Goal: Task Accomplishment & Management: Manage account settings

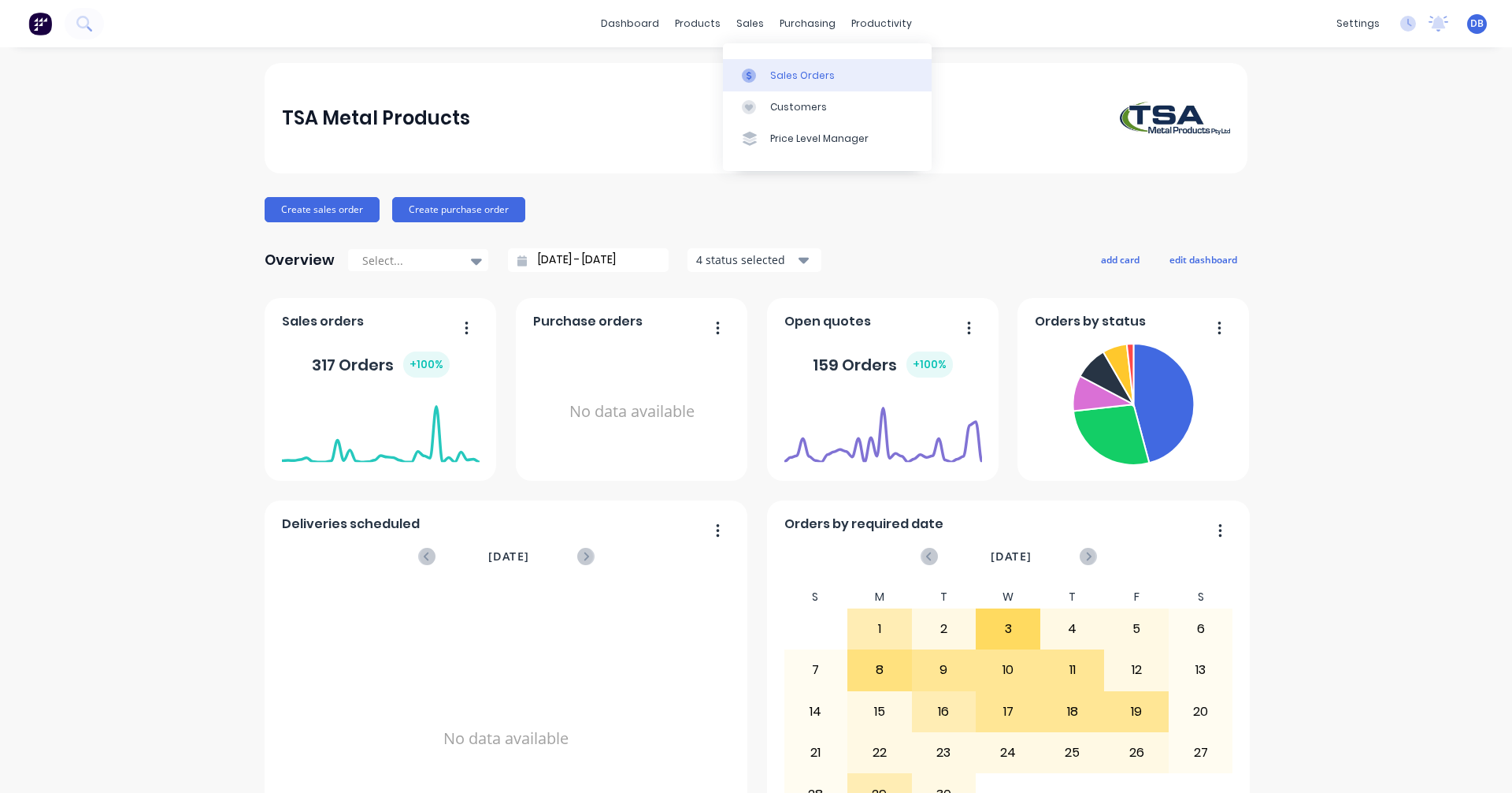
click at [770, 80] on div "Sales Orders" at bounding box center [802, 76] width 65 height 15
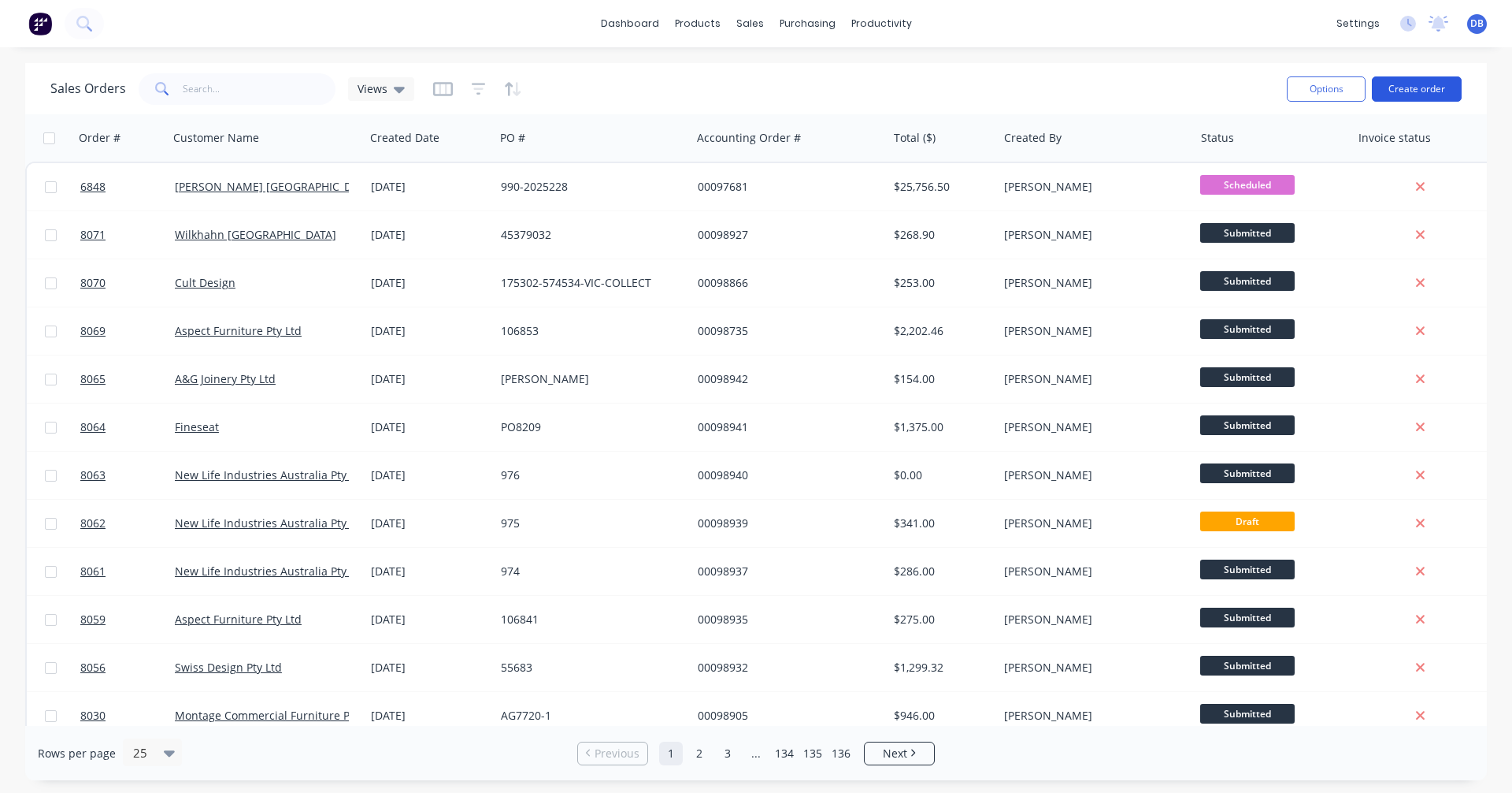
click at [1414, 85] on button "Create order" at bounding box center [1416, 89] width 90 height 25
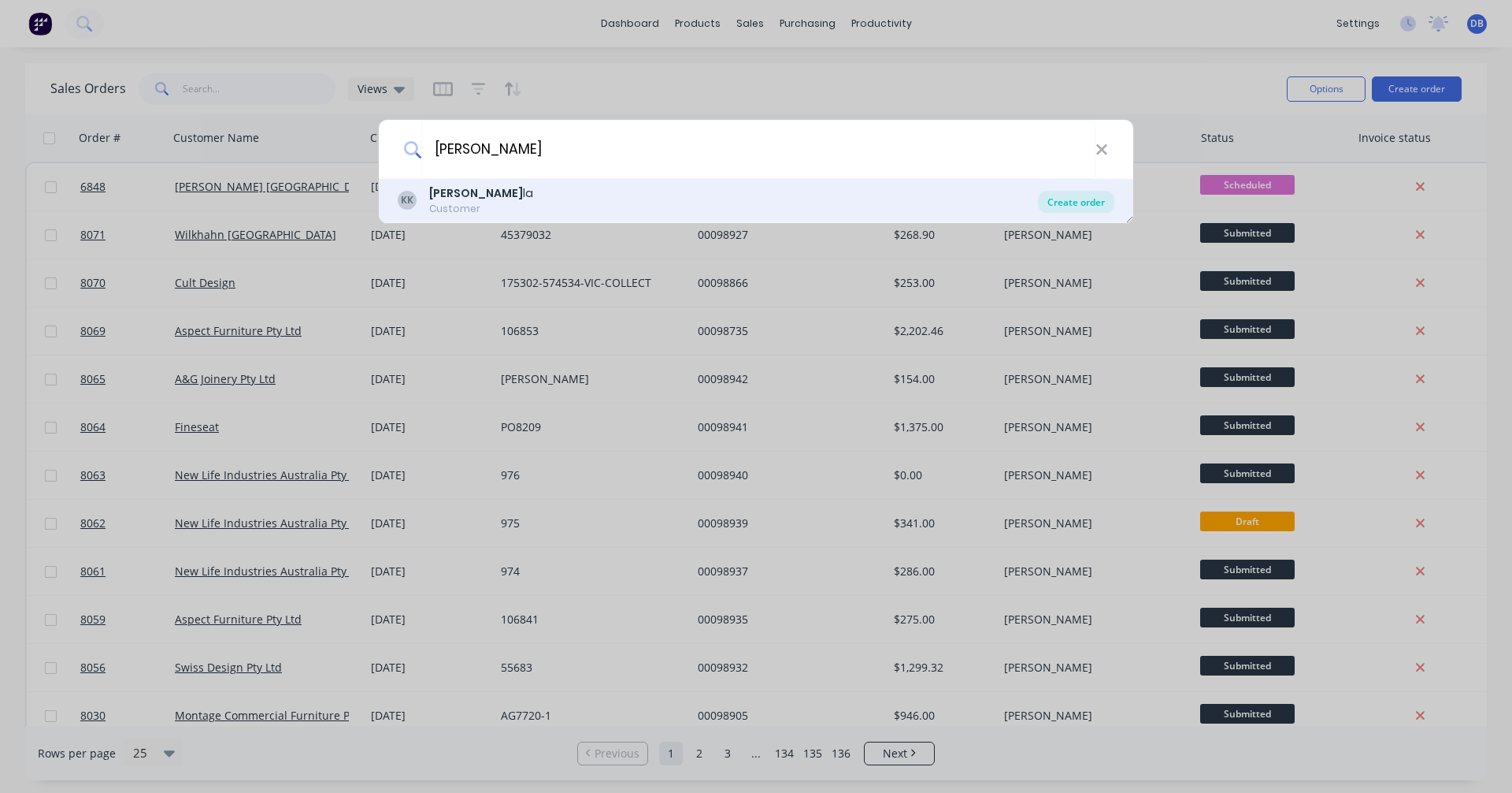
type input "[PERSON_NAME]"
click at [1081, 198] on div "Create order" at bounding box center [1076, 201] width 77 height 22
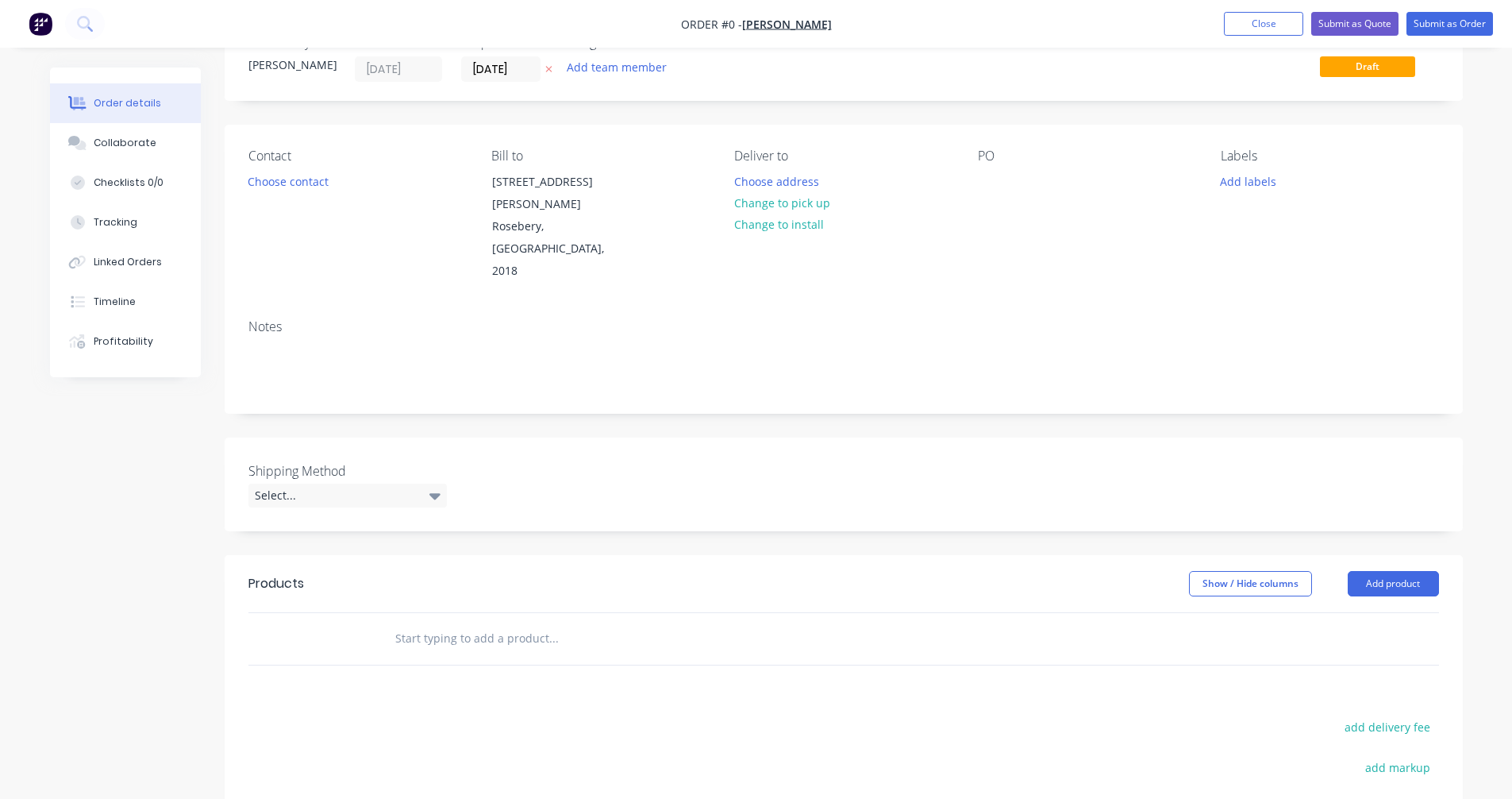
scroll to position [80, 0]
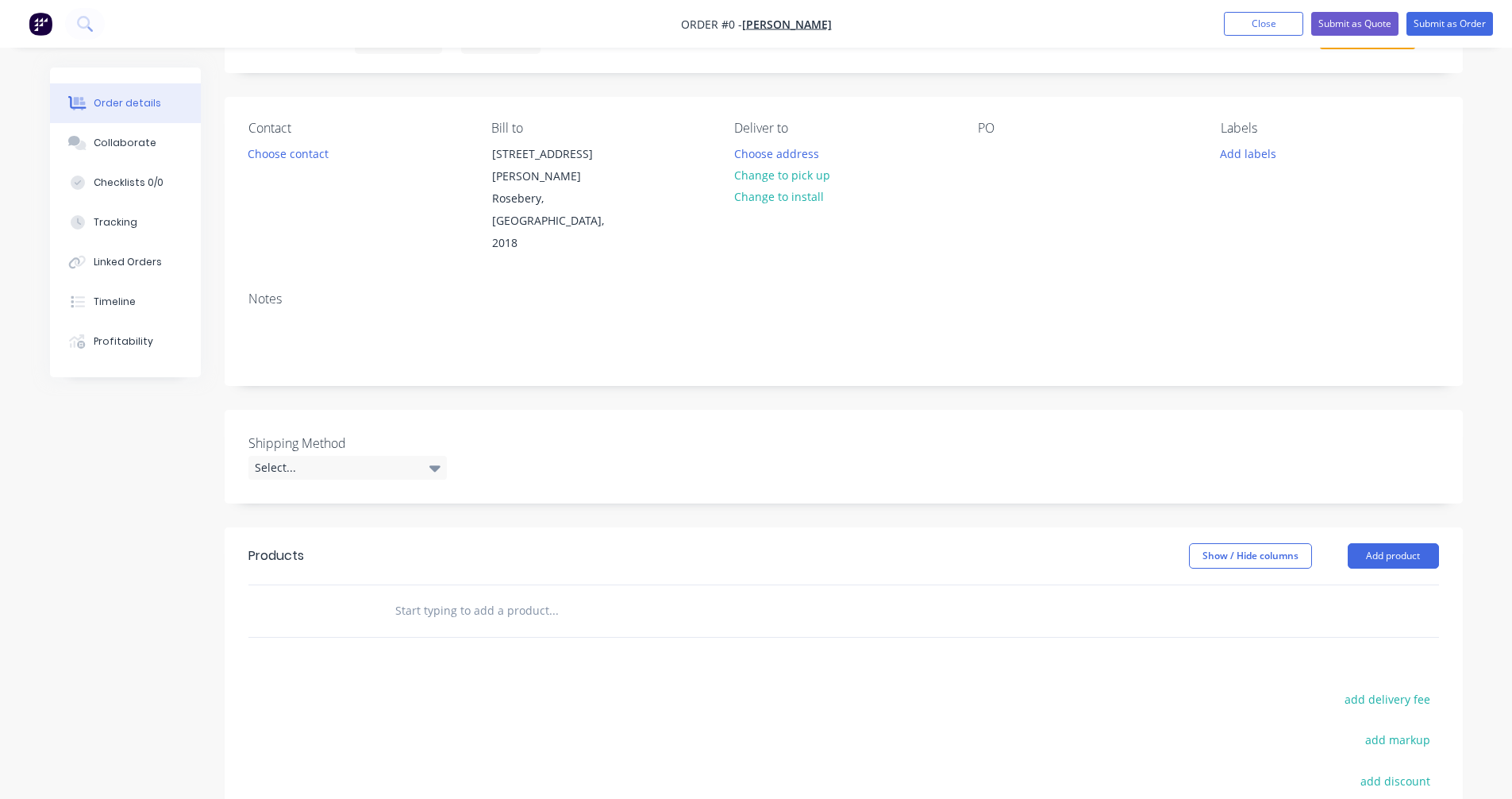
click at [445, 595] on input "text" at bounding box center [552, 610] width 318 height 32
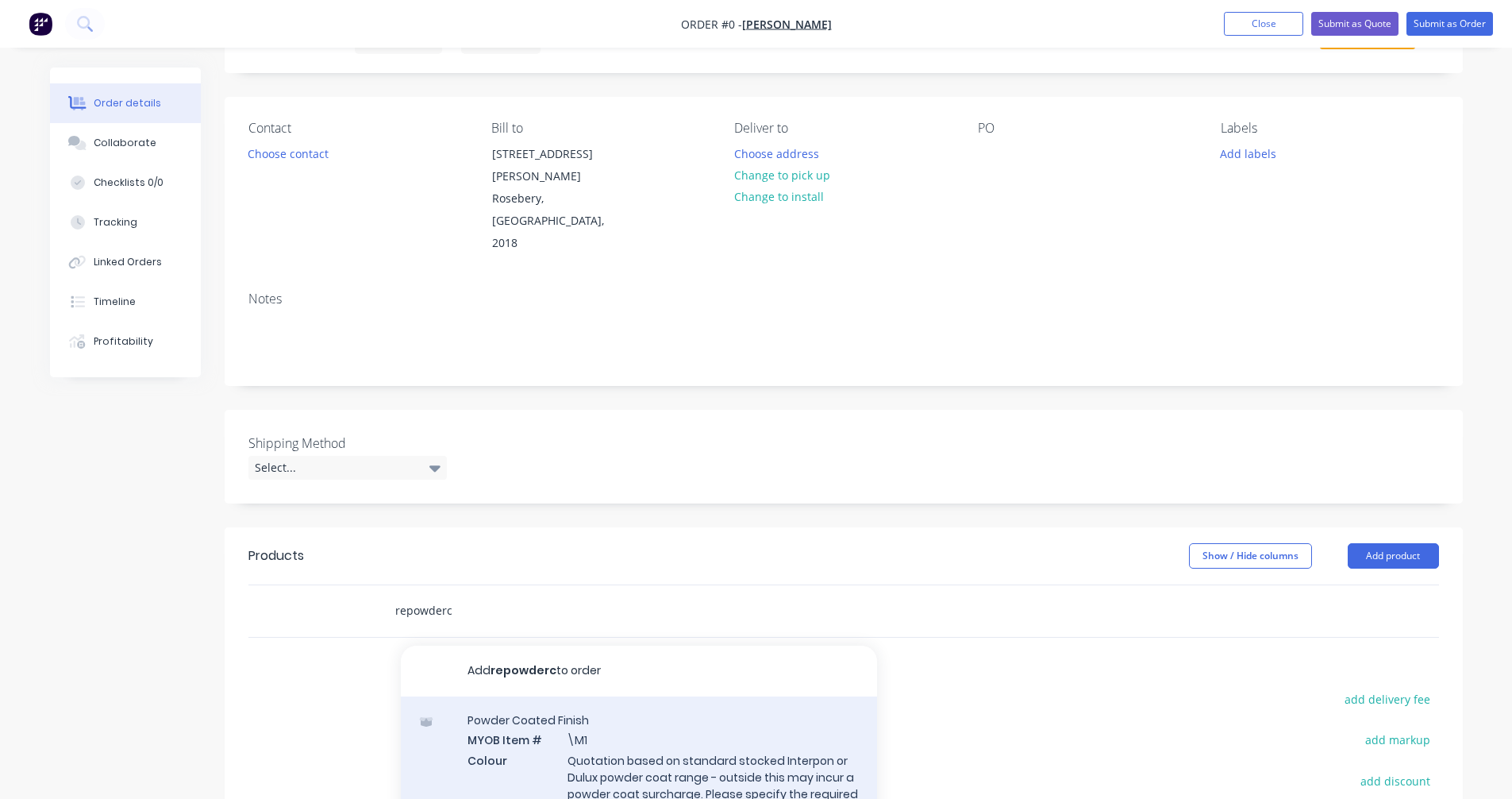
scroll to position [238, 0]
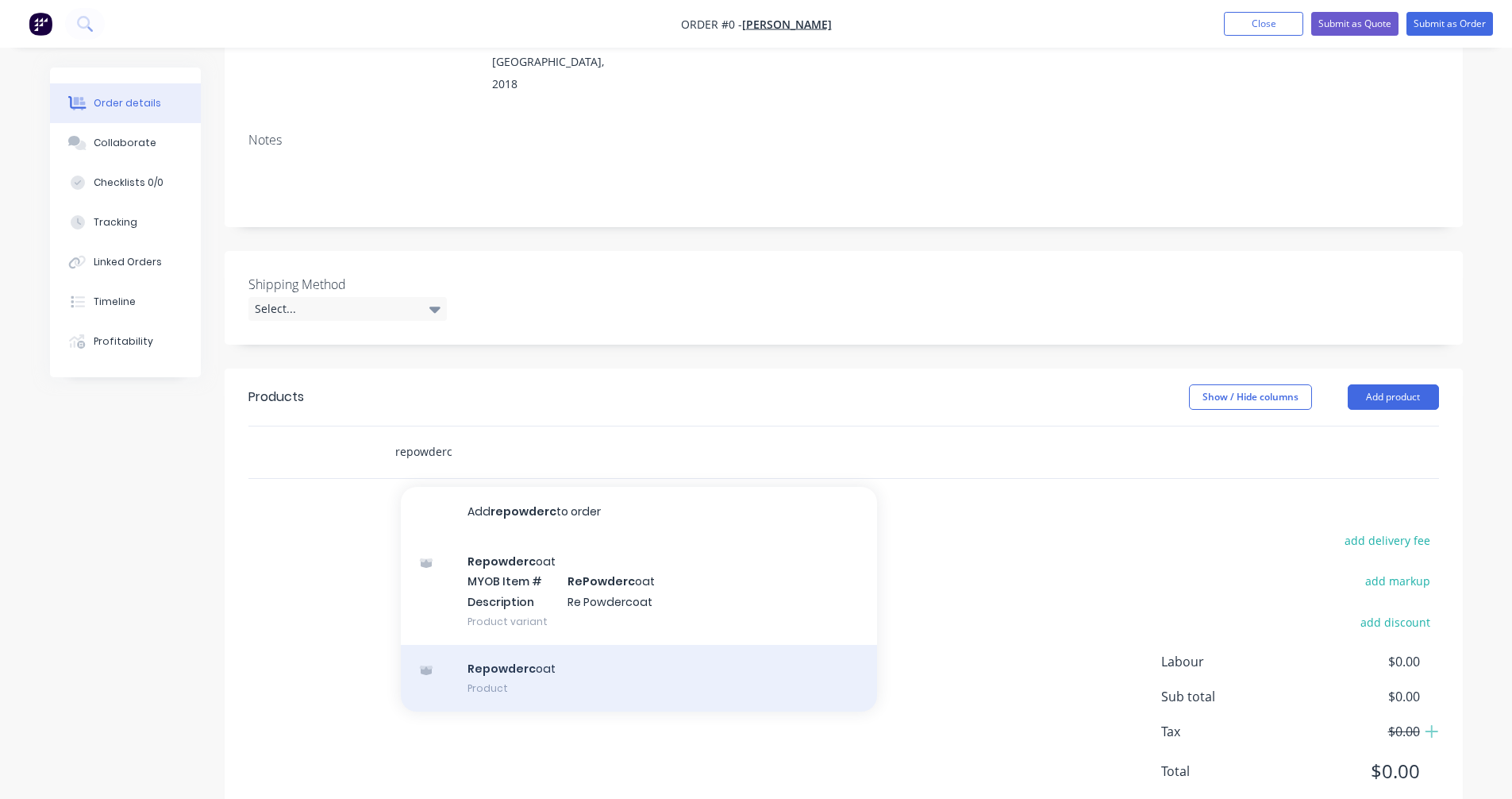
type input "repowderc"
click at [541, 645] on div "Repowderc oat Product" at bounding box center [639, 678] width 476 height 67
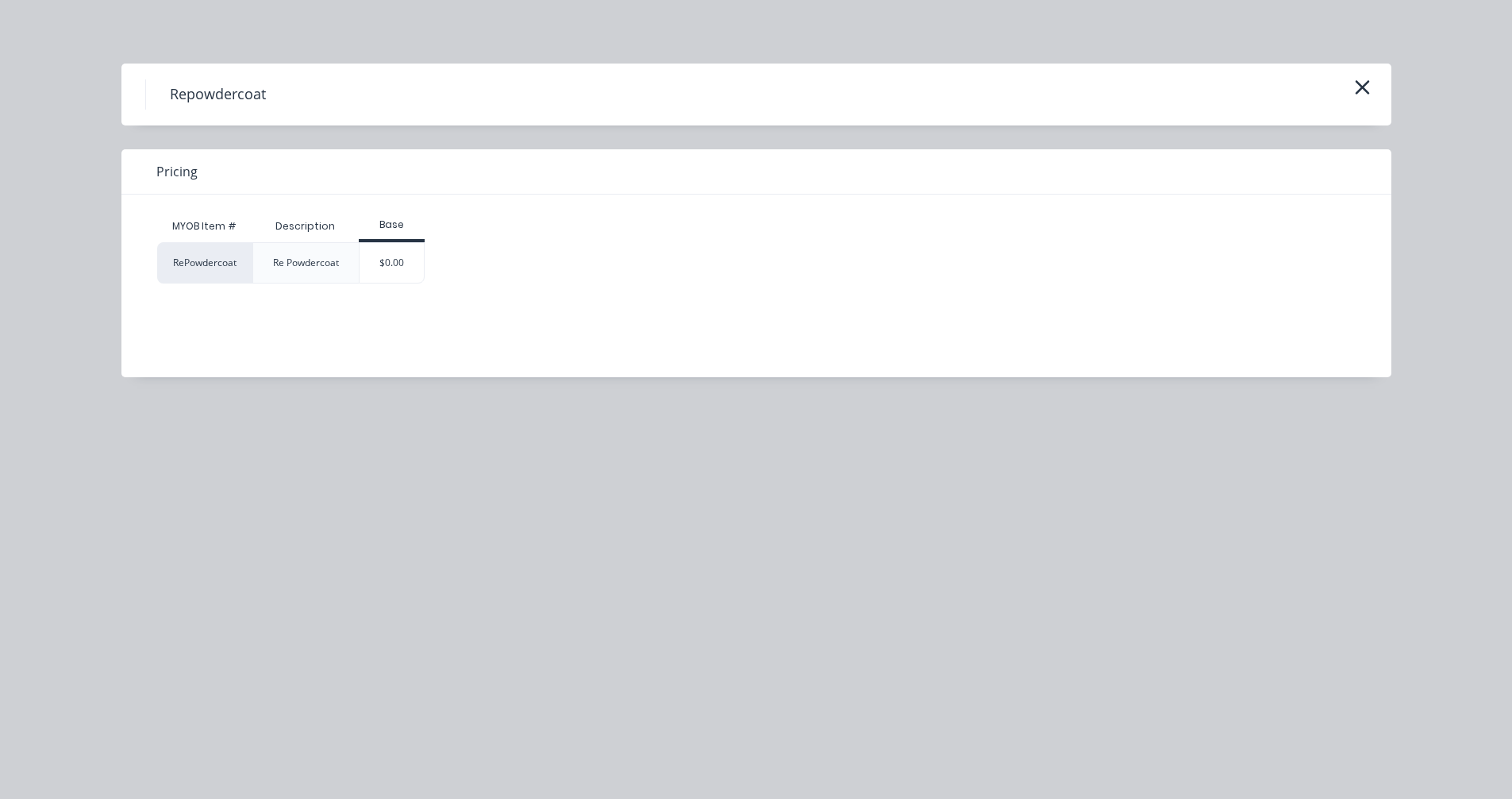
click at [404, 264] on div "$0.00" at bounding box center [391, 263] width 64 height 40
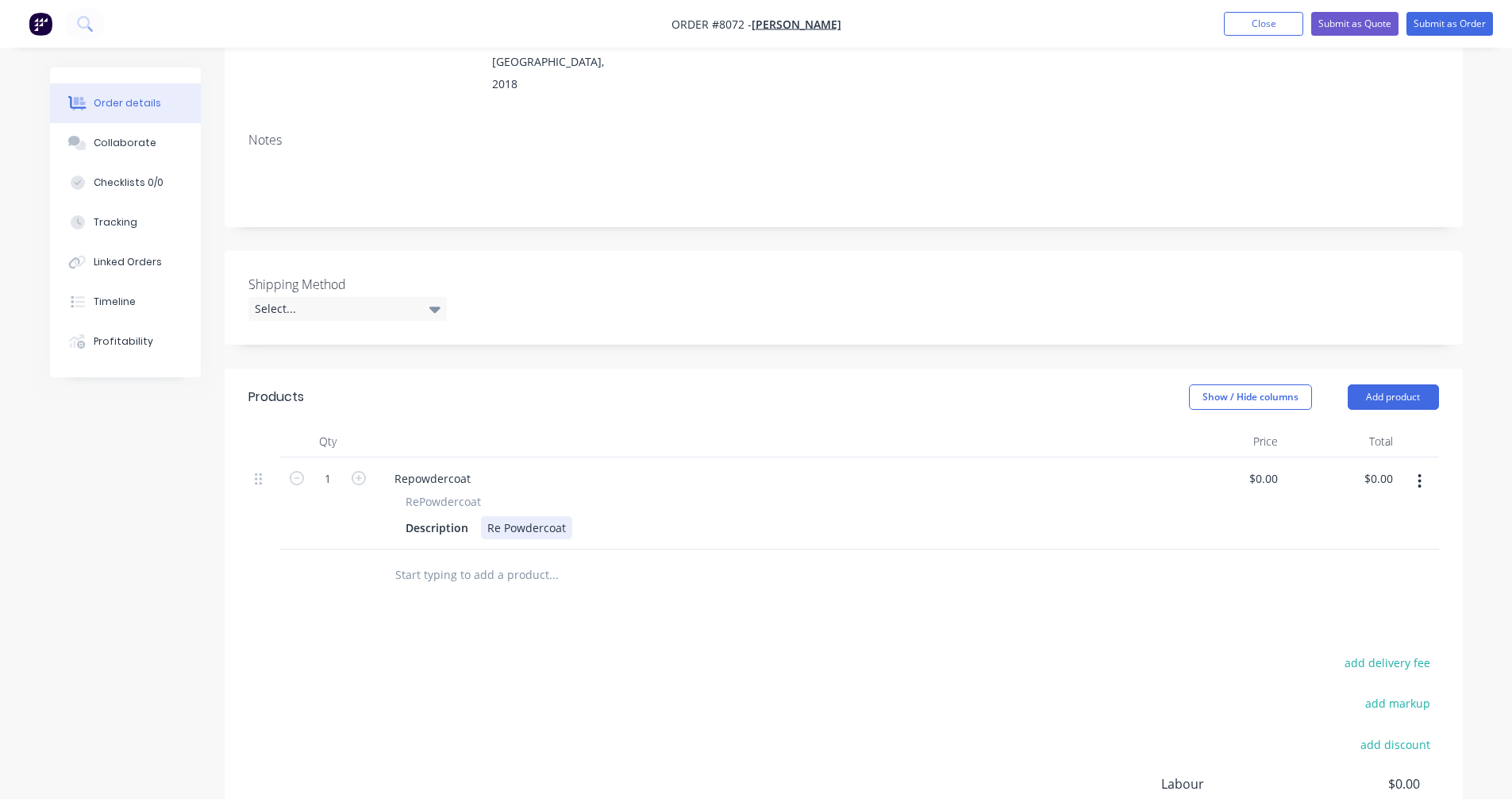
click at [568, 516] on div "Re Powdercoat" at bounding box center [526, 528] width 91 height 23
drag, startPoint x: 483, startPoint y: 481, endPoint x: 499, endPoint y: 478, distance: 16.3
click at [485, 516] on div "Re Powdercoat Sled Base Stool" at bounding box center [569, 528] width 175 height 23
click at [357, 471] on icon "button" at bounding box center [359, 478] width 15 height 15
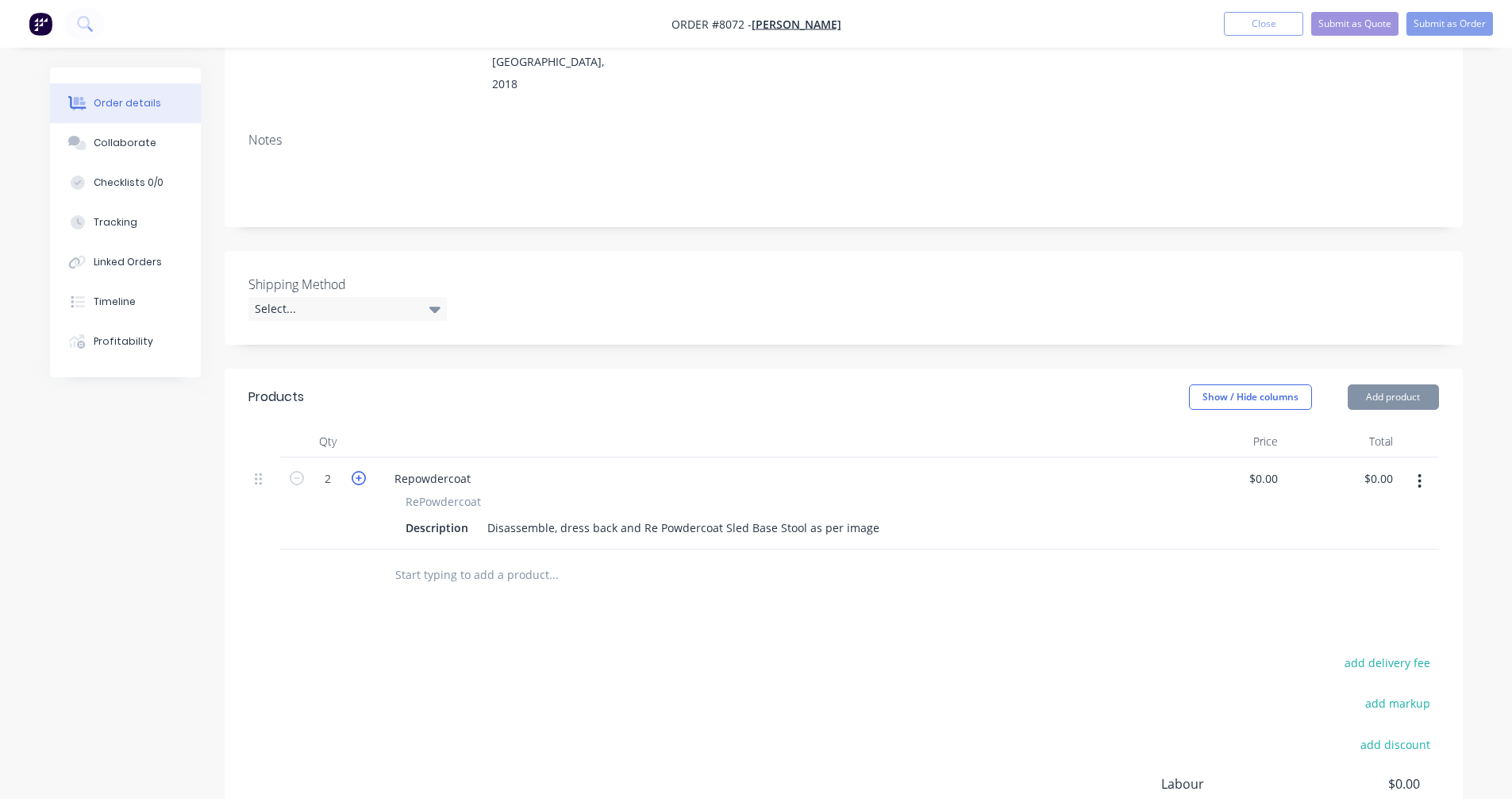
click at [357, 471] on icon "button" at bounding box center [359, 478] width 15 height 15
type input "4"
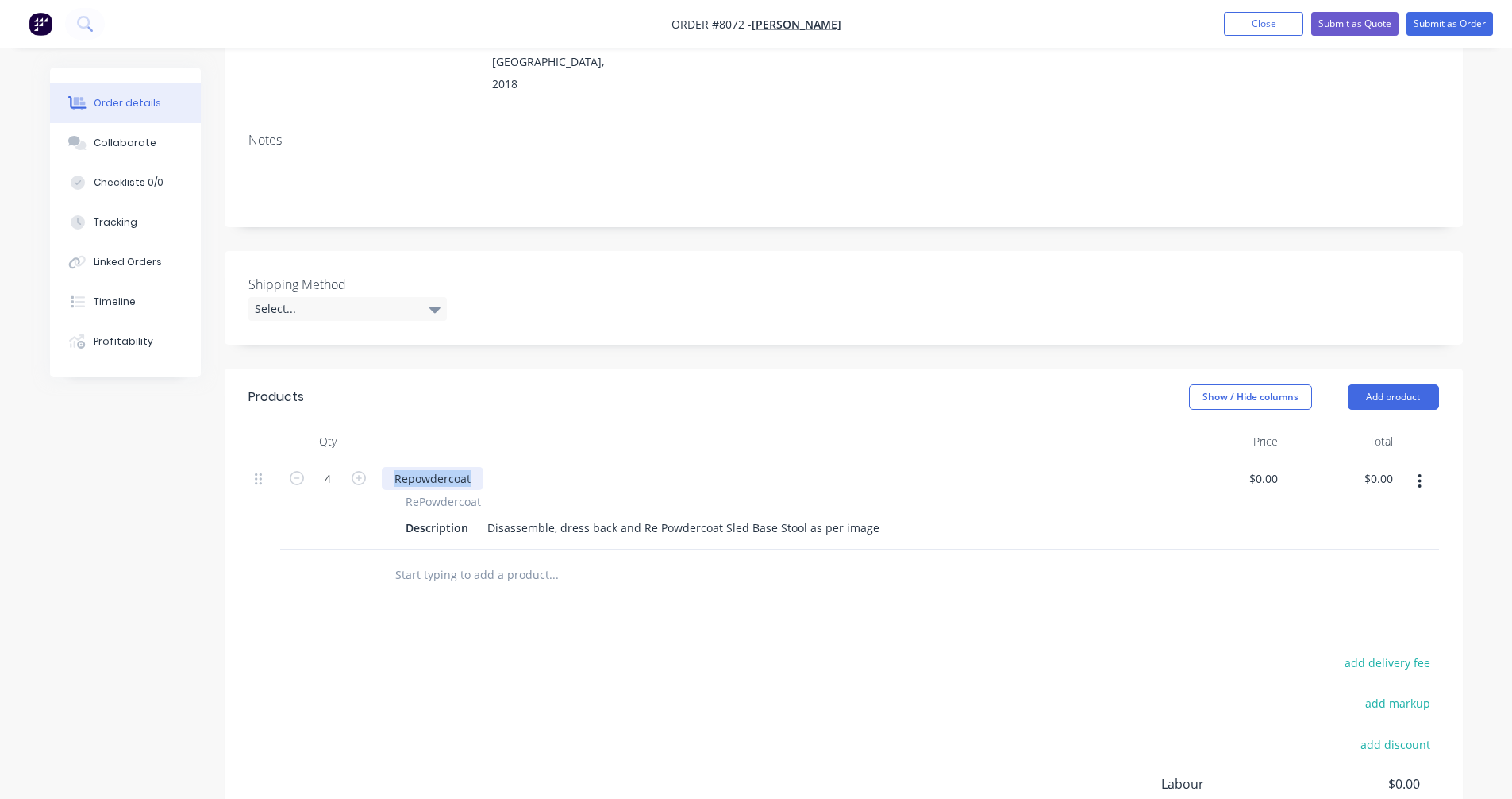
drag, startPoint x: 478, startPoint y: 434, endPoint x: 383, endPoint y: 437, distance: 95.0
click at [383, 467] on div "Repowdercoat" at bounding box center [432, 478] width 102 height 23
type input "$65.00"
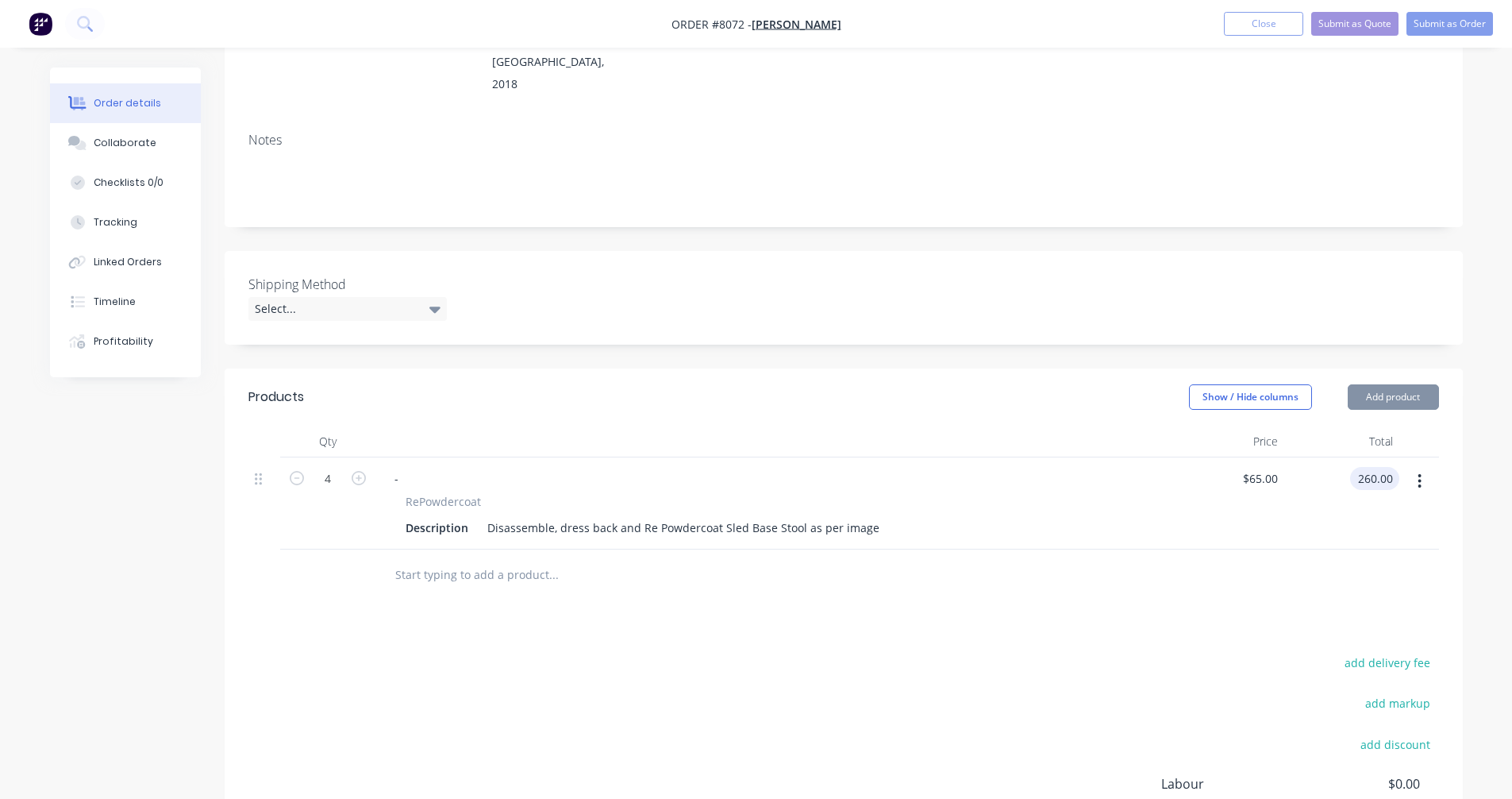
type input "$260.00"
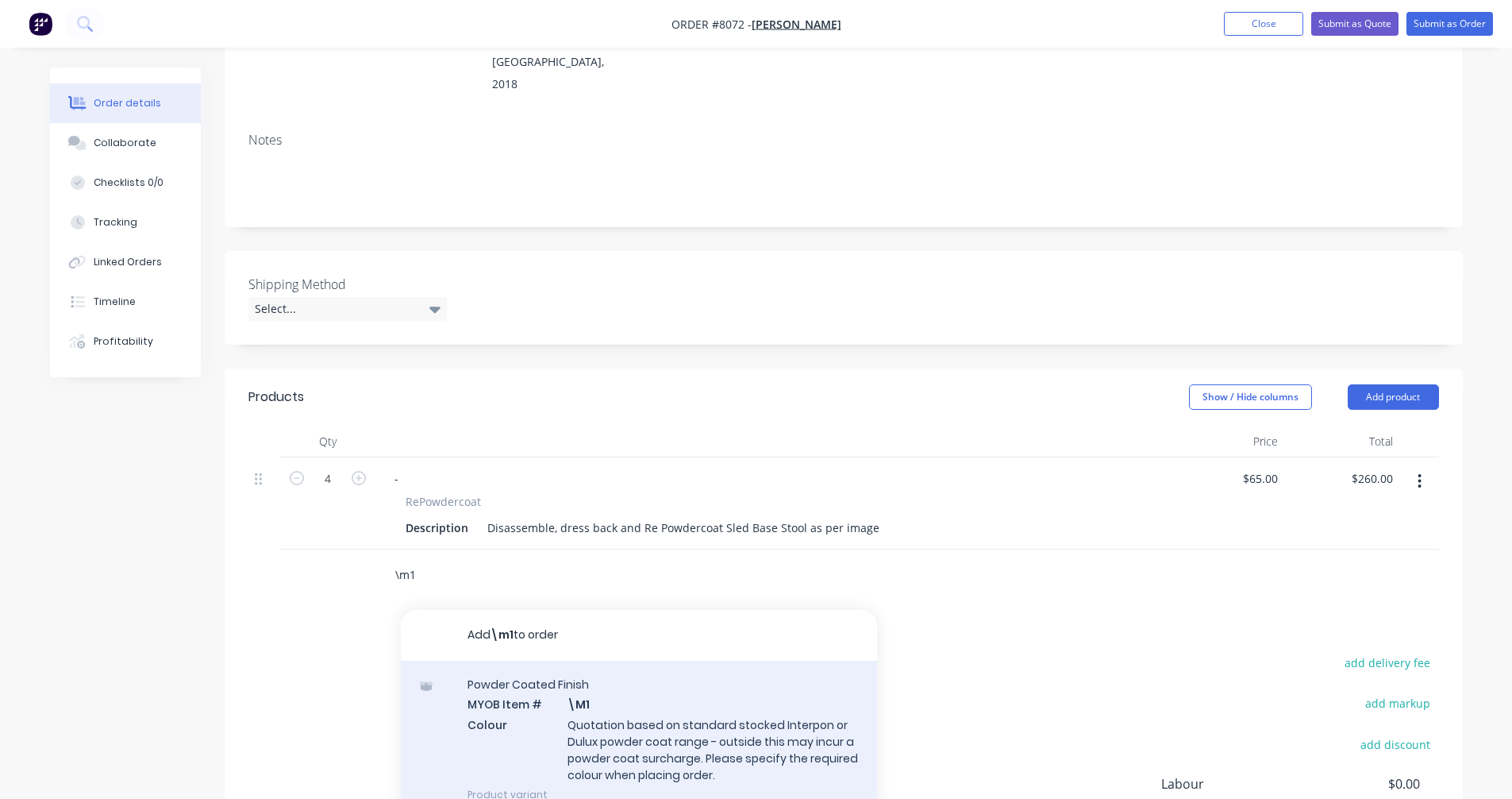
type input "\m1"
click at [680, 679] on div "Powder Coated Finish MYOB Item # \M1 Colour Quotation based on standard stocked…" at bounding box center [639, 739] width 476 height 157
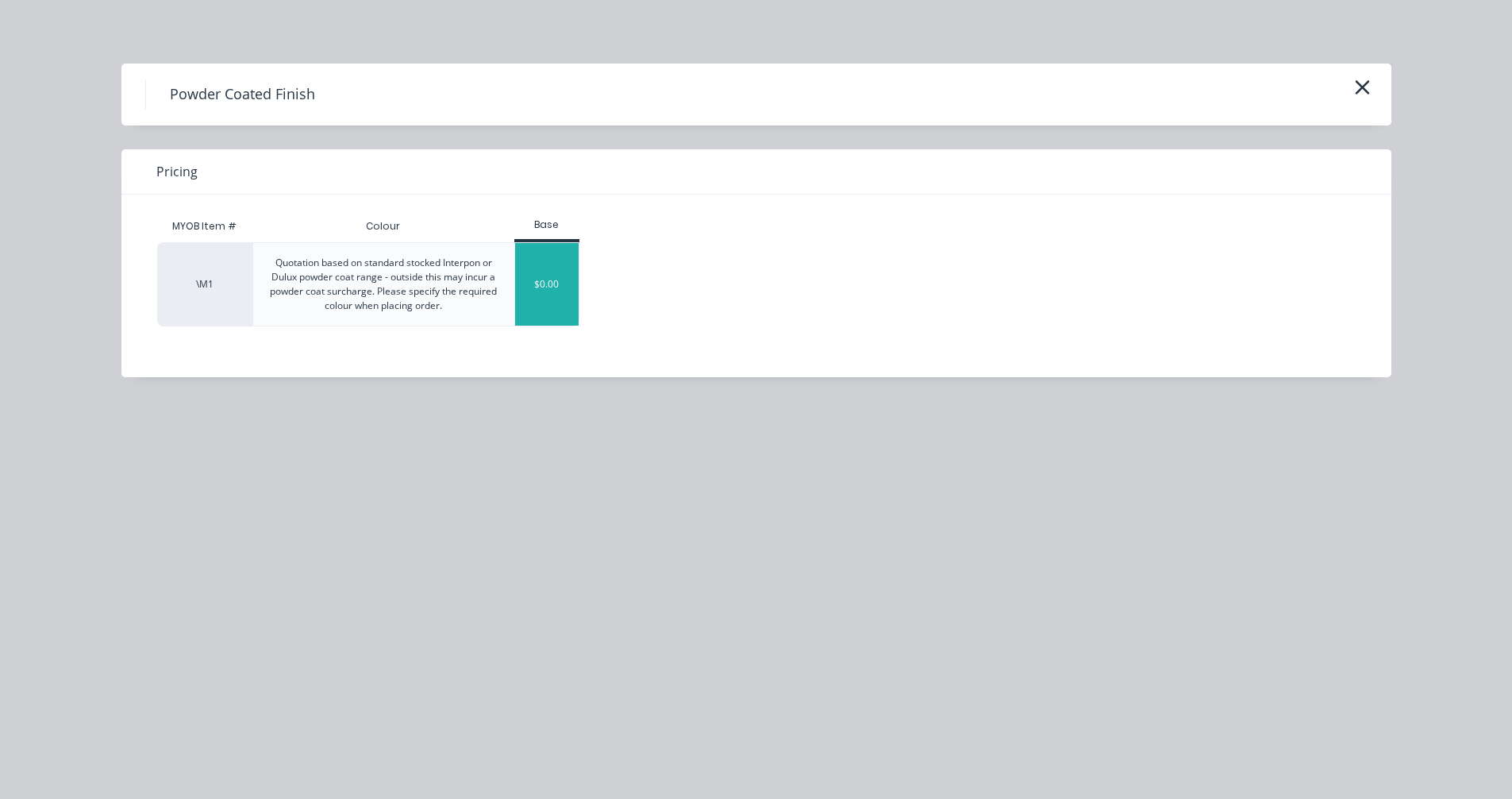
click at [544, 295] on div "$0.00" at bounding box center [547, 284] width 64 height 83
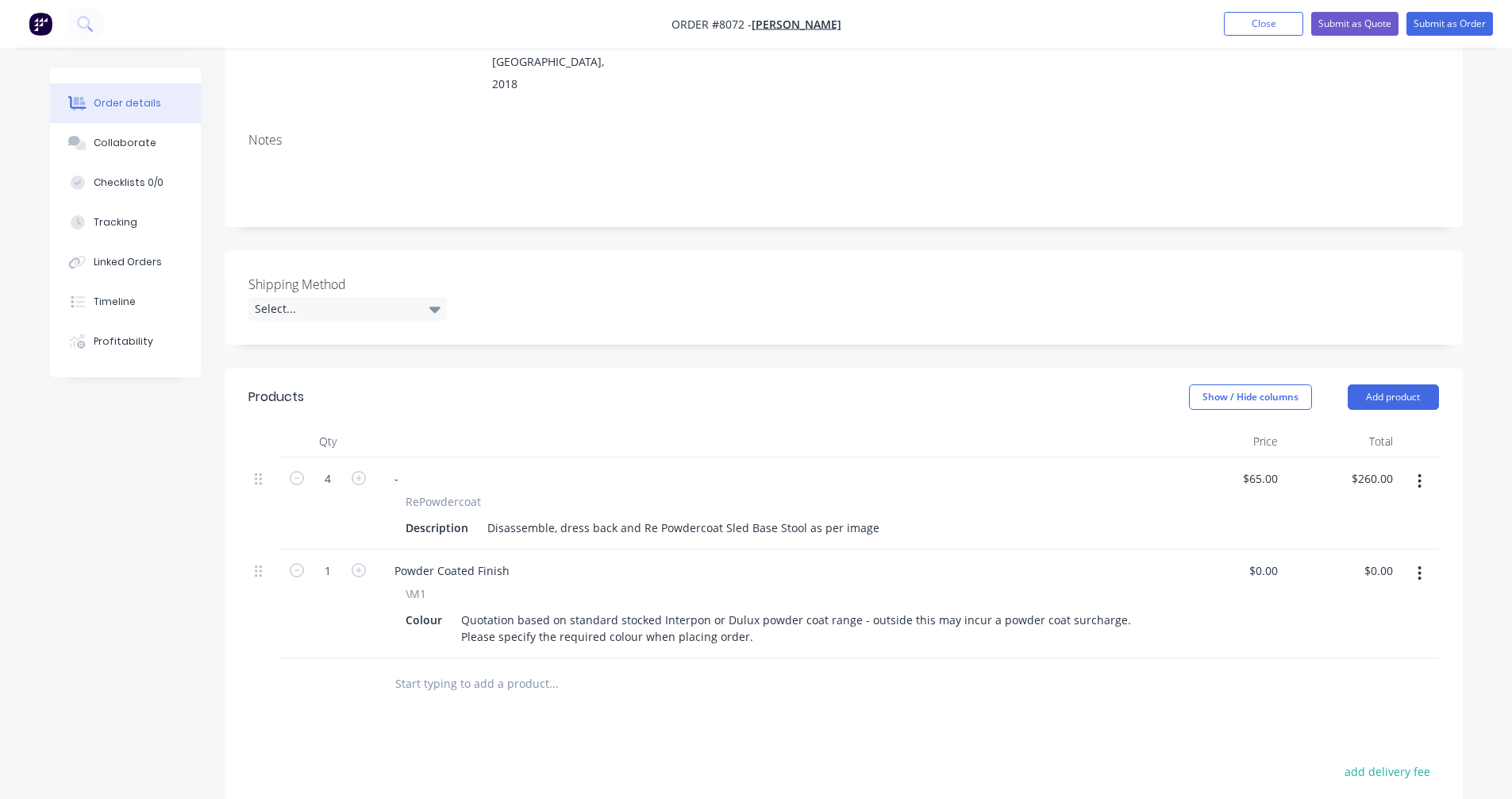
click at [422, 667] on input "text" at bounding box center [552, 683] width 318 height 32
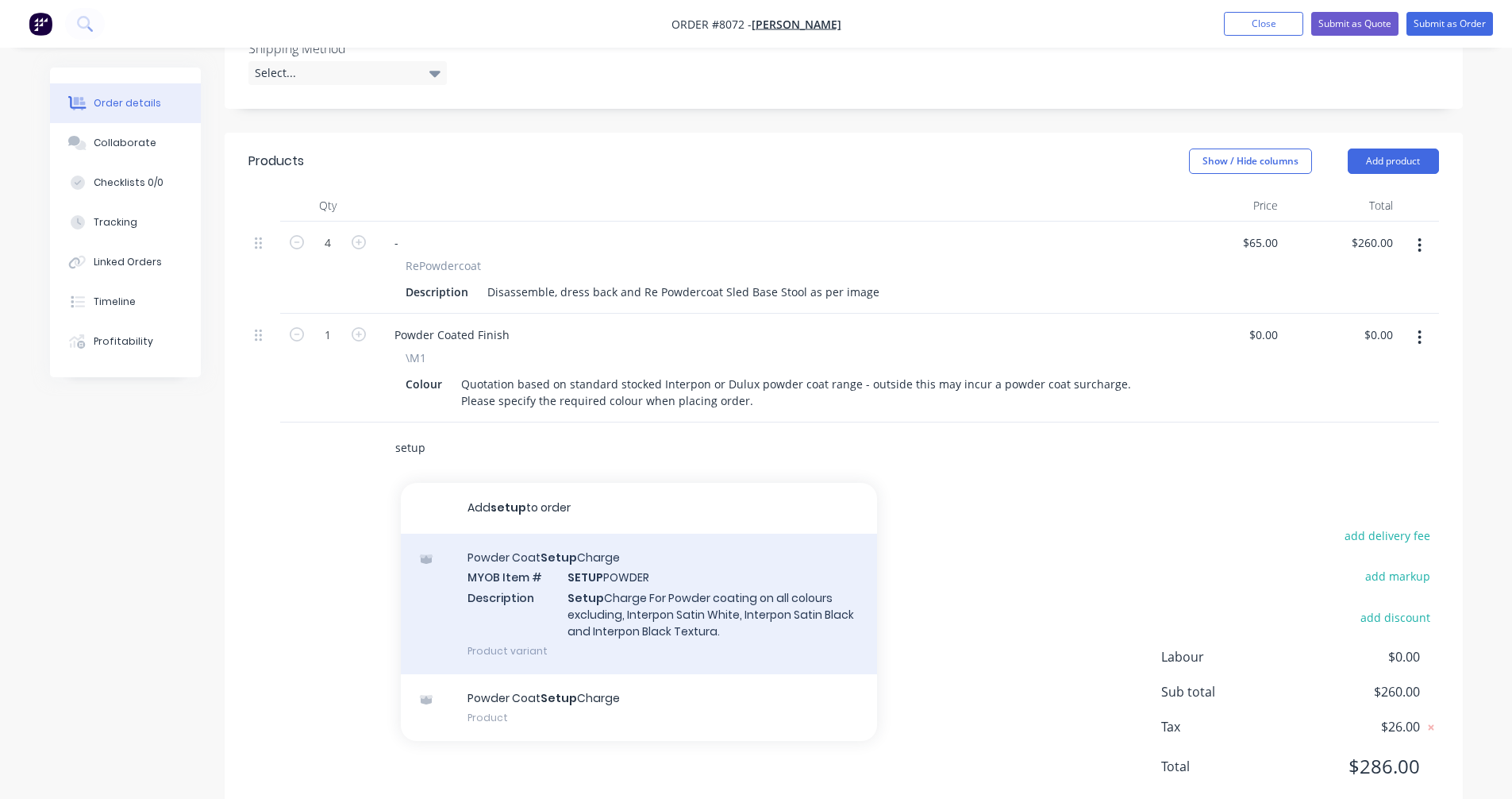
scroll to position [475, 0]
type input "setup"
click at [602, 563] on div "Powder Coat Setup Charge MYOB Item # SETUP POWDER Description Setup Charge For …" at bounding box center [639, 602] width 476 height 141
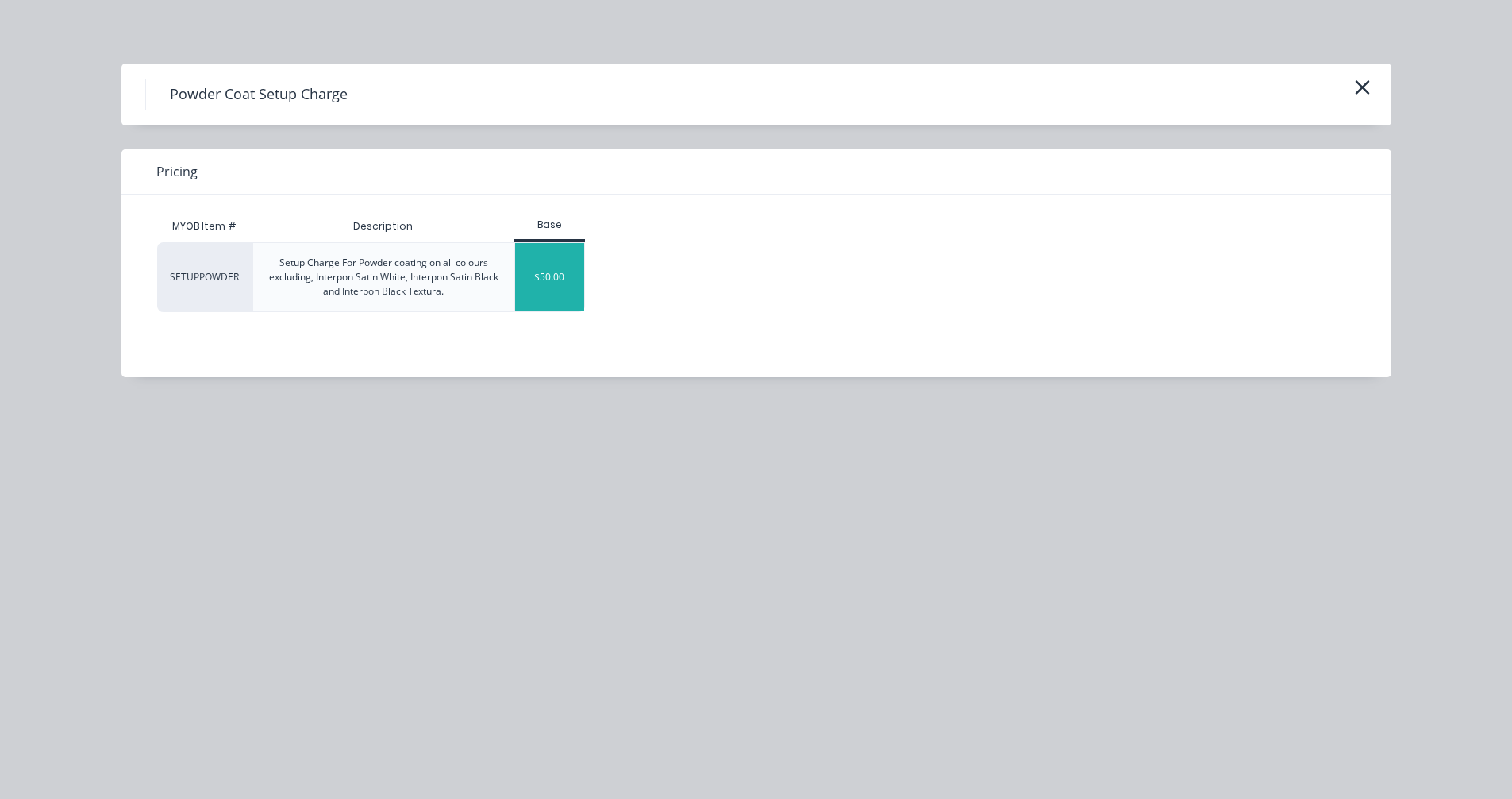
click at [531, 279] on div "$50.00" at bounding box center [549, 277] width 69 height 68
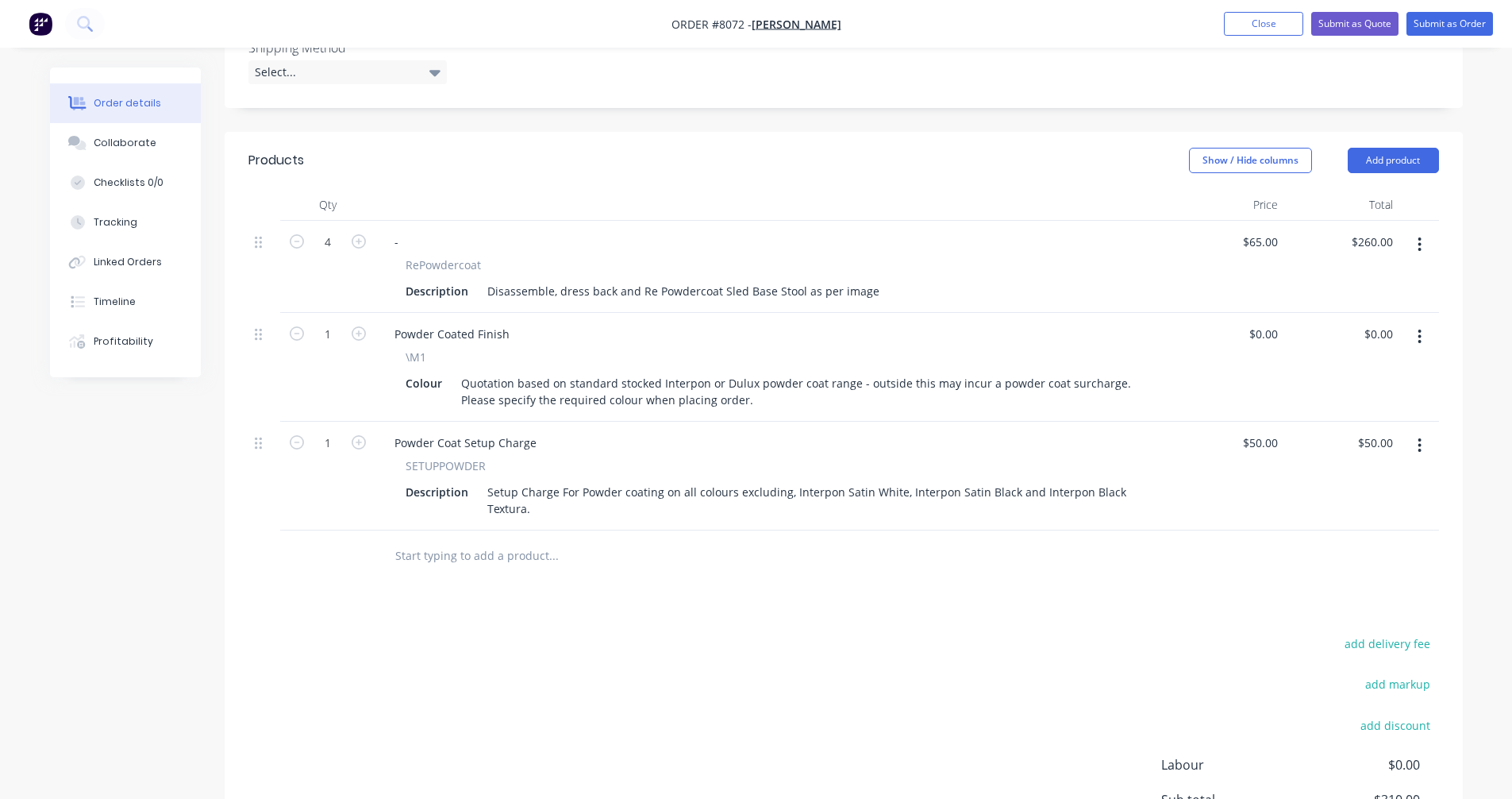
click at [426, 540] on input "text" at bounding box center [552, 555] width 318 height 32
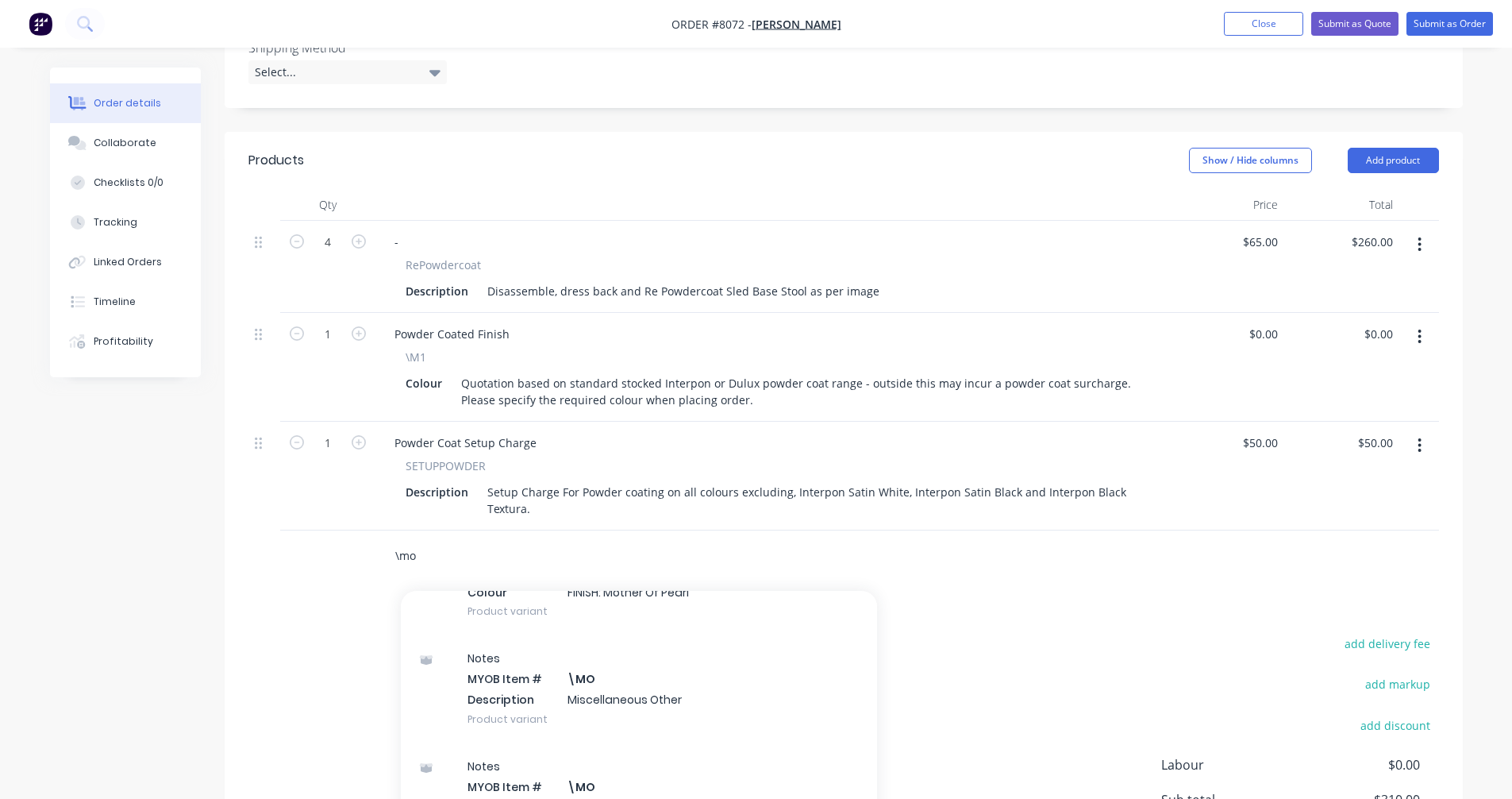
scroll to position [238, 0]
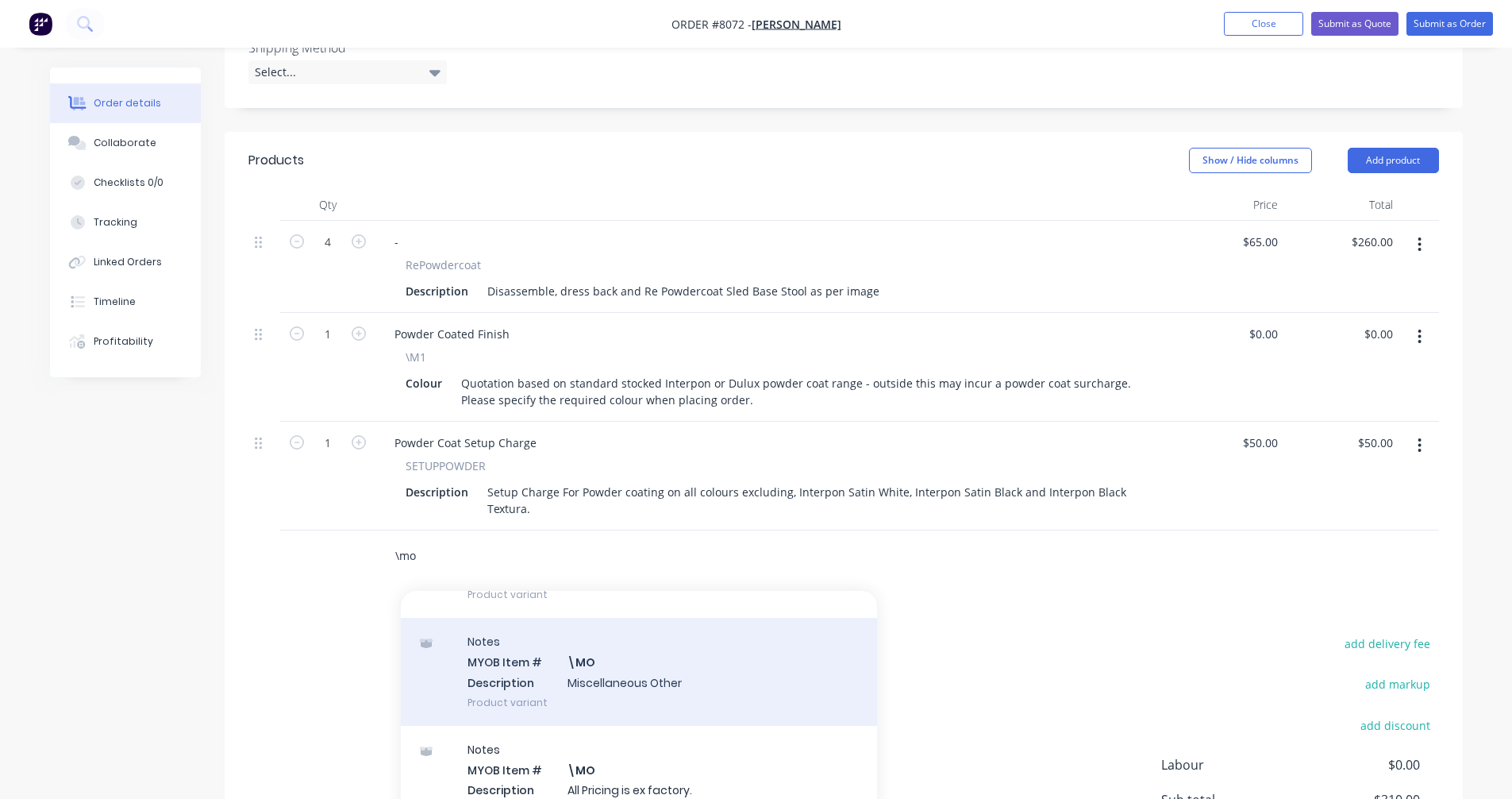
type input "\mo"
click at [615, 643] on div "Notes MYOB Item # \MO Description Miscellaneous Other Product variant" at bounding box center [639, 671] width 476 height 107
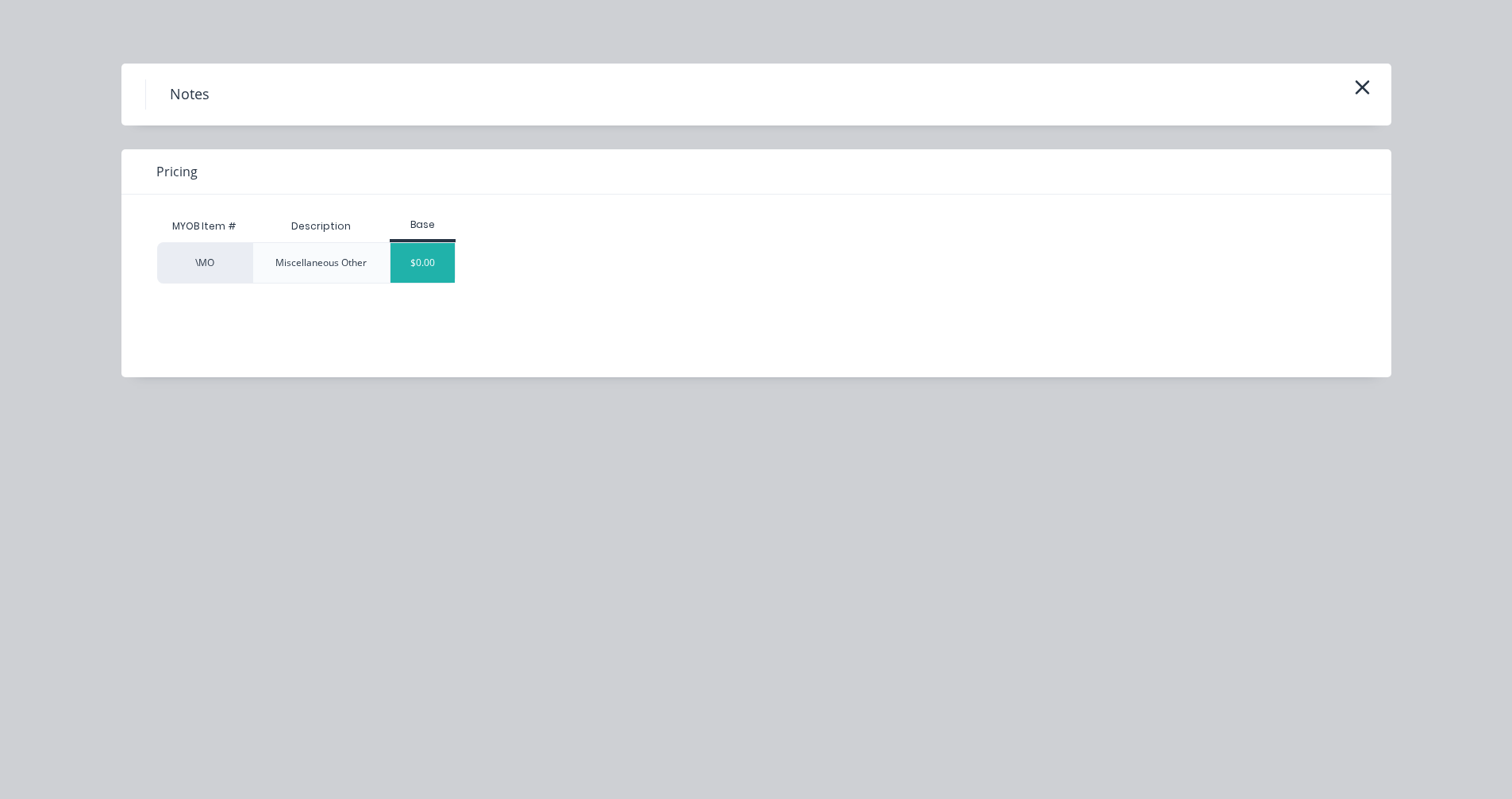
click at [432, 260] on div "$0.00" at bounding box center [422, 263] width 64 height 40
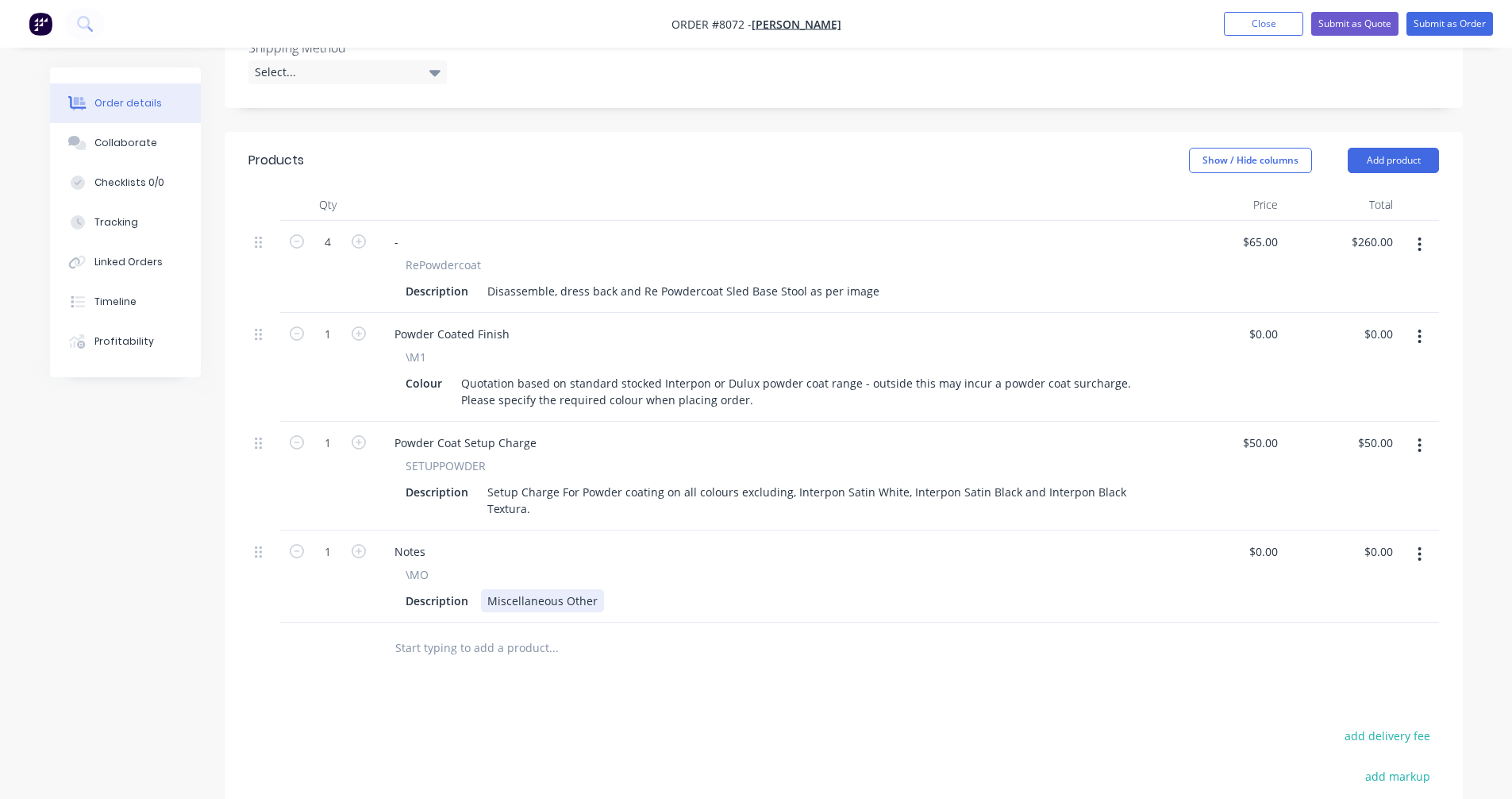
click at [534, 589] on div "Miscellaneous Other" at bounding box center [542, 601] width 123 height 23
drag, startPoint x: 594, startPoint y: 554, endPoint x: 470, endPoint y: 554, distance: 124.0
click at [470, 589] on div "Description Miscellaneous Other" at bounding box center [769, 601] width 739 height 23
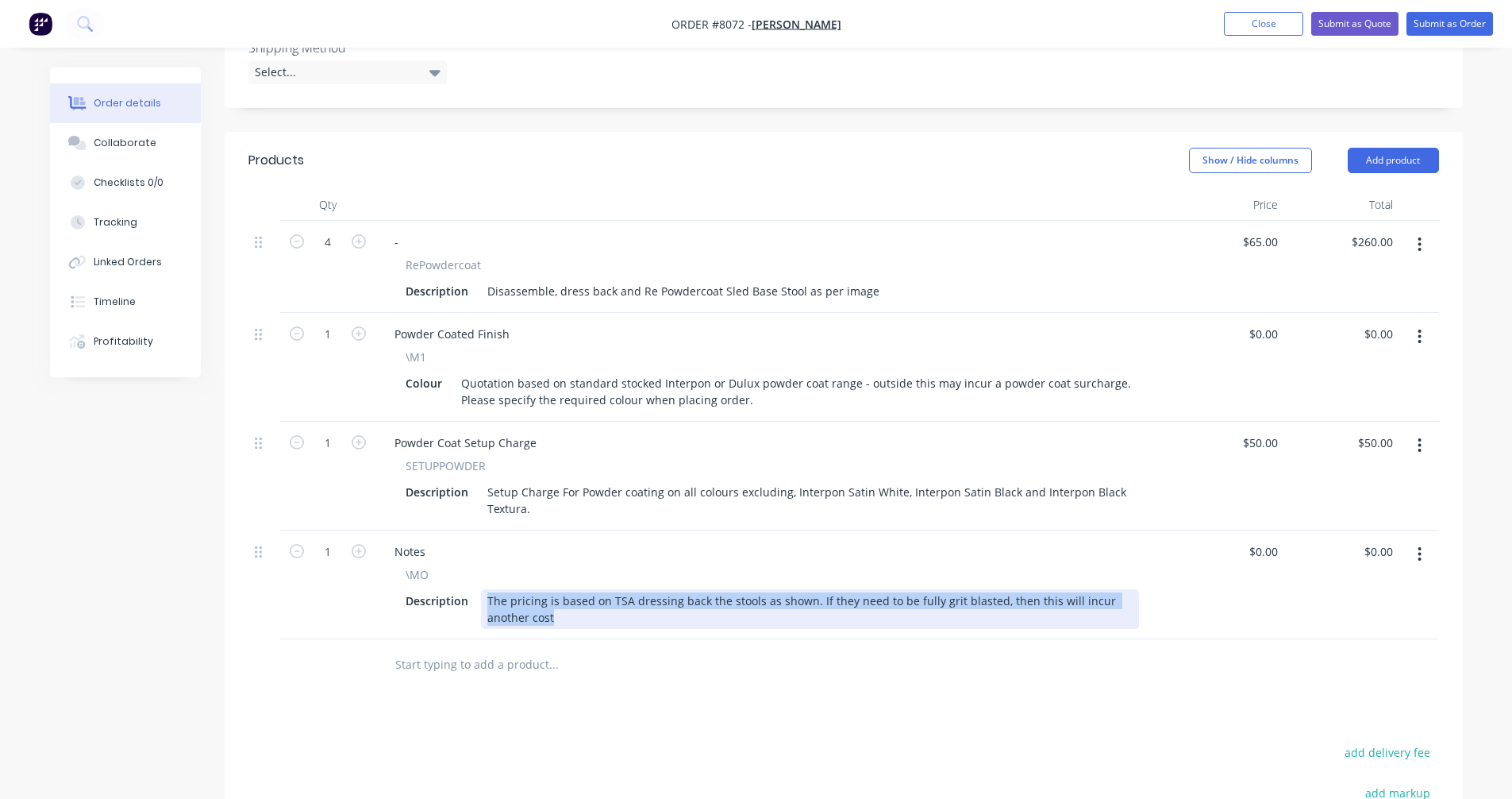
drag, startPoint x: 518, startPoint y: 575, endPoint x: 484, endPoint y: 556, distance: 38.9
click at [484, 589] on div "The pricing is based on TSA dressing back the stools as shown. If they need to …" at bounding box center [810, 609] width 658 height 40
copy div "The pricing is based on TSA dressing back the stools as shown. If they need to …"
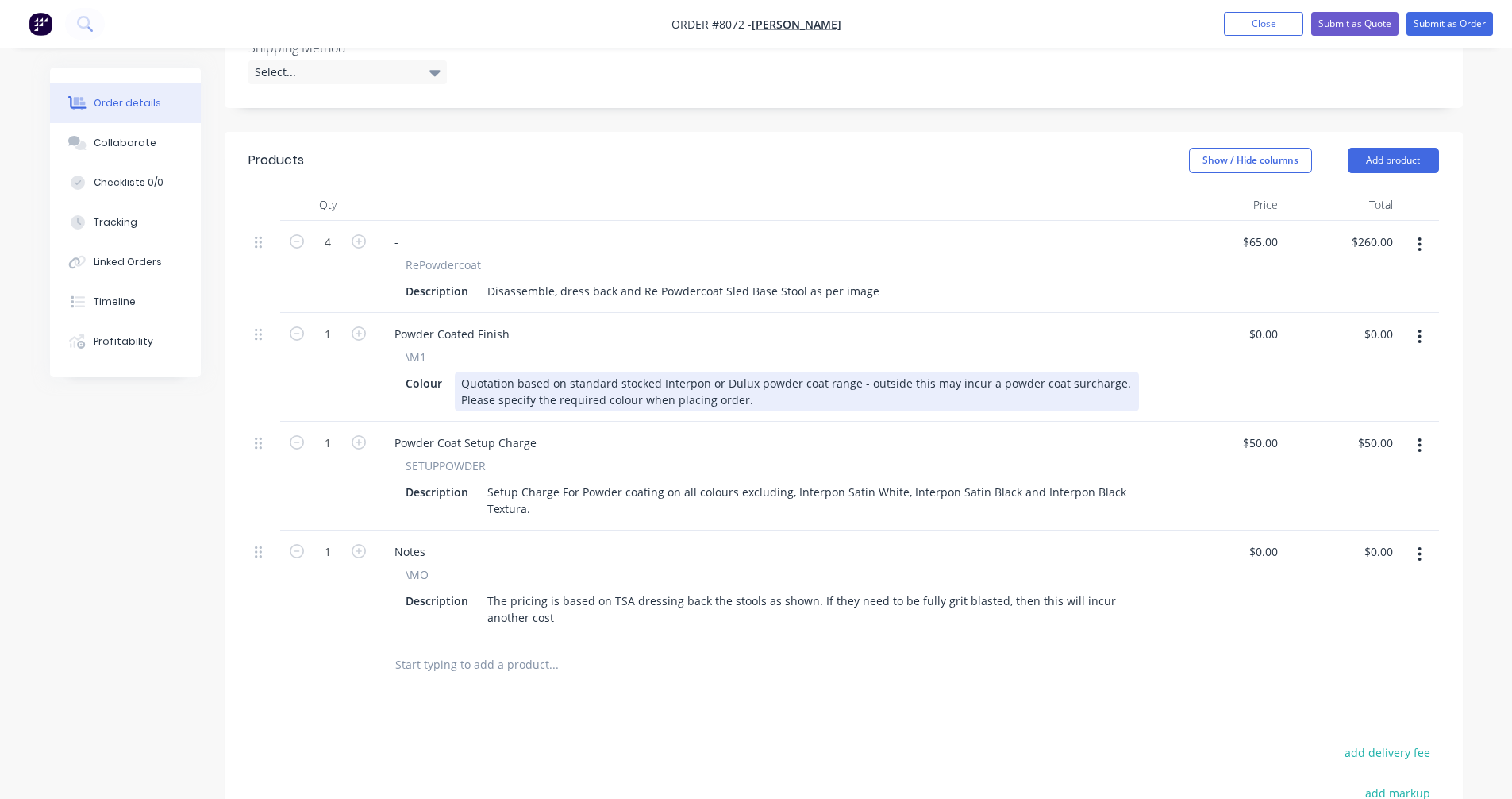
click at [872, 371] on div "Quotation based on standard stocked Interpon or Dulux powder coat range - outsi…" at bounding box center [797, 391] width 684 height 40
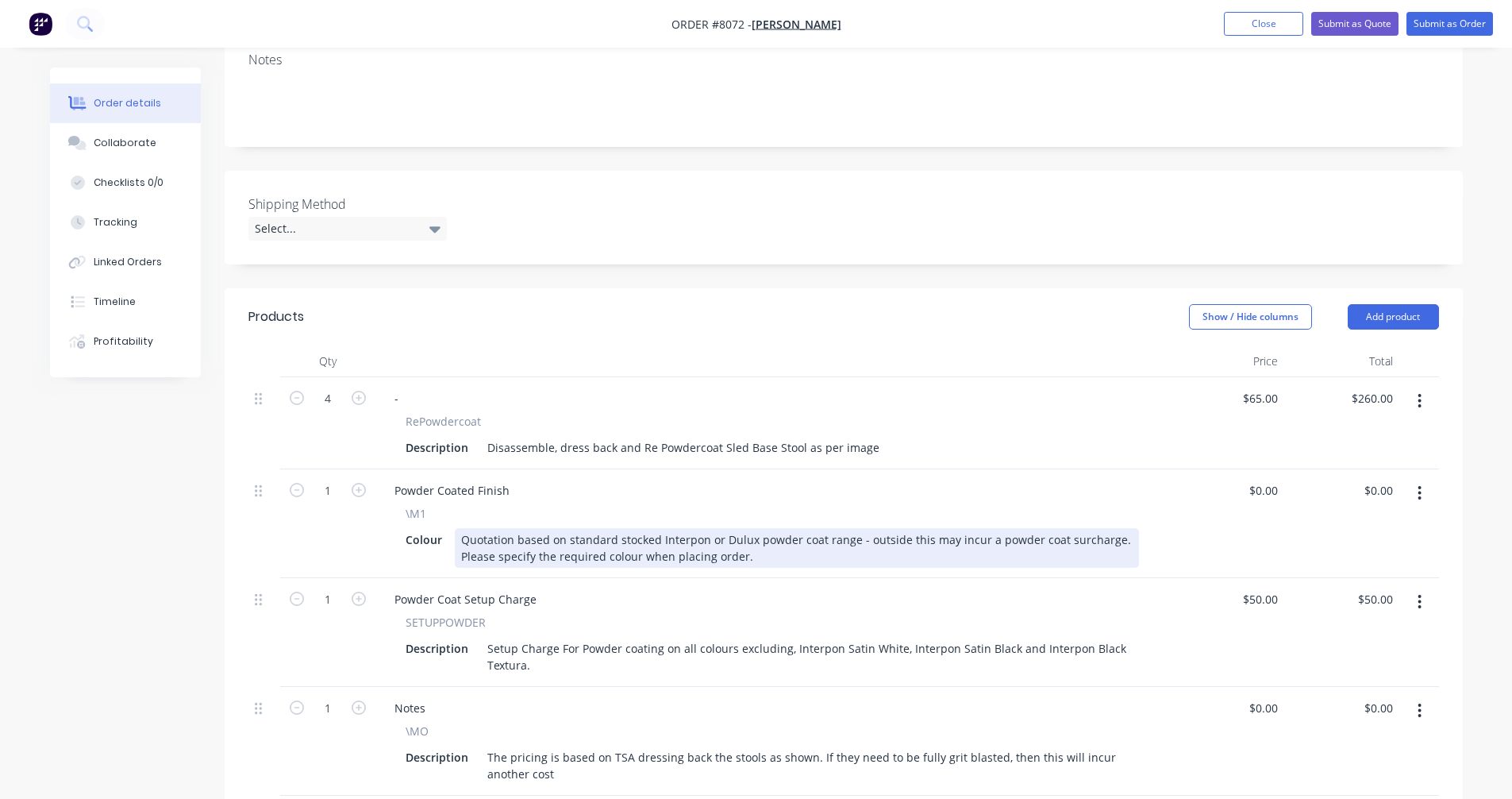
scroll to position [316, 0]
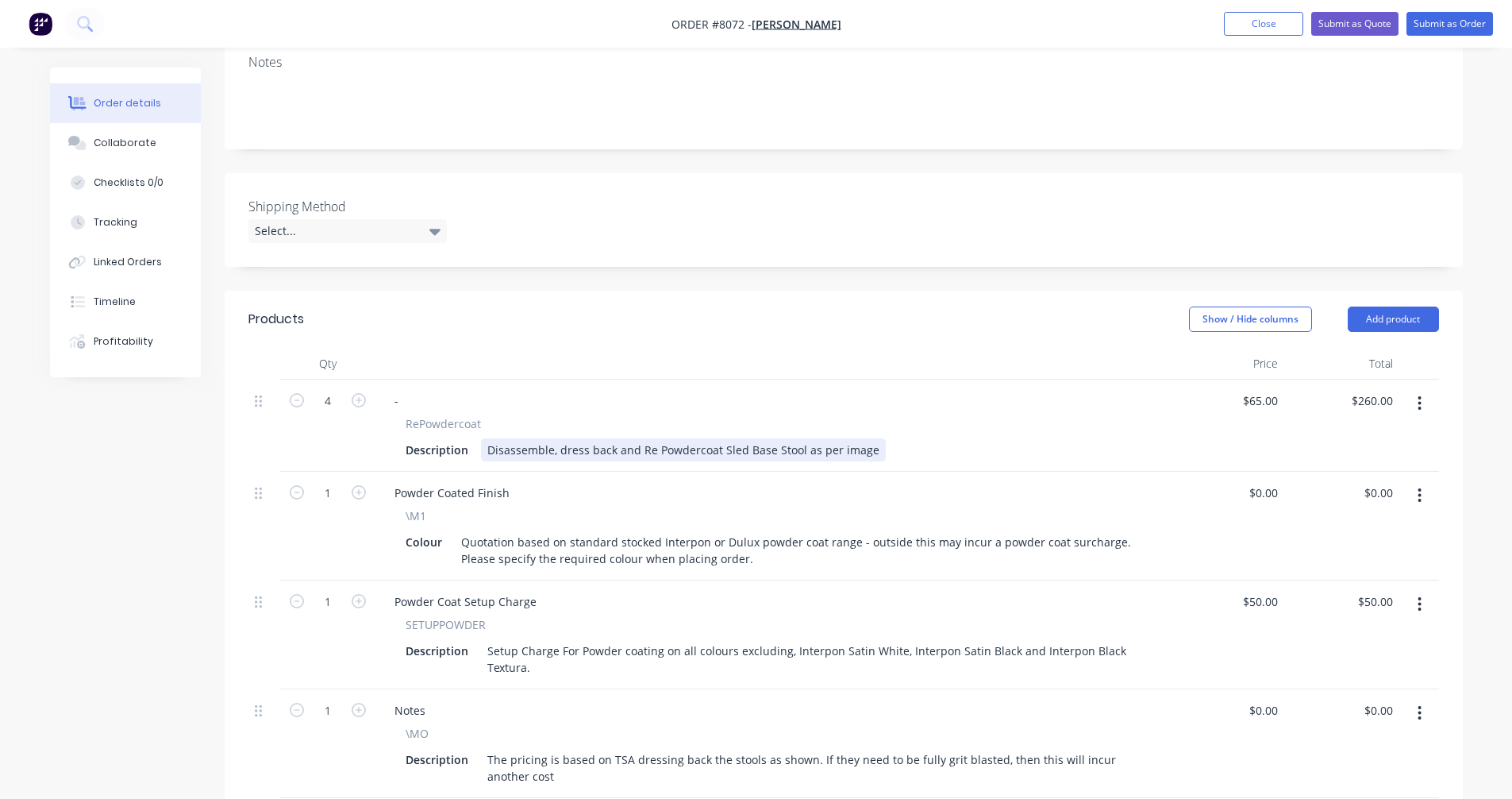
click at [656, 438] on div "Disassemble, dress back and Re Powdercoat Sled Base Stool as per image" at bounding box center [683, 449] width 405 height 23
click at [713, 438] on div "Disassemble, dress back and repowdercoat Sled Base Stool as per image" at bounding box center [681, 449] width 400 height 23
click at [1351, 20] on button "Submit as Quote" at bounding box center [1354, 24] width 87 height 24
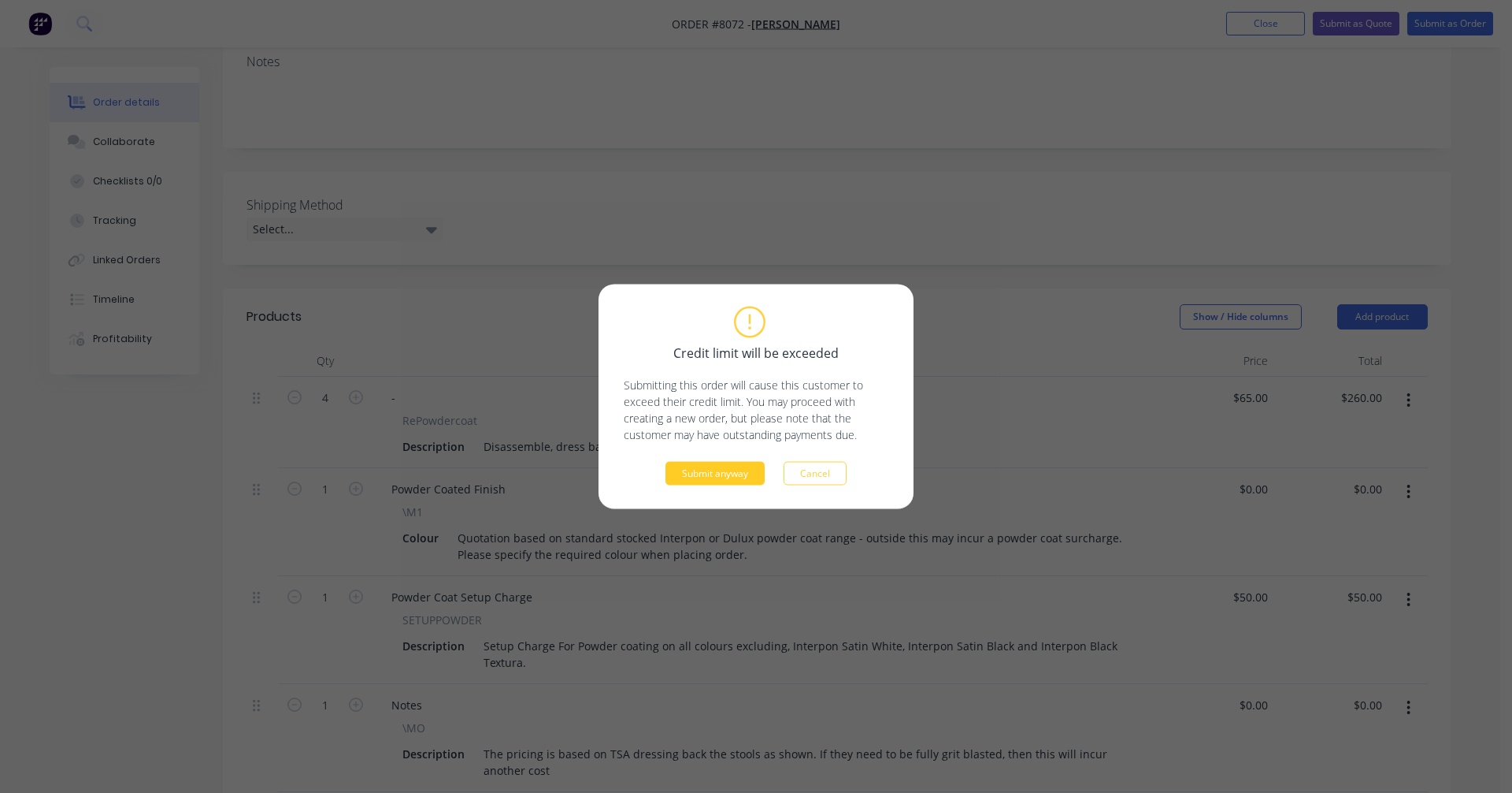
click at [719, 472] on button "Submit anyway" at bounding box center [714, 473] width 99 height 23
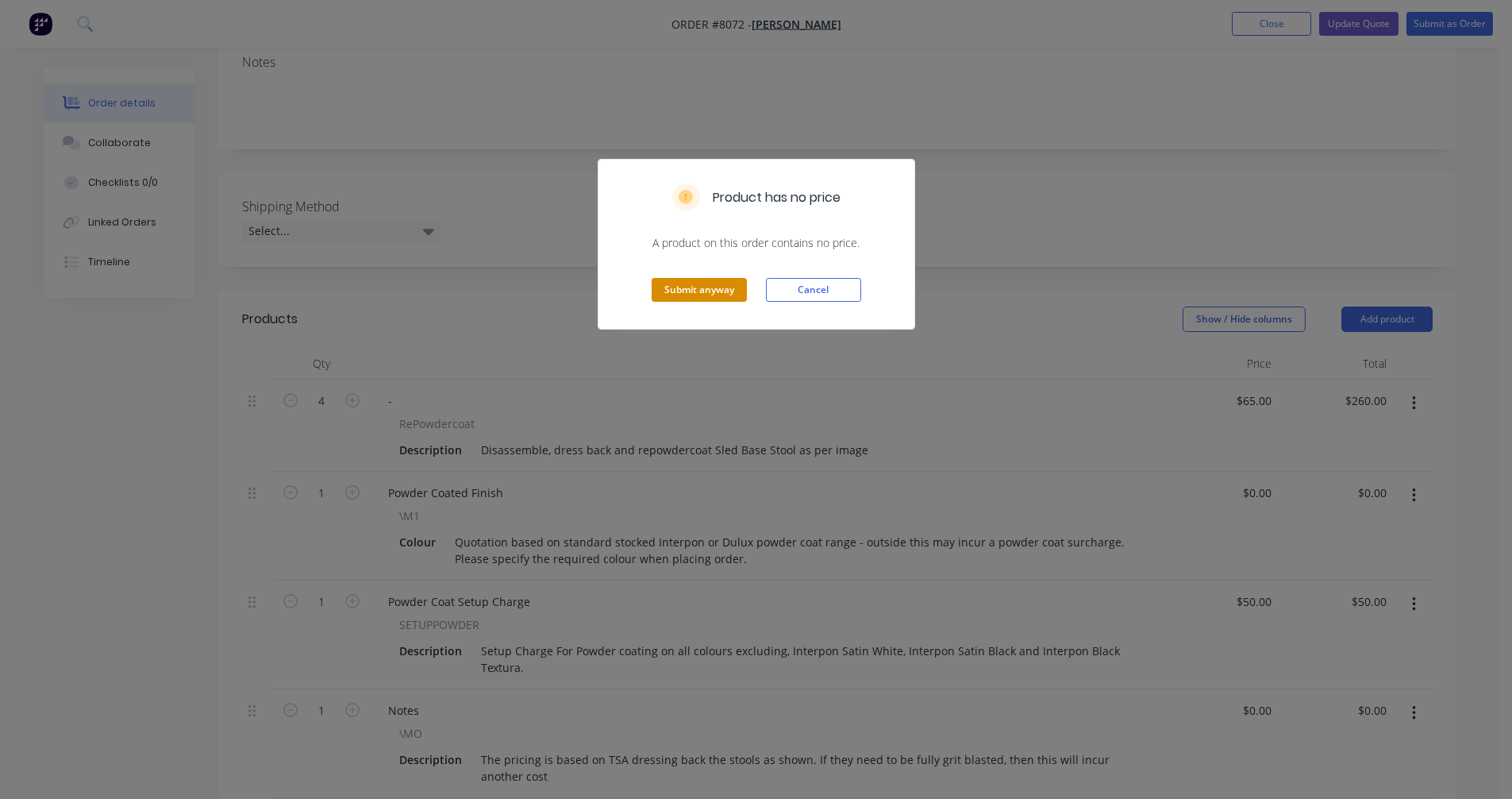
click at [707, 284] on button "Submit anyway" at bounding box center [699, 289] width 95 height 24
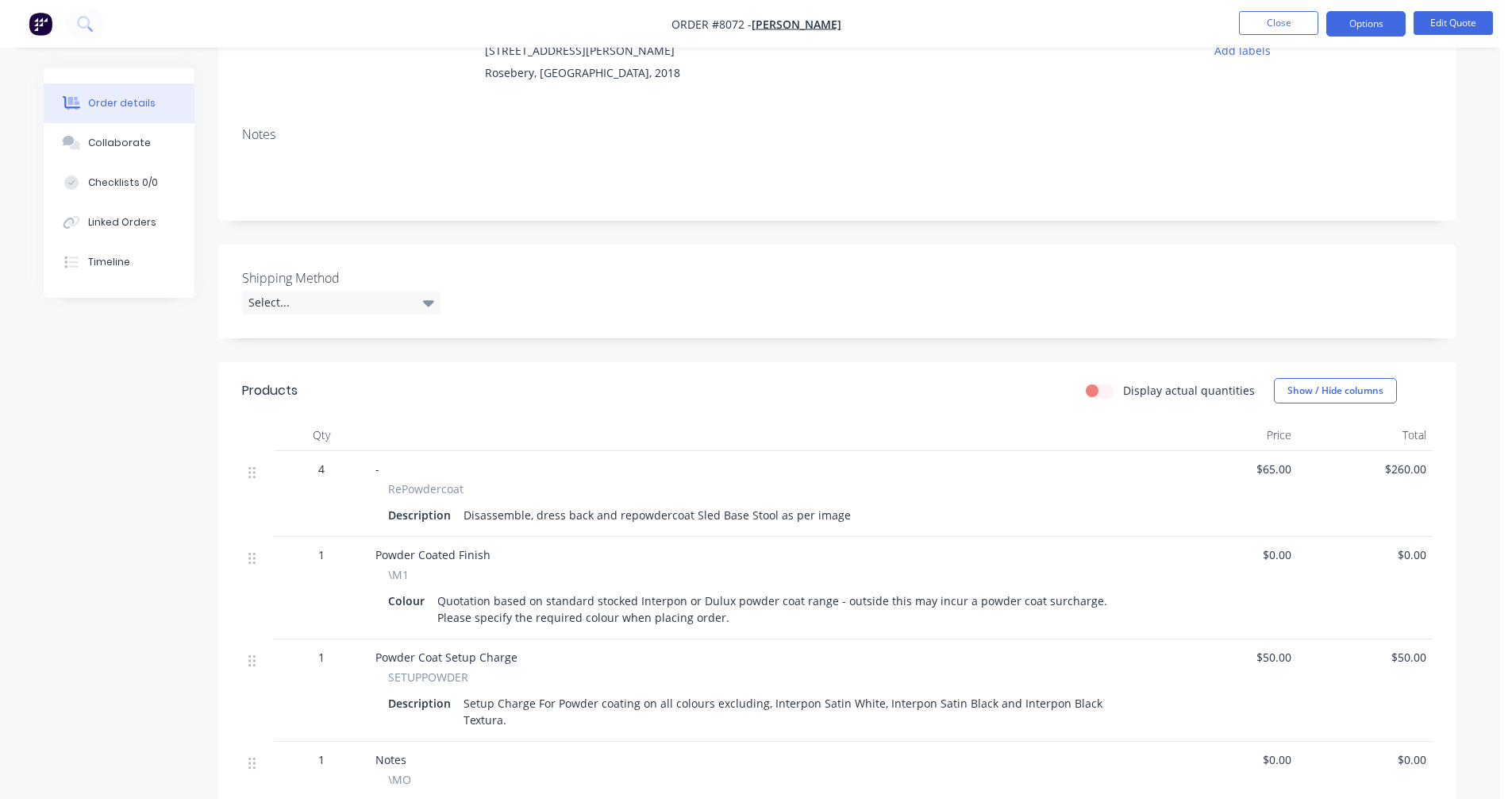
scroll to position [0, 0]
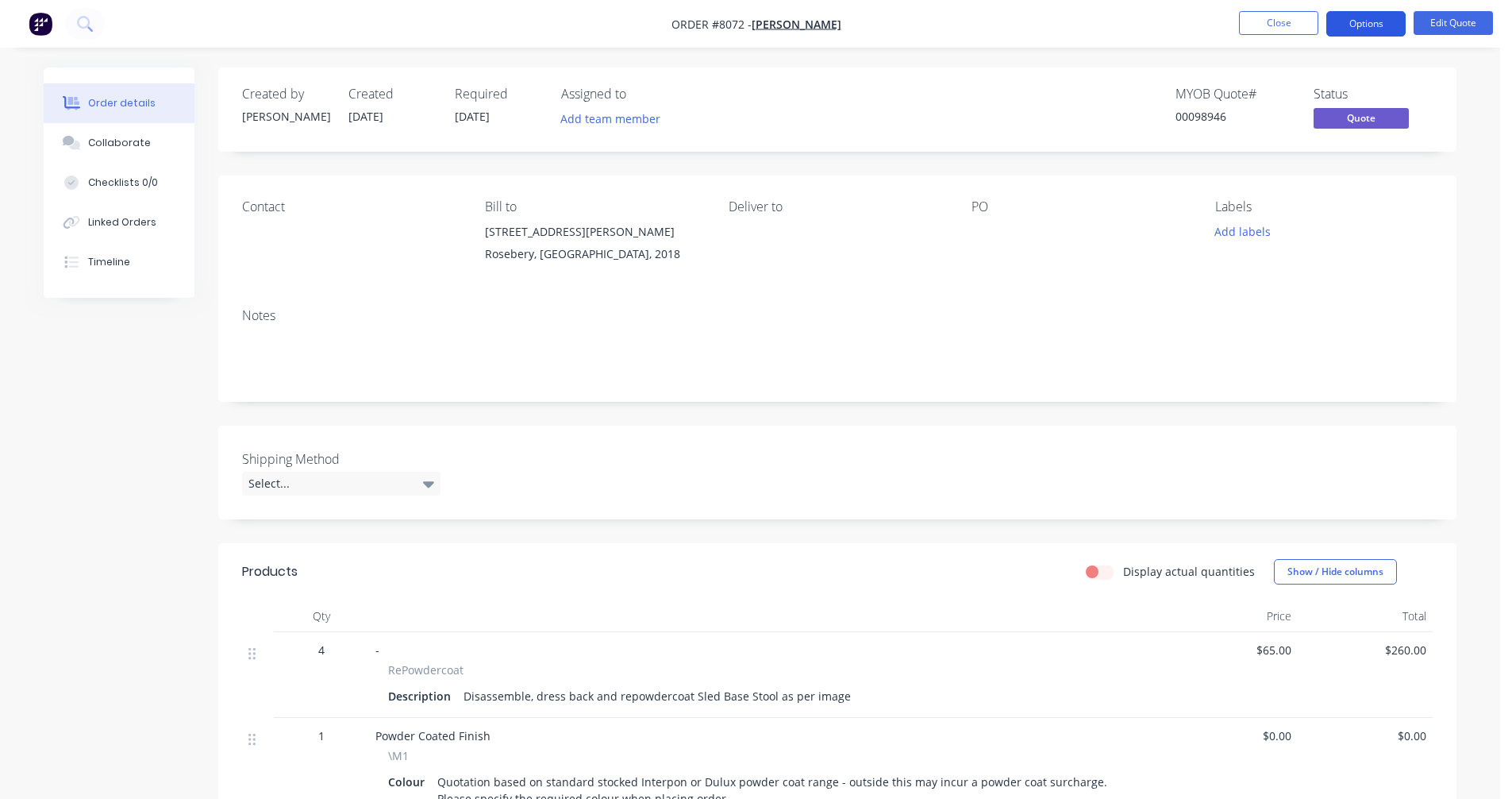
click at [1365, 18] on button "Options" at bounding box center [1366, 24] width 80 height 25
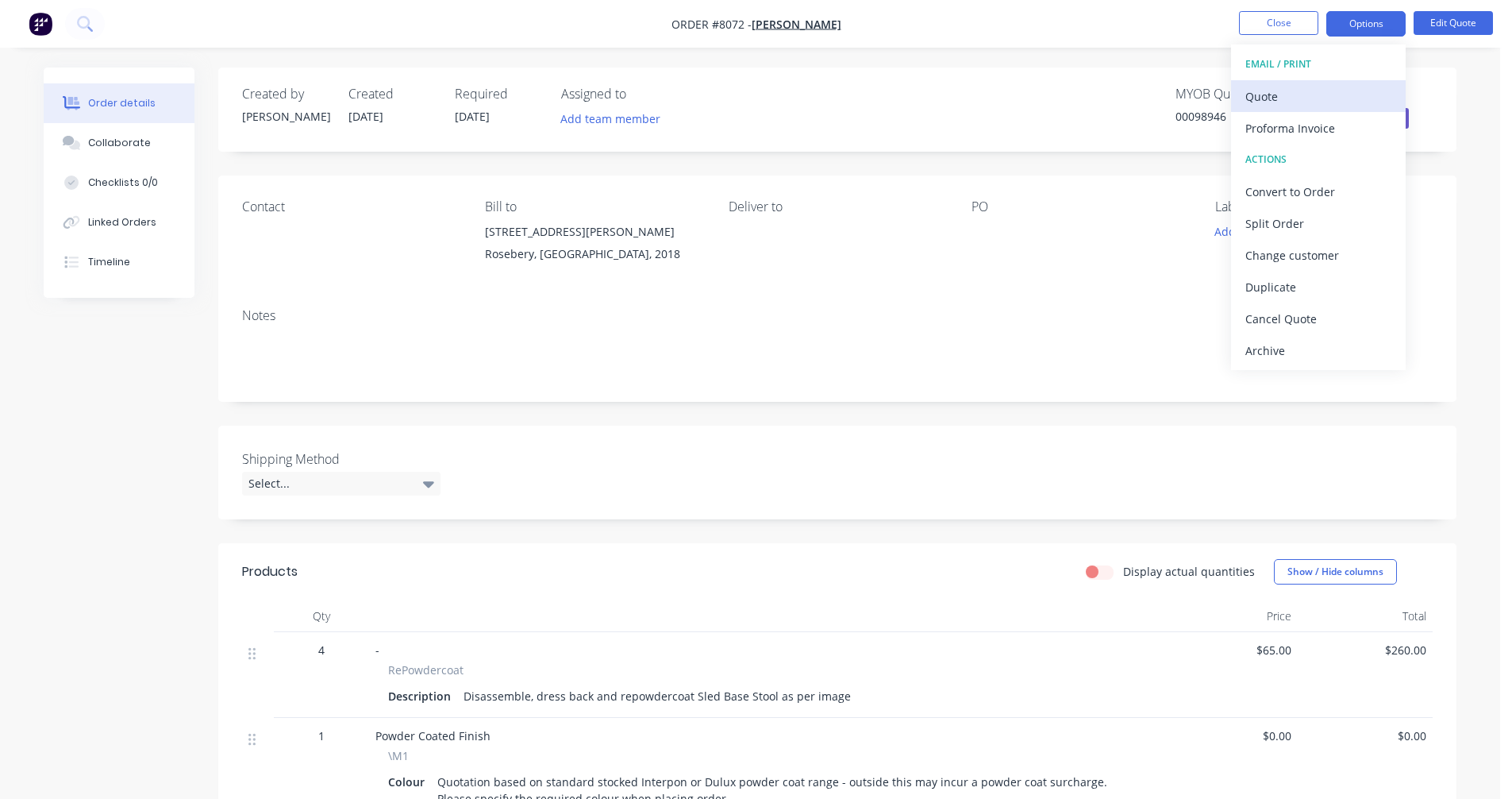
click at [1277, 93] on div "Quote" at bounding box center [1318, 97] width 146 height 23
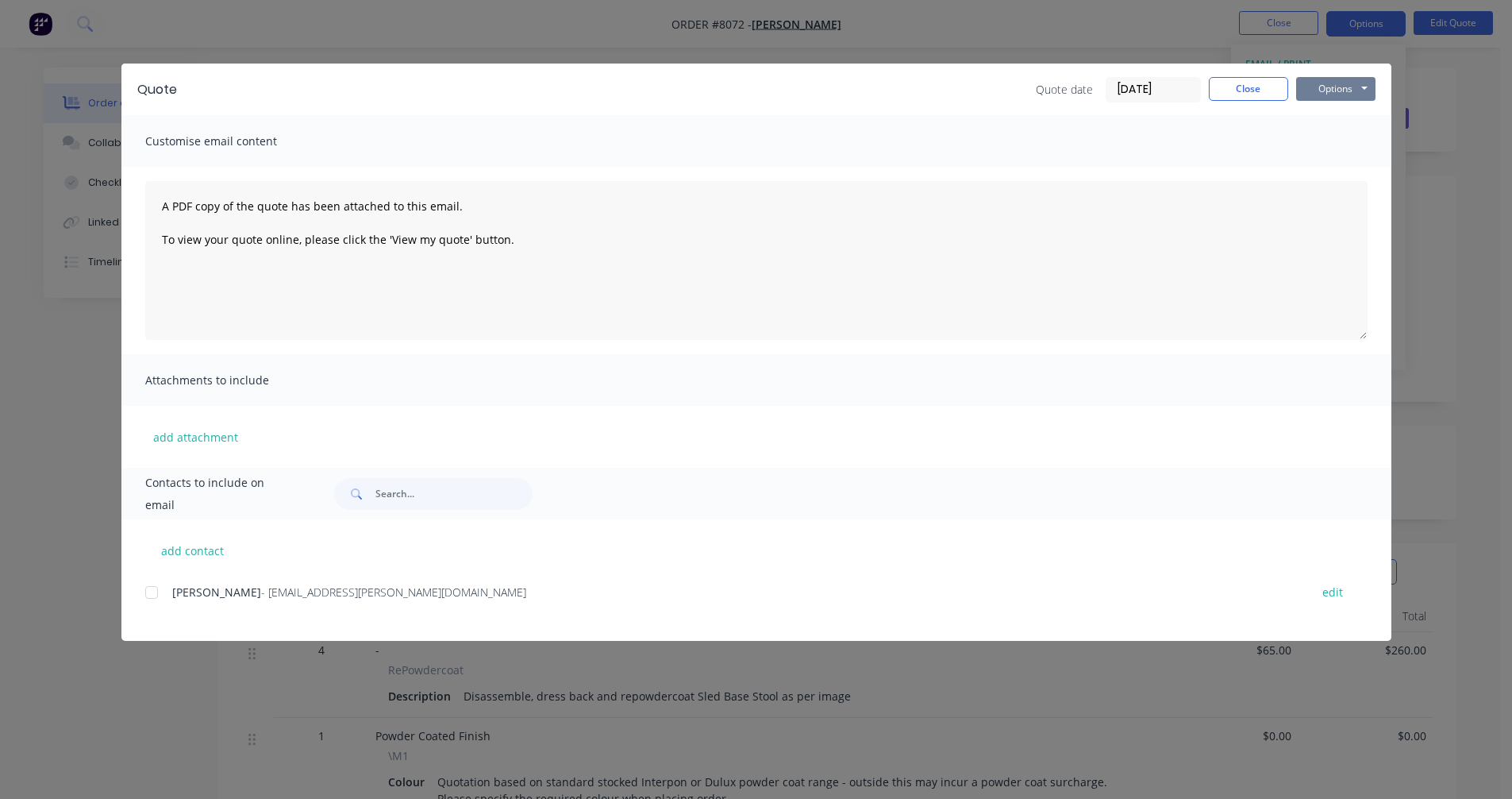
click at [1329, 85] on button "Options" at bounding box center [1336, 89] width 80 height 24
click at [1335, 111] on button "Preview" at bounding box center [1346, 117] width 102 height 26
click at [1326, 83] on button "Options" at bounding box center [1336, 89] width 80 height 24
click at [1244, 85] on button "Close" at bounding box center [1249, 89] width 80 height 24
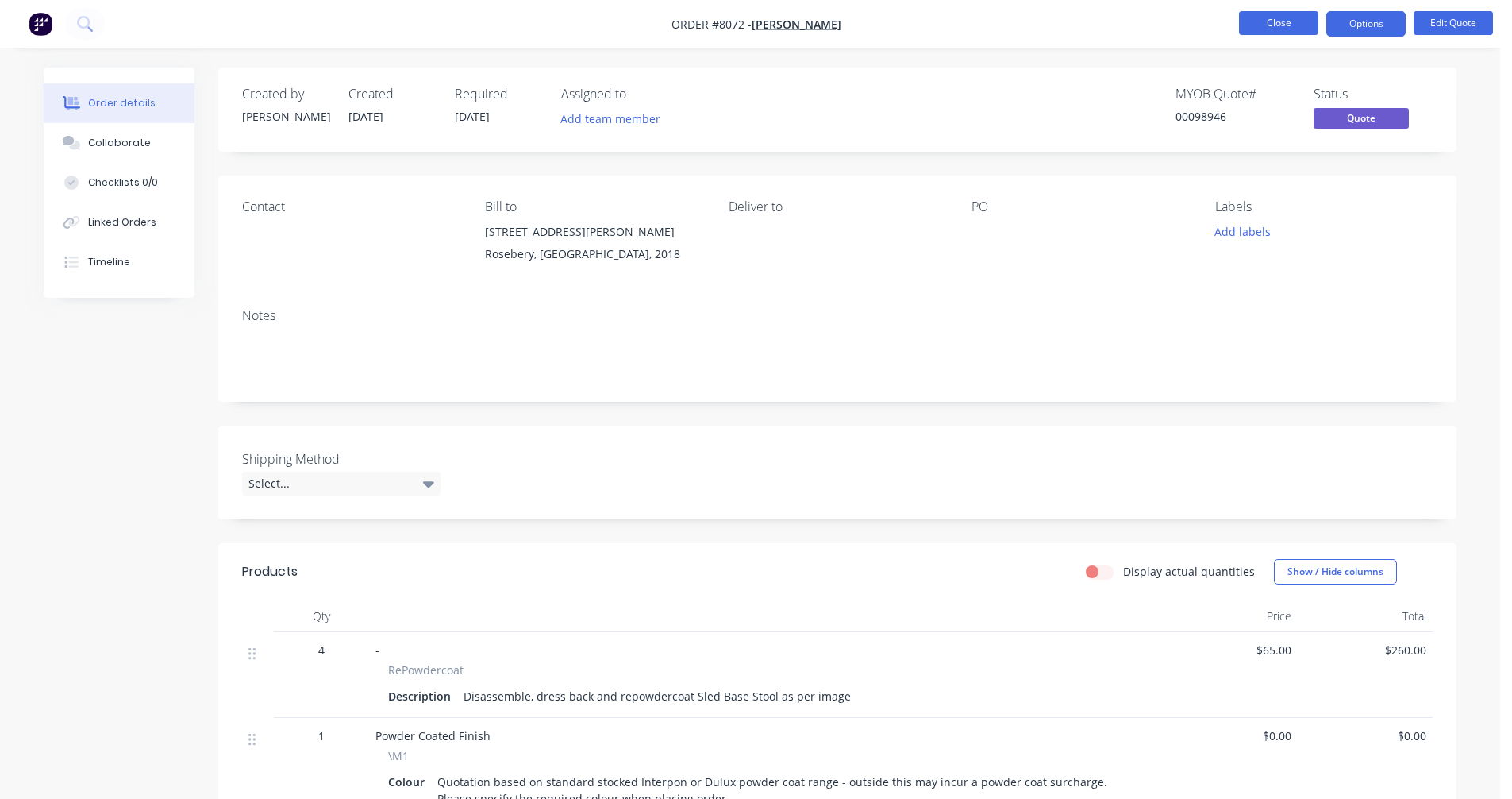
click at [1272, 21] on button "Close" at bounding box center [1279, 23] width 80 height 24
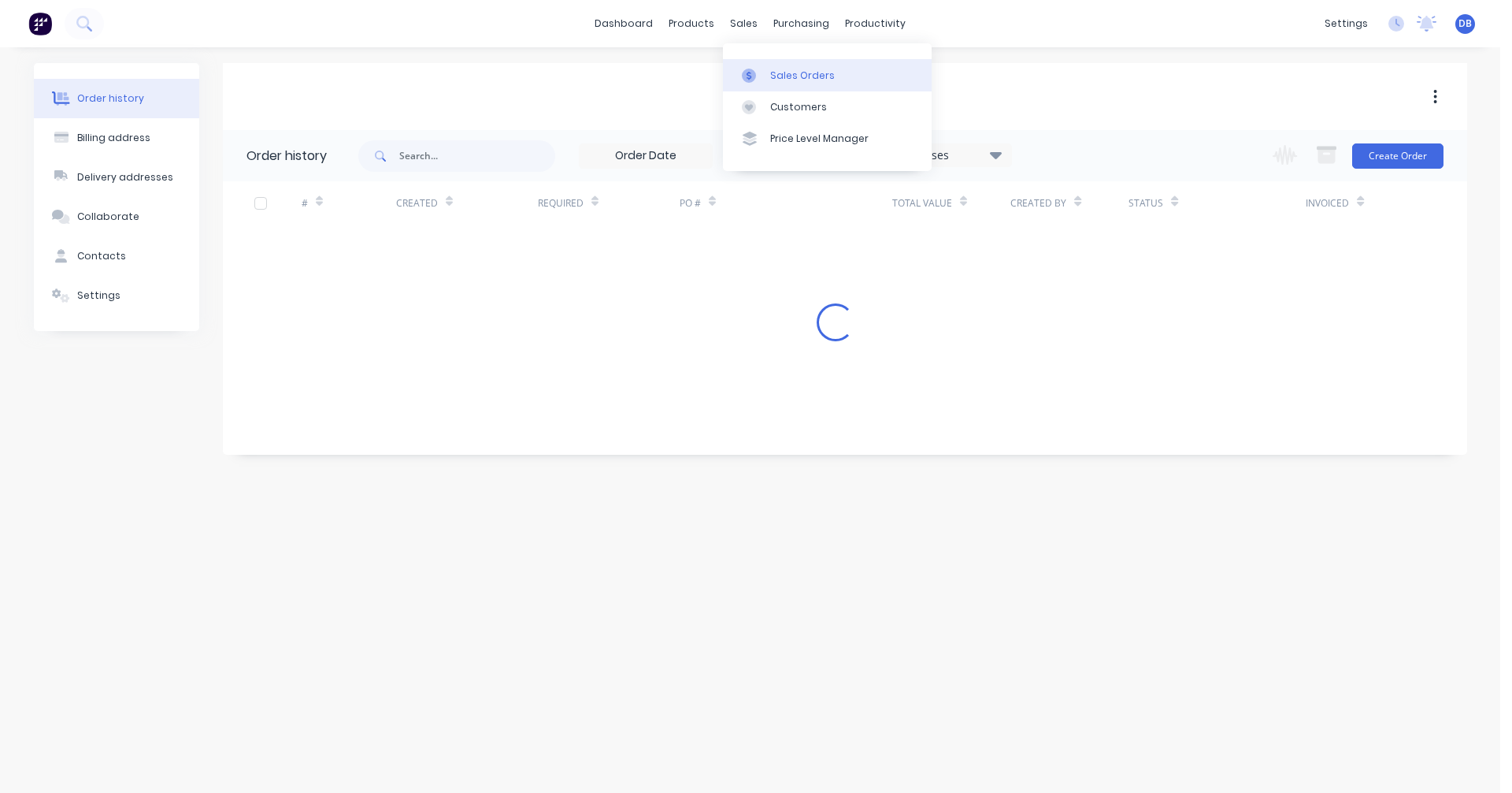
click at [799, 79] on div "Sales Orders" at bounding box center [802, 76] width 65 height 15
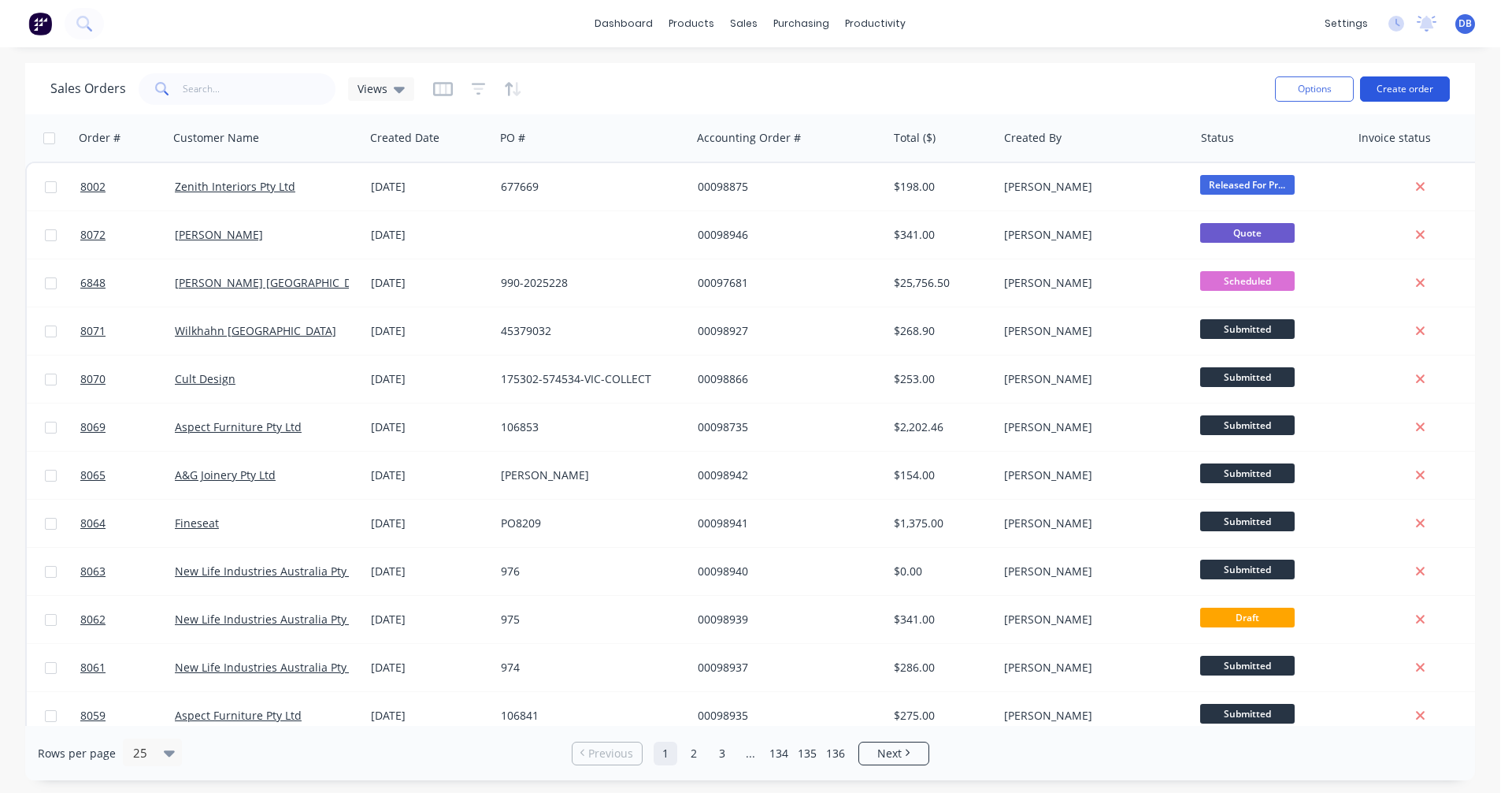
click at [1414, 89] on button "Create order" at bounding box center [1405, 89] width 90 height 25
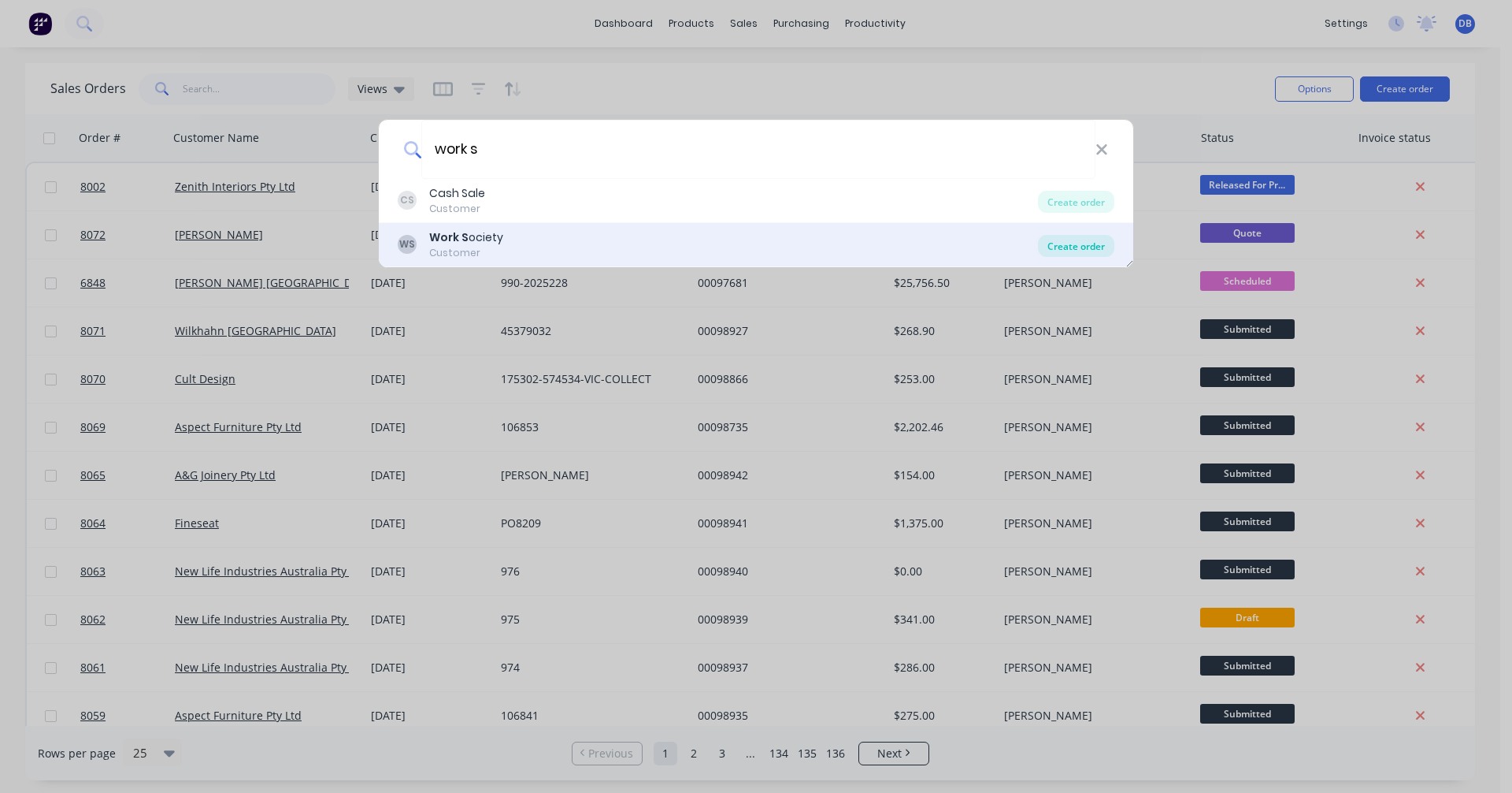
type input "work s"
click at [1085, 244] on div "Create order" at bounding box center [1076, 245] width 77 height 22
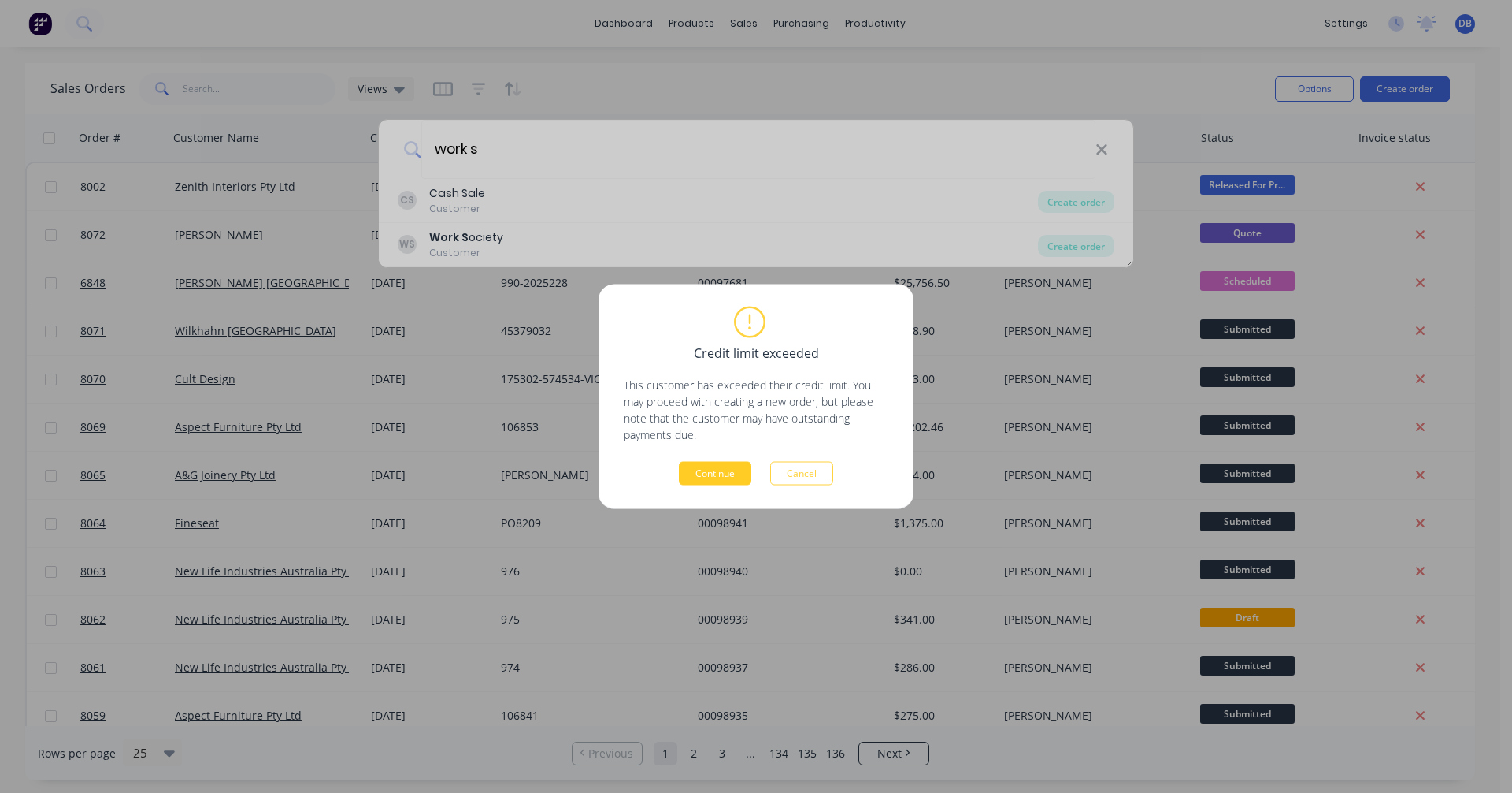
click at [715, 478] on button "Continue" at bounding box center [715, 473] width 73 height 23
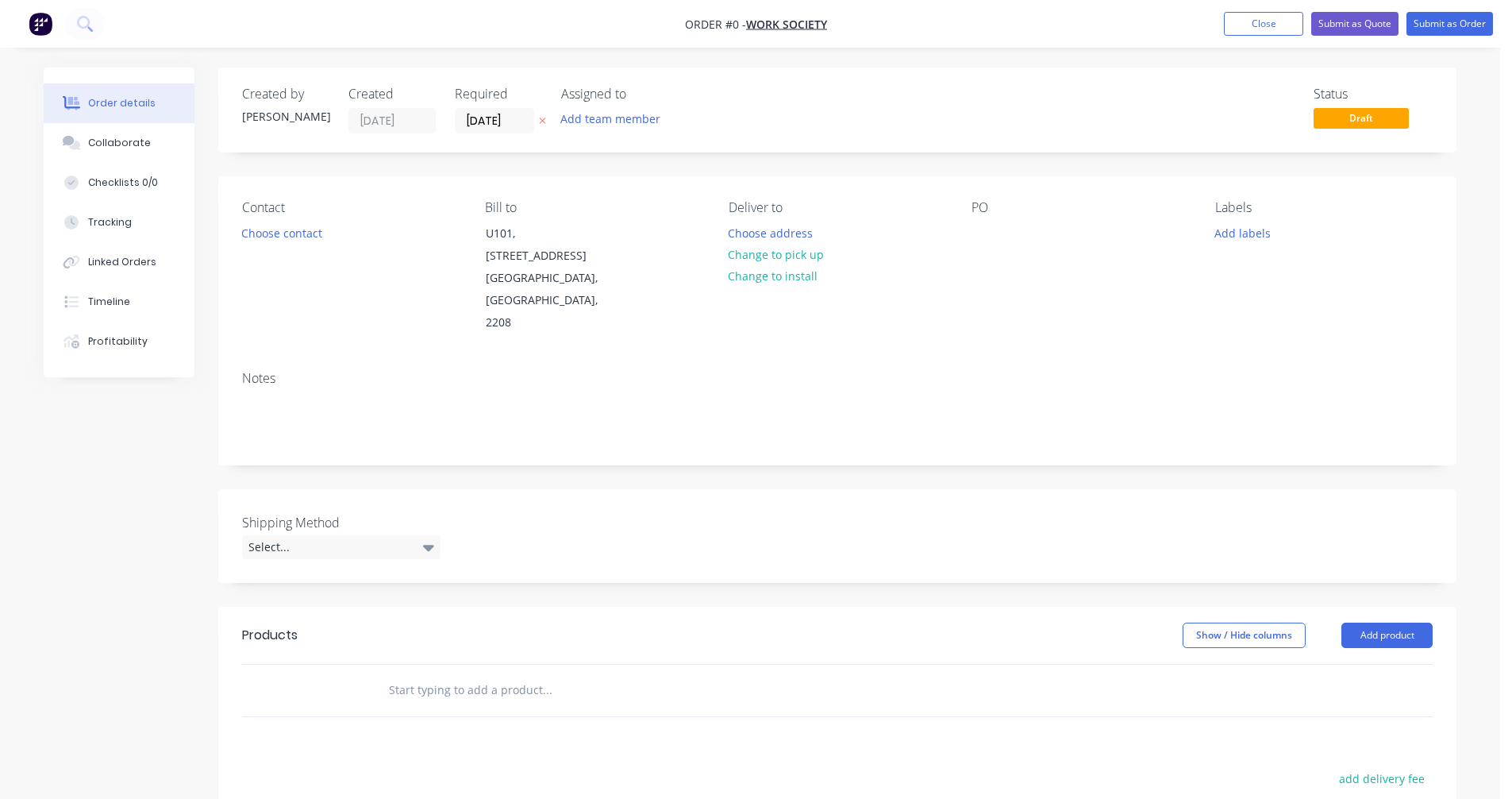
click at [405, 674] on input "text" at bounding box center [547, 689] width 318 height 32
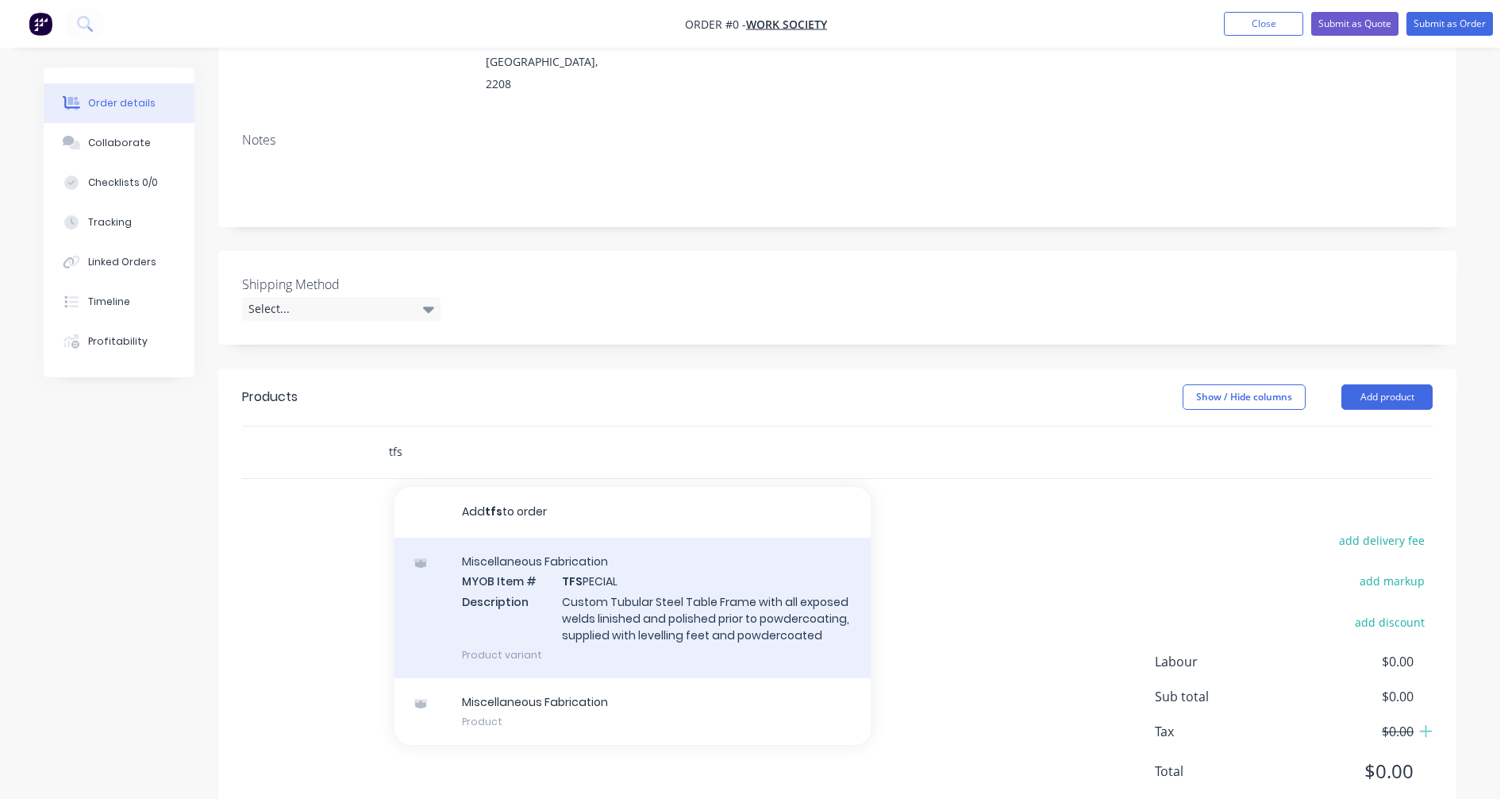
type input "tfs"
click at [596, 573] on div "Miscellaneous Fabrication MYOB Item # TFS PECIAL Description Custom Tubular Ste…" at bounding box center [632, 607] width 476 height 141
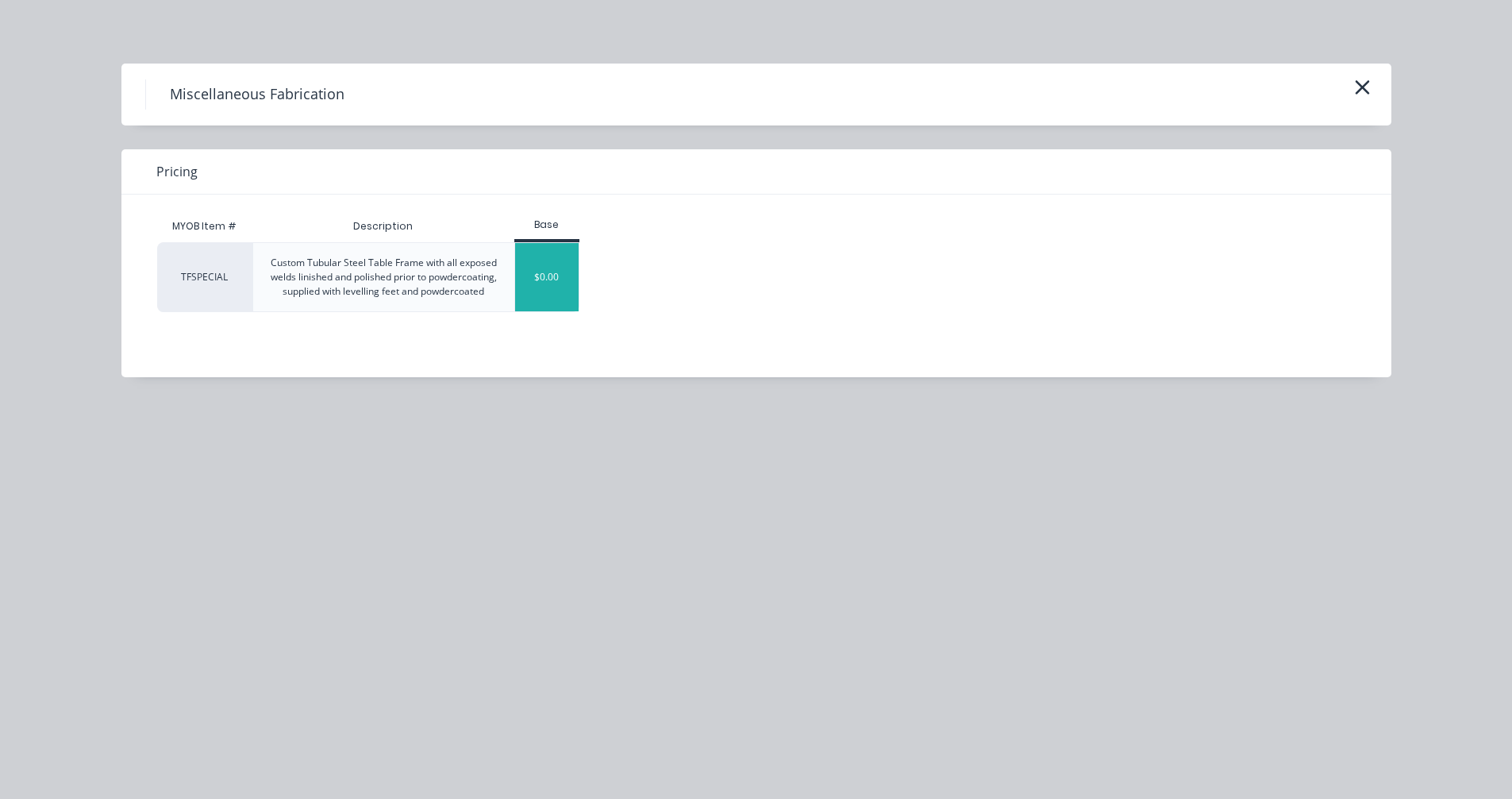
click at [570, 278] on div "$0.00" at bounding box center [547, 277] width 64 height 68
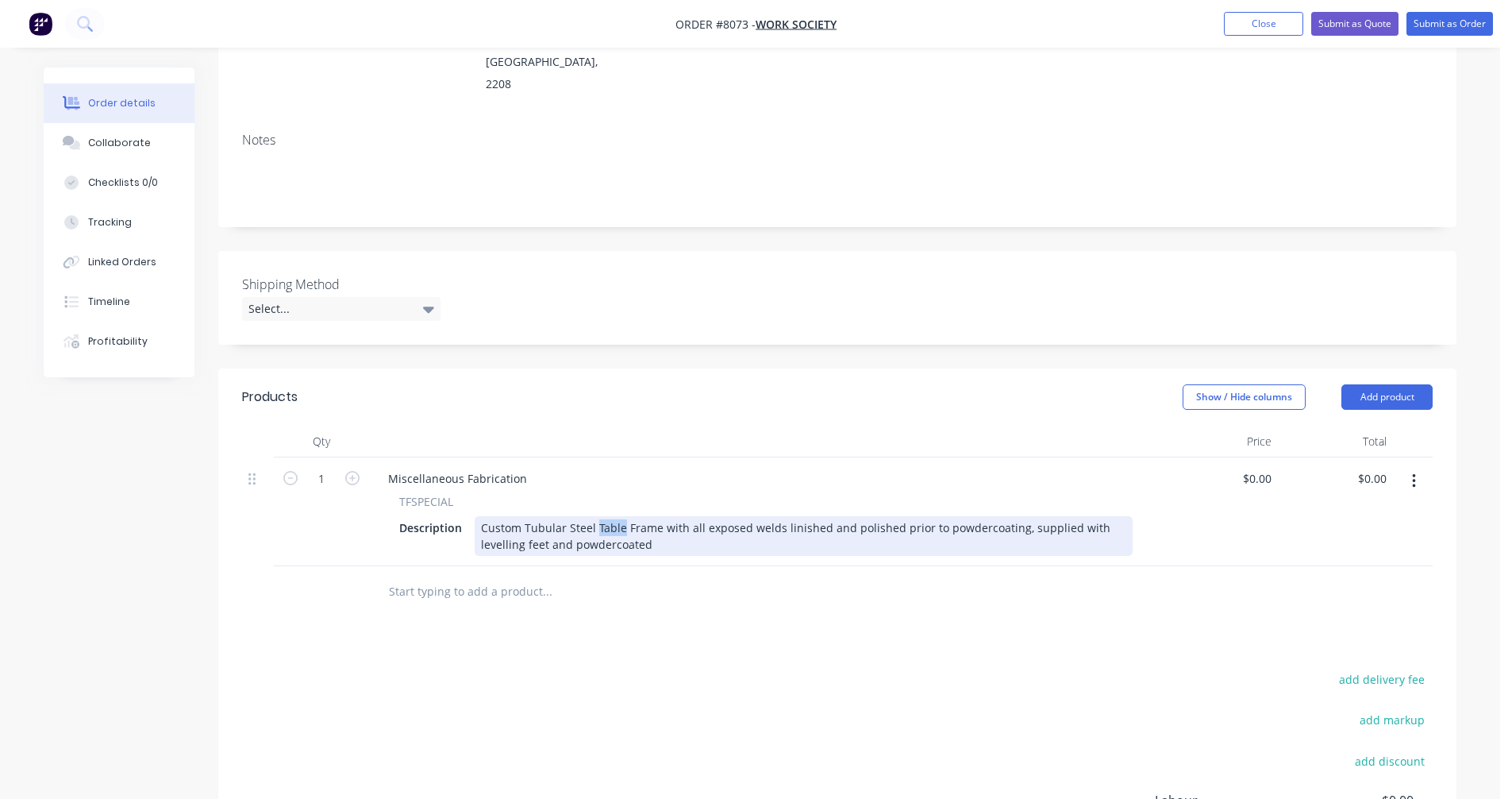
drag, startPoint x: 621, startPoint y: 482, endPoint x: 596, endPoint y: 480, distance: 25.1
click at [596, 516] on div "Custom Tubular Steel Table Frame with all exposed welds linished and polished p…" at bounding box center [804, 536] width 658 height 40
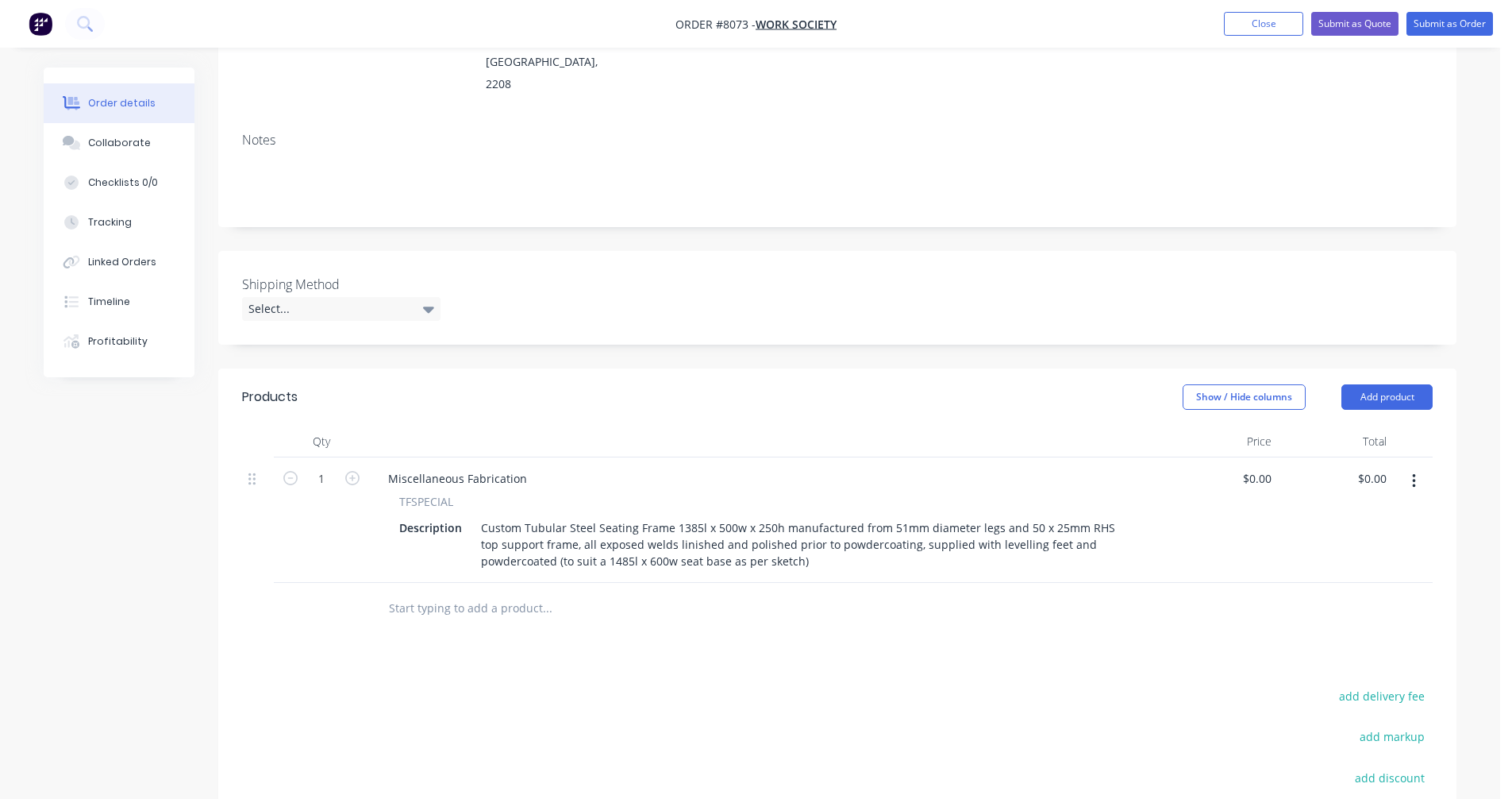
click at [344, 468] on button "button" at bounding box center [352, 476] width 20 height 17
type input "2"
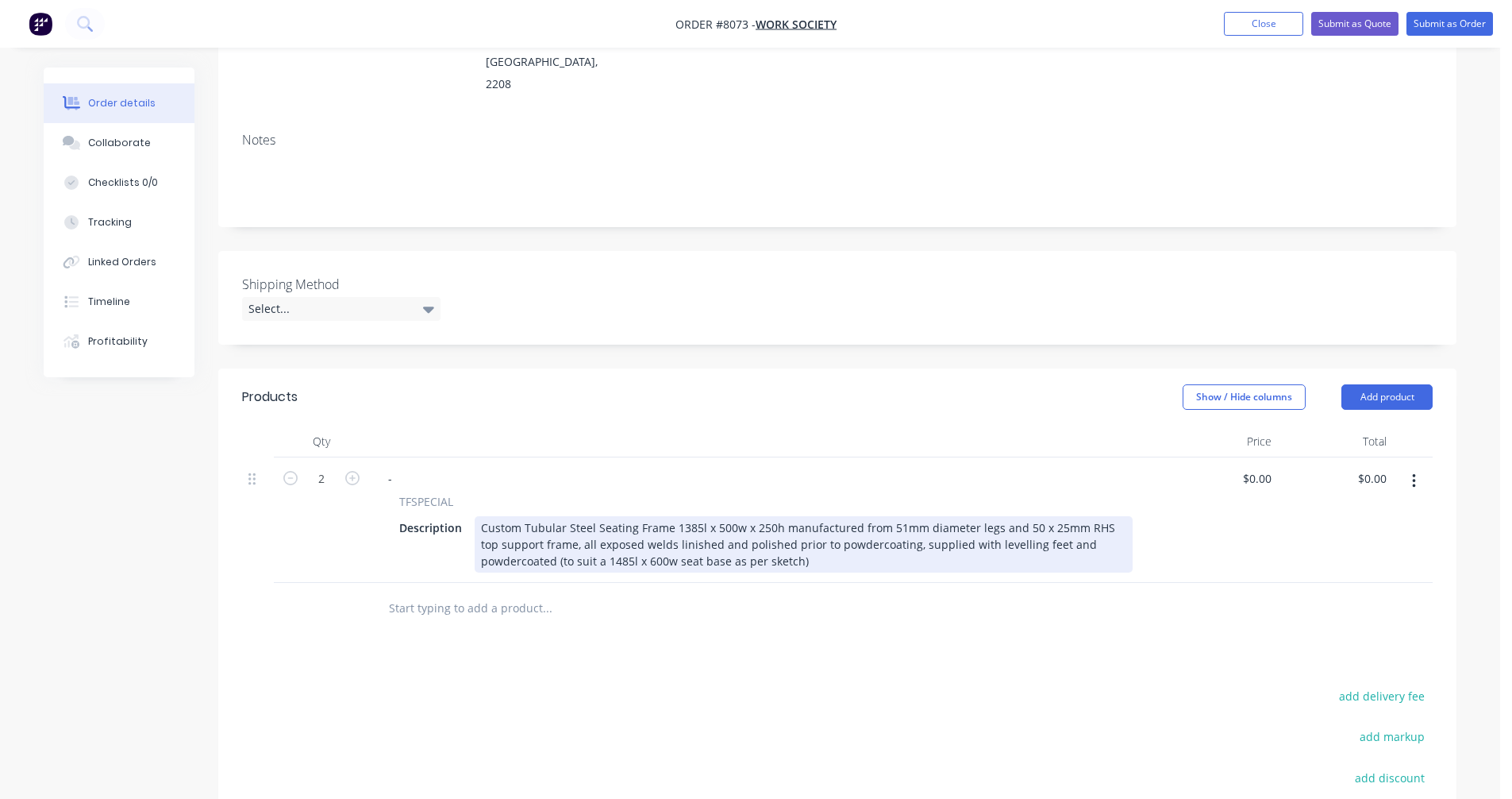
click at [596, 516] on div "Custom Tubular Steel Seating Frame 1385l x 500w x 250h manufactured from 51mm d…" at bounding box center [804, 544] width 658 height 56
click at [594, 516] on div "Custom Tubular Steel Seating Frame 1385l x 500w x 250h manufactured from 51mm d…" at bounding box center [804, 544] width 658 height 56
click at [1056, 516] on div "Custom Tubular Steel Welded Seating Frame 1385l x 500w x 250h manufactured from…" at bounding box center [804, 544] width 658 height 56
click at [1104, 516] on div "Custom Tubular Steel Welded Seating Frame 1385l x 500w x 250h manufactured from…" at bounding box center [804, 544] width 658 height 56
type input "$361.00"
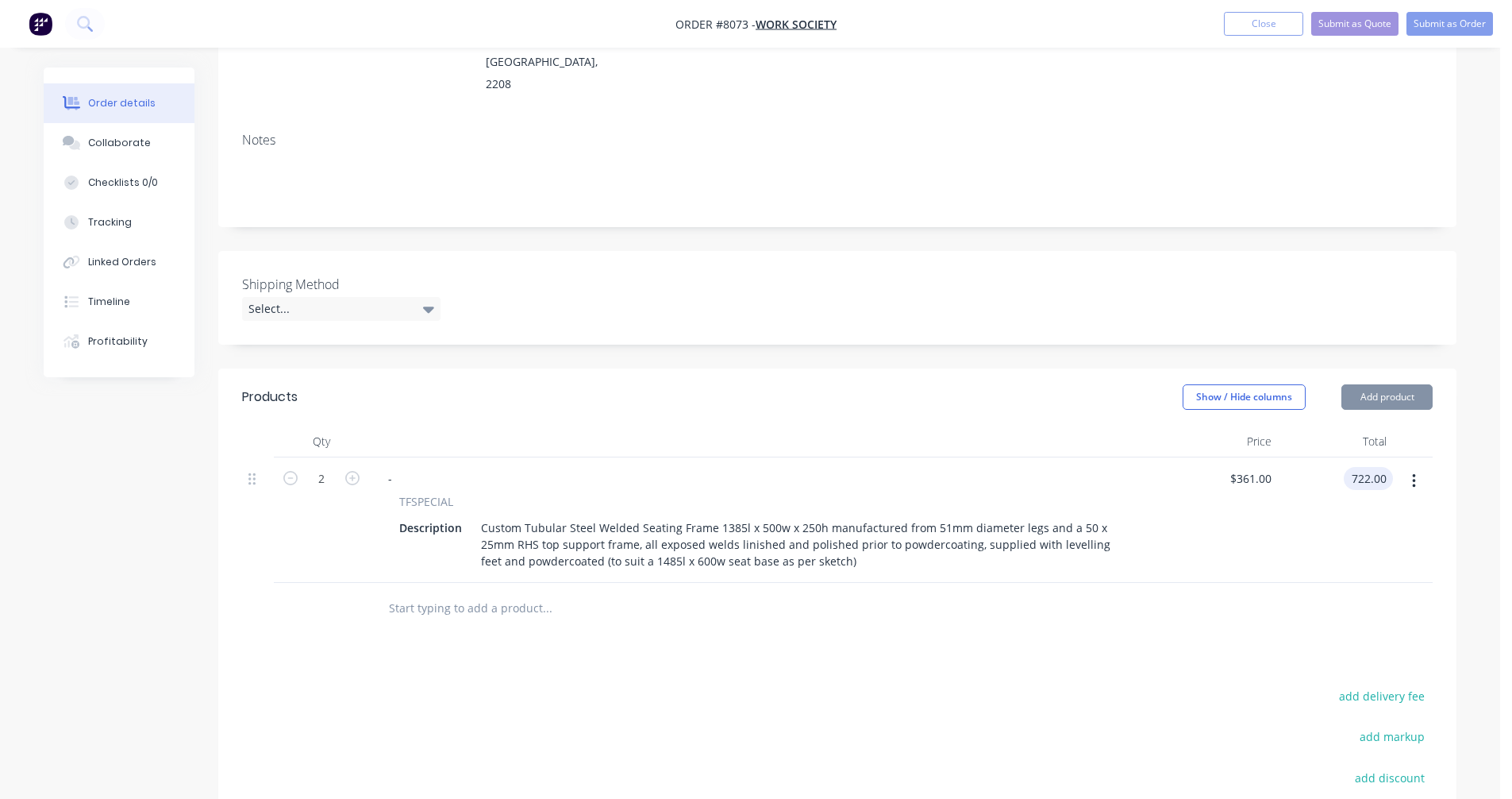
type input "$722.00"
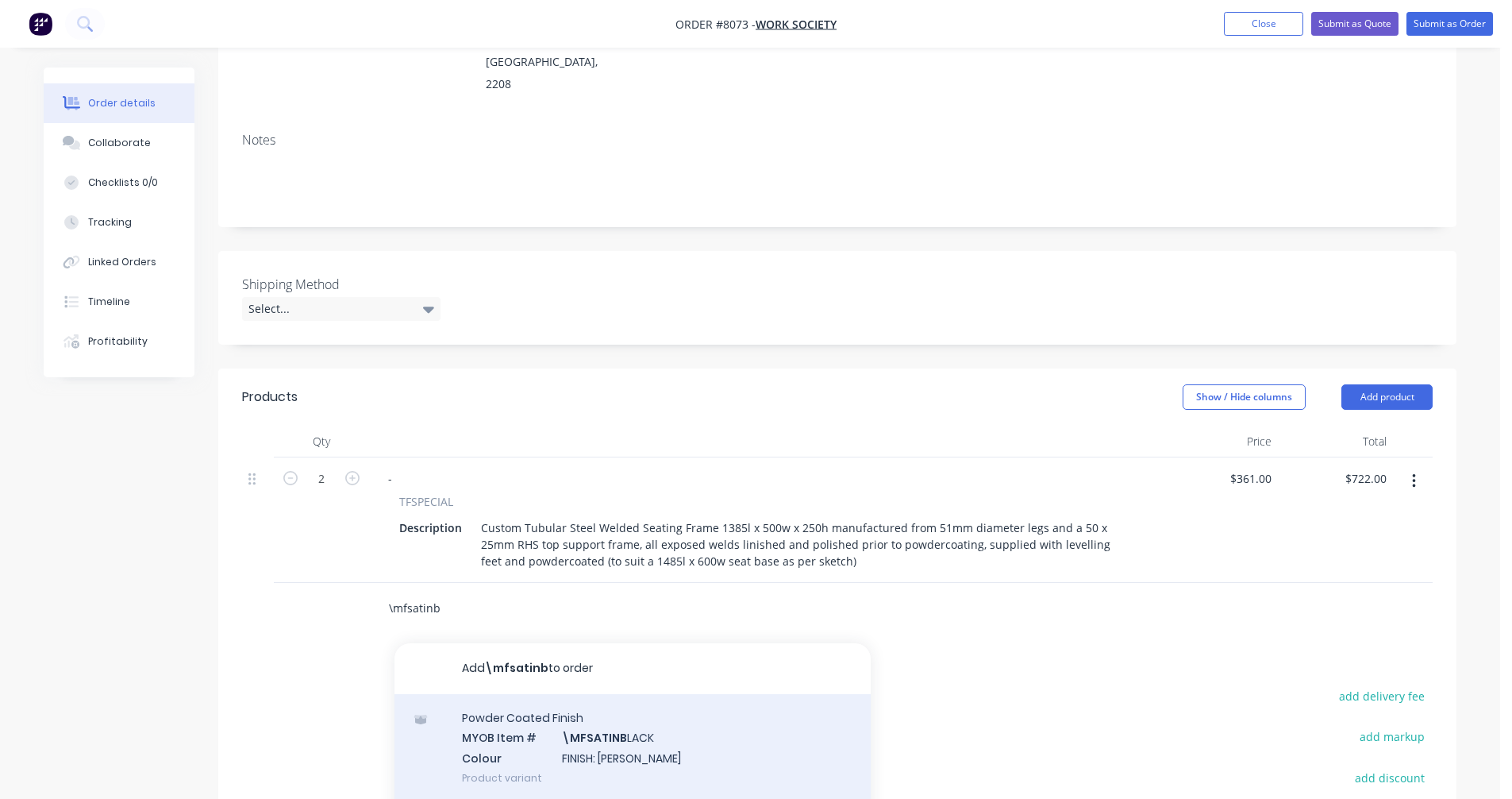
type input "\mfsatinb"
click at [625, 700] on div "Powder Coated Finish MYOB Item # \MFSATINB LACK Colour FINISH: Satin Black Prod…" at bounding box center [632, 748] width 476 height 107
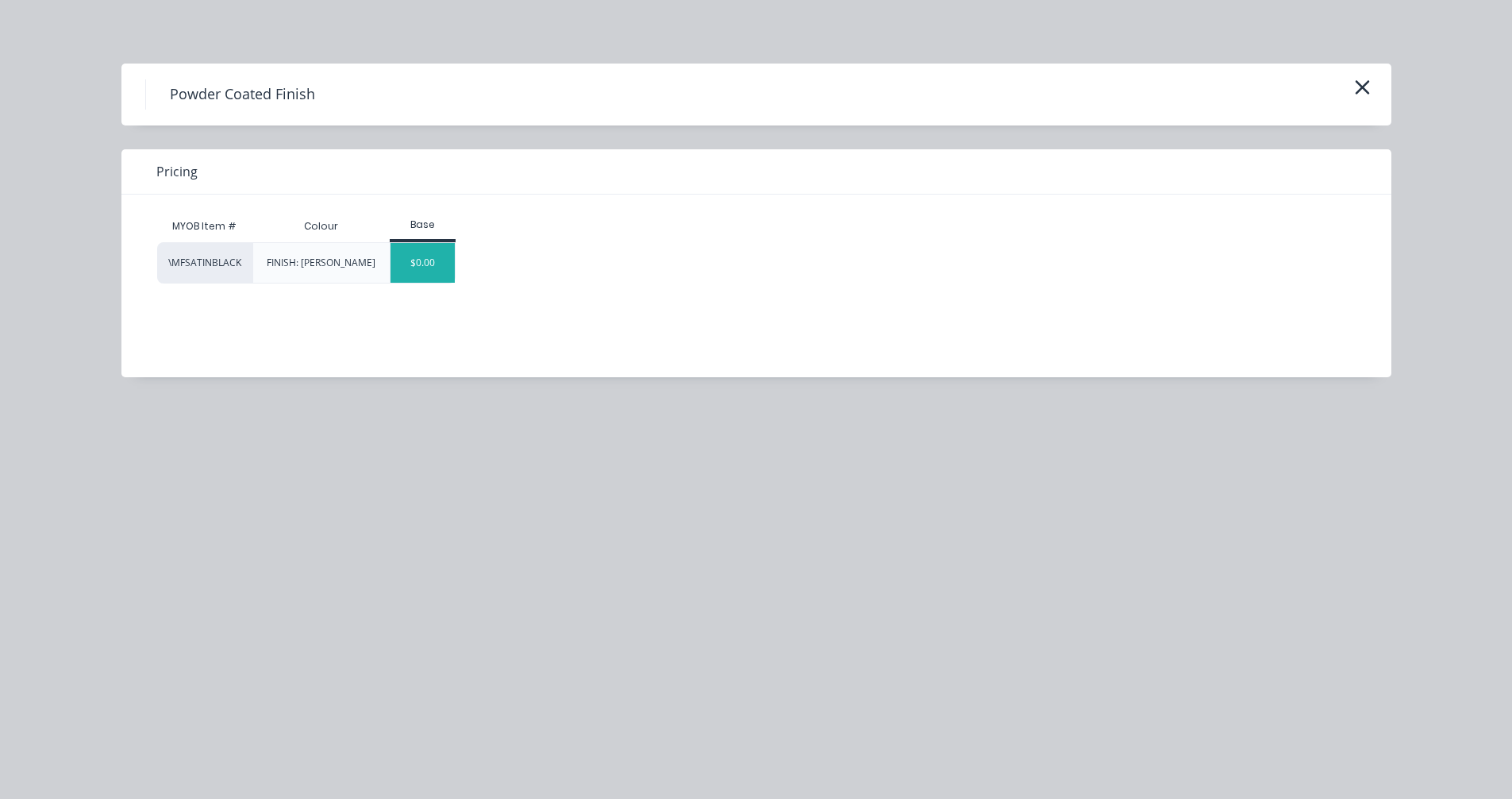
click at [435, 269] on div "$0.00" at bounding box center [422, 263] width 64 height 40
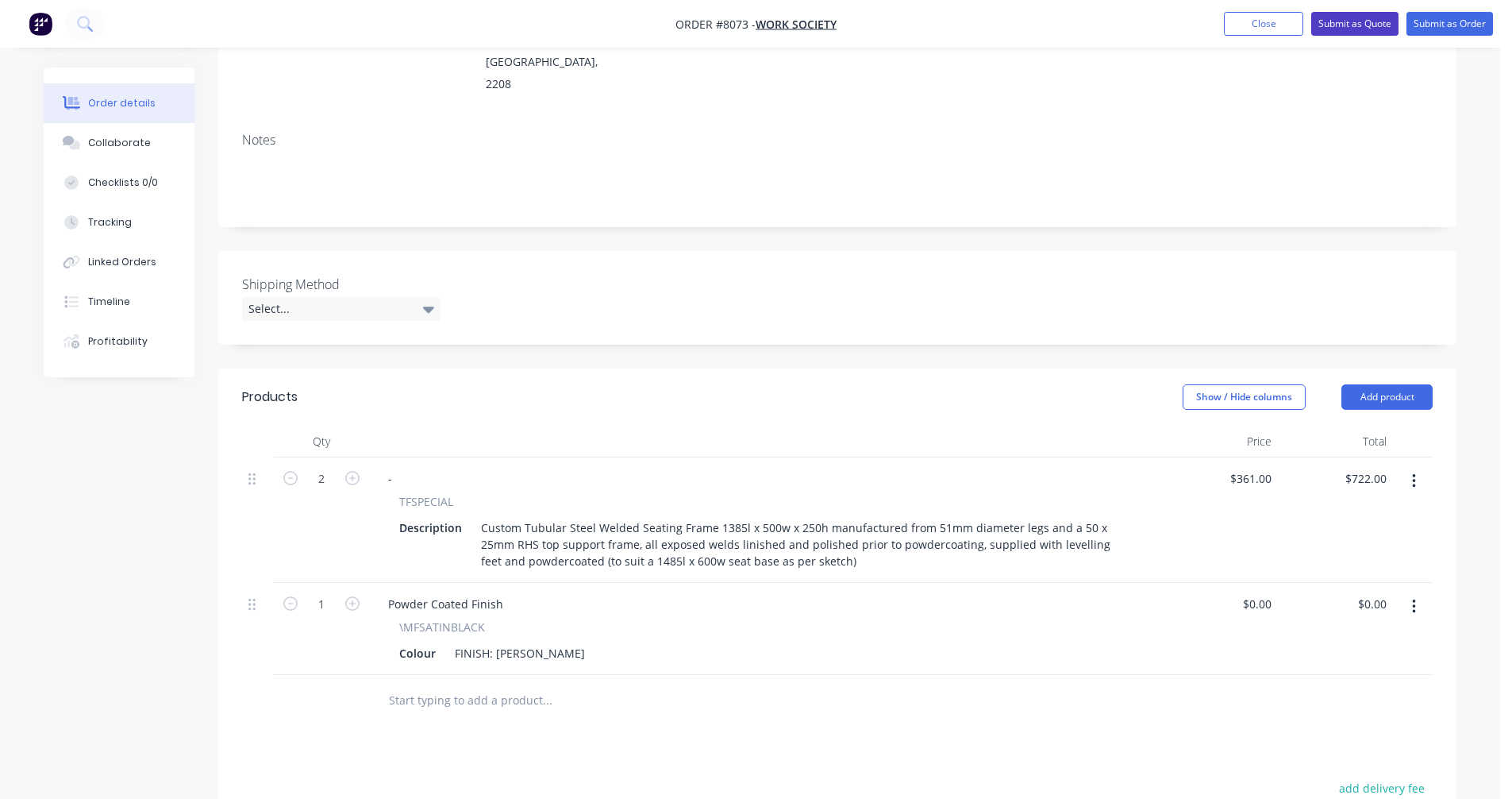
click at [1351, 21] on button "Submit as Quote" at bounding box center [1354, 24] width 87 height 24
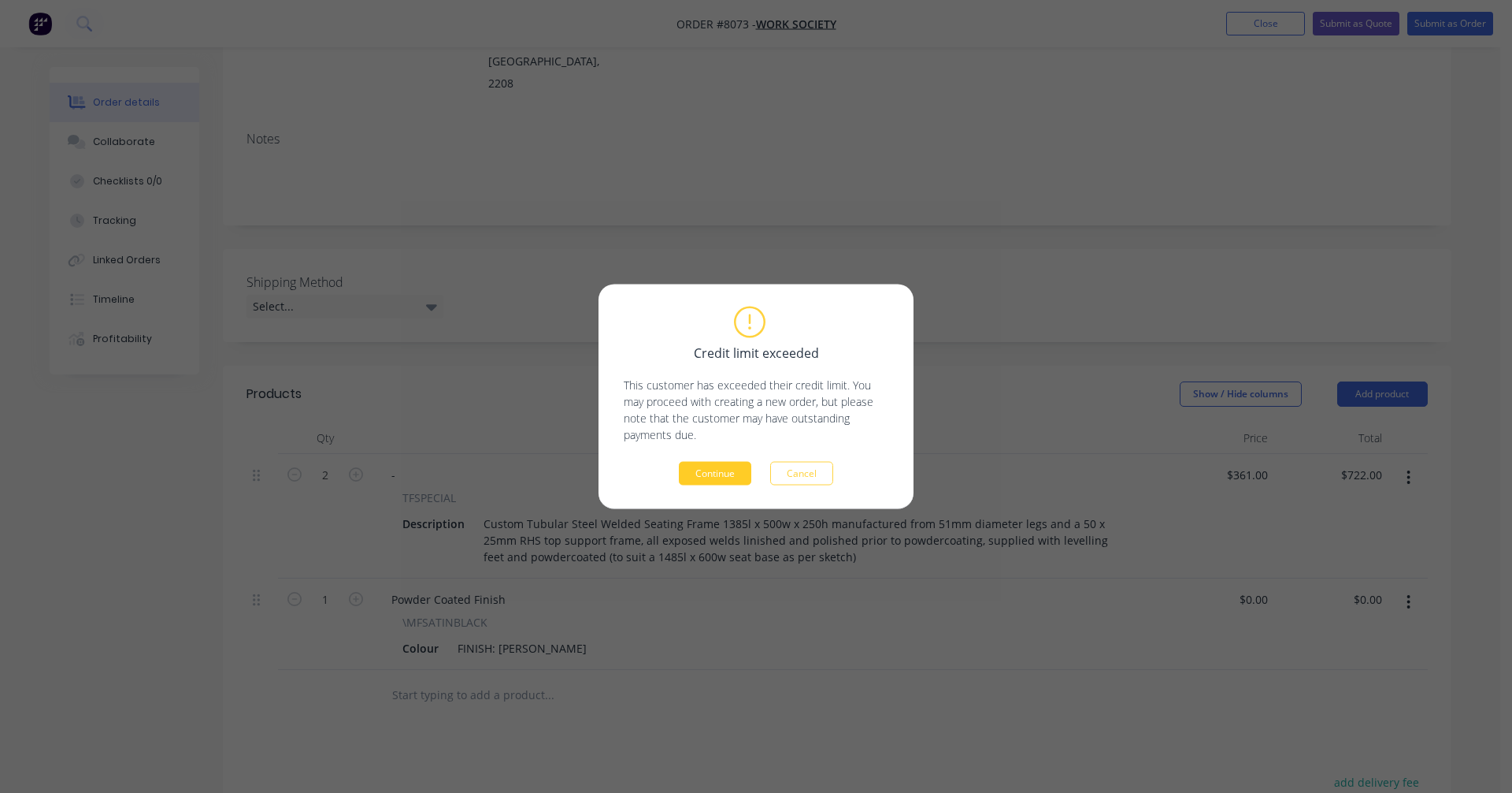
click at [713, 468] on button "Continue" at bounding box center [715, 473] width 73 height 23
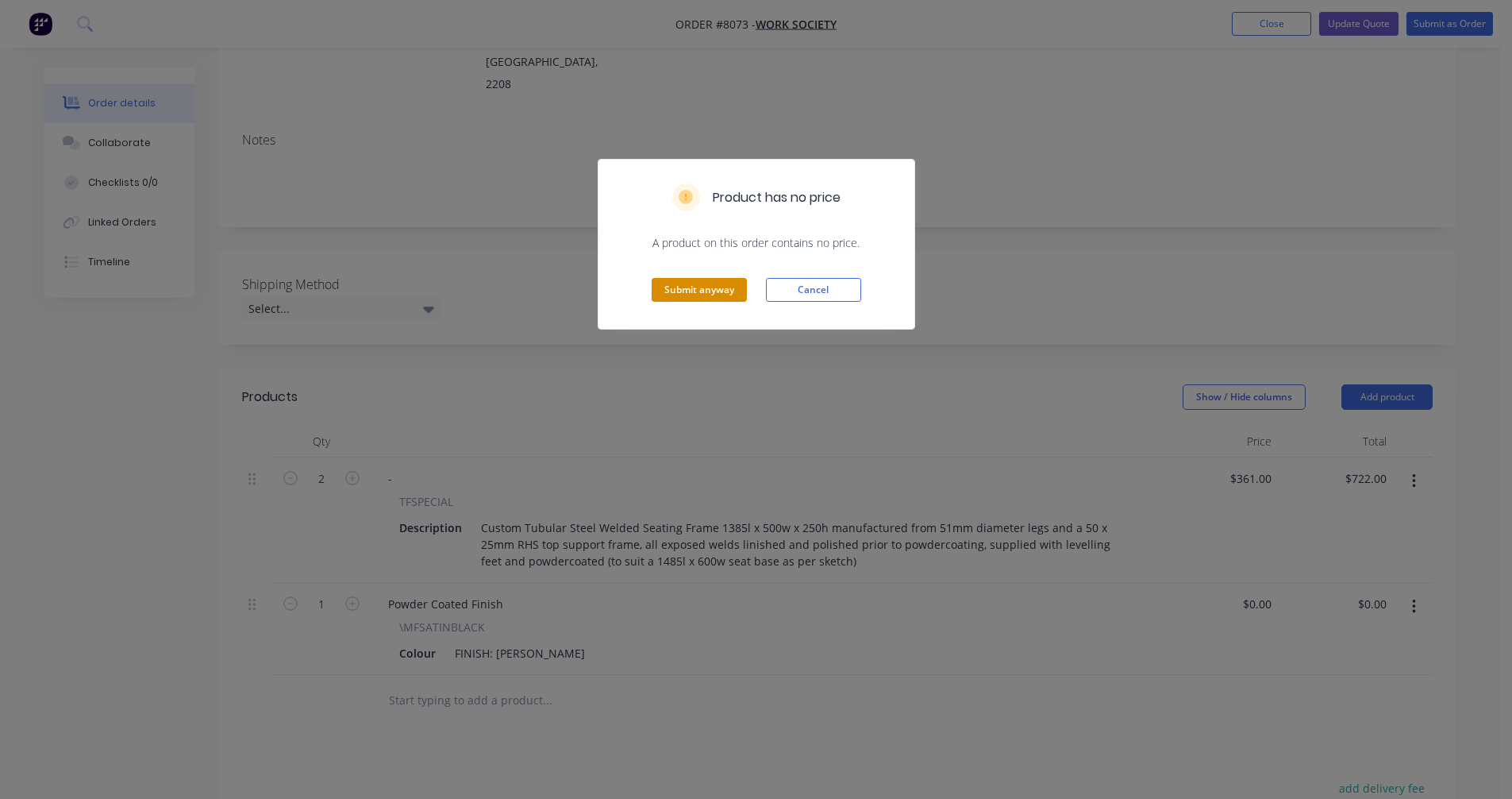
click at [695, 297] on button "Submit anyway" at bounding box center [699, 289] width 95 height 24
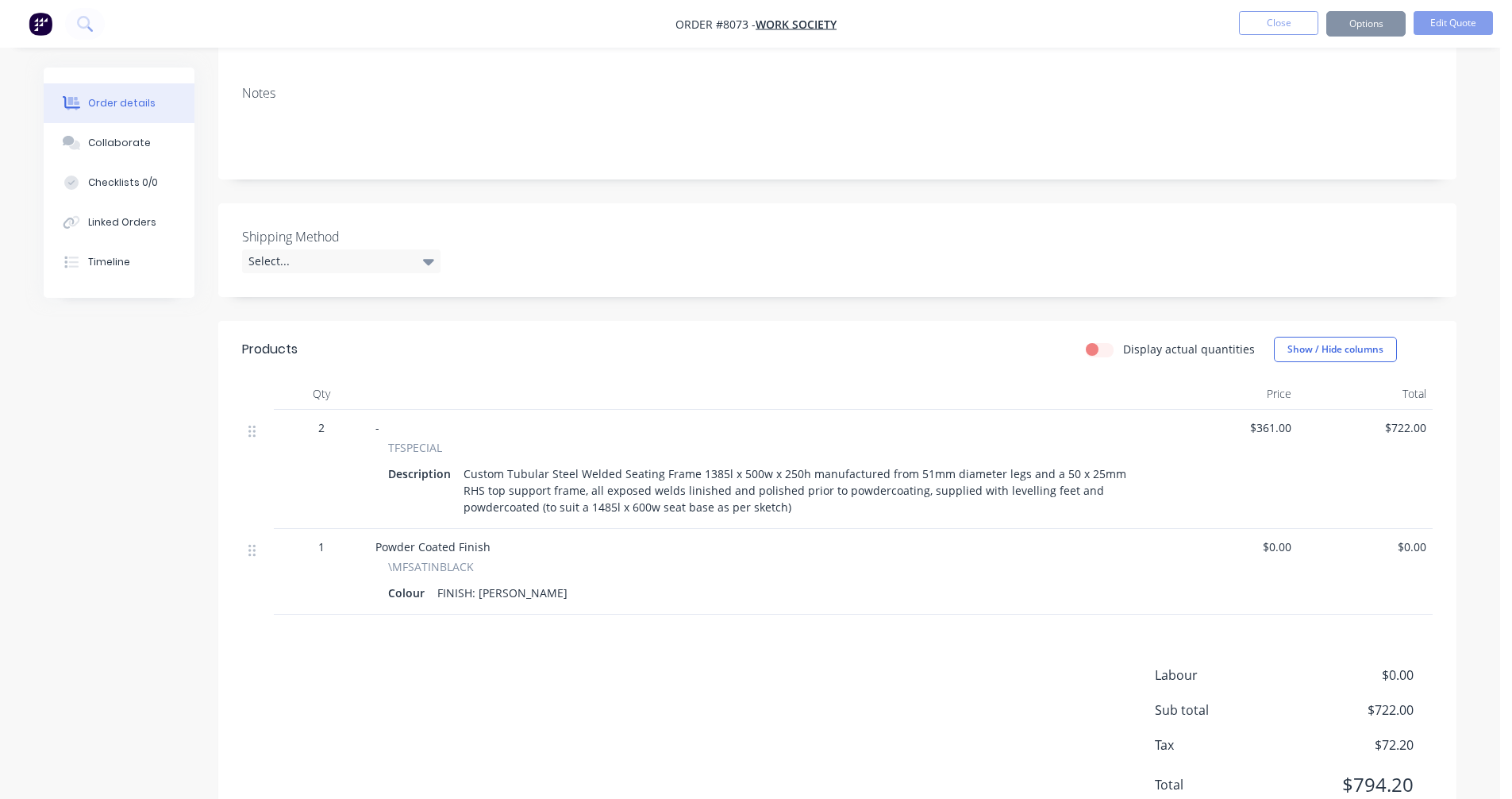
scroll to position [237, 0]
click at [1351, 17] on button "Options" at bounding box center [1366, 24] width 80 height 25
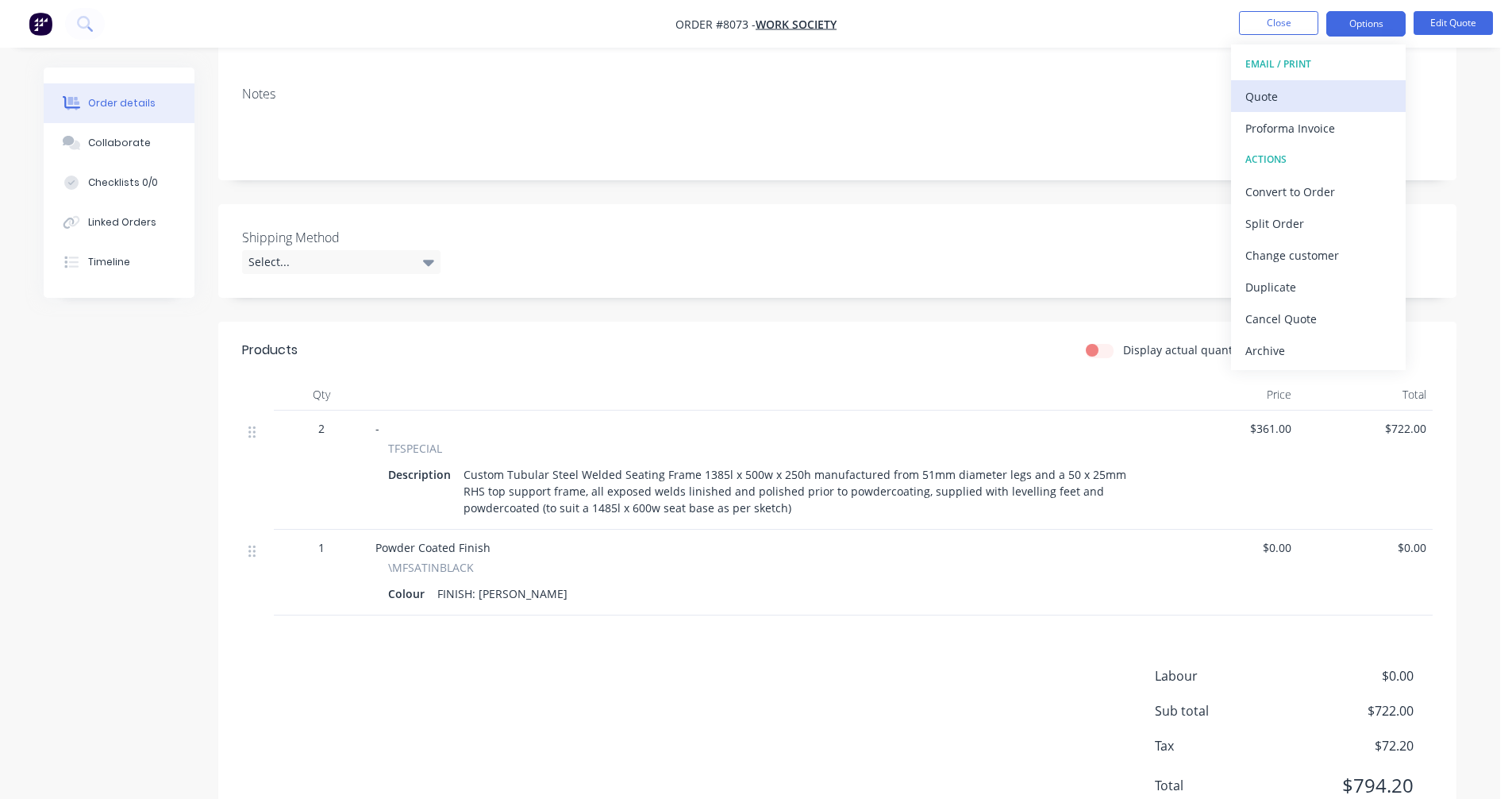
click at [1283, 96] on div "Quote" at bounding box center [1318, 97] width 146 height 23
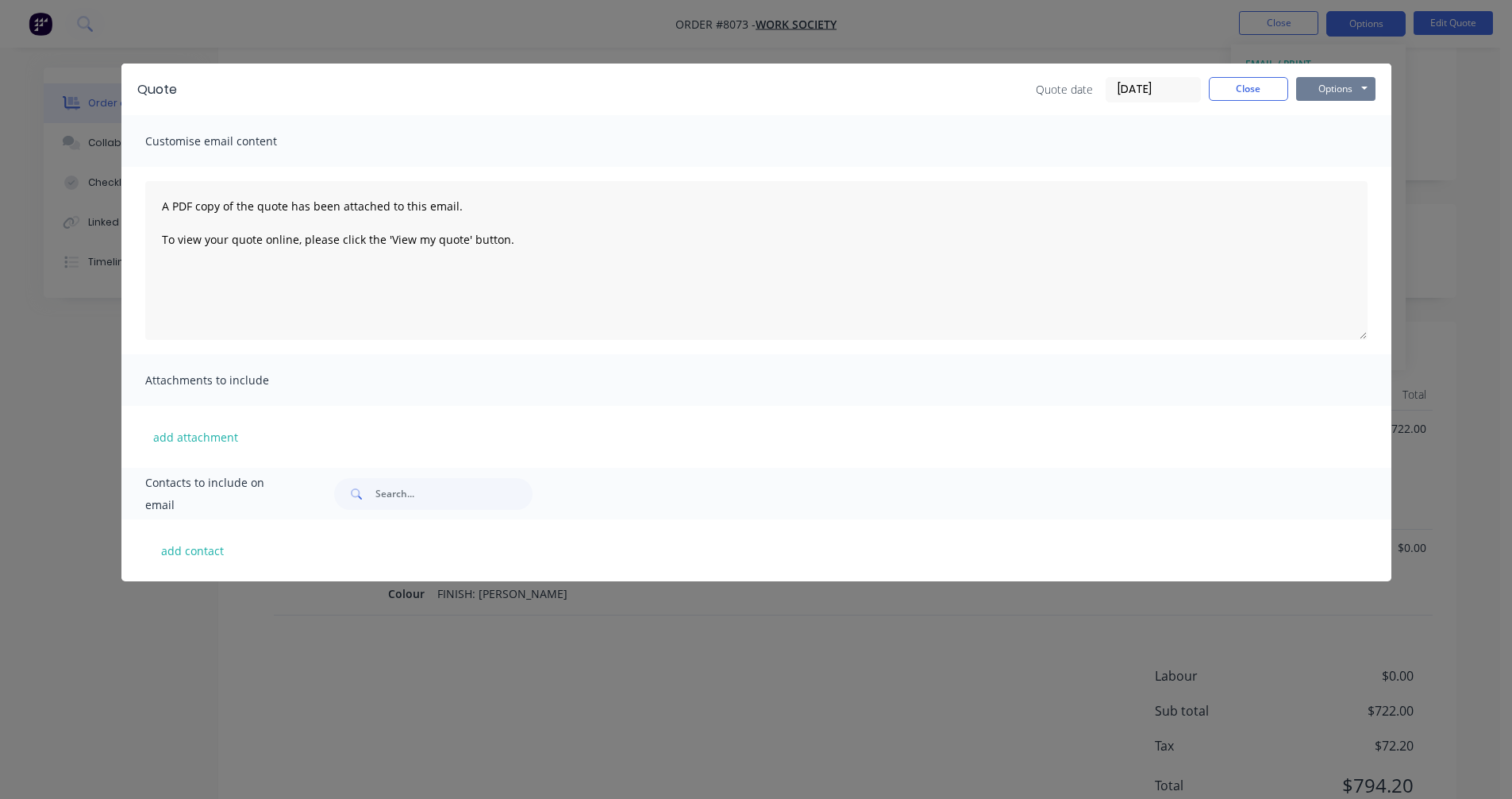
click at [1319, 80] on button "Options" at bounding box center [1336, 89] width 80 height 24
click at [1337, 117] on button "Preview" at bounding box center [1346, 117] width 102 height 26
click at [1246, 89] on button "Close" at bounding box center [1249, 89] width 80 height 24
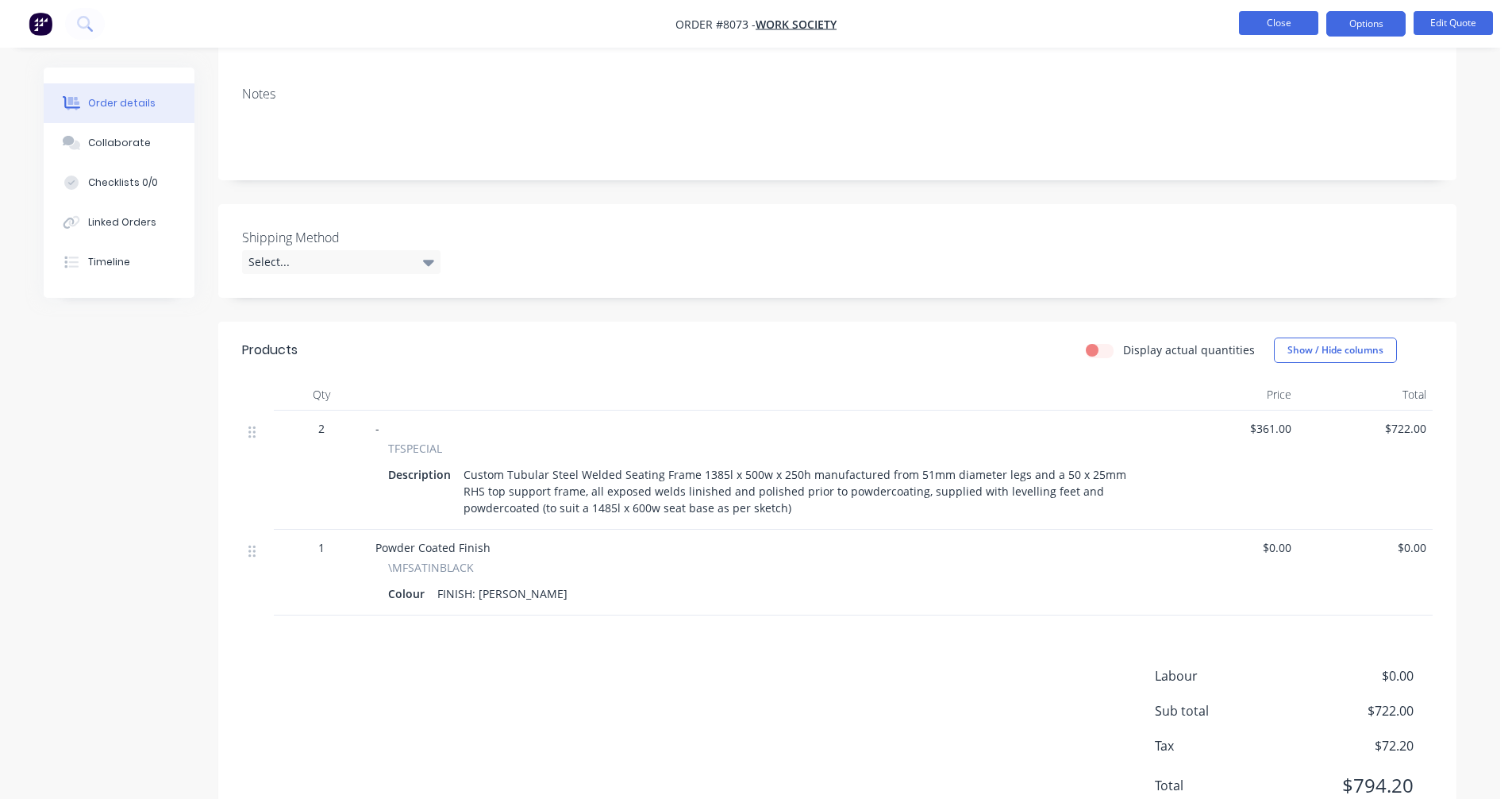
click at [1275, 25] on button "Close" at bounding box center [1279, 23] width 80 height 24
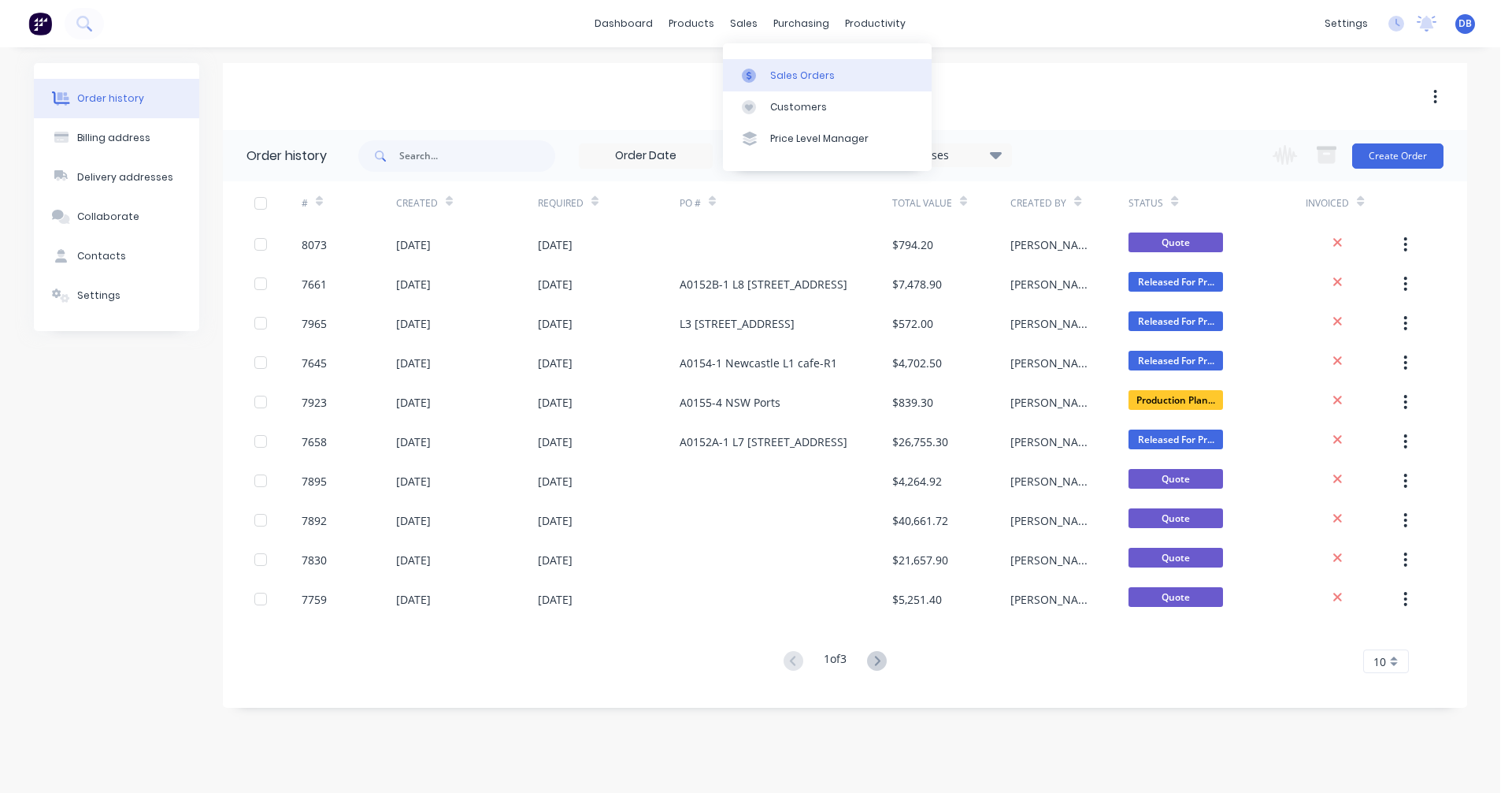
click at [777, 73] on div "Sales Orders" at bounding box center [802, 76] width 65 height 15
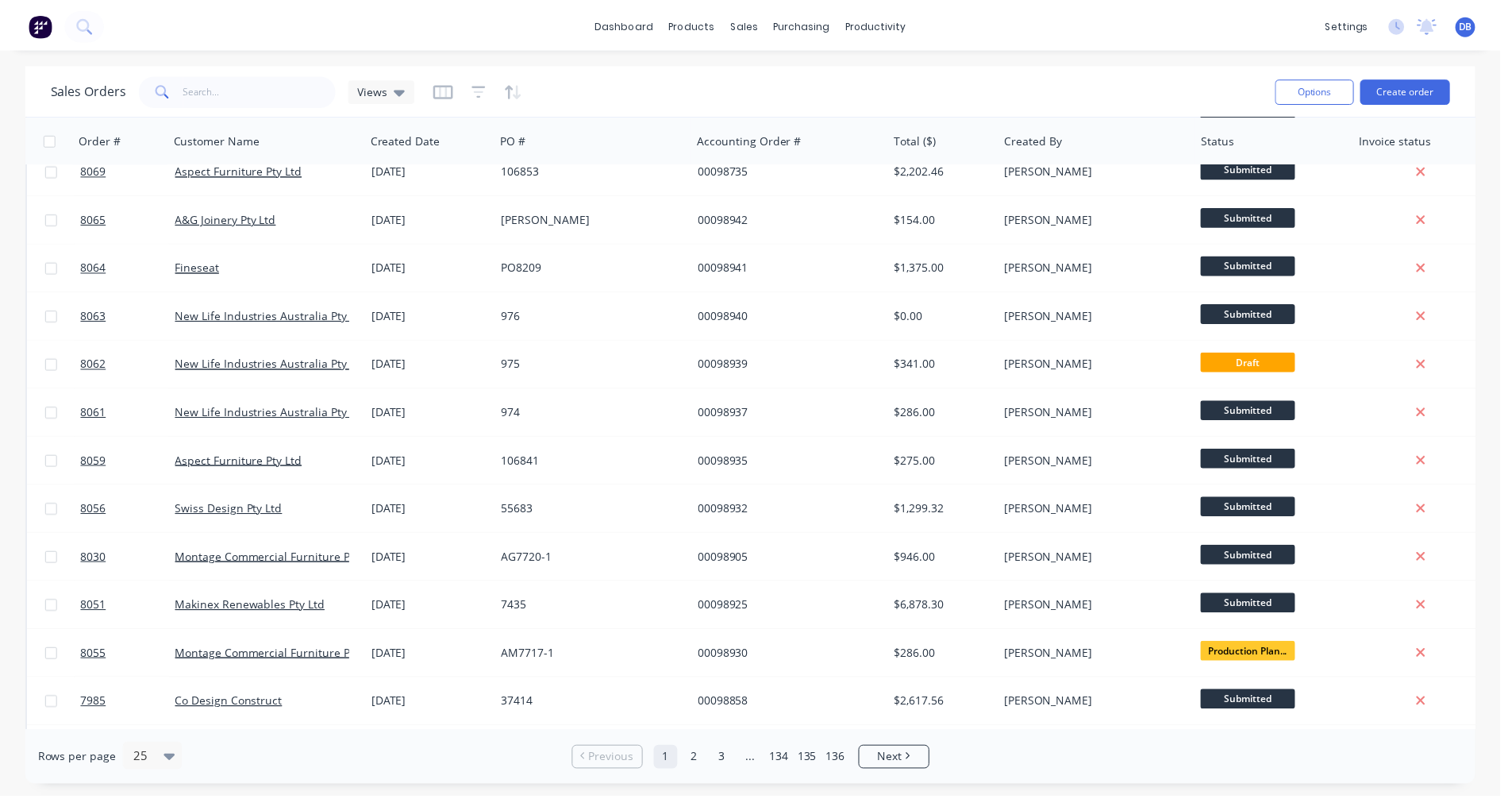
scroll to position [318, 0]
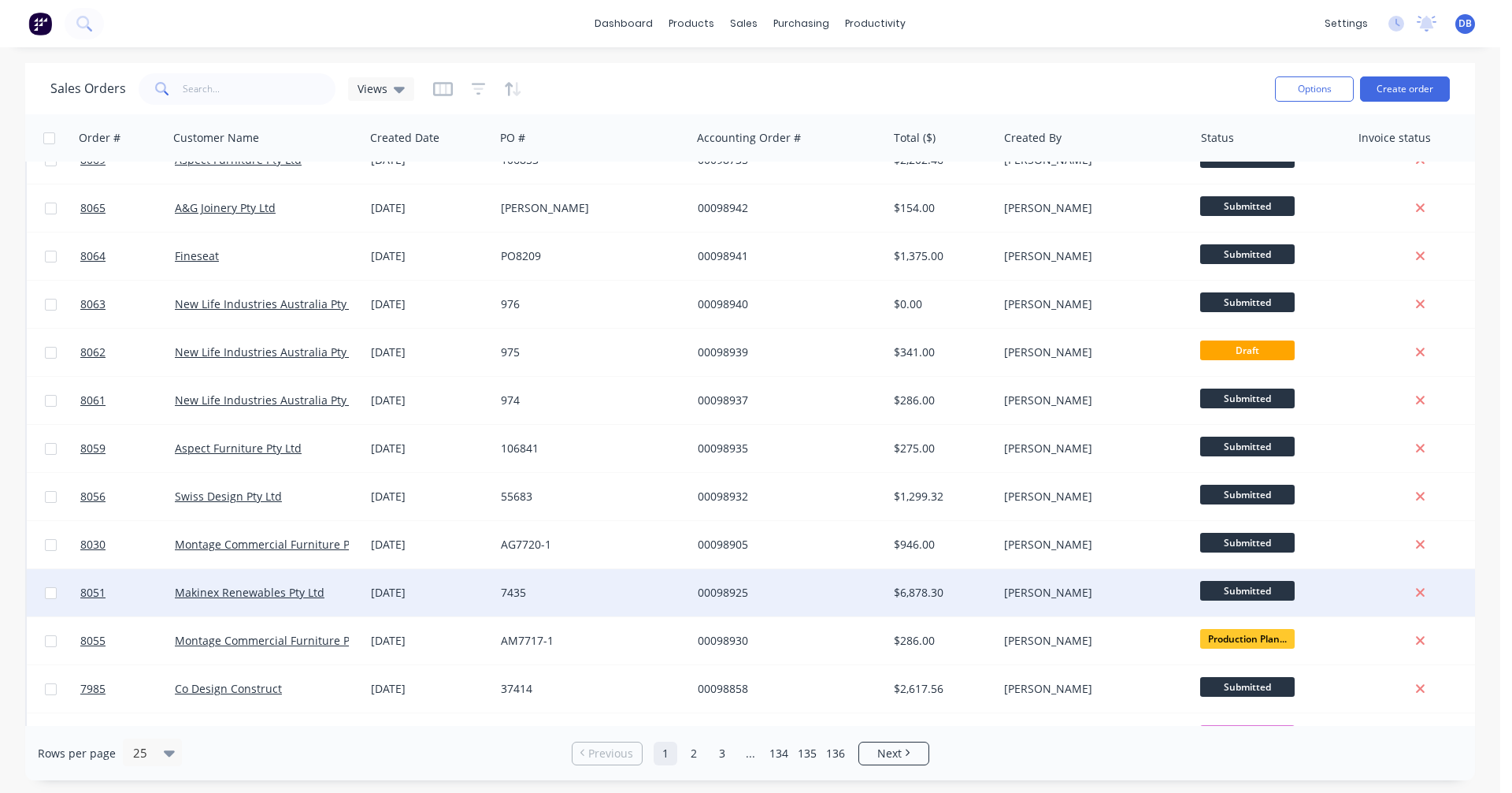
click at [725, 590] on div "00098925" at bounding box center [785, 593] width 175 height 16
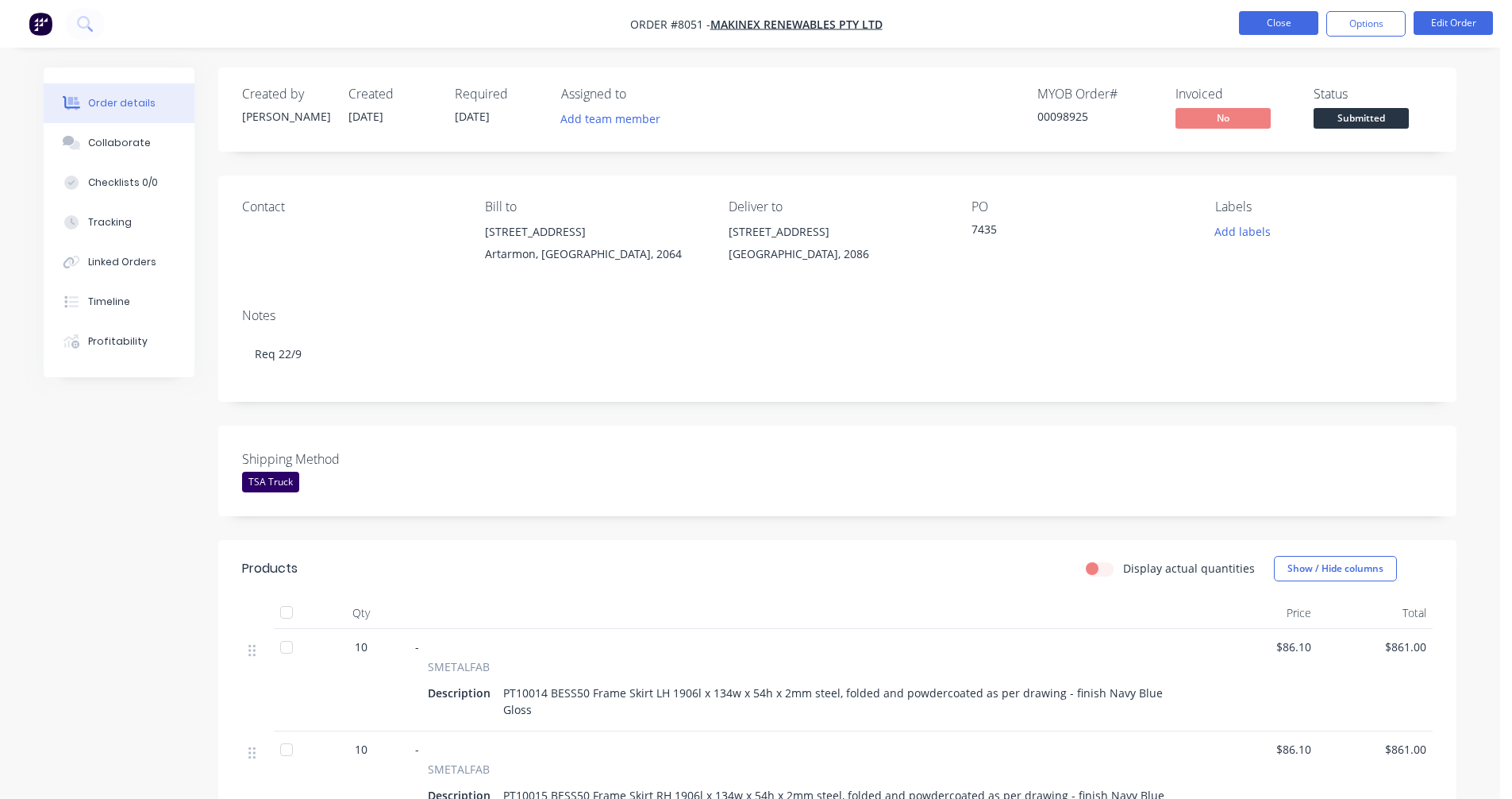
click at [1280, 26] on button "Close" at bounding box center [1279, 23] width 80 height 24
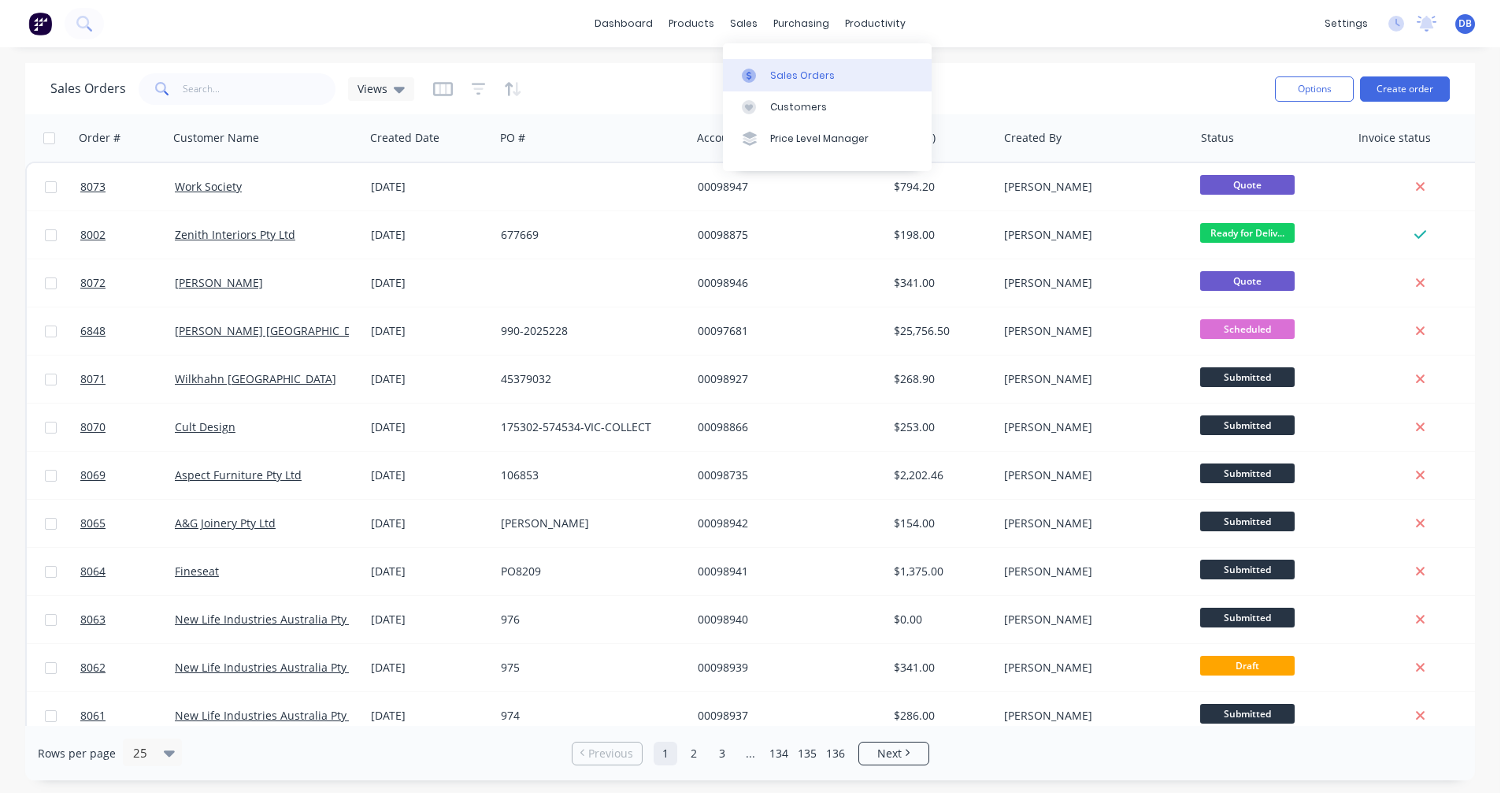
click at [782, 75] on div "Sales Orders" at bounding box center [802, 76] width 65 height 15
click at [227, 91] on input "text" at bounding box center [260, 89] width 153 height 31
type input "98699"
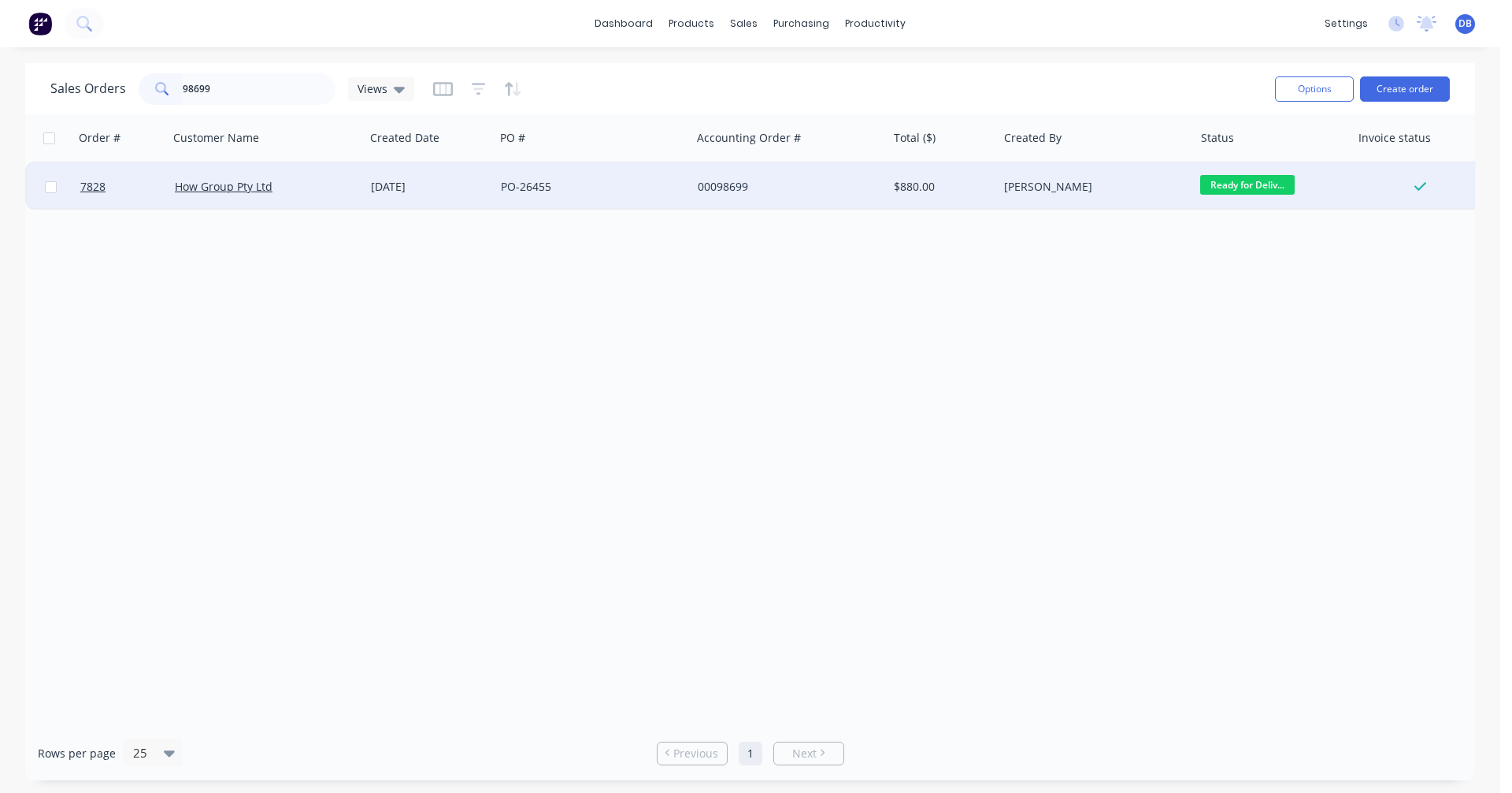
click at [423, 186] on div "[DATE]" at bounding box center [430, 187] width 118 height 16
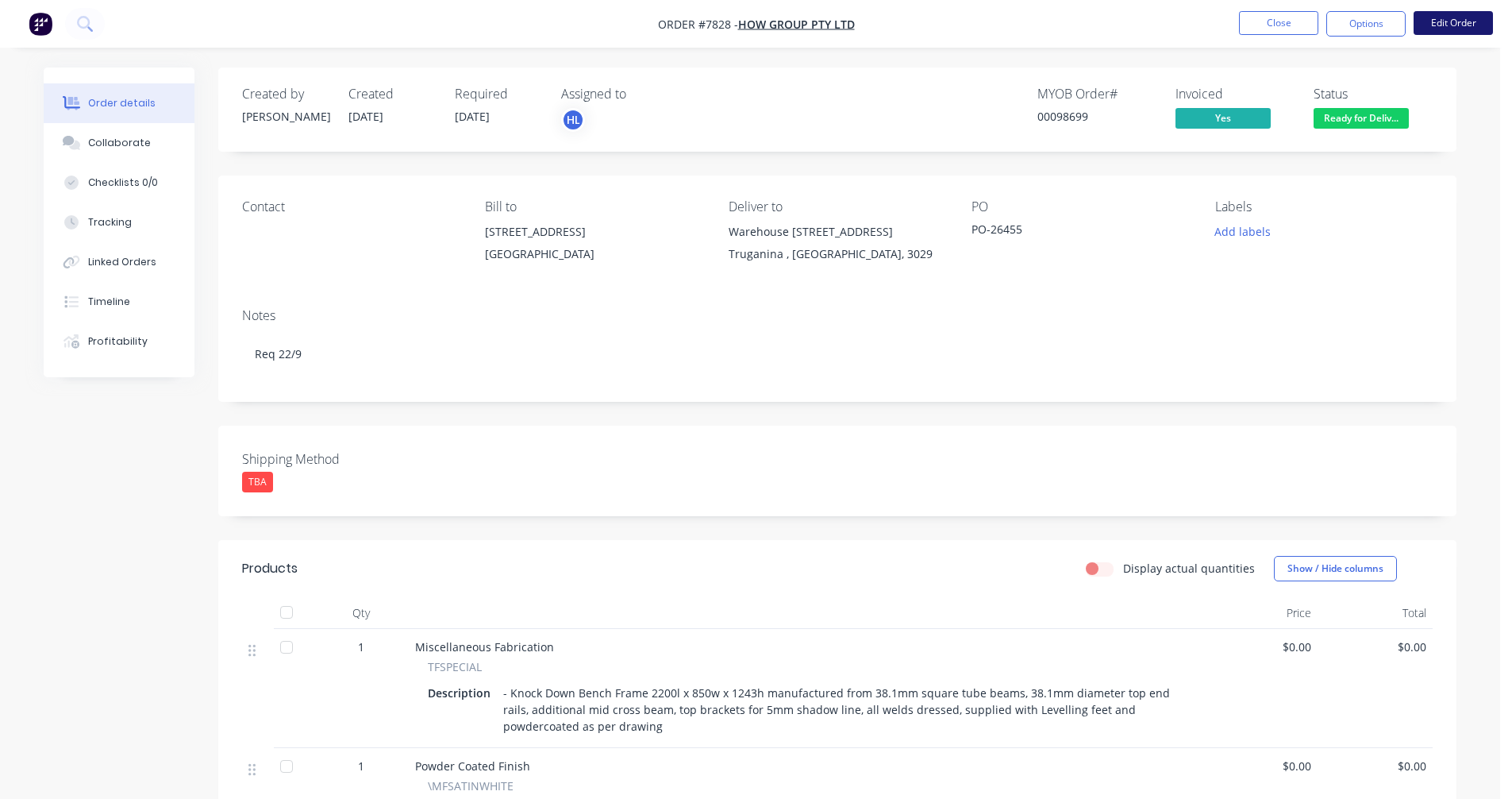
click at [1458, 24] on button "Edit Order" at bounding box center [1453, 23] width 80 height 24
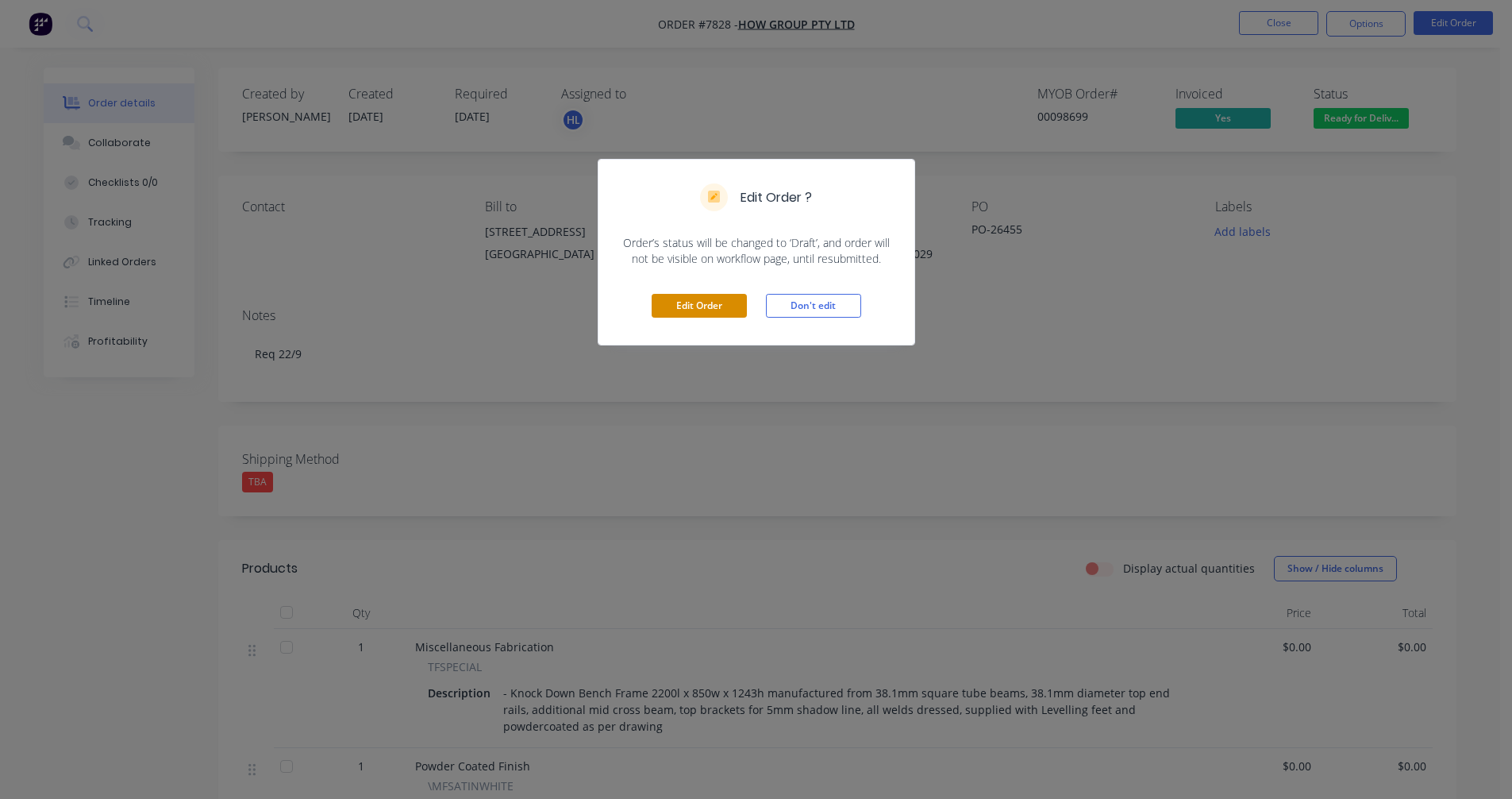
click at [704, 302] on button "Edit Order" at bounding box center [699, 305] width 95 height 24
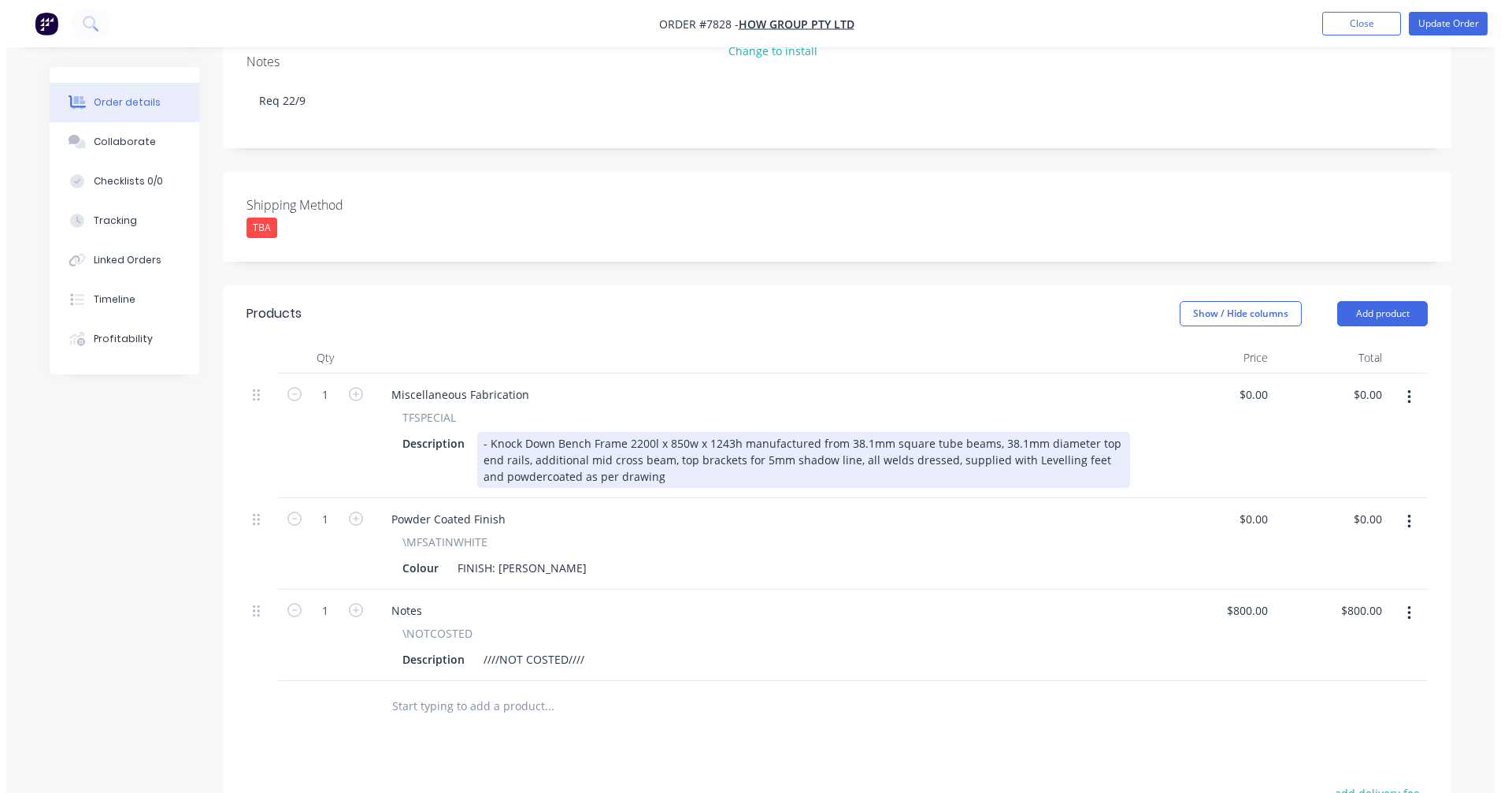
scroll to position [315, 0]
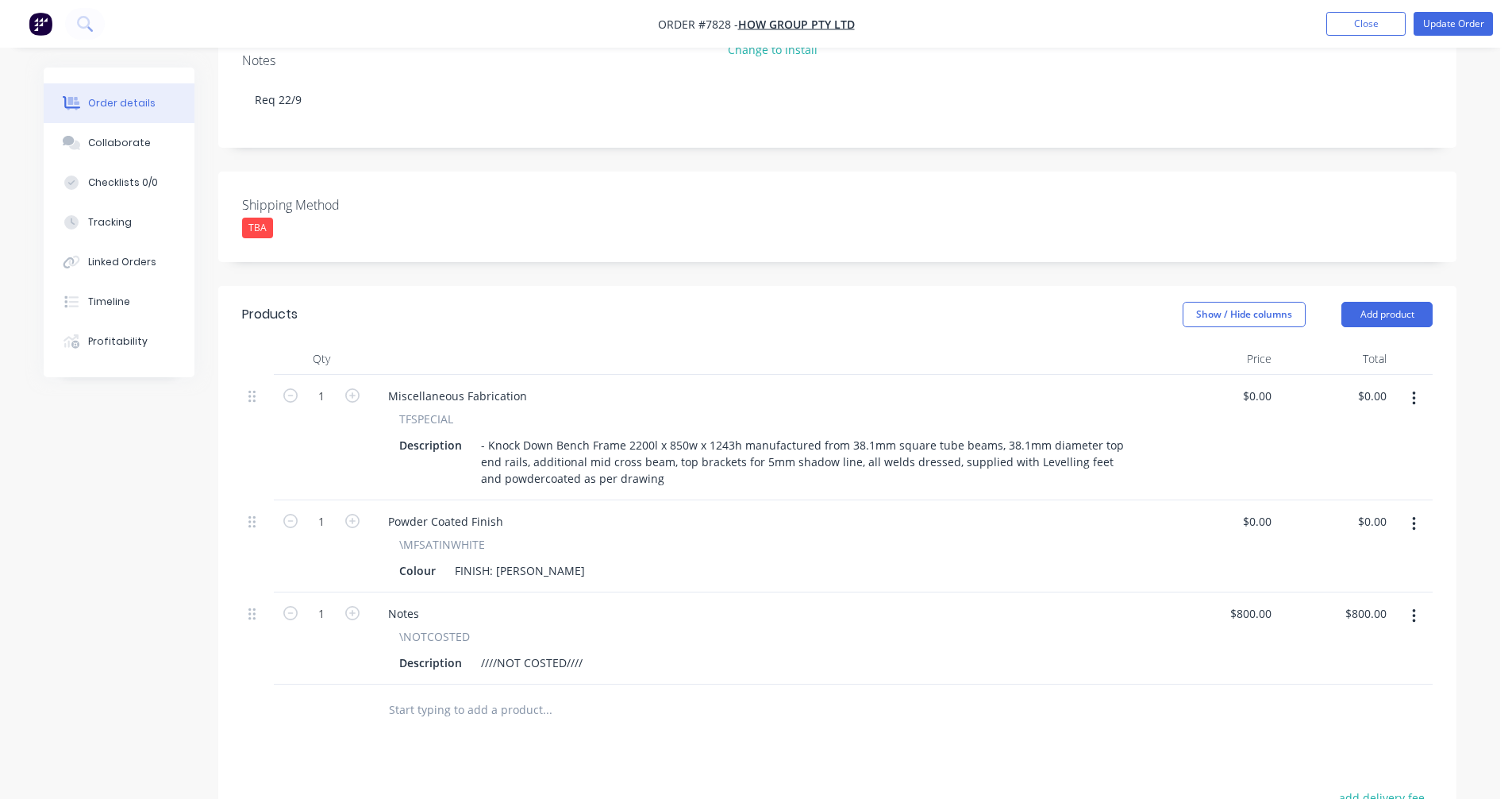
click at [434, 410] on span "TFSPECIAL" at bounding box center [426, 419] width 54 height 17
click at [461, 384] on div "Miscellaneous Fabrication" at bounding box center [457, 396] width 164 height 23
drag, startPoint x: 524, startPoint y: 350, endPoint x: 378, endPoint y: 361, distance: 146.4
click at [378, 384] on div "Miscellaneous Fabrication" at bounding box center [457, 396] width 164 height 23
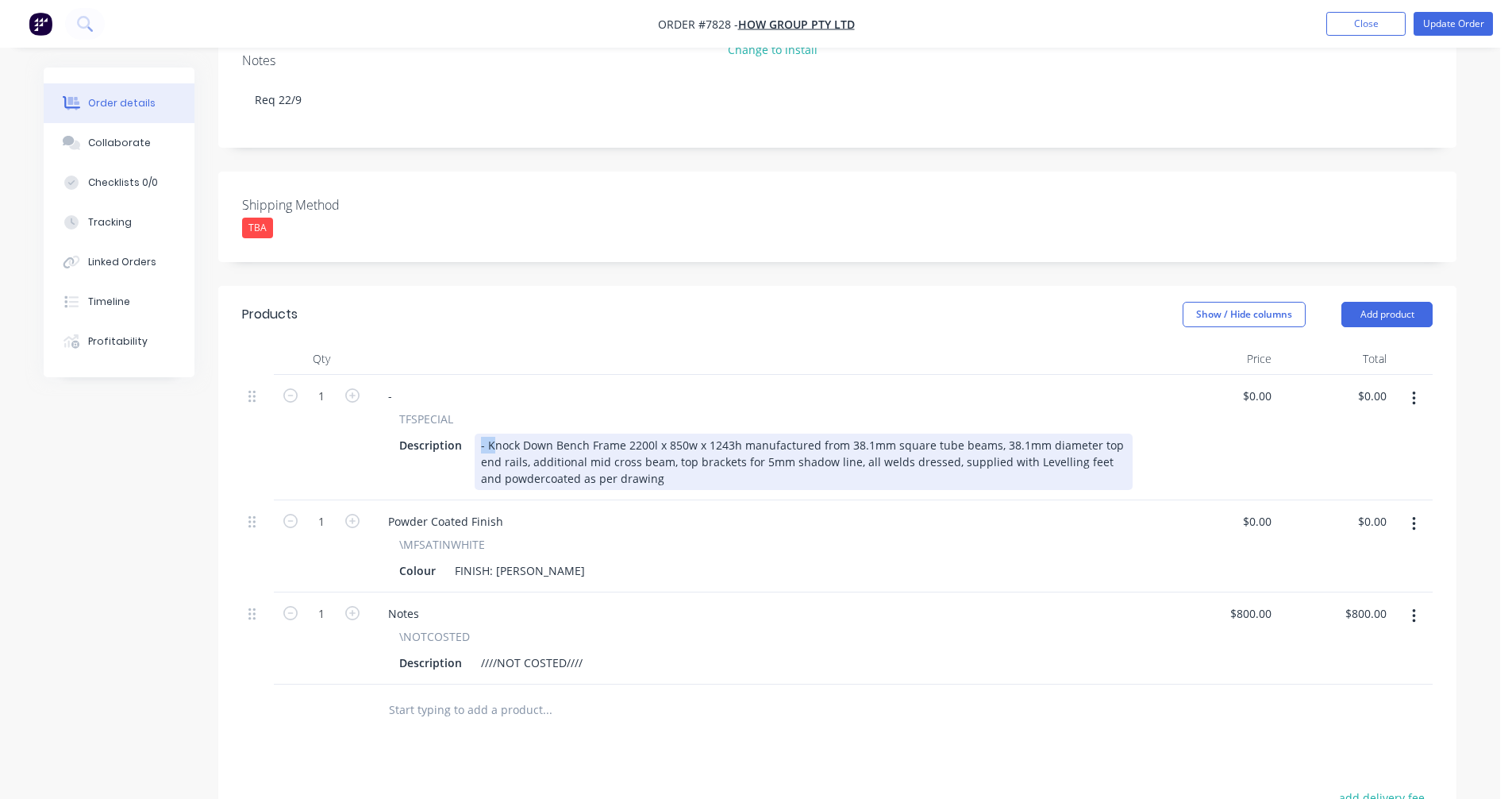
drag, startPoint x: 492, startPoint y: 398, endPoint x: 475, endPoint y: 397, distance: 17.0
click at [475, 433] on div "- Knock Down Bench Frame 2200l x 850w x 1243h manufactured from 38.1mm square t…" at bounding box center [804, 461] width 658 height 56
click at [489, 433] on div "- Knock Down Bench Frame 2200l x 850w x 1243h manufactured from 38.1mm square t…" at bounding box center [804, 461] width 658 height 56
click at [493, 433] on div "- Knock Down Bench Frame 2200l x 850w x 1243h manufactured from 38.1mm square t…" at bounding box center [804, 461] width 658 height 56
click at [743, 433] on div "Custom Knock Down Bench Frame 2200l x 850w x 1243h manufactured from 38.1mm squ…" at bounding box center [804, 461] width 658 height 56
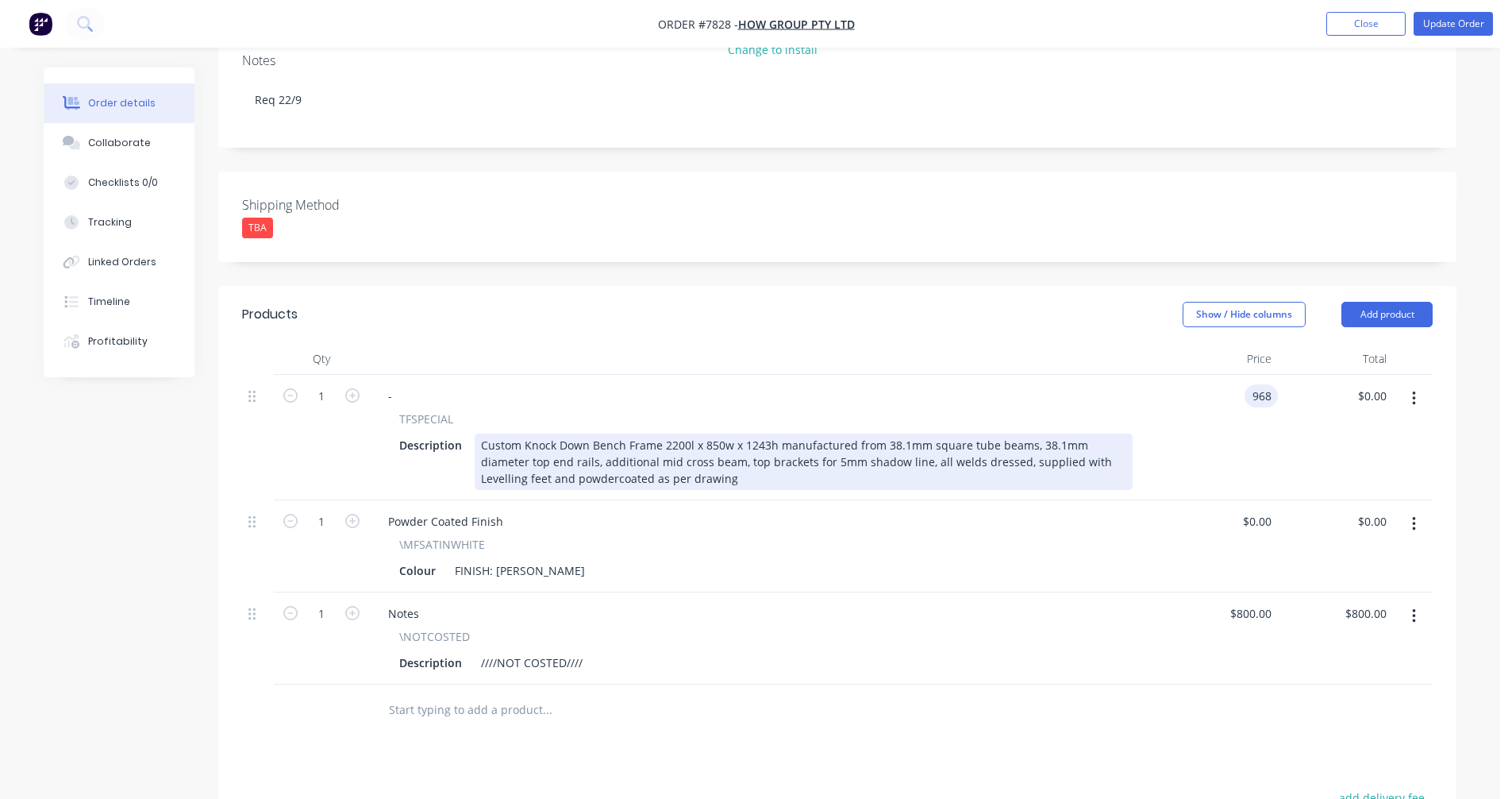
type input "$968.00"
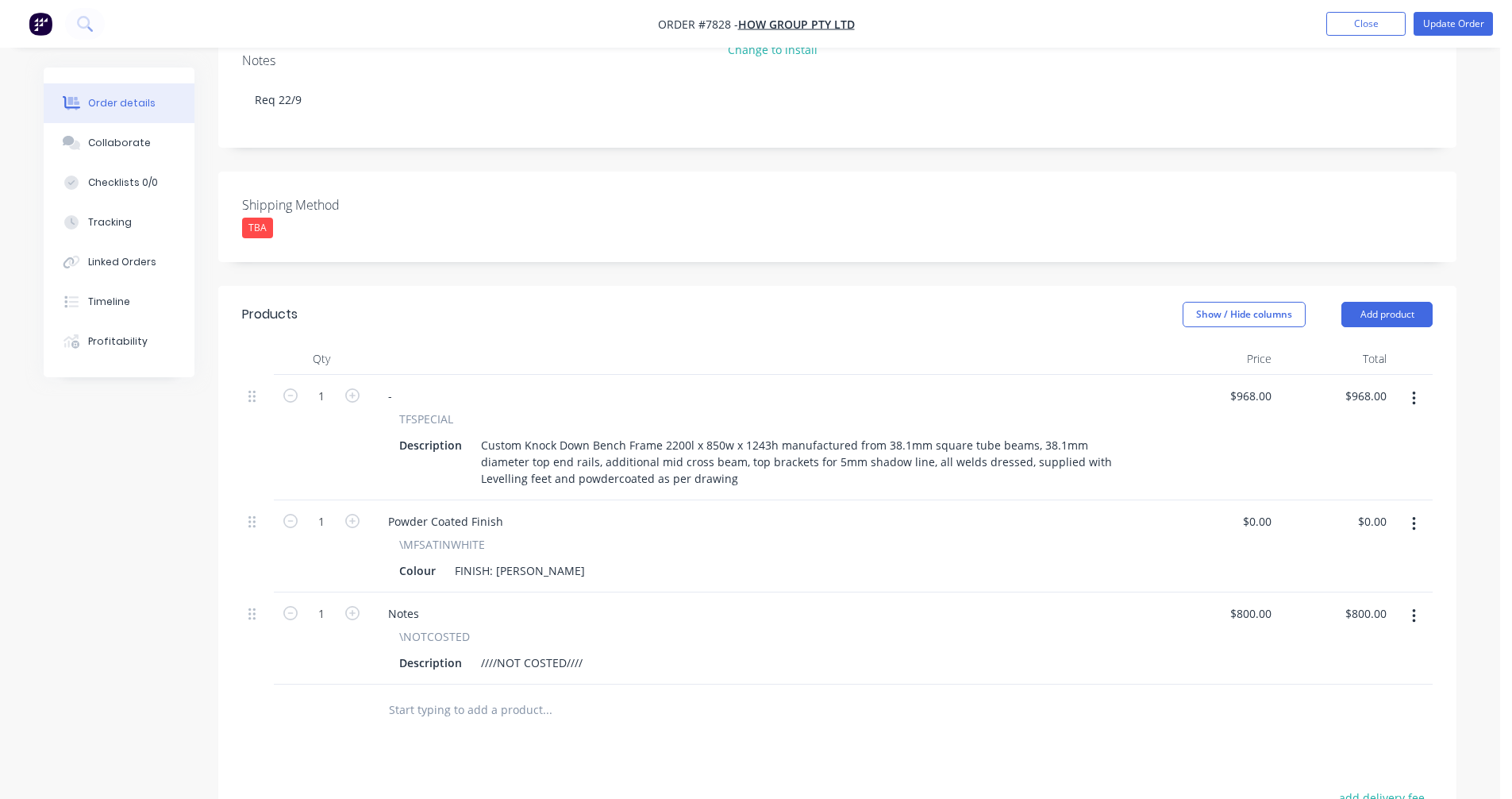
click at [1415, 607] on icon "button" at bounding box center [1414, 615] width 4 height 17
click at [1338, 741] on div "Delete" at bounding box center [1357, 753] width 122 height 23
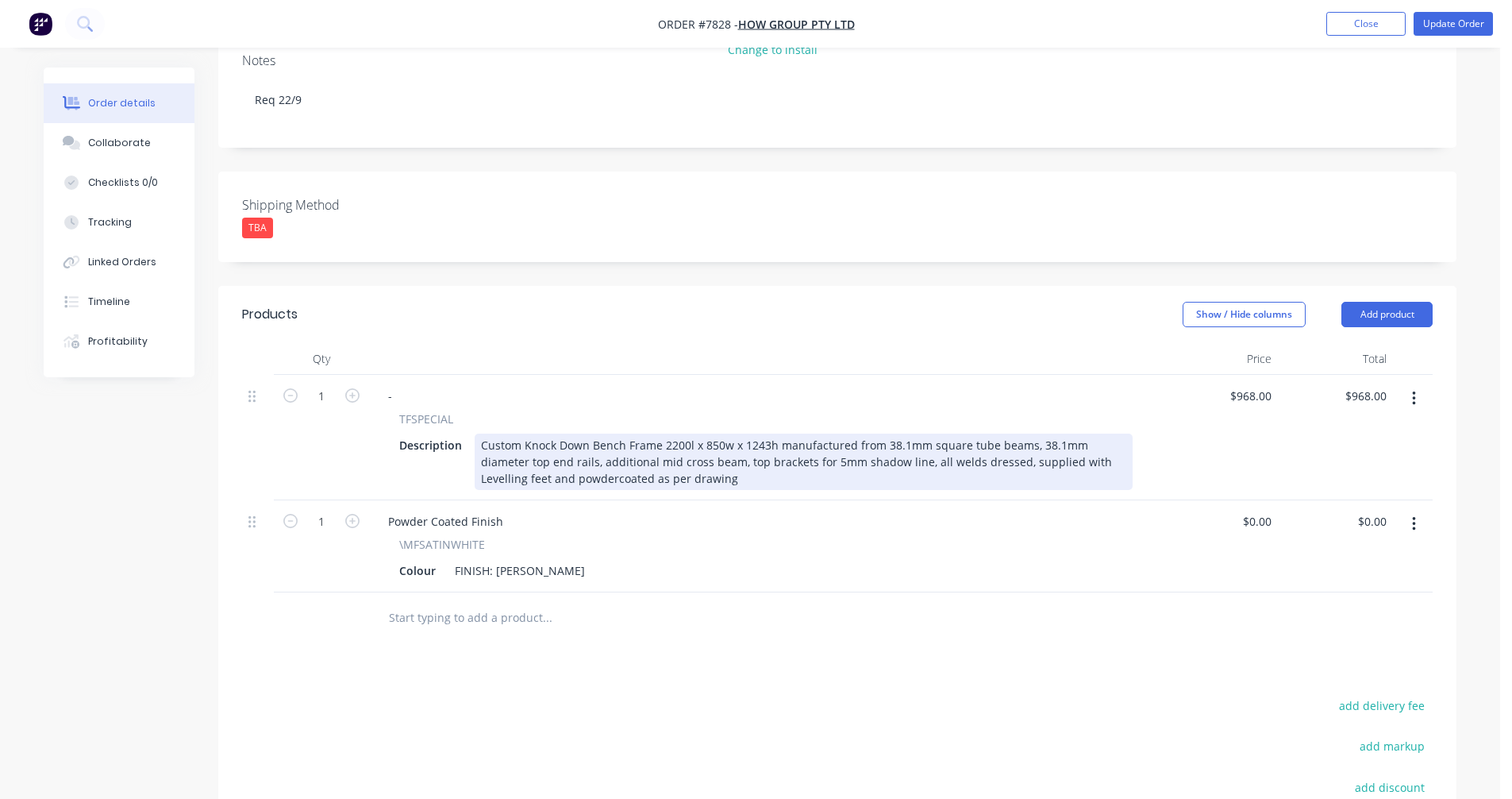
click at [1048, 433] on div "Custom Knock Down Bench Frame 2200l x 850w x 1243h manufactured from 38.1mm squ…" at bounding box center [804, 461] width 658 height 56
click at [1038, 433] on div "Custom Knock Down Bench Frame 2200l x 850w x 1243h manufactured from 38.1mm squ…" at bounding box center [804, 461] width 658 height 56
click at [747, 433] on div "Custom Knock Down Bench Frame 2200l x 850w x 1243h manufactured from 38.1mm squ…" at bounding box center [804, 461] width 658 height 56
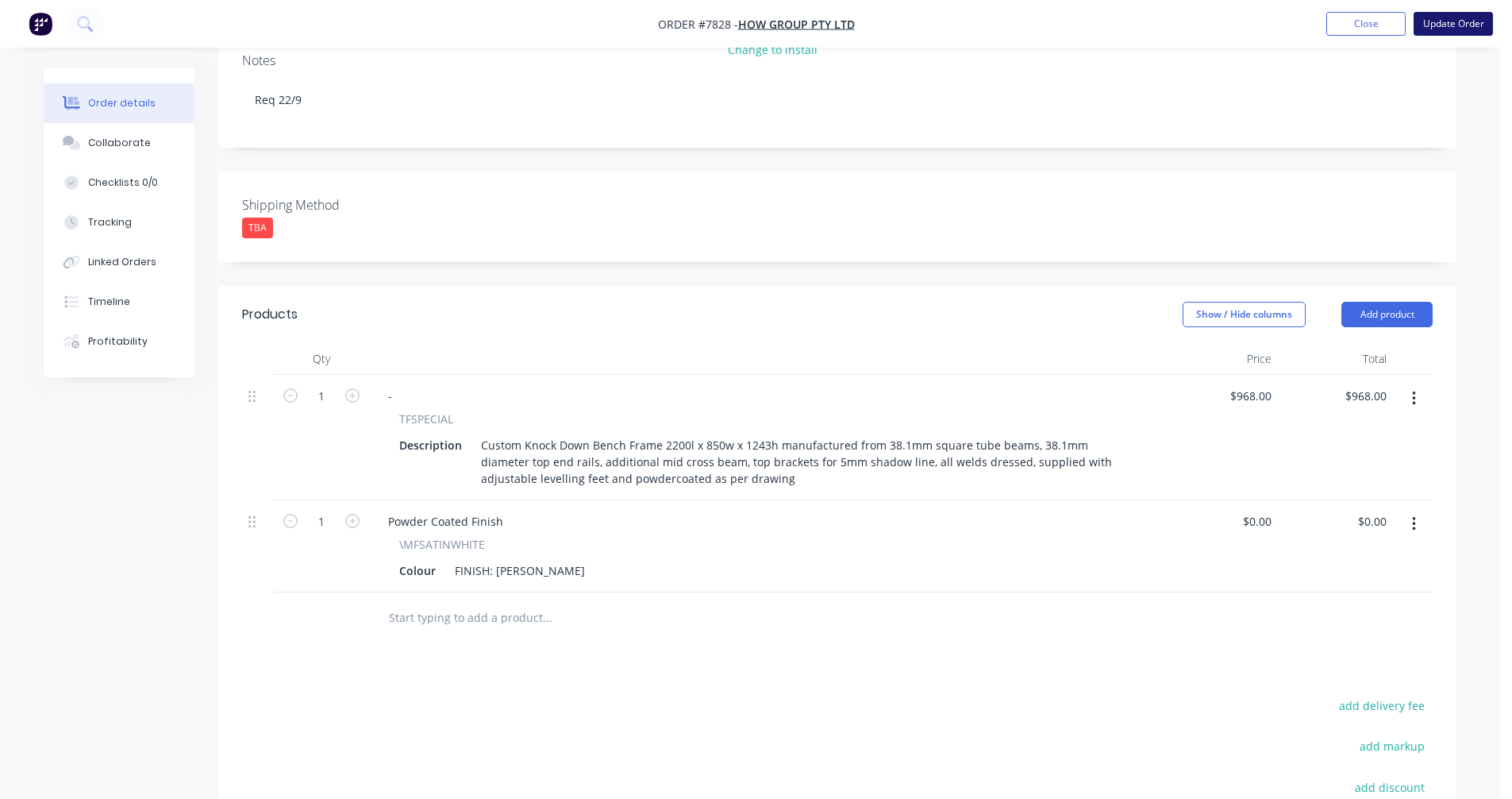
click at [1446, 25] on button "Update Order" at bounding box center [1453, 24] width 80 height 24
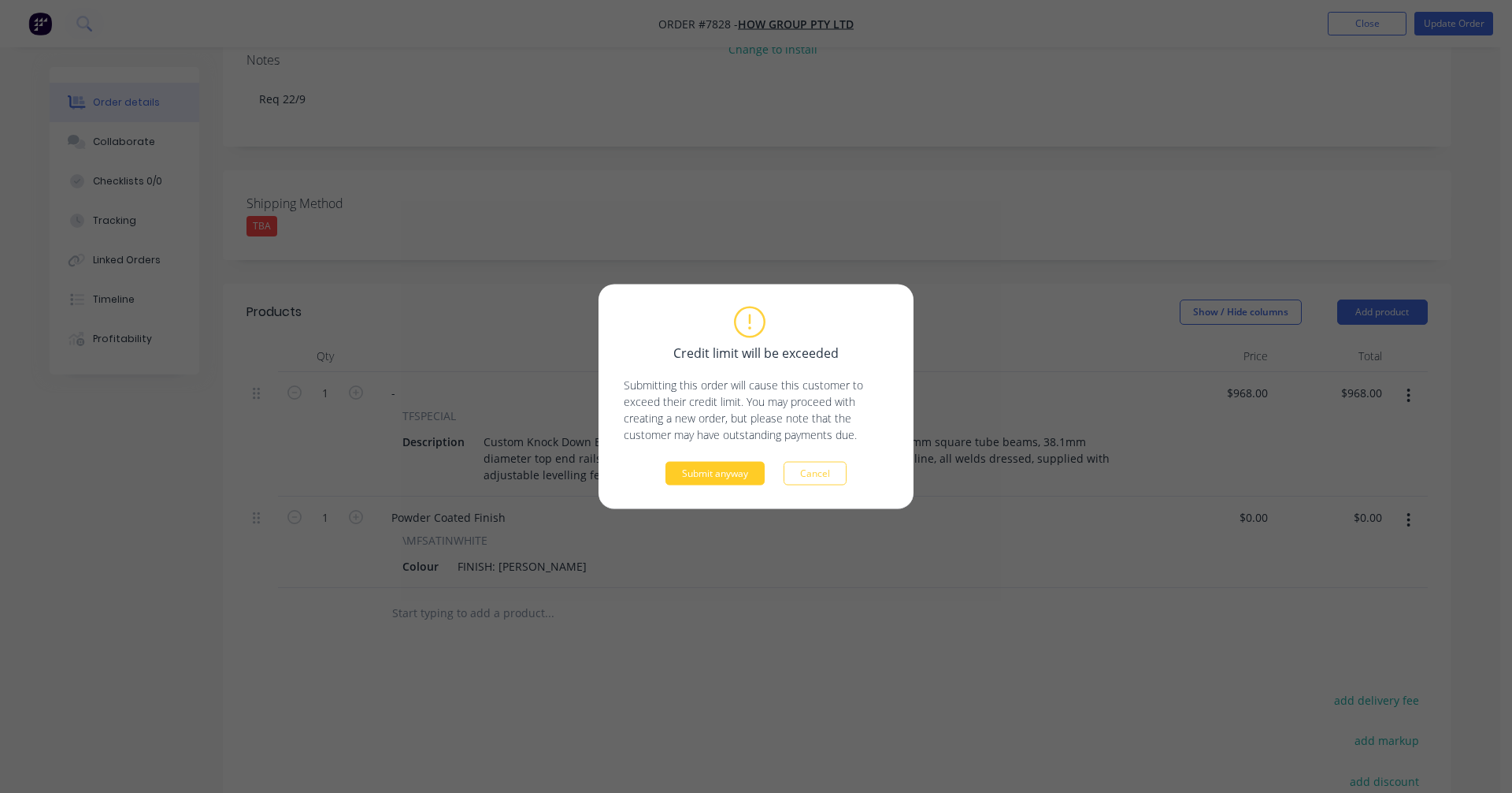
click at [704, 475] on button "Submit anyway" at bounding box center [714, 473] width 99 height 23
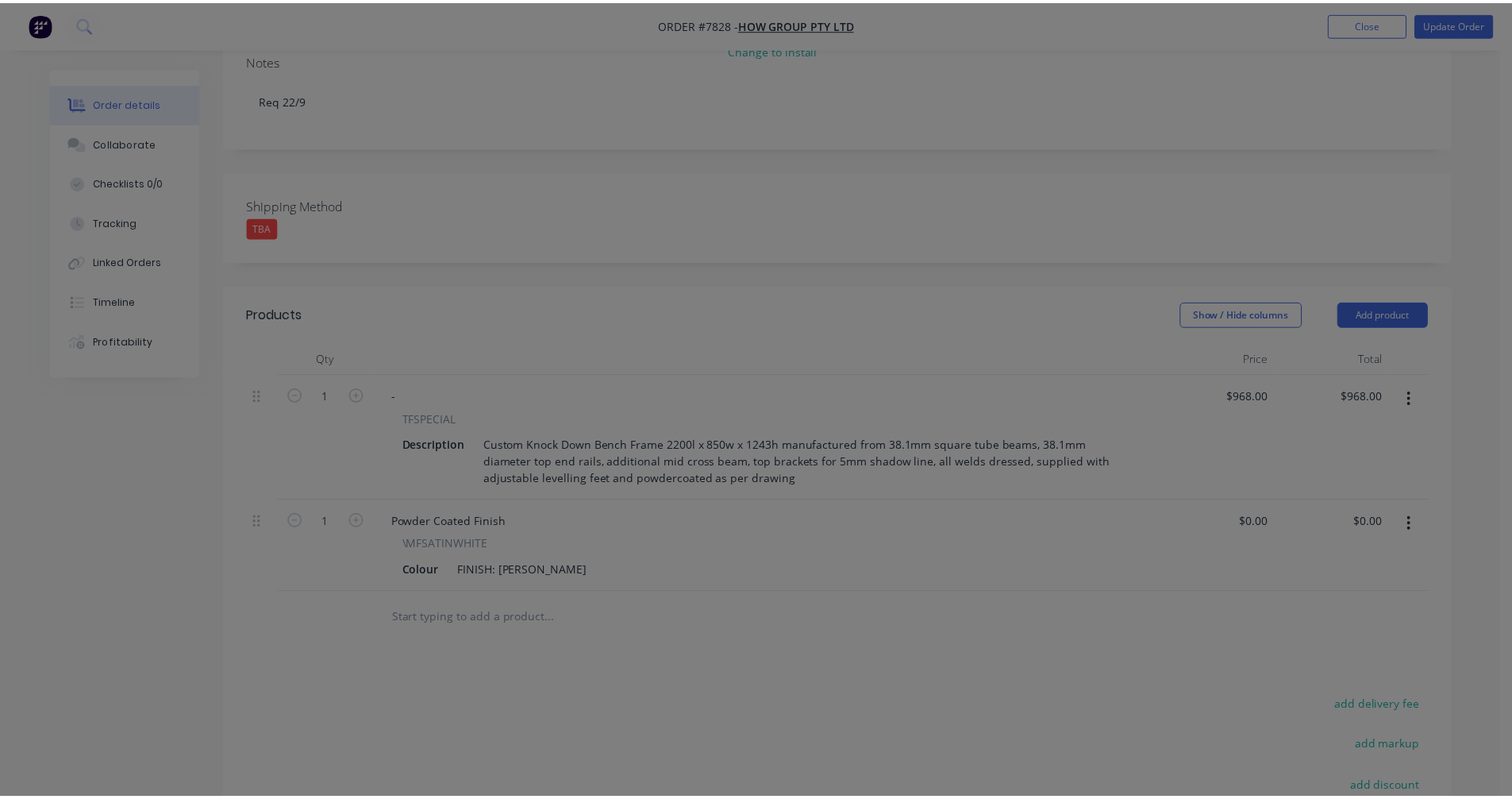
scroll to position [284, 0]
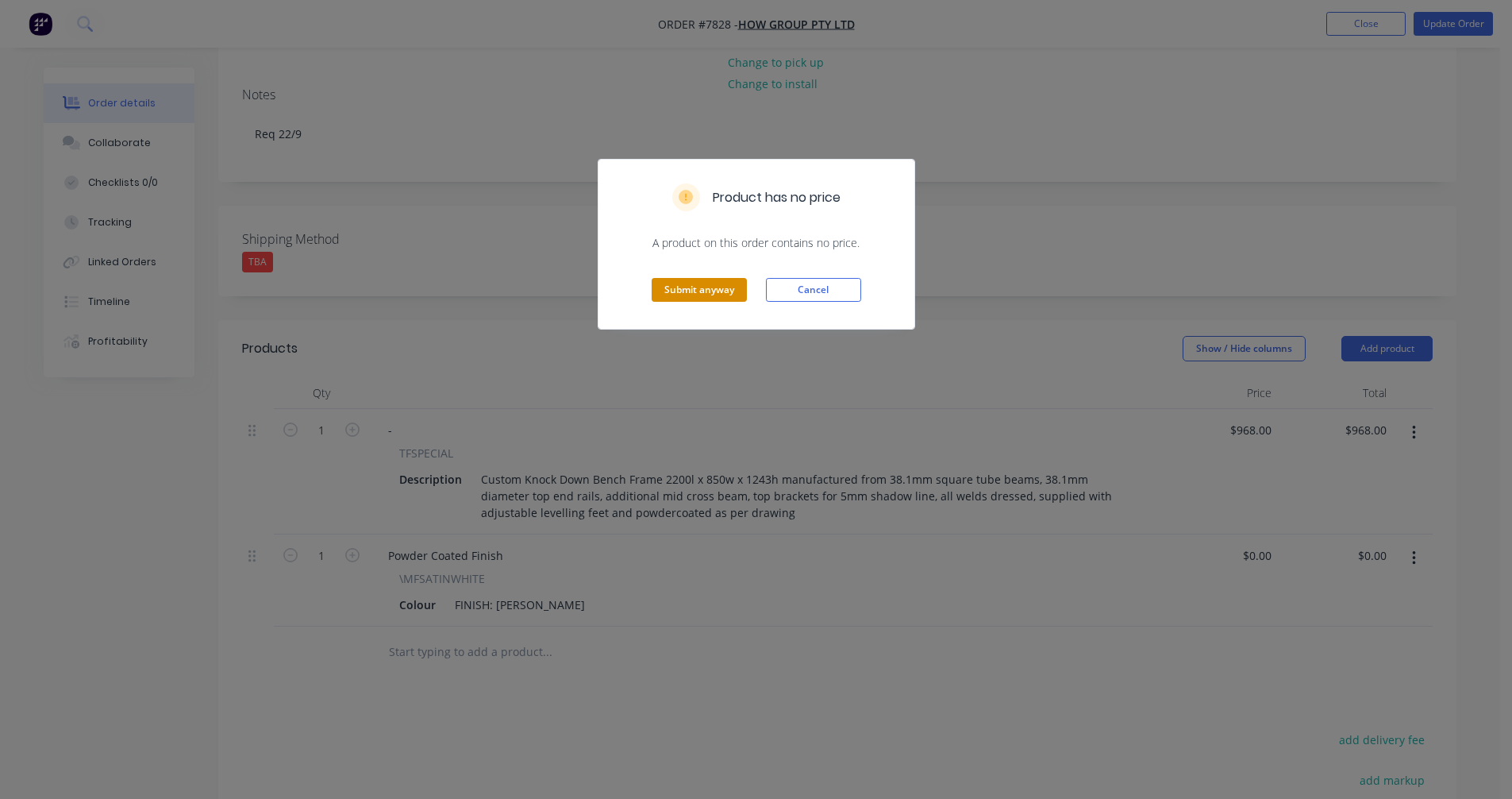
click at [707, 299] on button "Submit anyway" at bounding box center [699, 289] width 95 height 24
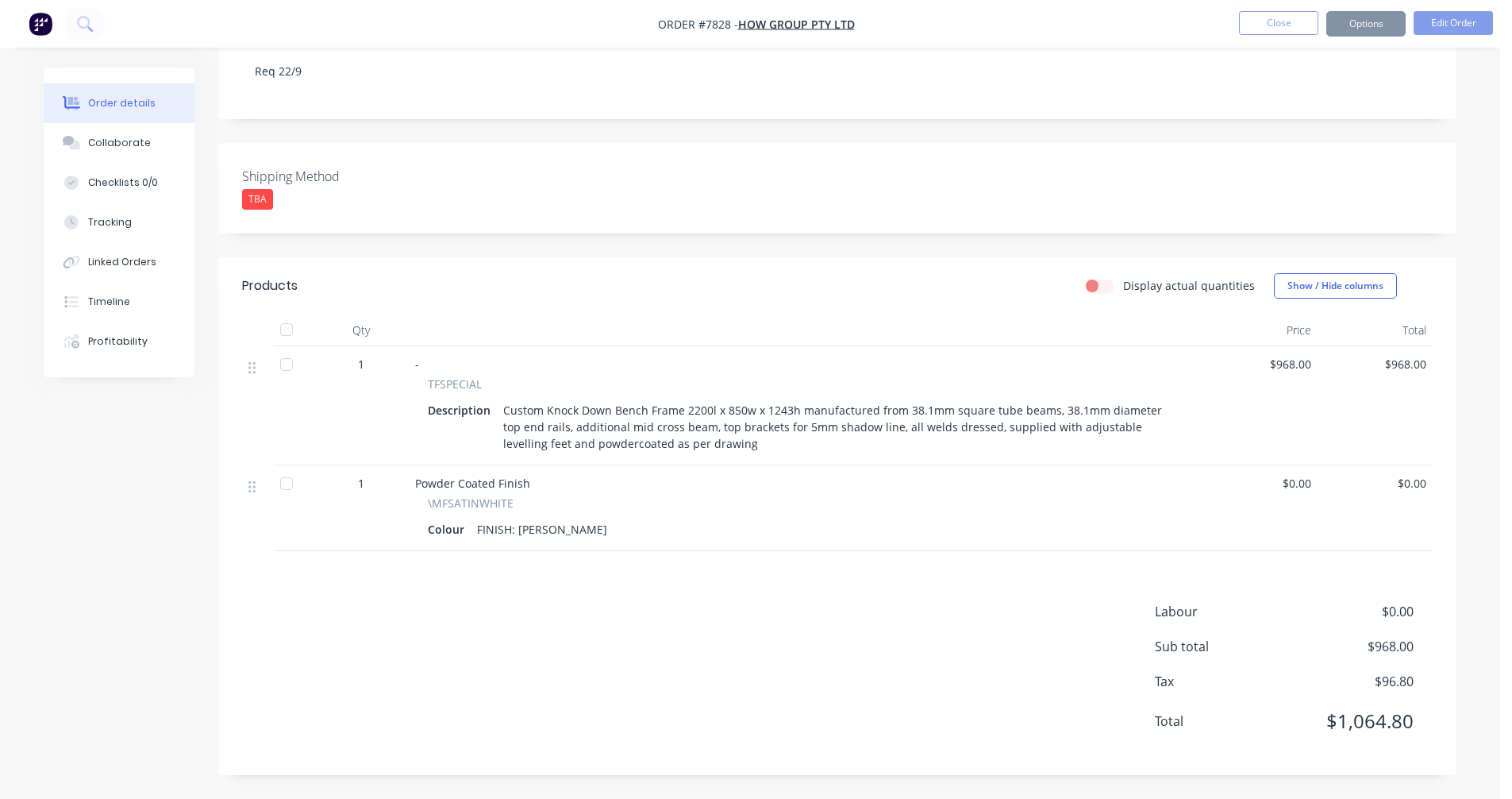
scroll to position [283, 0]
click at [1428, 22] on button "Edit Order" at bounding box center [1453, 23] width 80 height 24
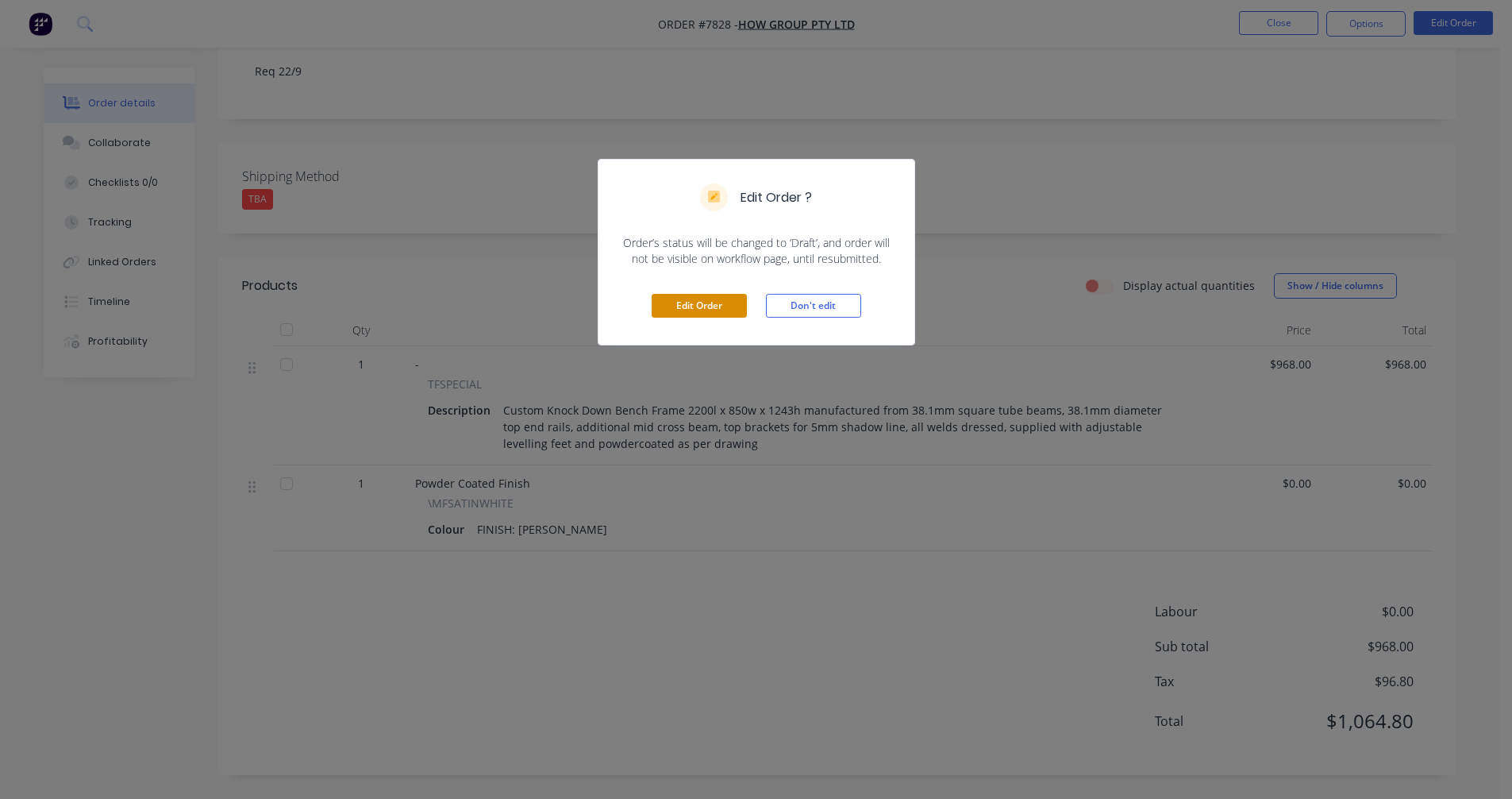
click at [690, 306] on button "Edit Order" at bounding box center [699, 305] width 95 height 24
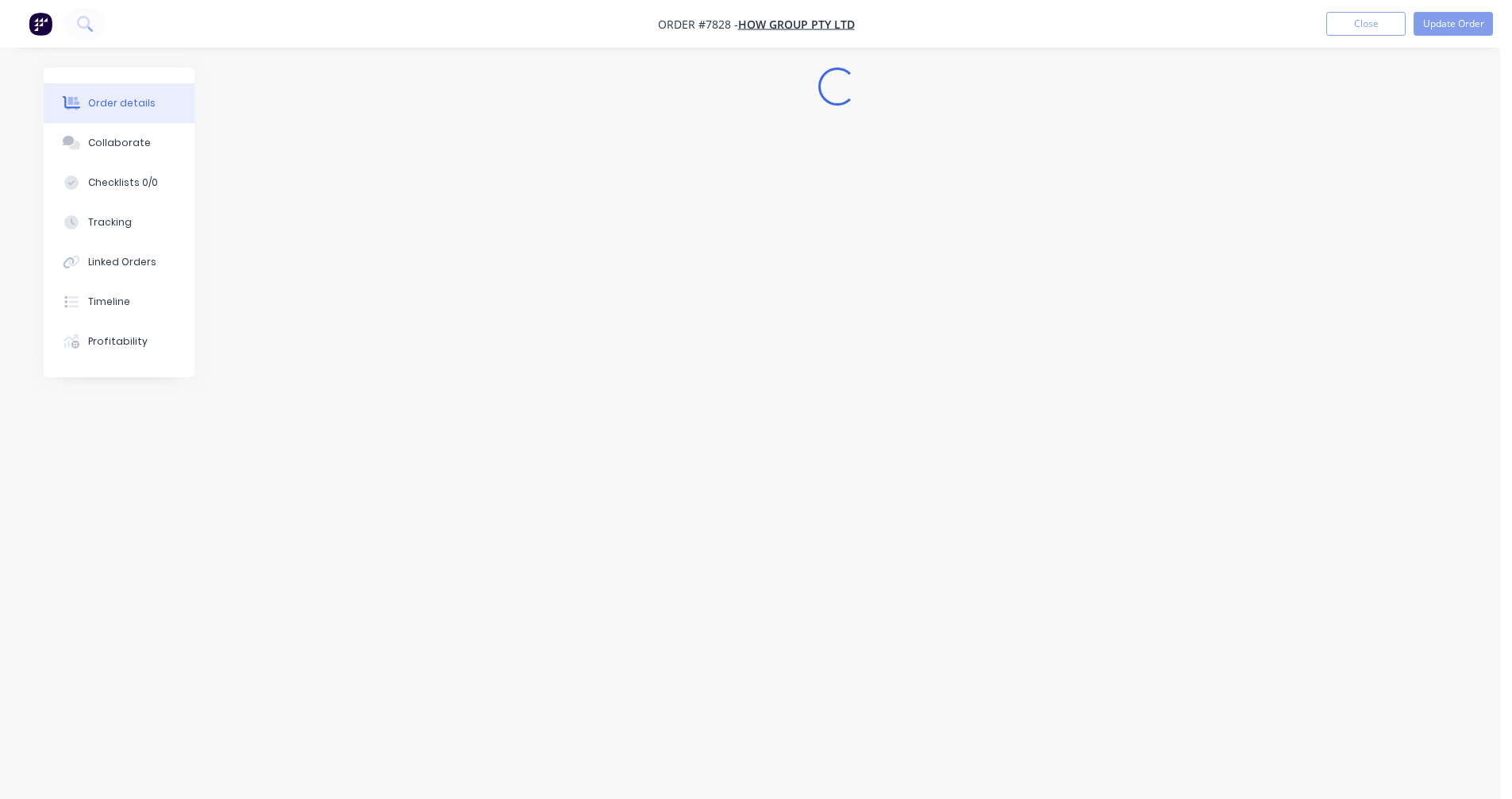
scroll to position [0, 0]
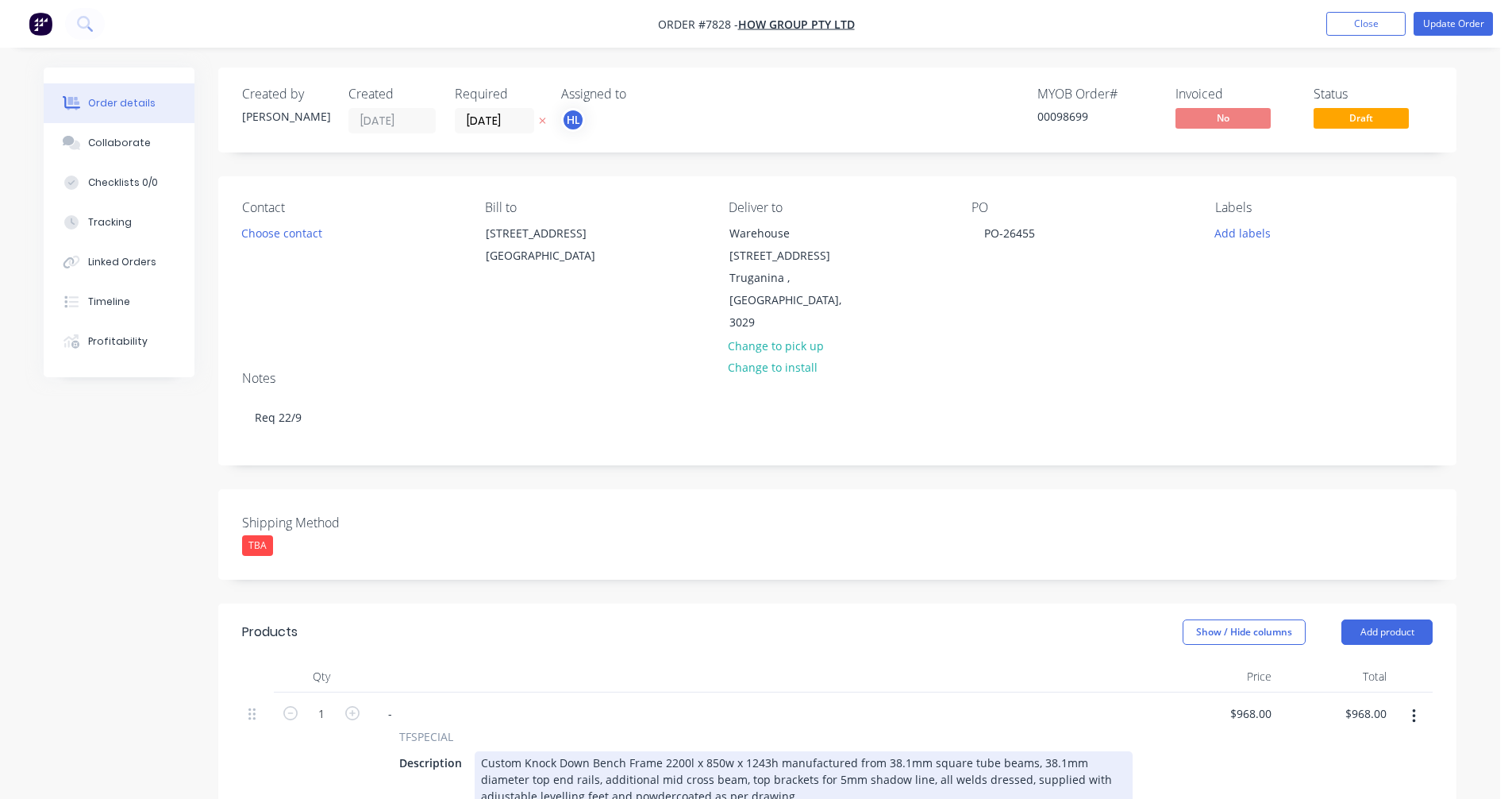
click at [749, 751] on div "Custom Knock Down Bench Frame 2200l x 850w x 1243h manufactured from 38.1mm squ…" at bounding box center [804, 779] width 658 height 56
type input "$902.00"
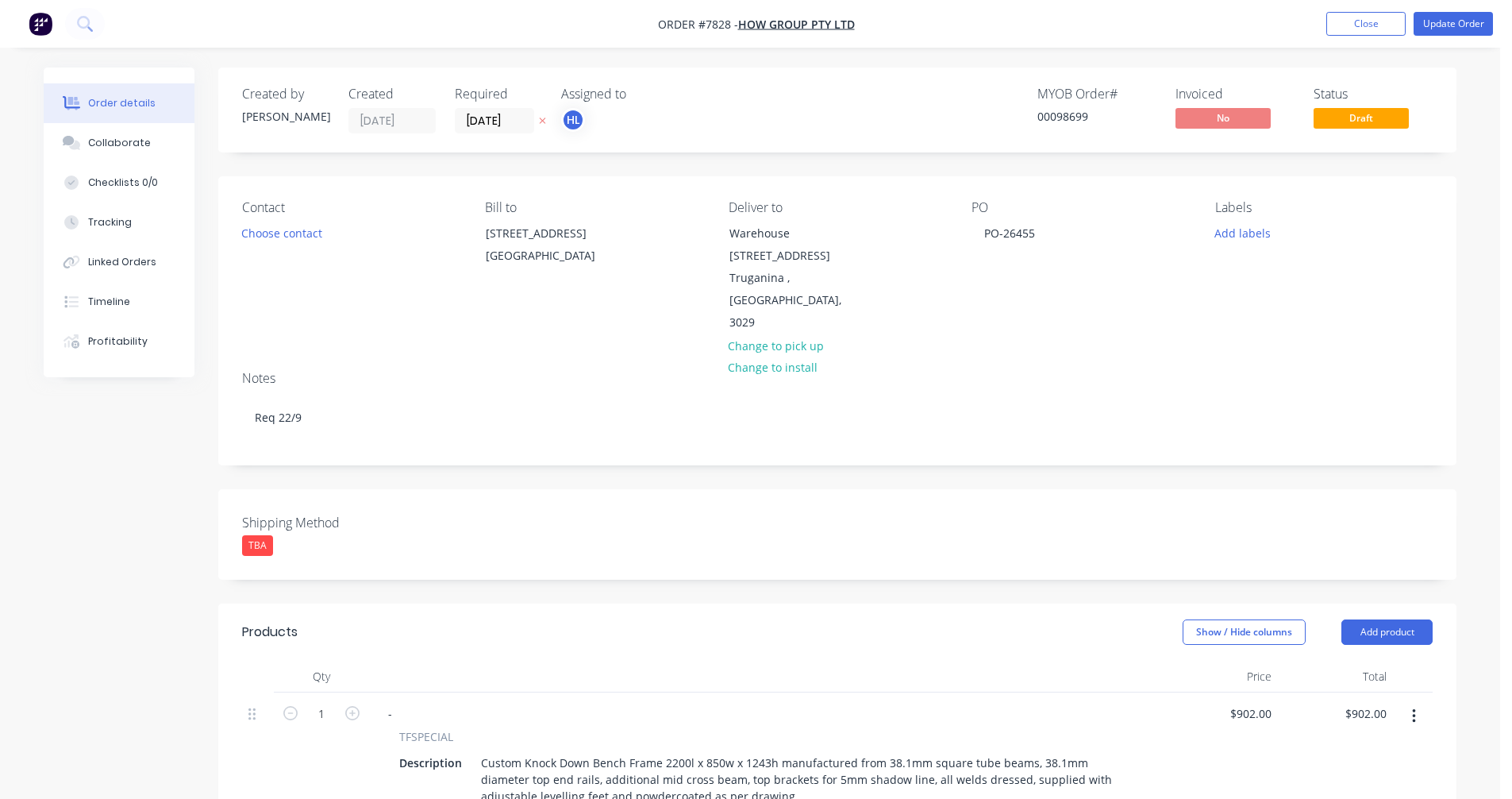
scroll to position [6, 0]
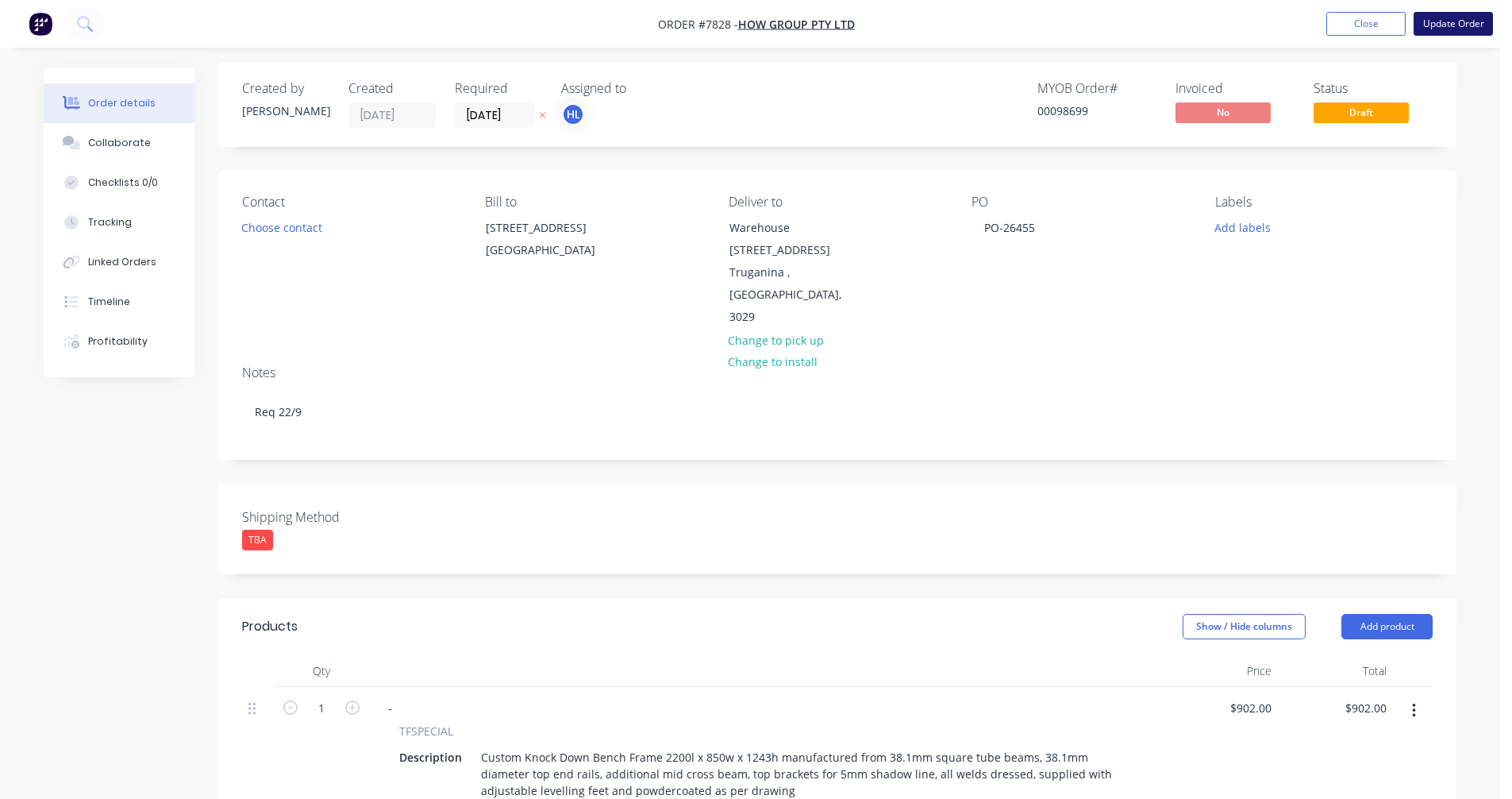
click at [1463, 17] on button "Update Order" at bounding box center [1453, 24] width 80 height 24
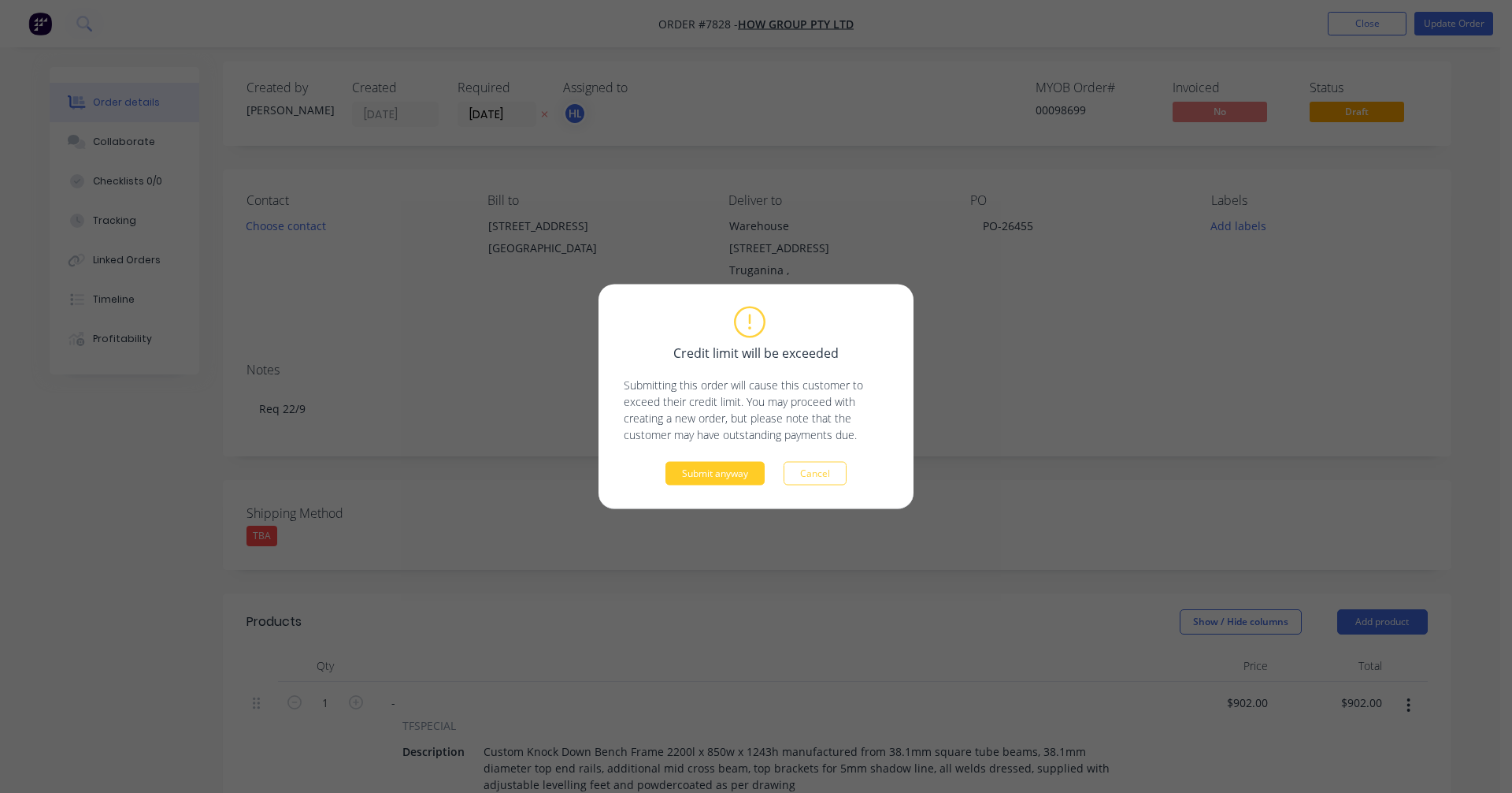
click at [699, 474] on button "Submit anyway" at bounding box center [714, 473] width 99 height 23
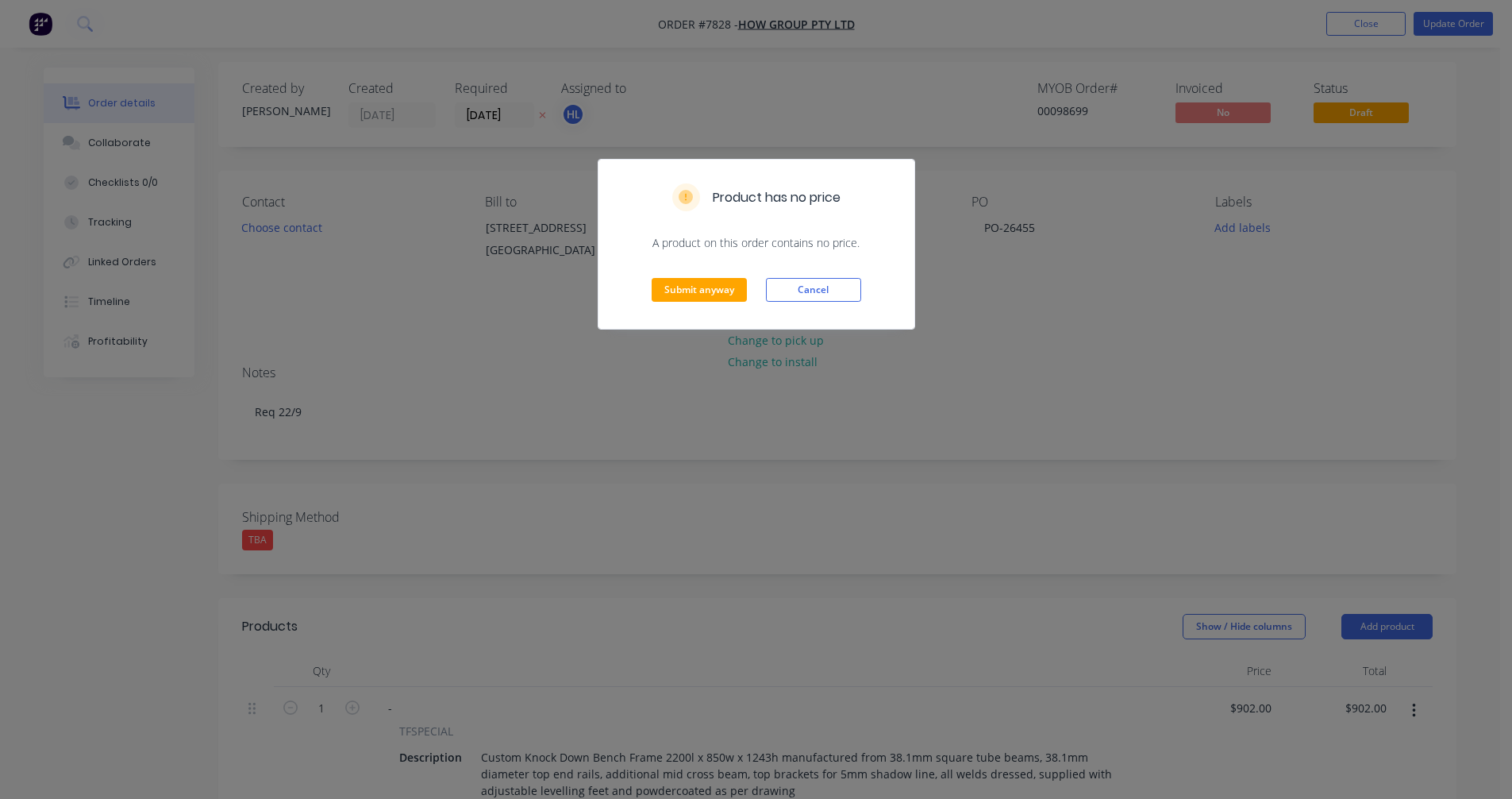
click at [689, 272] on div "Submit anyway Cancel" at bounding box center [756, 290] width 316 height 78
click at [693, 287] on button "Submit anyway" at bounding box center [699, 289] width 95 height 24
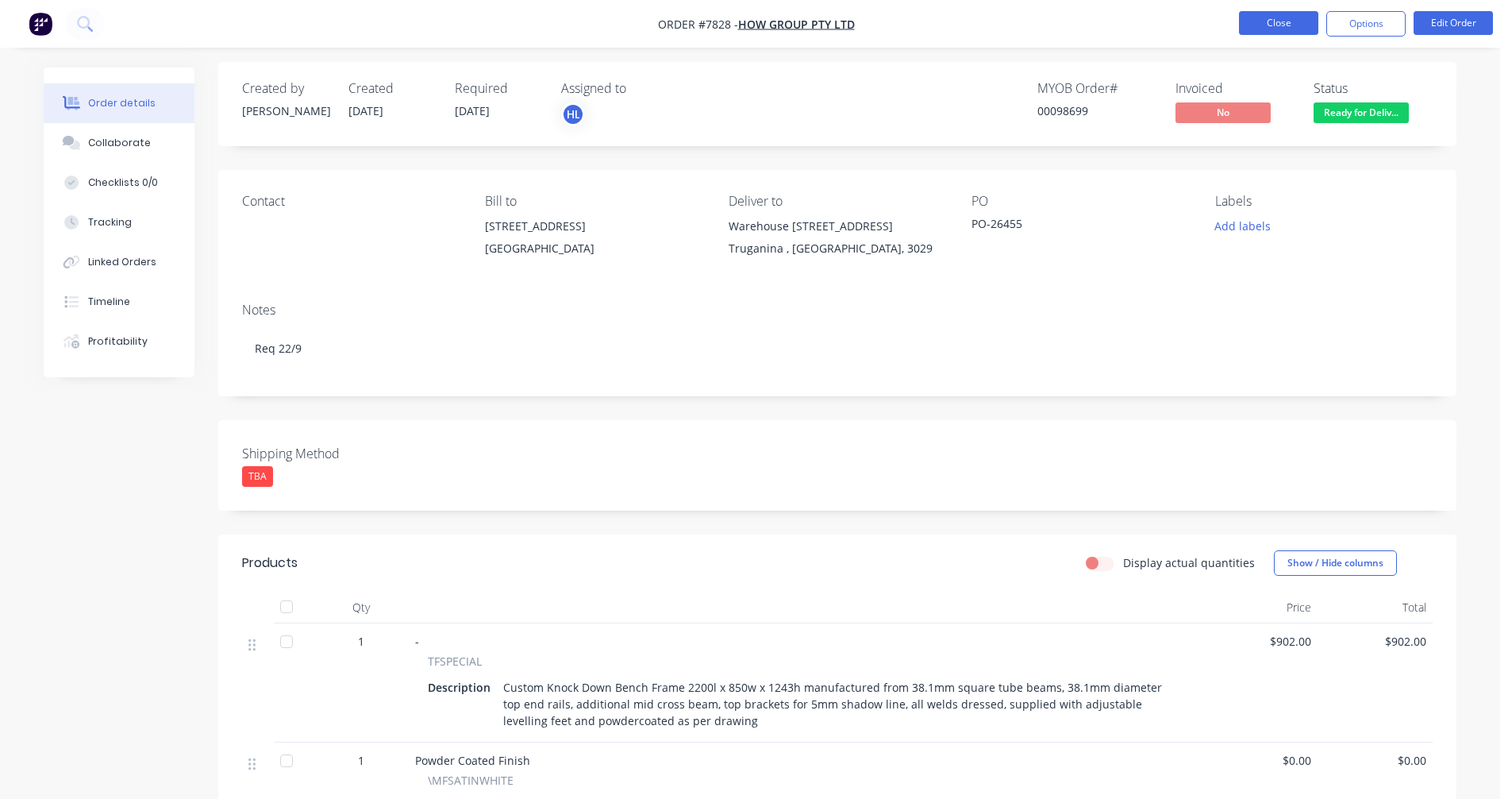
click at [1276, 28] on button "Close" at bounding box center [1279, 23] width 80 height 24
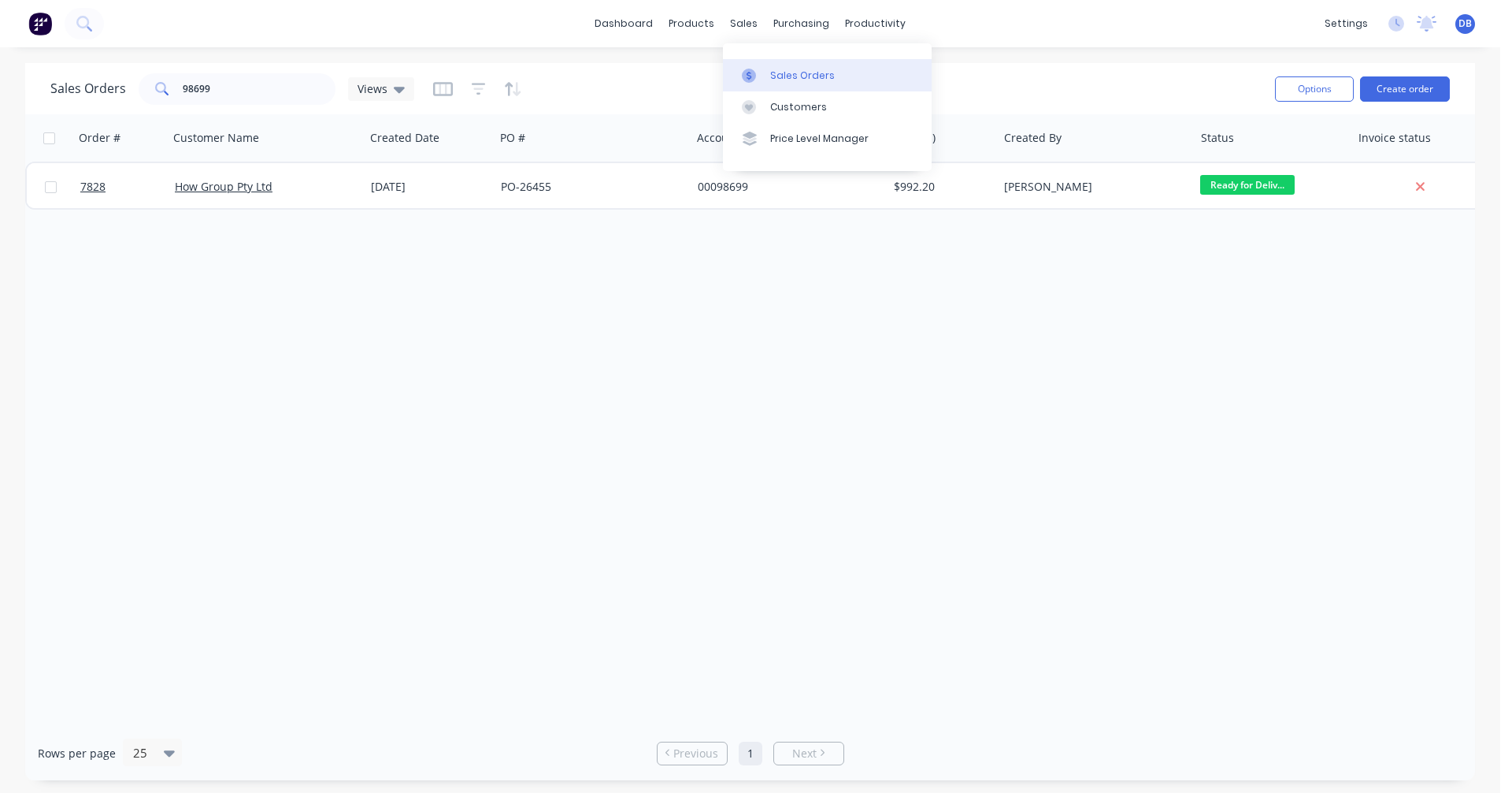
click at [766, 69] on link "Sales Orders" at bounding box center [827, 74] width 209 height 31
drag, startPoint x: 215, startPoint y: 90, endPoint x: 156, endPoint y: 88, distance: 59.0
click at [156, 88] on div "98699" at bounding box center [237, 89] width 197 height 31
type input "98872"
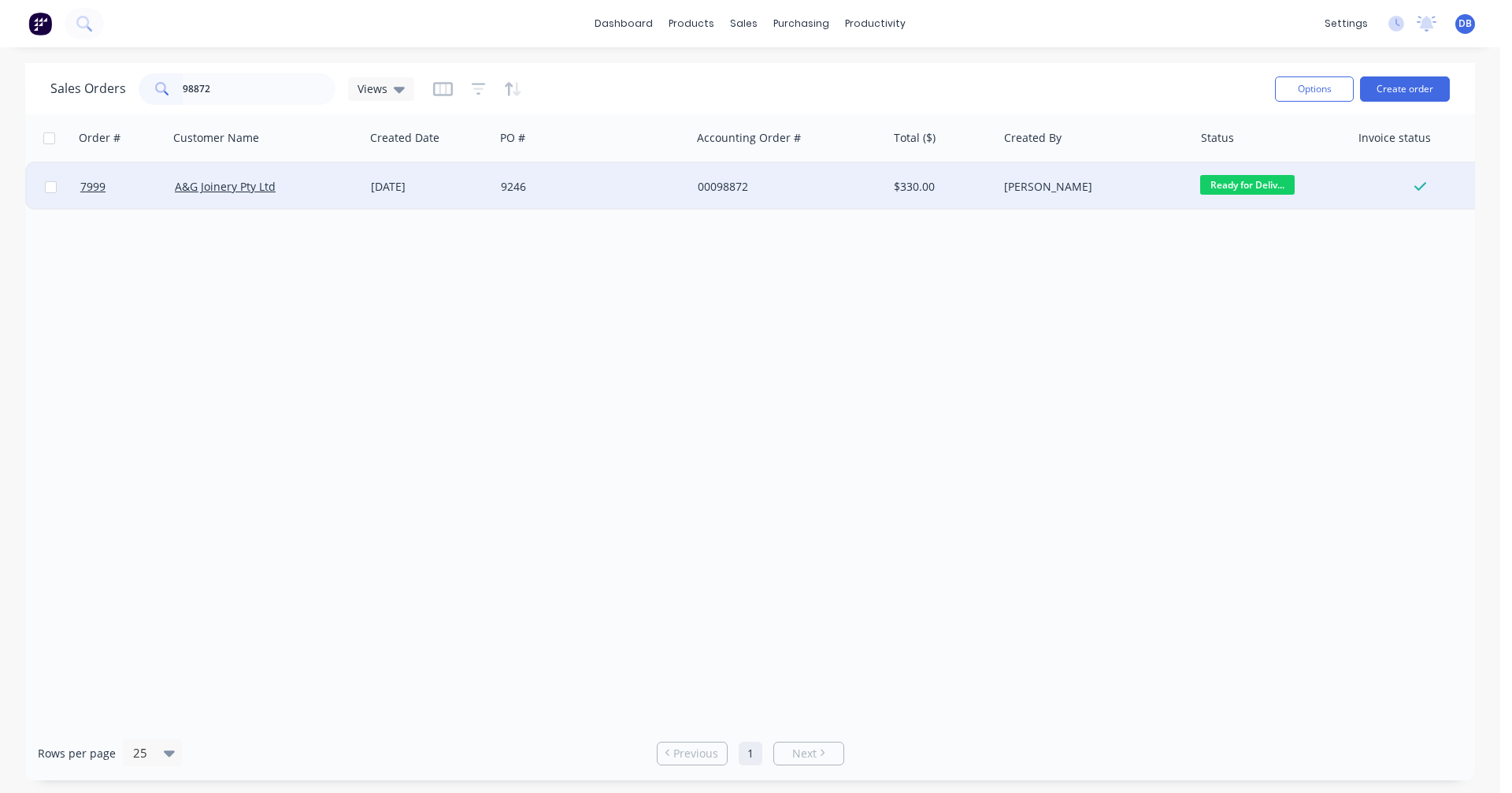
click at [509, 186] on div "9246" at bounding box center [588, 187] width 175 height 16
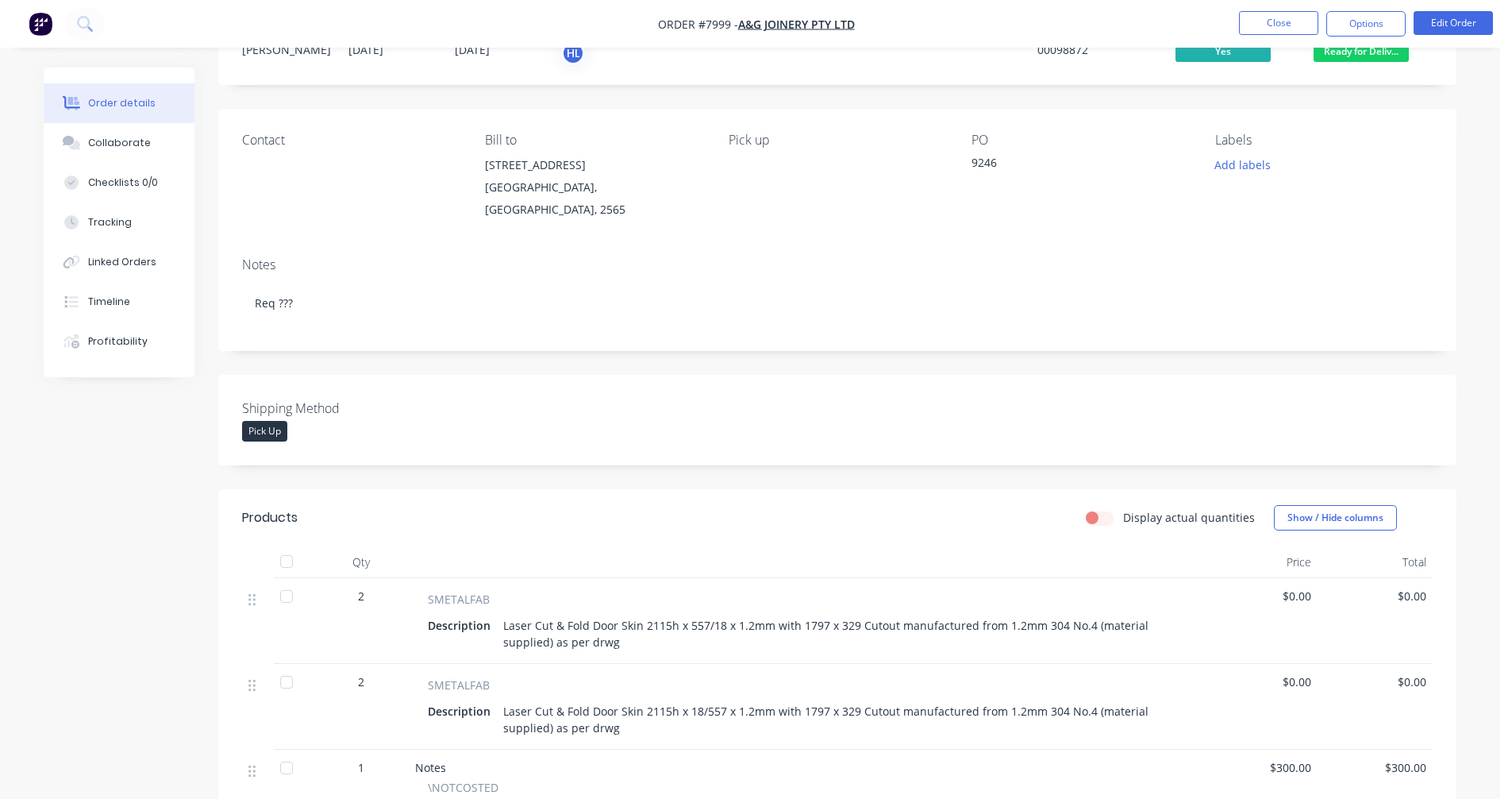
scroll to position [158, 0]
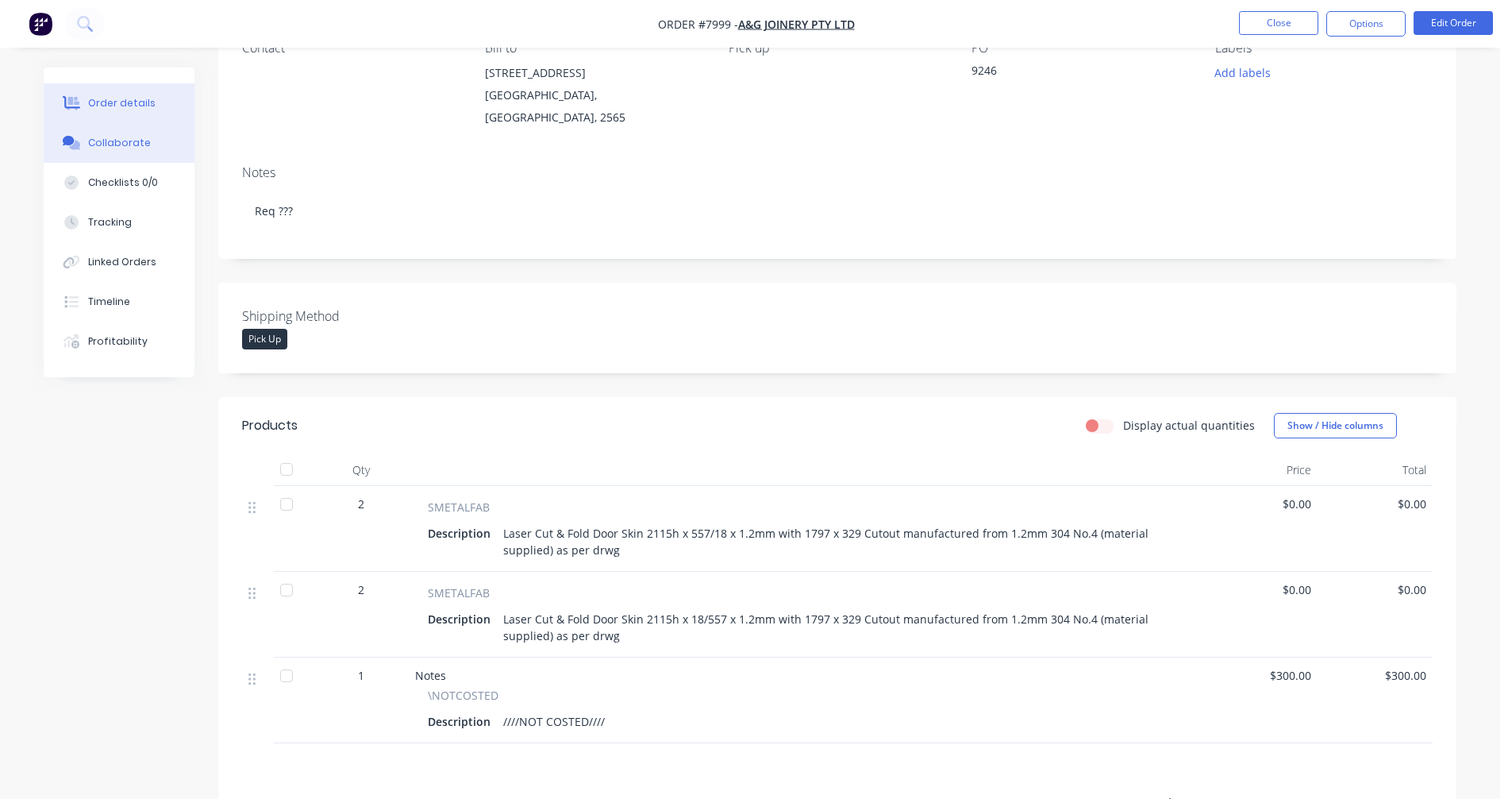
click at [119, 141] on div "Collaborate" at bounding box center [119, 143] width 63 height 15
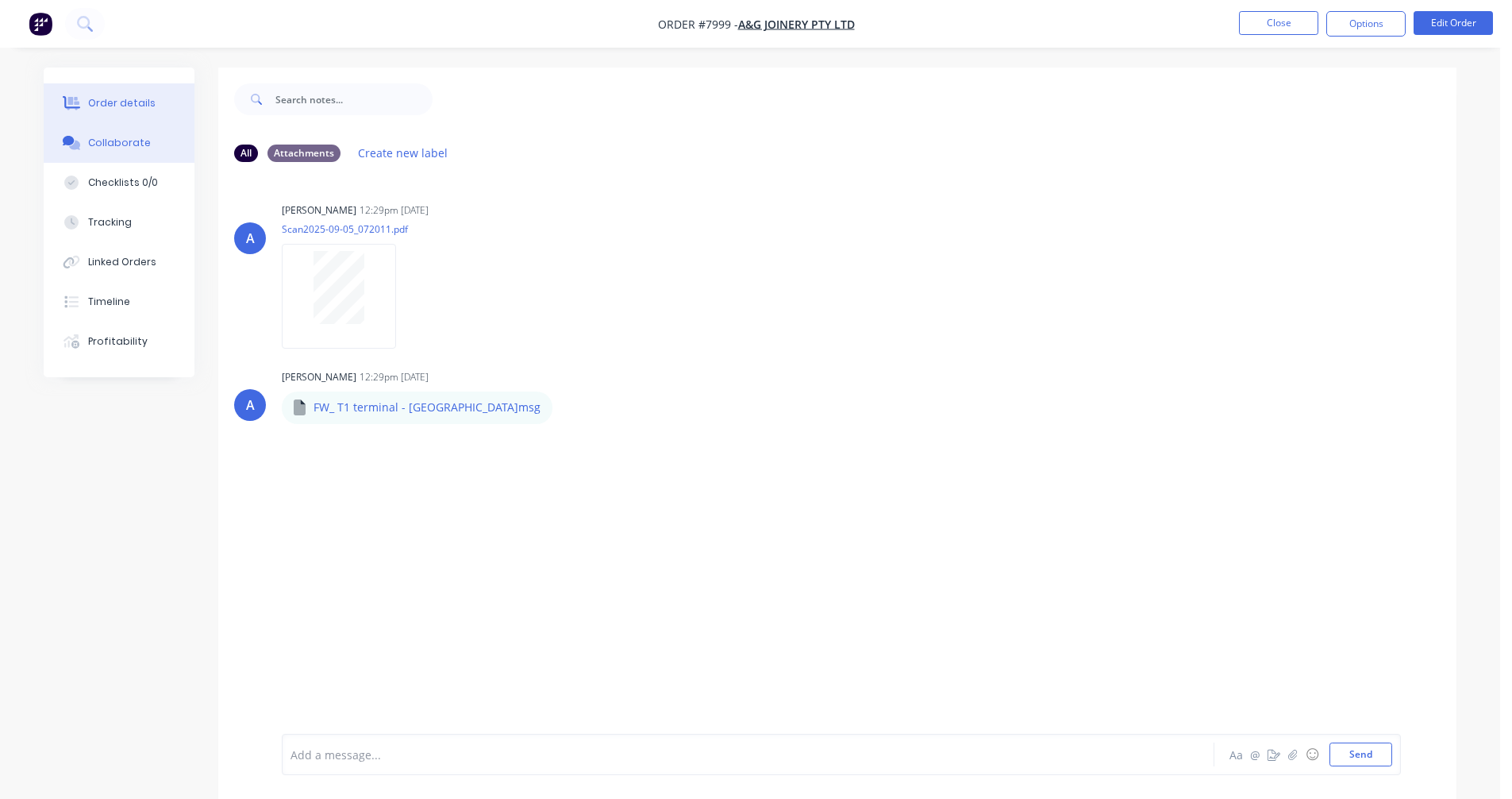
click at [145, 101] on div "Order details" at bounding box center [121, 103] width 67 height 15
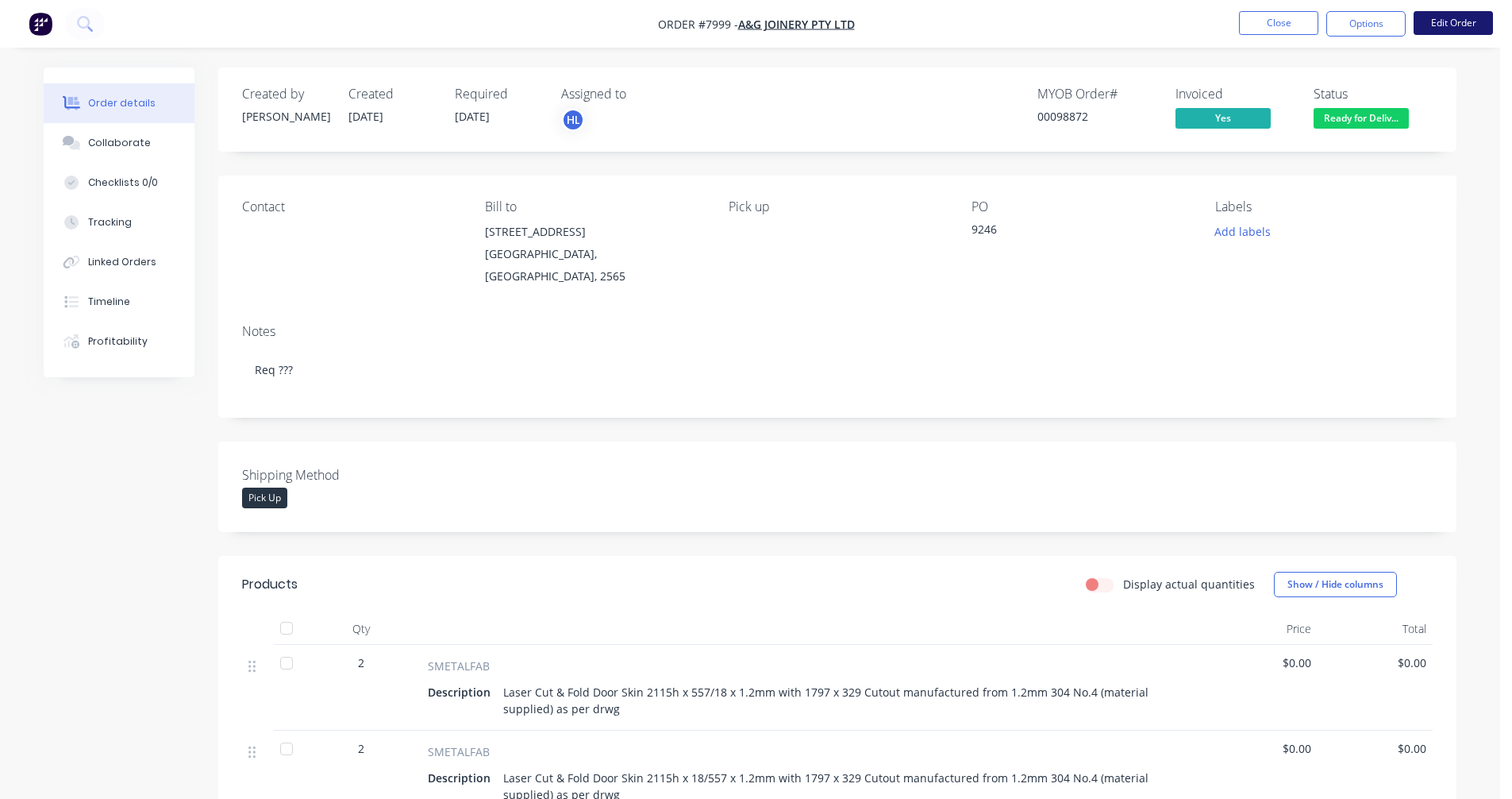
click at [1448, 20] on button "Edit Order" at bounding box center [1453, 23] width 80 height 24
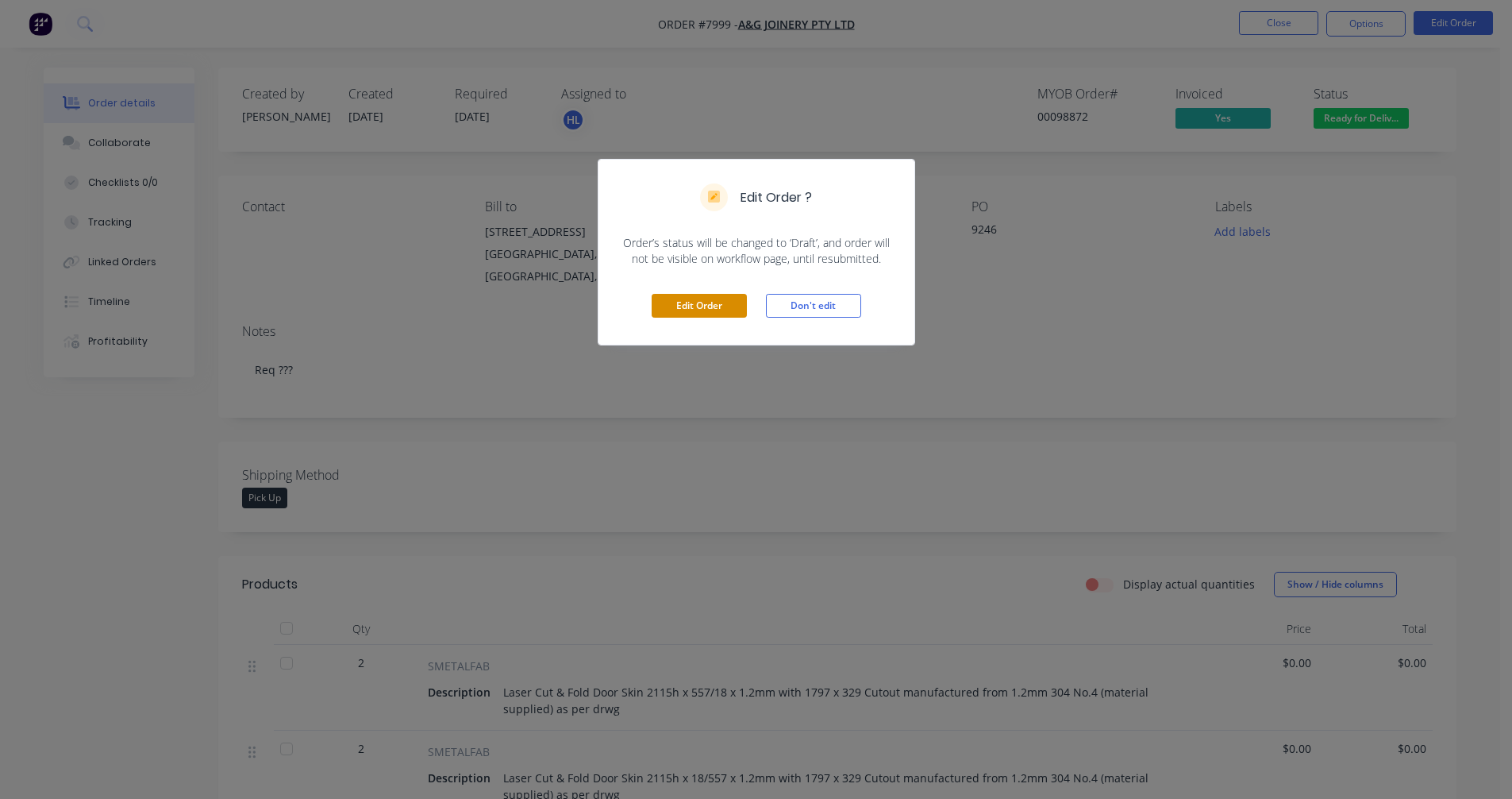
click at [685, 304] on button "Edit Order" at bounding box center [699, 305] width 95 height 24
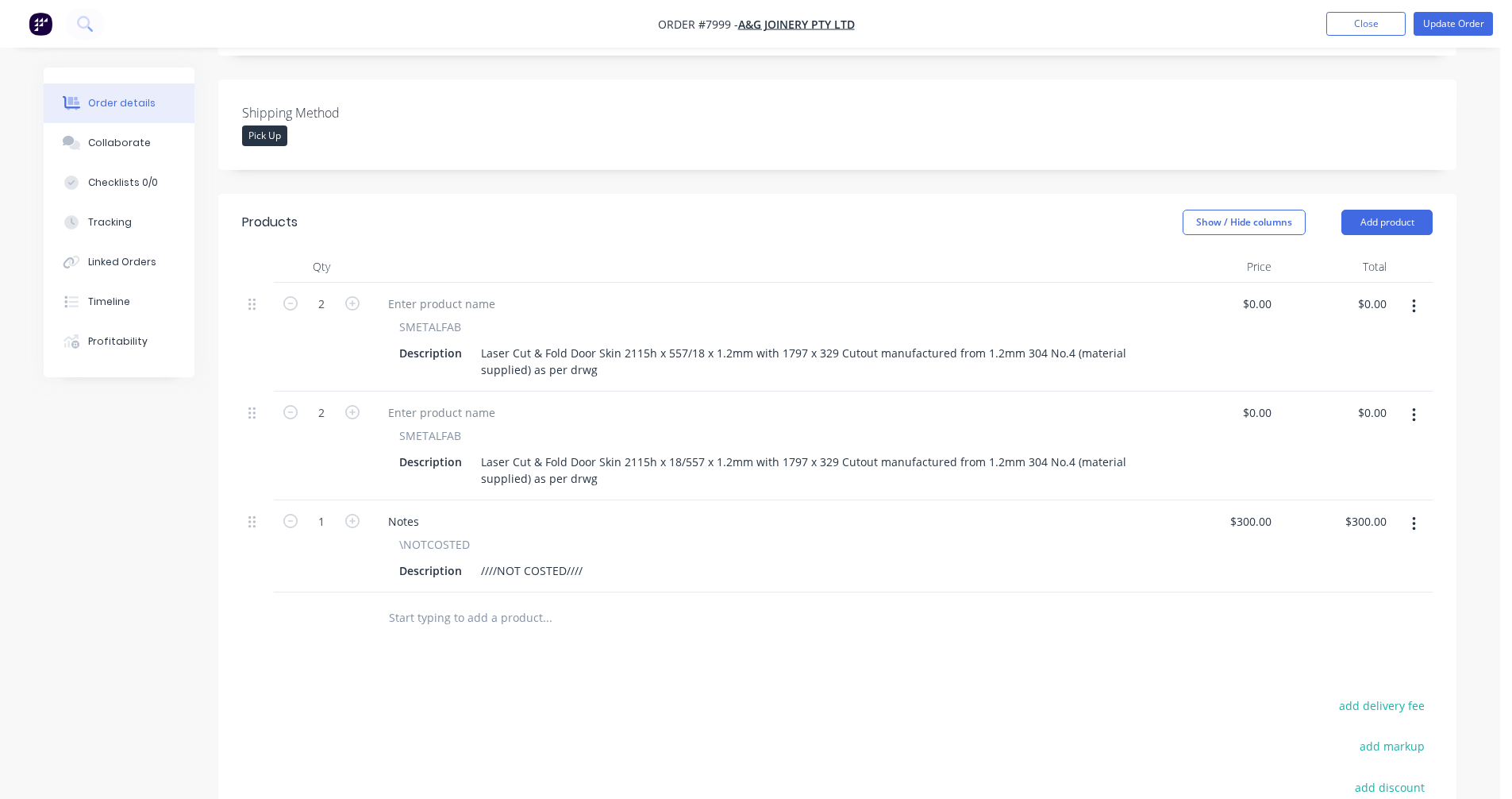
scroll to position [397, 0]
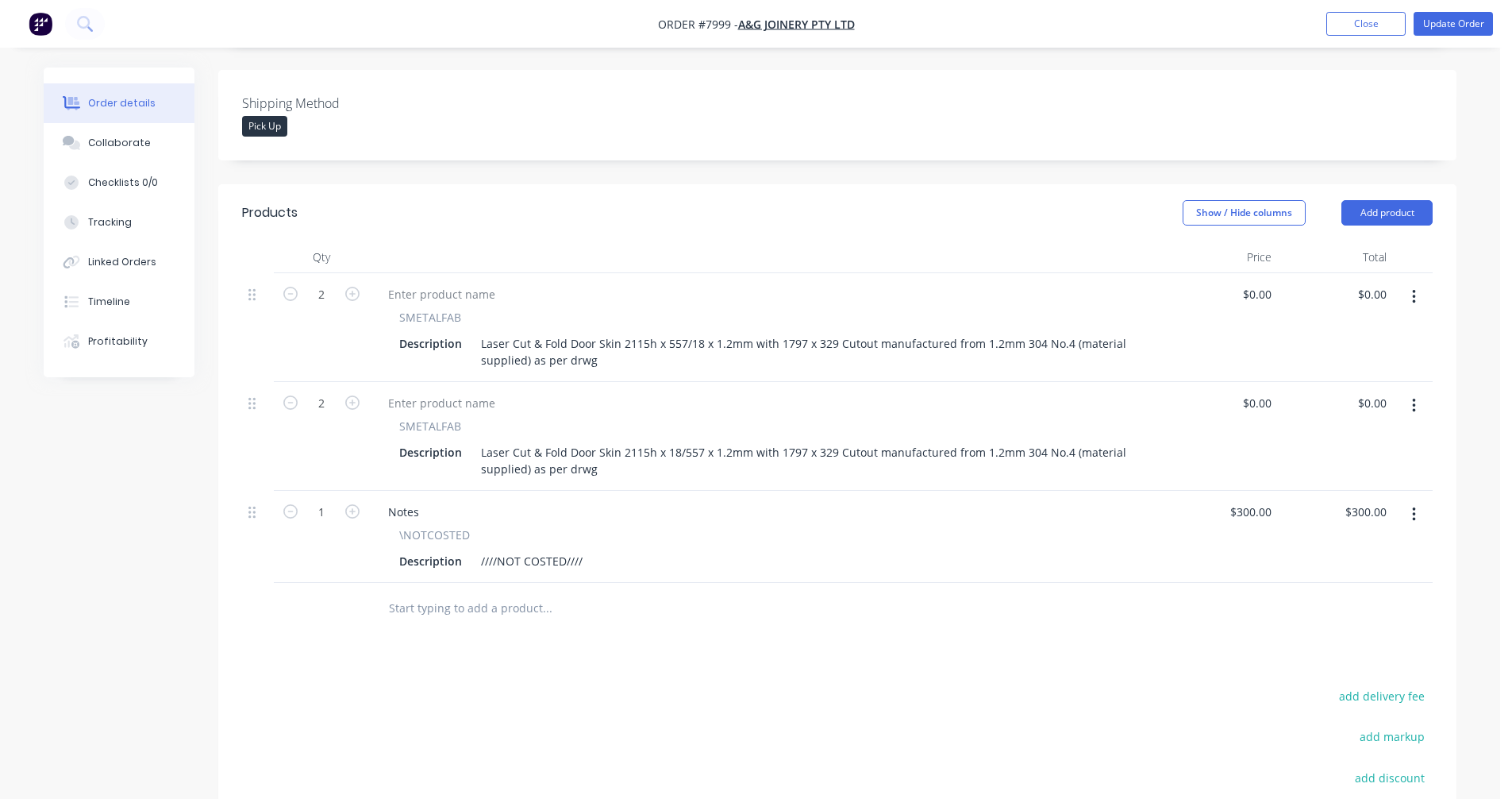
click at [487, 593] on input "text" at bounding box center [547, 608] width 318 height 32
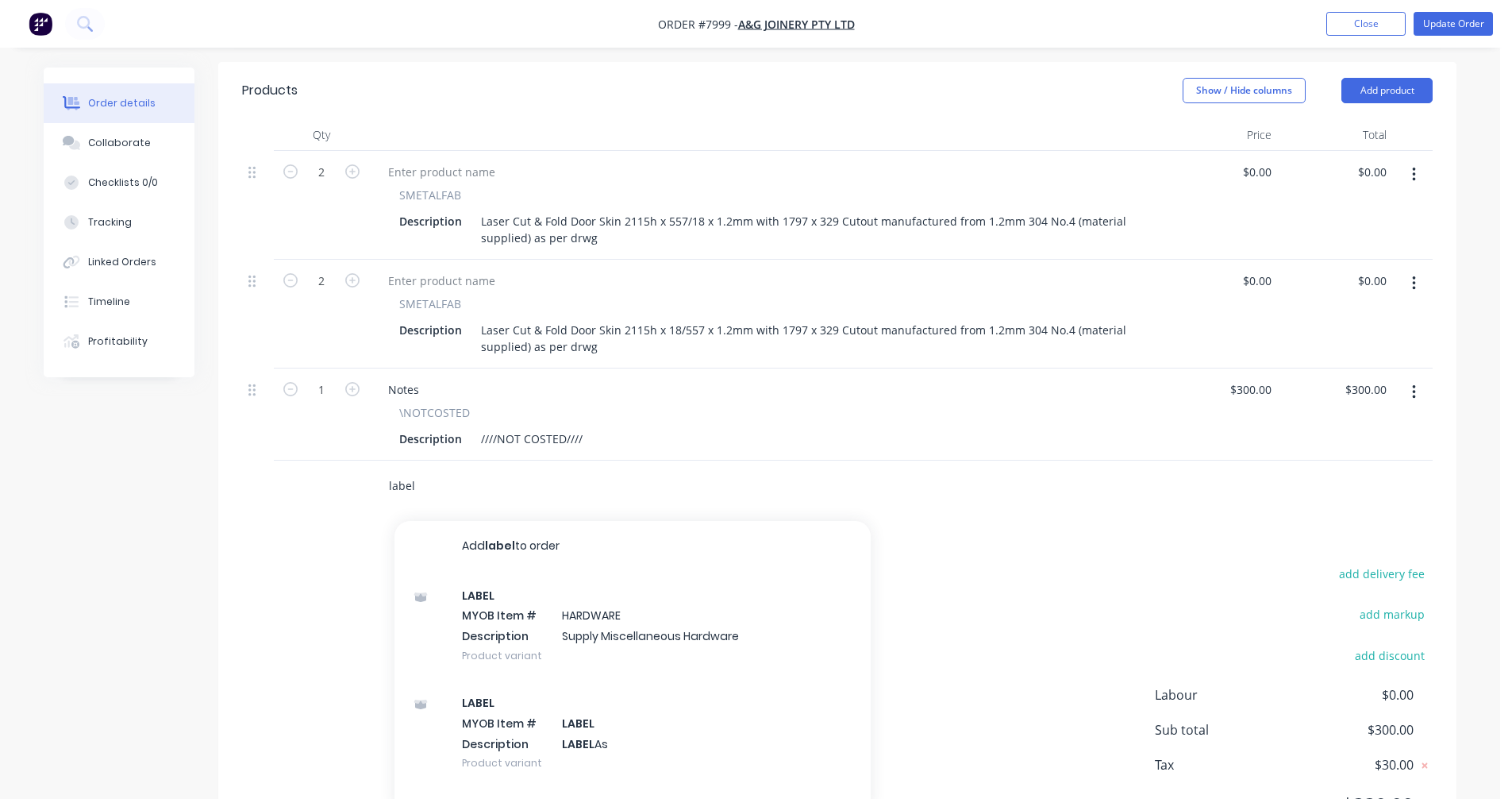
scroll to position [556, 0]
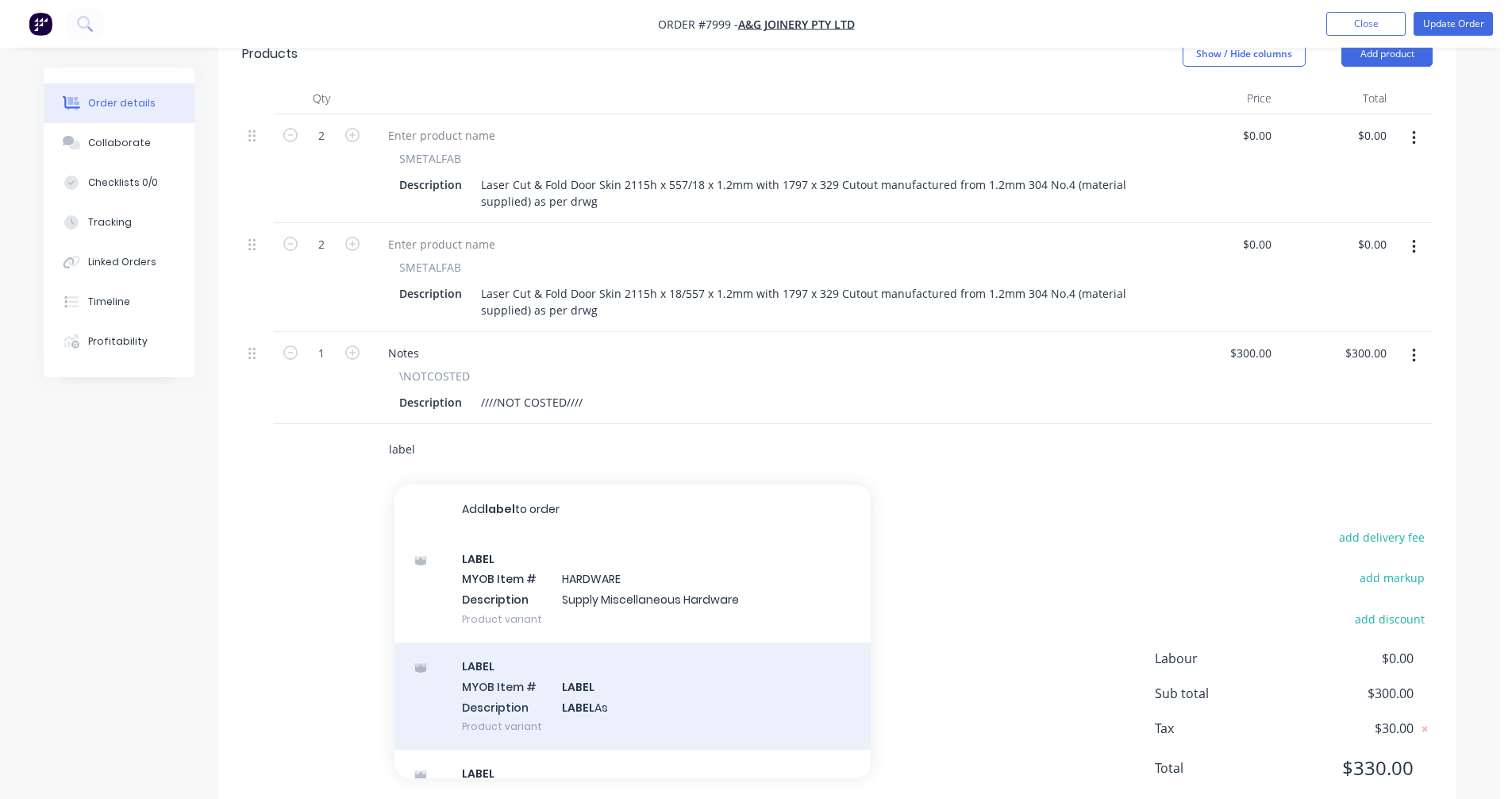
type input "label"
click at [582, 684] on div "LABEL MYOB Item # LABEL Description LABEL As Product variant" at bounding box center [632, 696] width 476 height 107
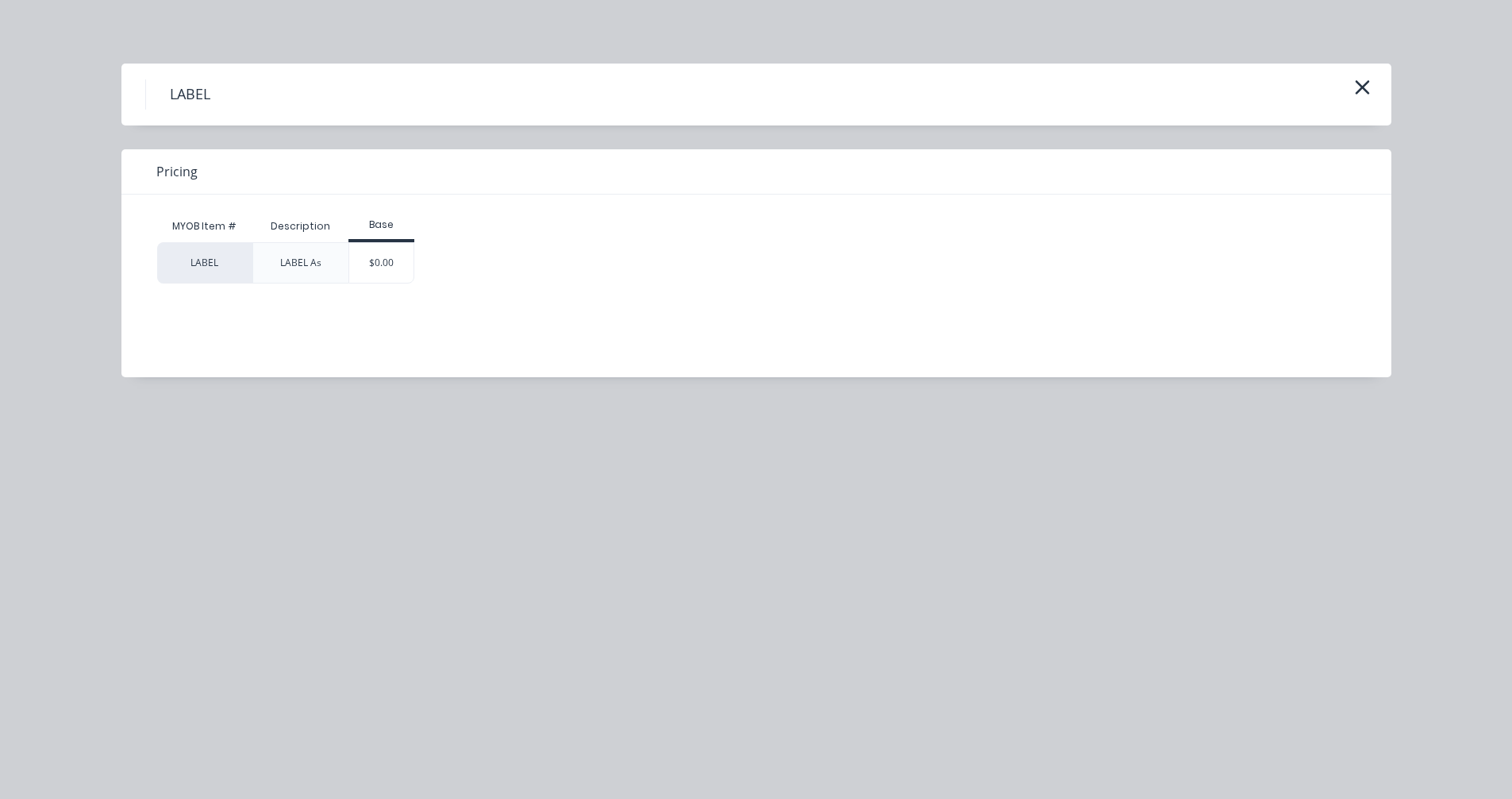
click at [384, 260] on div "$0.00" at bounding box center [381, 263] width 64 height 40
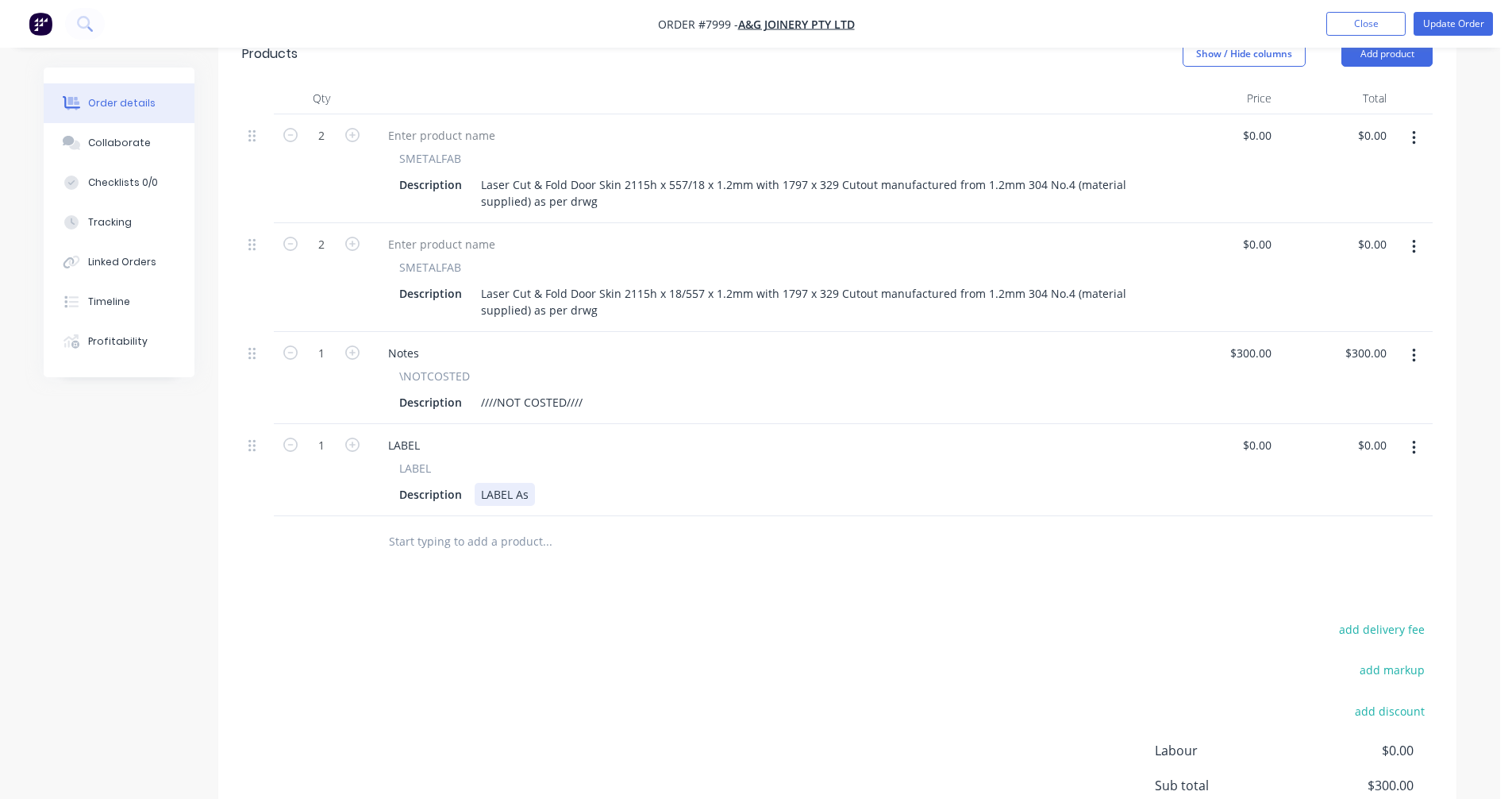
click at [526, 483] on div "LABEL As" at bounding box center [505, 494] width 60 height 23
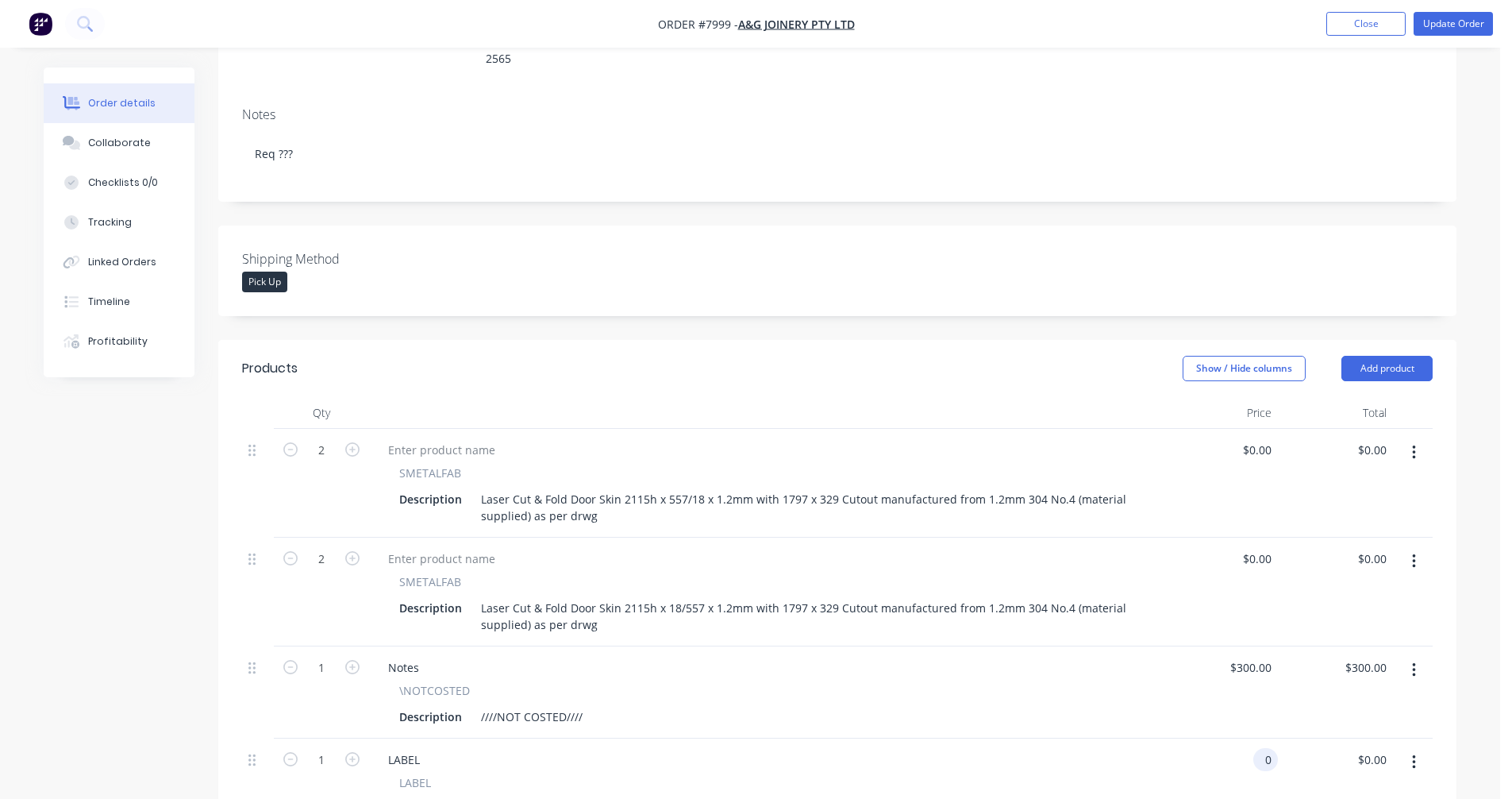
scroll to position [238, 0]
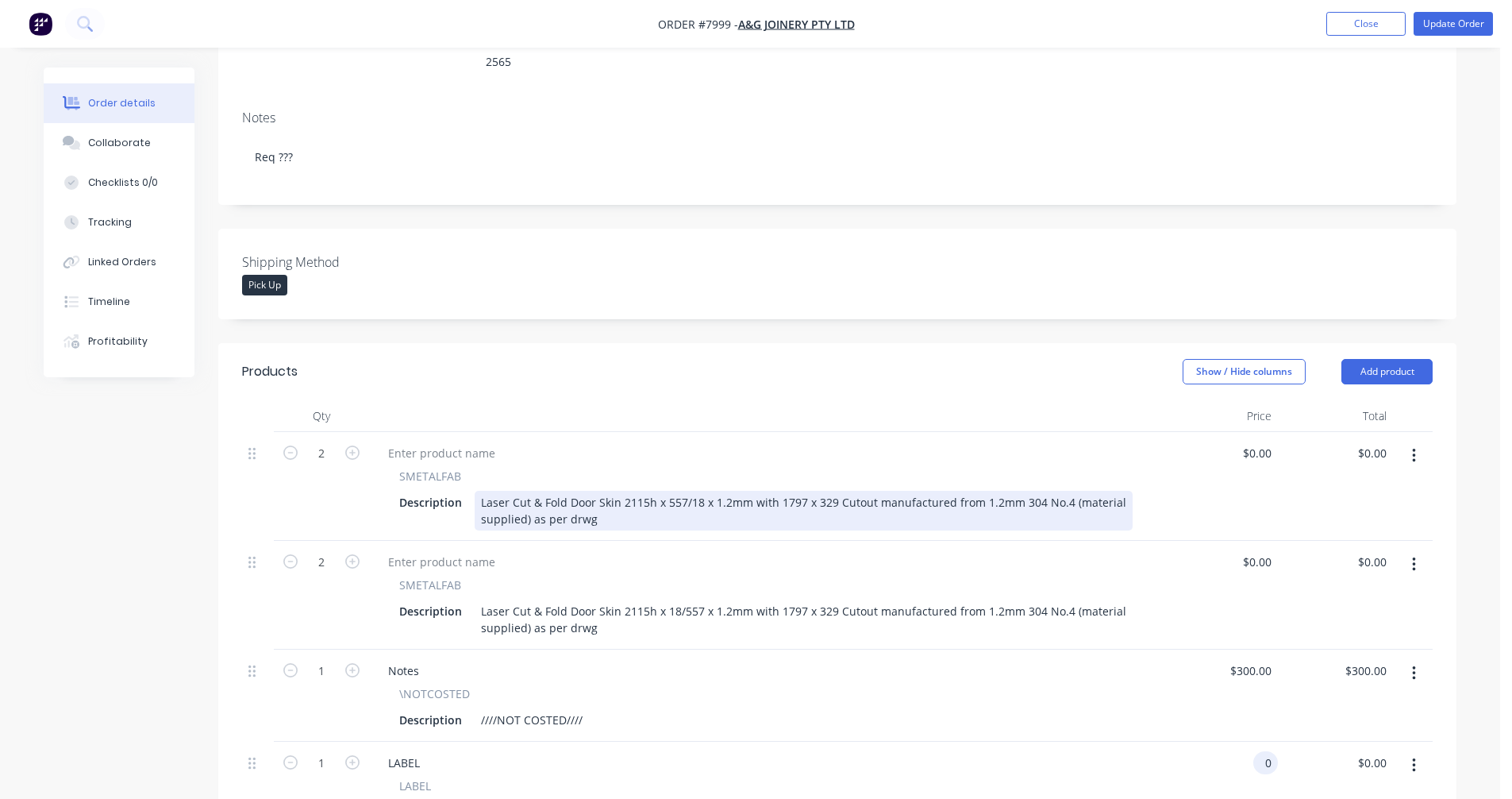
type input "$0.00"
click at [650, 491] on div "Laser Cut & Fold Door Skin 2115h x 557/18 x 1.2mm with 1797 x 329 Cutout manufa…" at bounding box center [804, 510] width 658 height 40
click at [539, 491] on div "Laser Cut & Fold Door Skin 2115l x 557/18 x 1.2mm 304 #4 Stainless Steel (A&G s…" at bounding box center [804, 510] width 658 height 40
type input "$0.00"
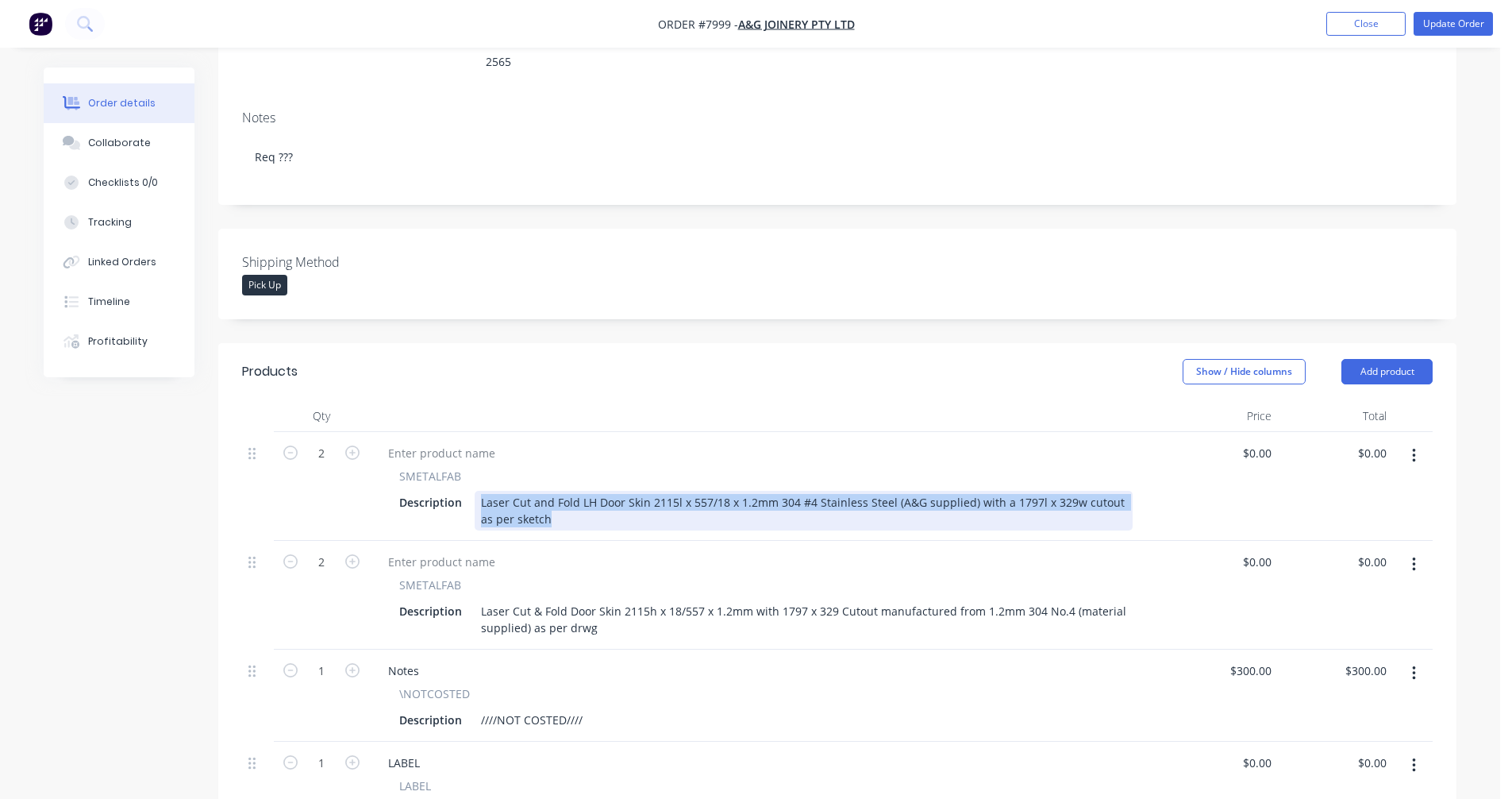
drag, startPoint x: 544, startPoint y: 498, endPoint x: 474, endPoint y: 478, distance: 72.8
click at [474, 491] on div "Laser Cut and Fold LH Door Skin 2115l x 557/18 x 1.2mm 304 #4 Stainless Steel (…" at bounding box center [804, 510] width 658 height 40
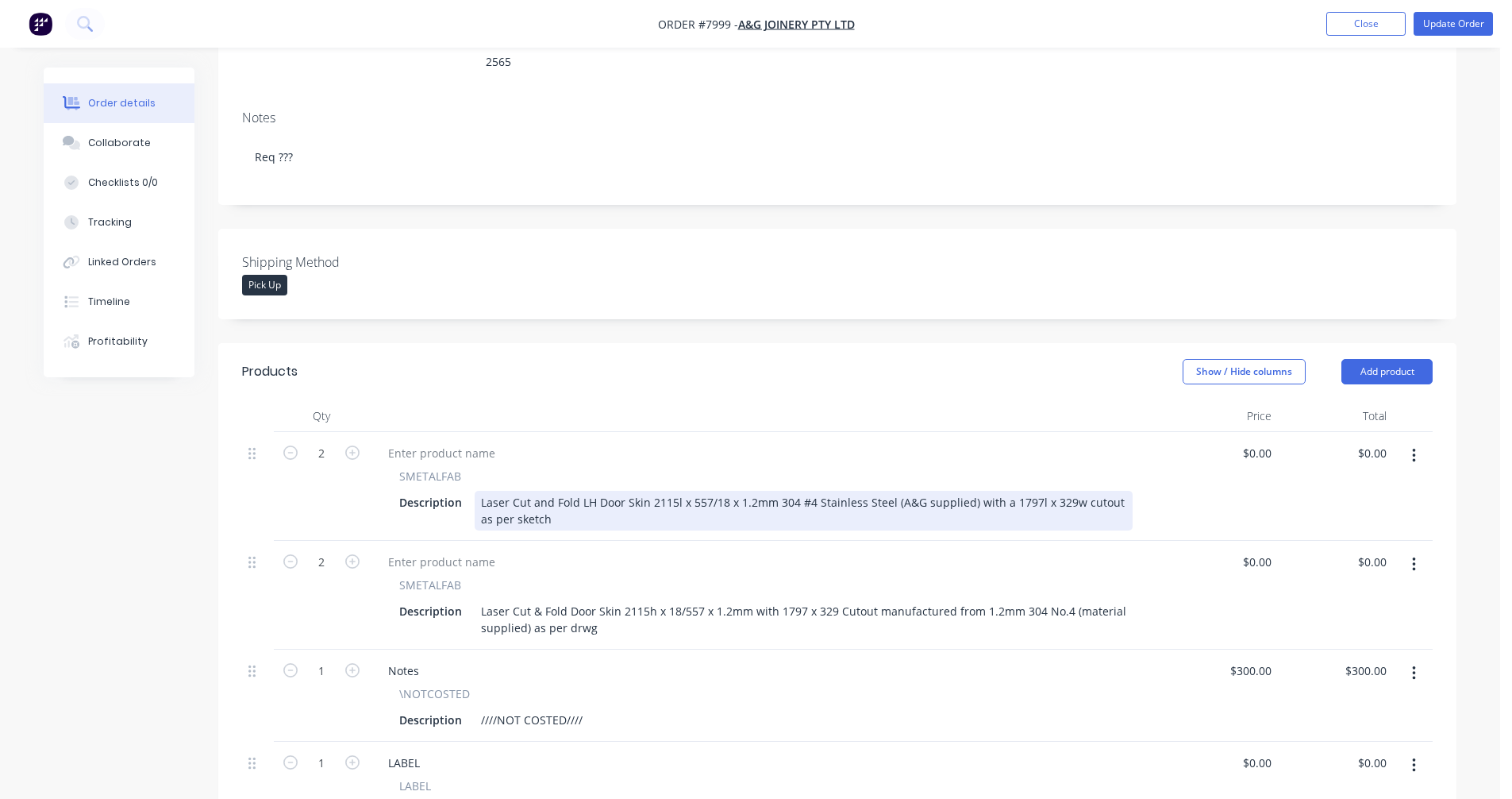
copy div "Laser Cut and Fold LH Door Skin 2115l x 557/18 x 1.2mm 304 #4 Stainless Steel (…"
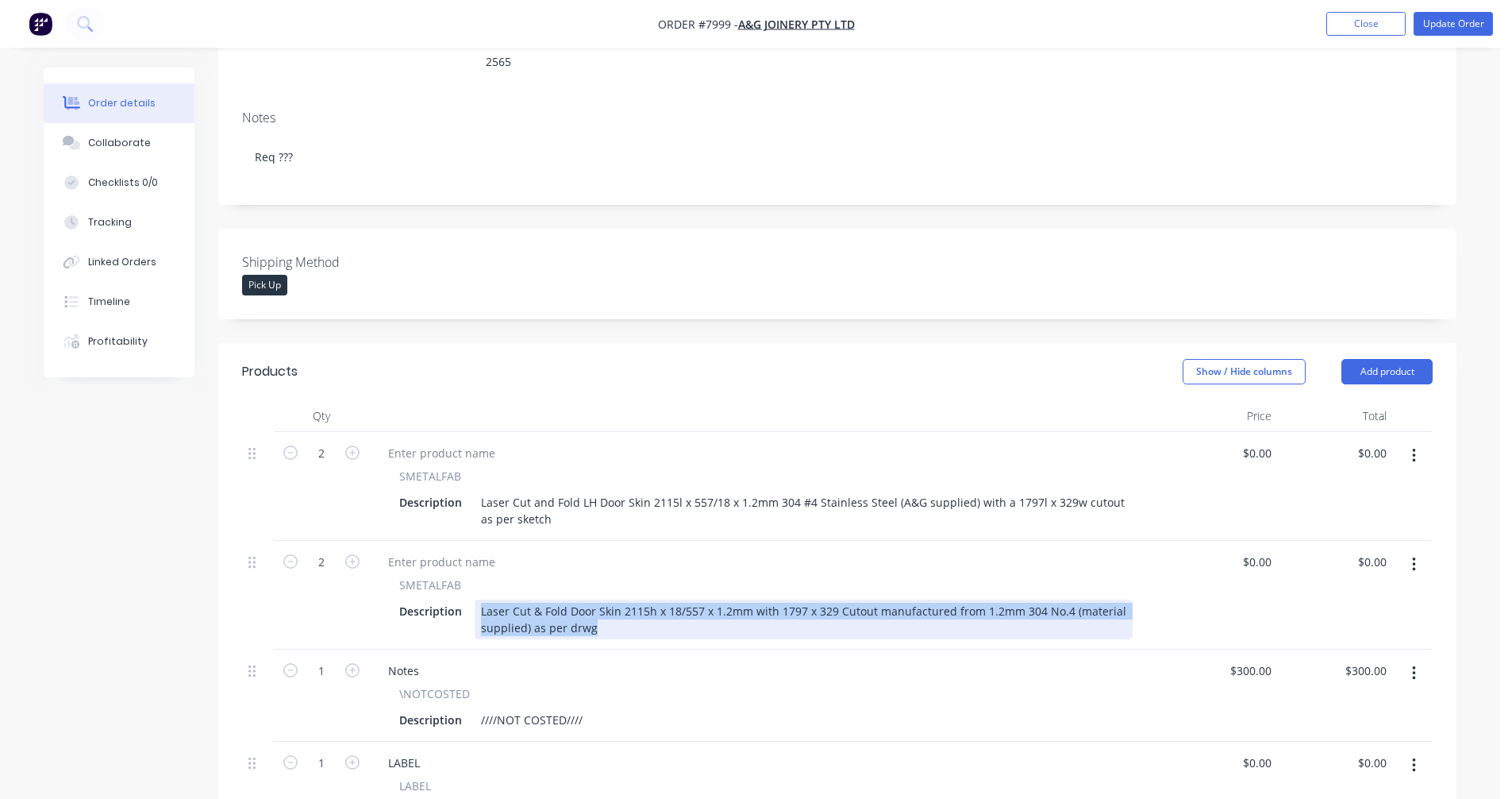
drag, startPoint x: 605, startPoint y: 609, endPoint x: 468, endPoint y: 577, distance: 140.7
click at [468, 599] on div "Description Laser Cut & Fold Door Skin 2115h x 18/557 x 1.2mm with 1797 x 329 C…" at bounding box center [762, 619] width 739 height 40
paste div
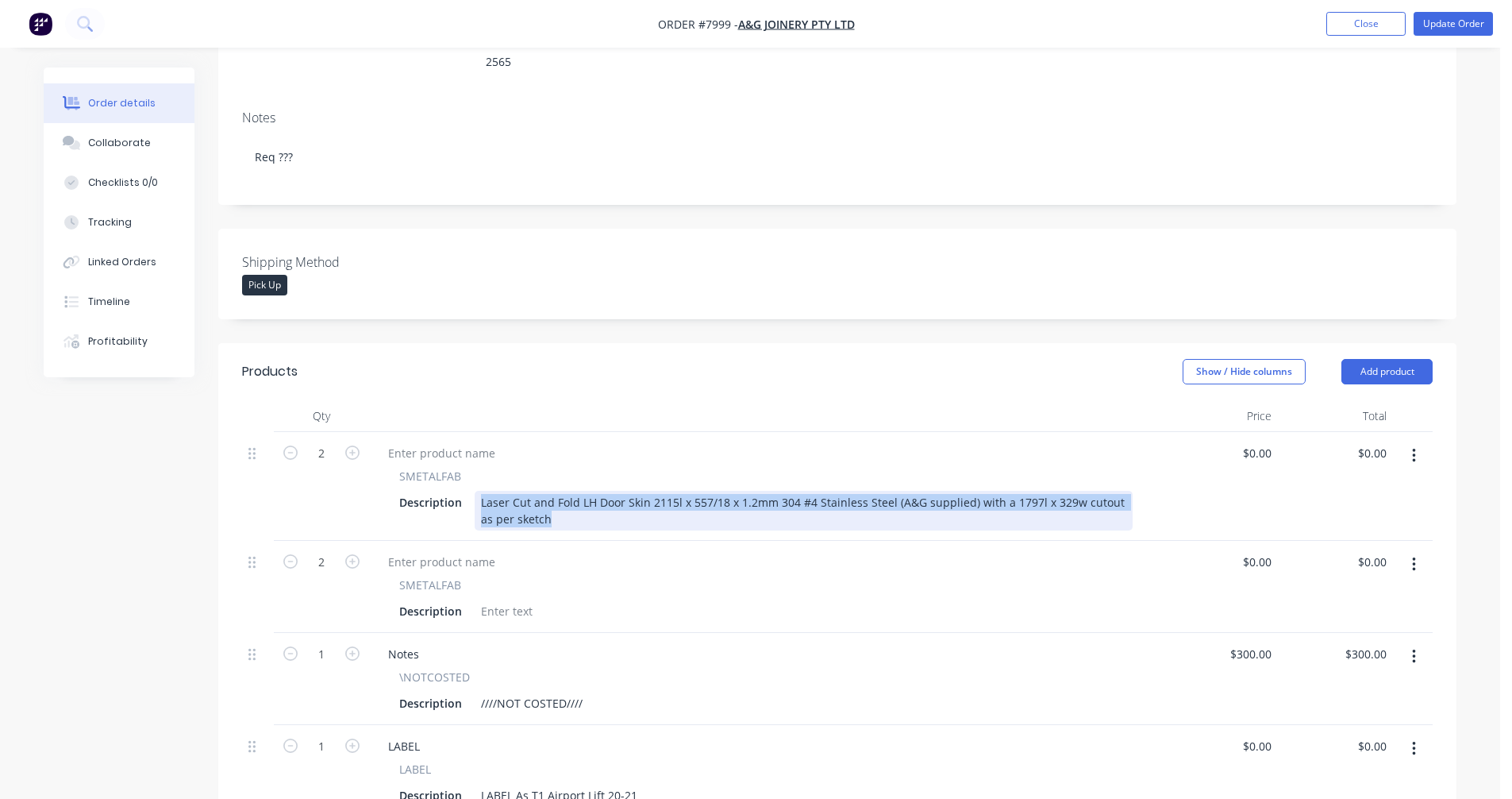
drag, startPoint x: 538, startPoint y: 497, endPoint x: 474, endPoint y: 477, distance: 67.1
click at [474, 491] on div "Laser Cut and Fold LH Door Skin 2115l x 557/18 x 1.2mm 304 #4 Stainless Steel (…" at bounding box center [804, 510] width 658 height 40
copy div "Laser Cut and Fold LH Door Skin 2115l x 557/18 x 1.2mm 304 #4 Stainless Steel (…"
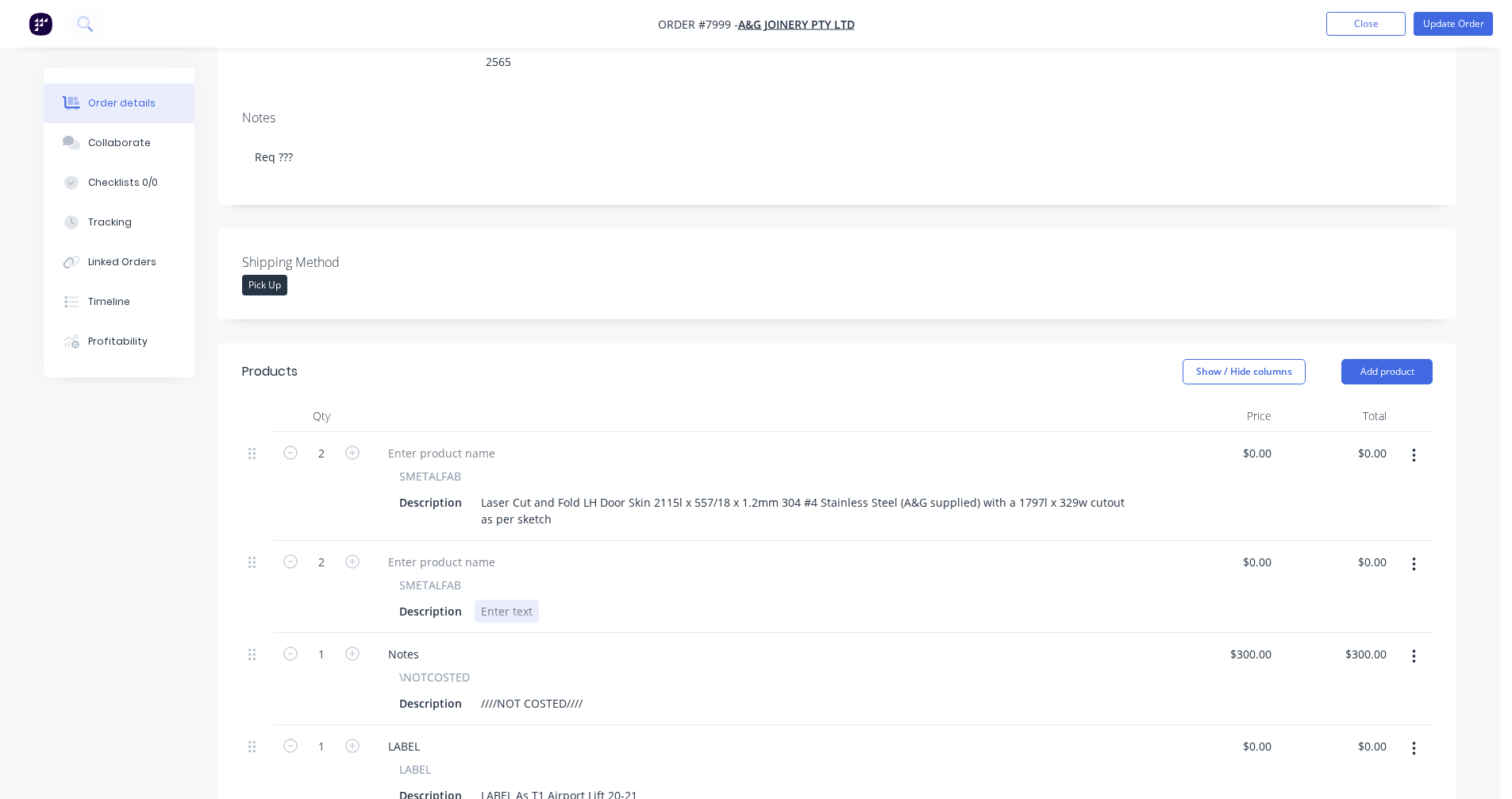
click at [494, 599] on div at bounding box center [506, 610] width 64 height 23
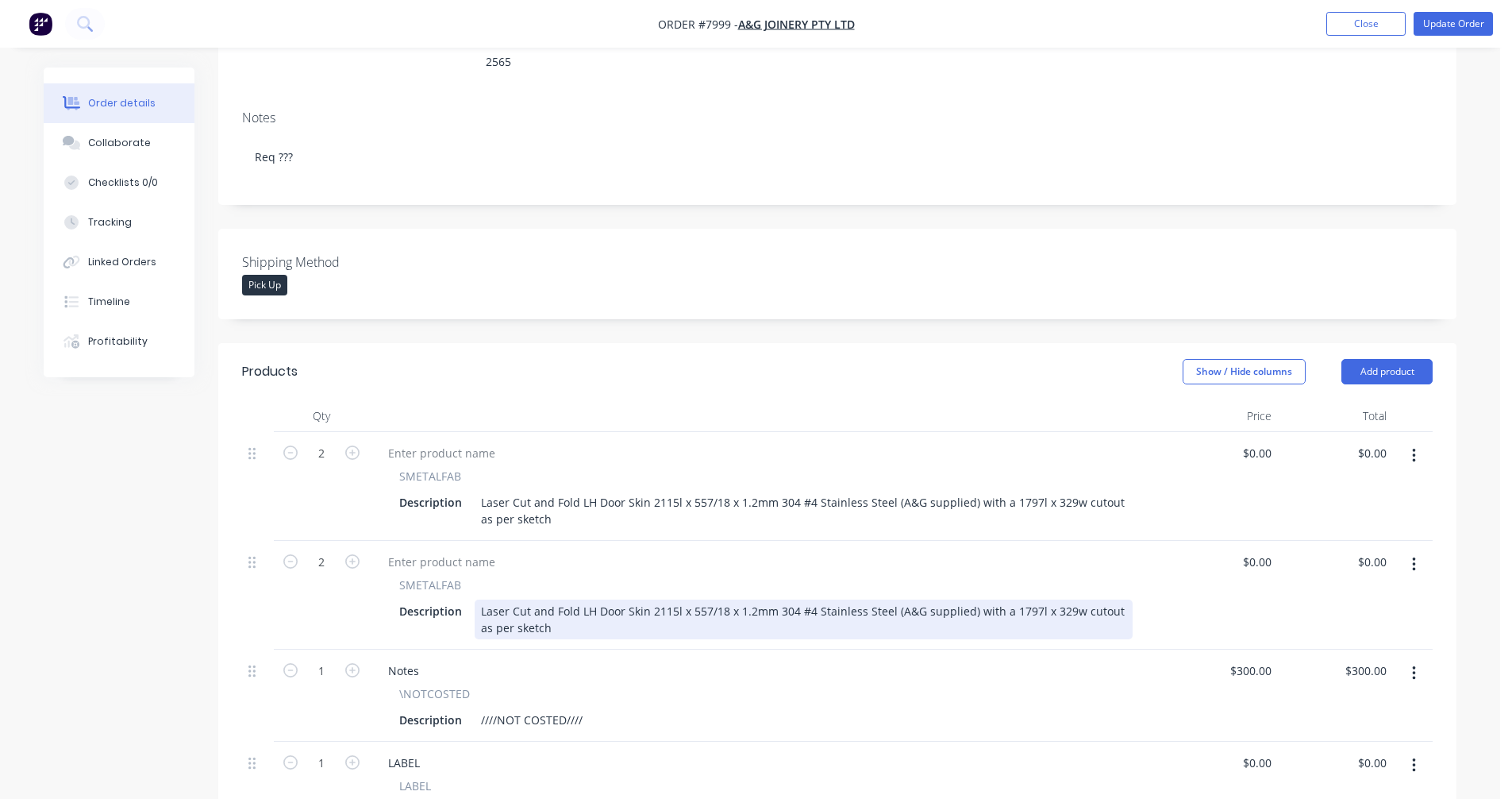
click at [587, 599] on div "Laser Cut and Fold LH Door Skin 2115l x 557/18 x 1.2mm 304 #4 Stainless Steel (…" at bounding box center [804, 619] width 658 height 40
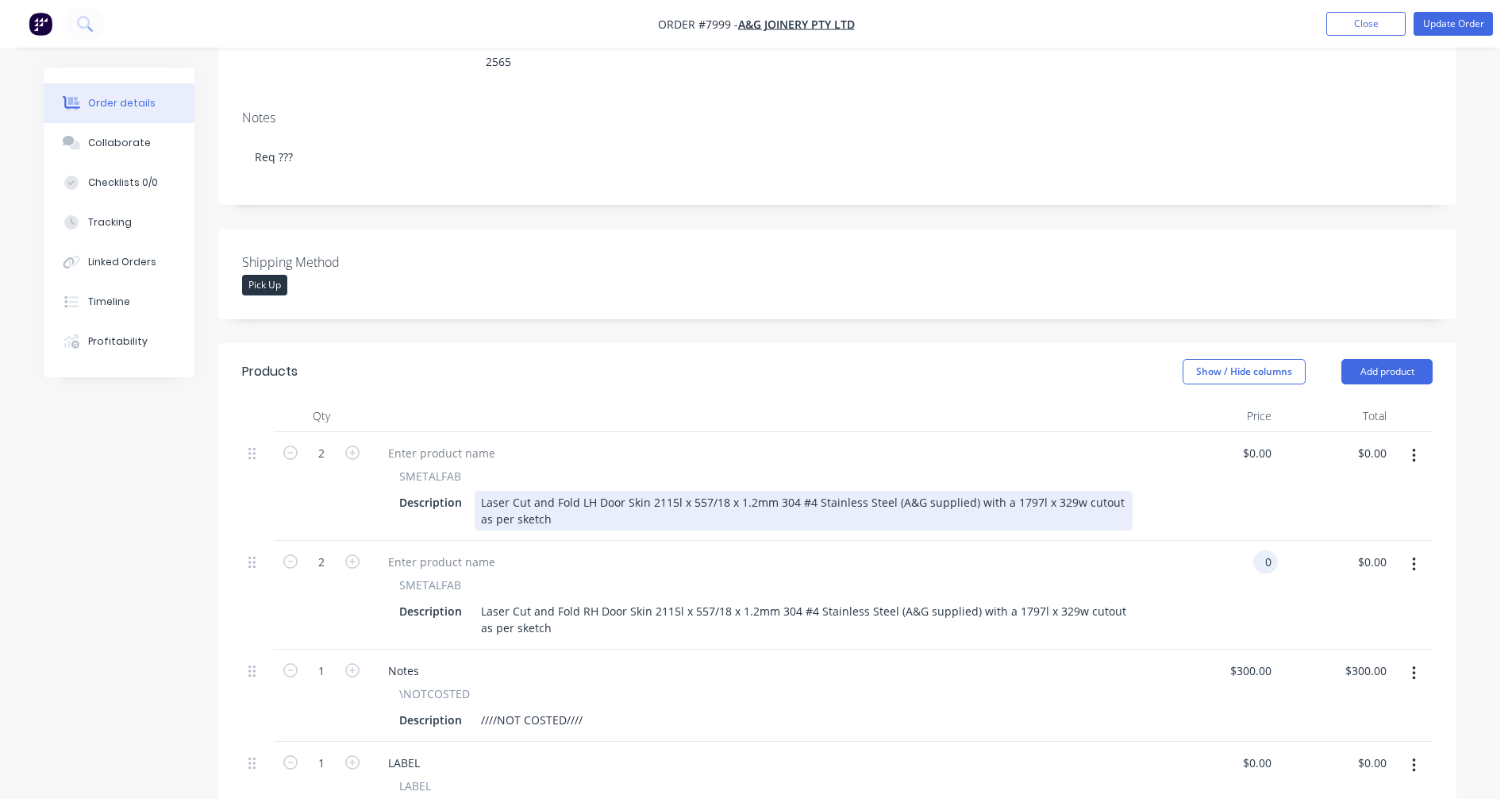
type input "$0.00"
click at [732, 491] on div "Laser Cut and Fold LH Door Skin 2115l x 557/18 x 1.2mm 304 #4 Stainless Steel (…" at bounding box center [804, 510] width 658 height 40
type input "$65.40"
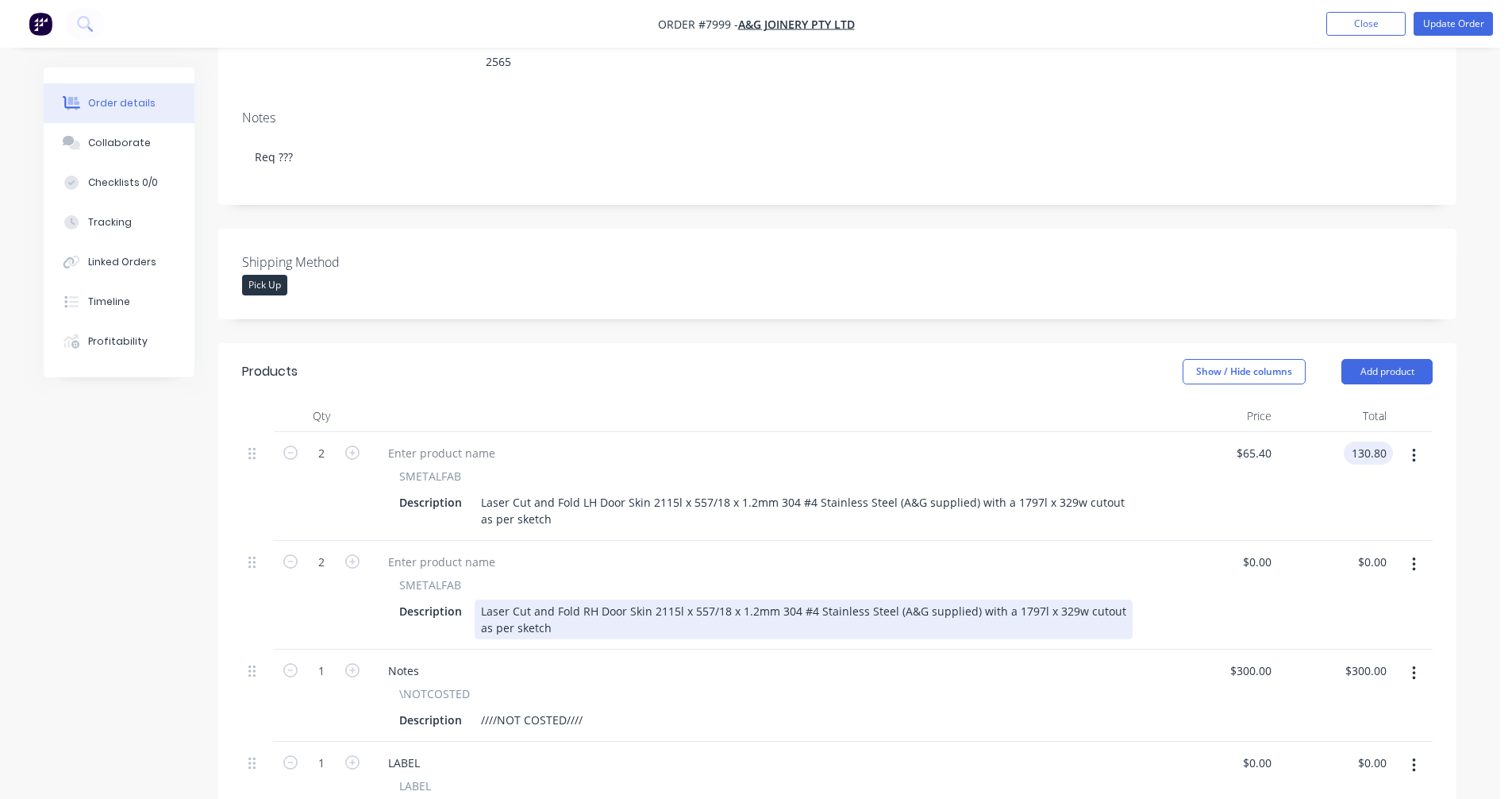
type input "$130.80"
click at [795, 599] on div "Laser Cut and Fold RH Door Skin 2115l x 557/18 x 1.2mm 304 #4 Stainless Steel (…" at bounding box center [804, 619] width 658 height 40
type input "$65.40"
type input "$130.80"
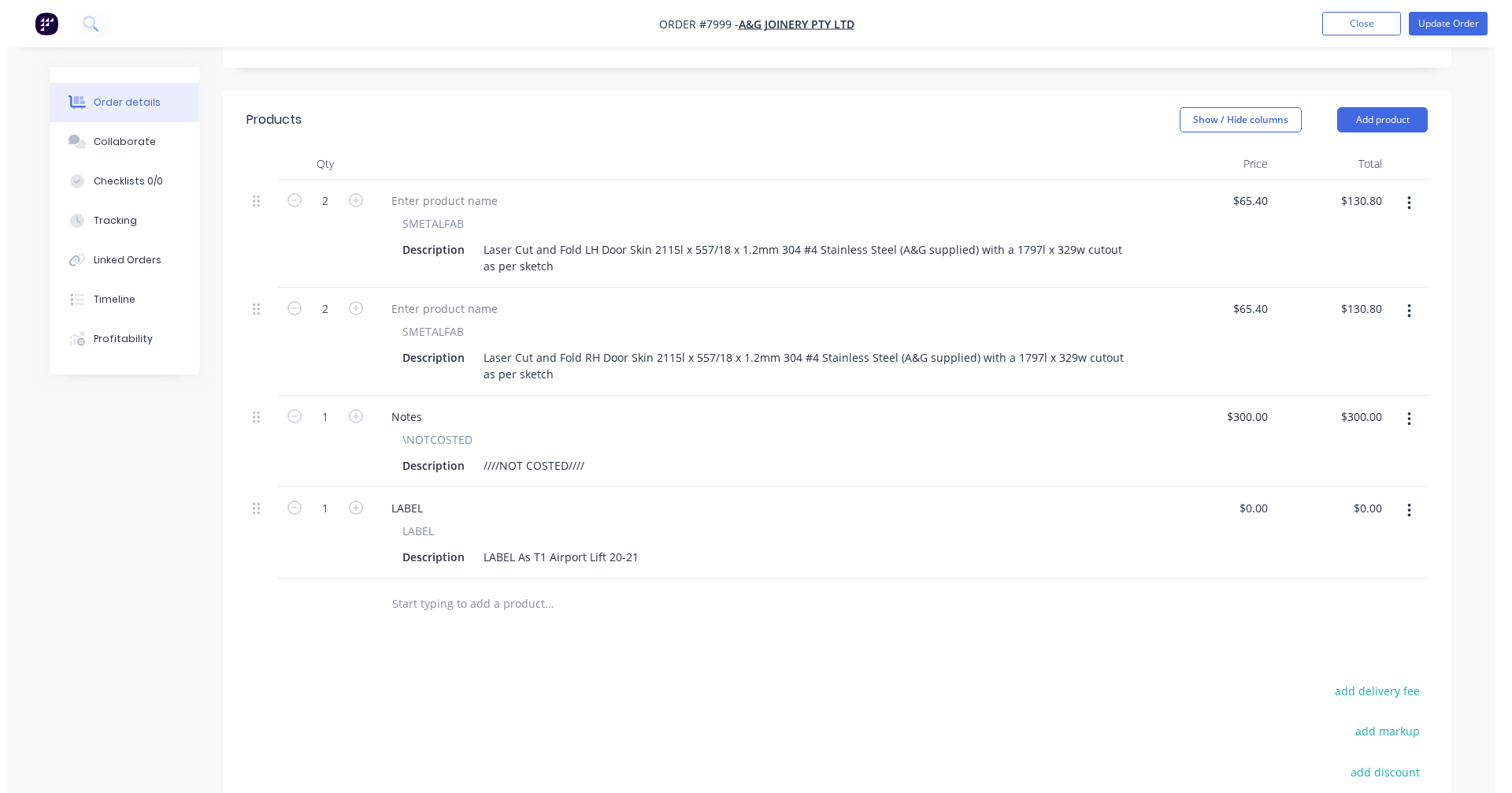
scroll to position [394, 0]
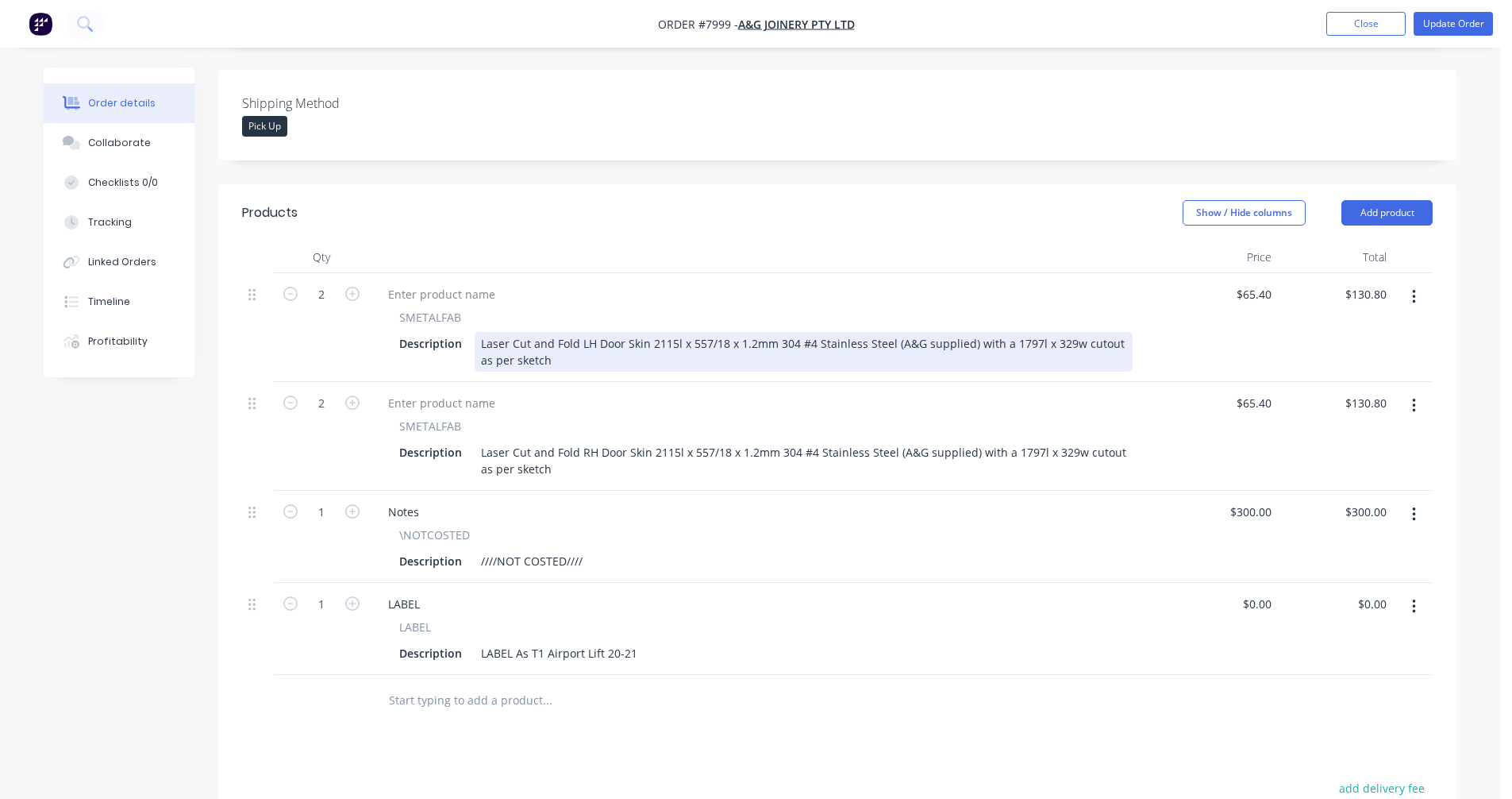
click at [1029, 332] on div "Laser Cut and Fold LH Door Skin 2115l x 557/18 x 1.2mm 304 #4 Stainless Steel (…" at bounding box center [804, 351] width 658 height 40
type input "$72.70"
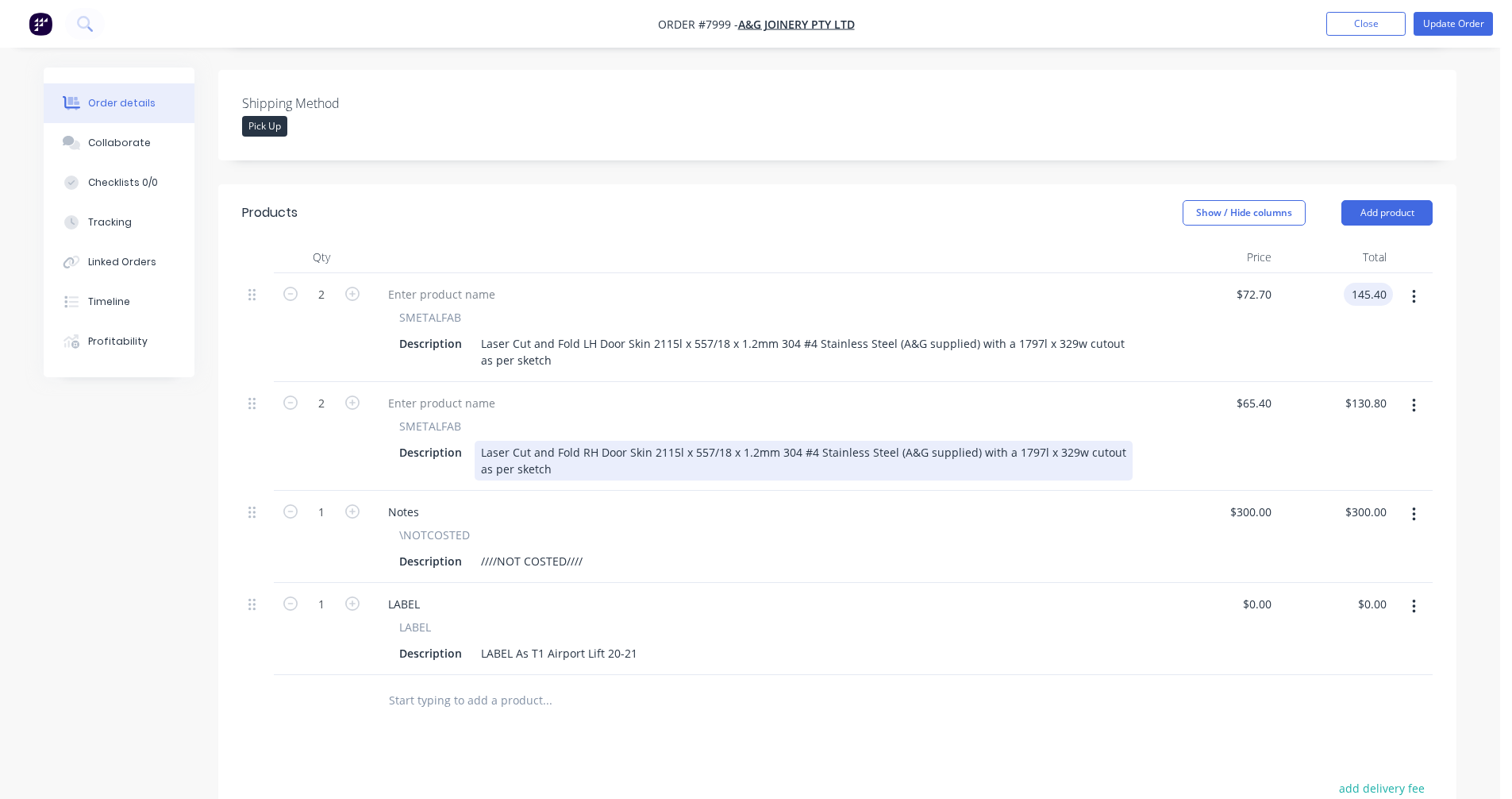
type input "$145.40"
click at [1007, 441] on div "Laser Cut and Fold RH Door Skin 2115l x 557/18 x 1.2mm 304 #4 Stainless Steel (…" at bounding box center [804, 460] width 658 height 40
click at [1014, 441] on div "Laser Cut and Fold RH Door Skin 2115l x 557/18 x 1.2mm 304 #4 Stainless Steel (…" at bounding box center [804, 460] width 658 height 40
type input "$72.70"
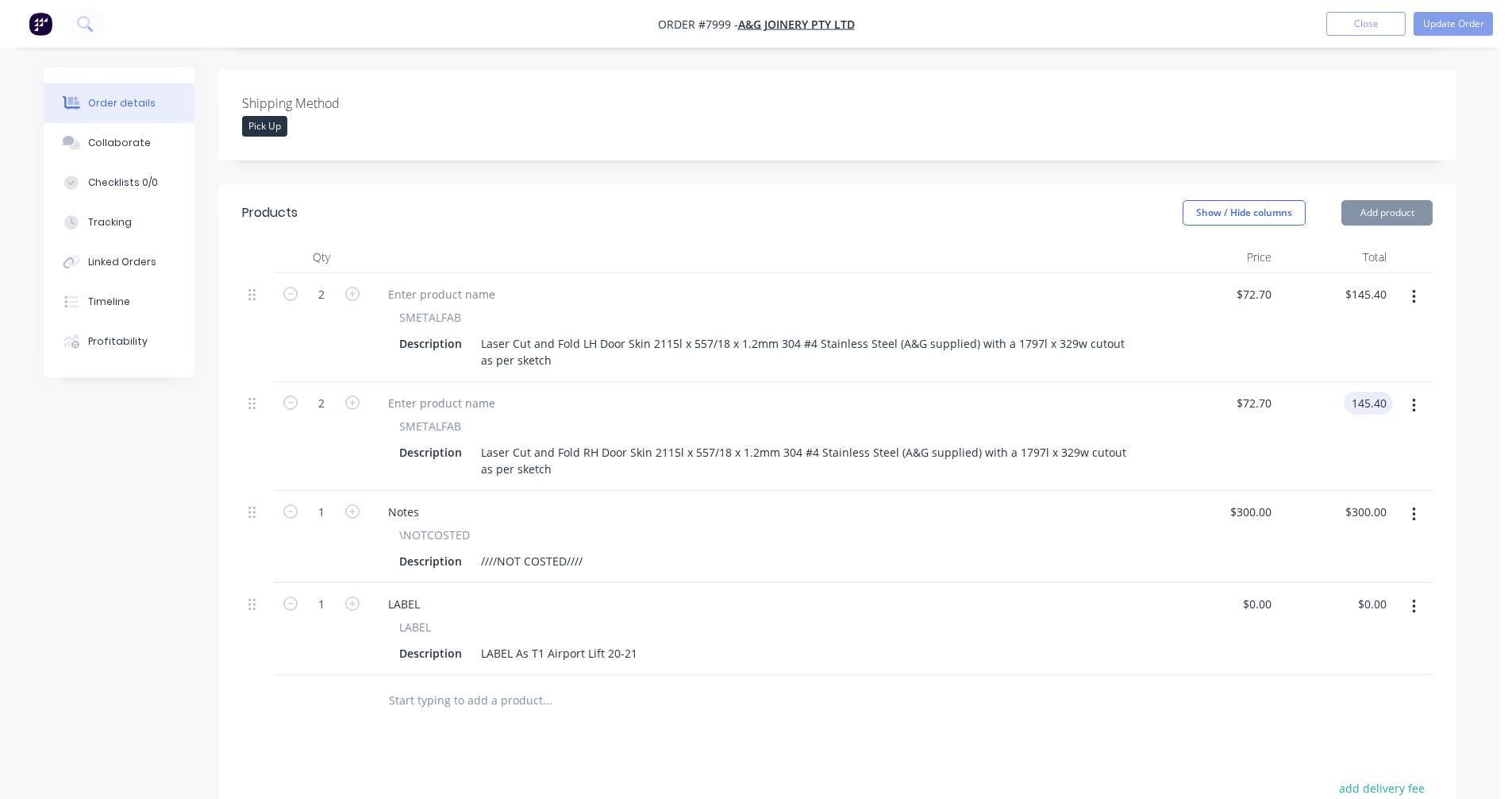
type input "$145.40"
click at [1413, 507] on icon "button" at bounding box center [1414, 515] width 3 height 15
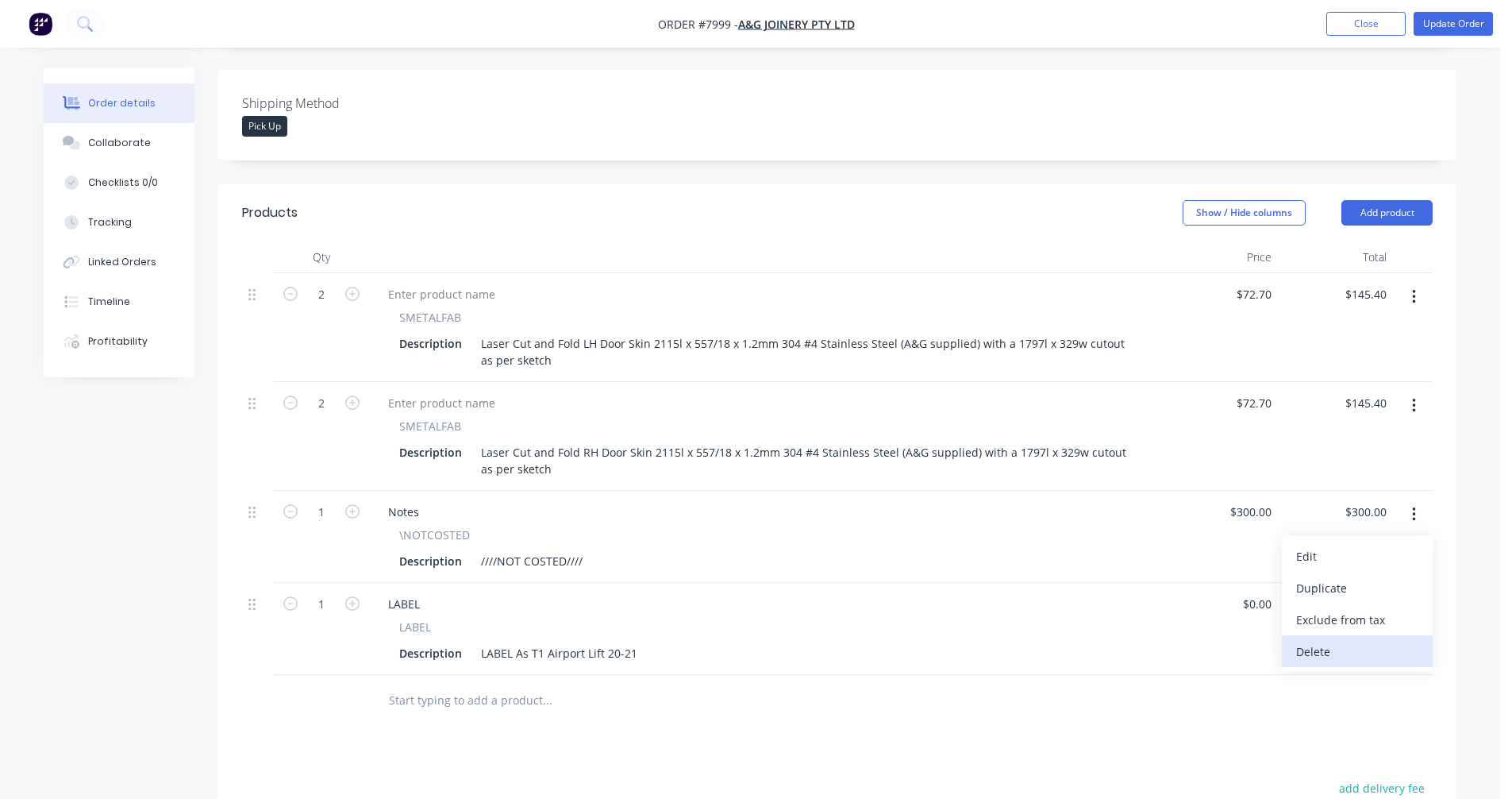
click at [1345, 640] on div "Delete" at bounding box center [1357, 651] width 122 height 23
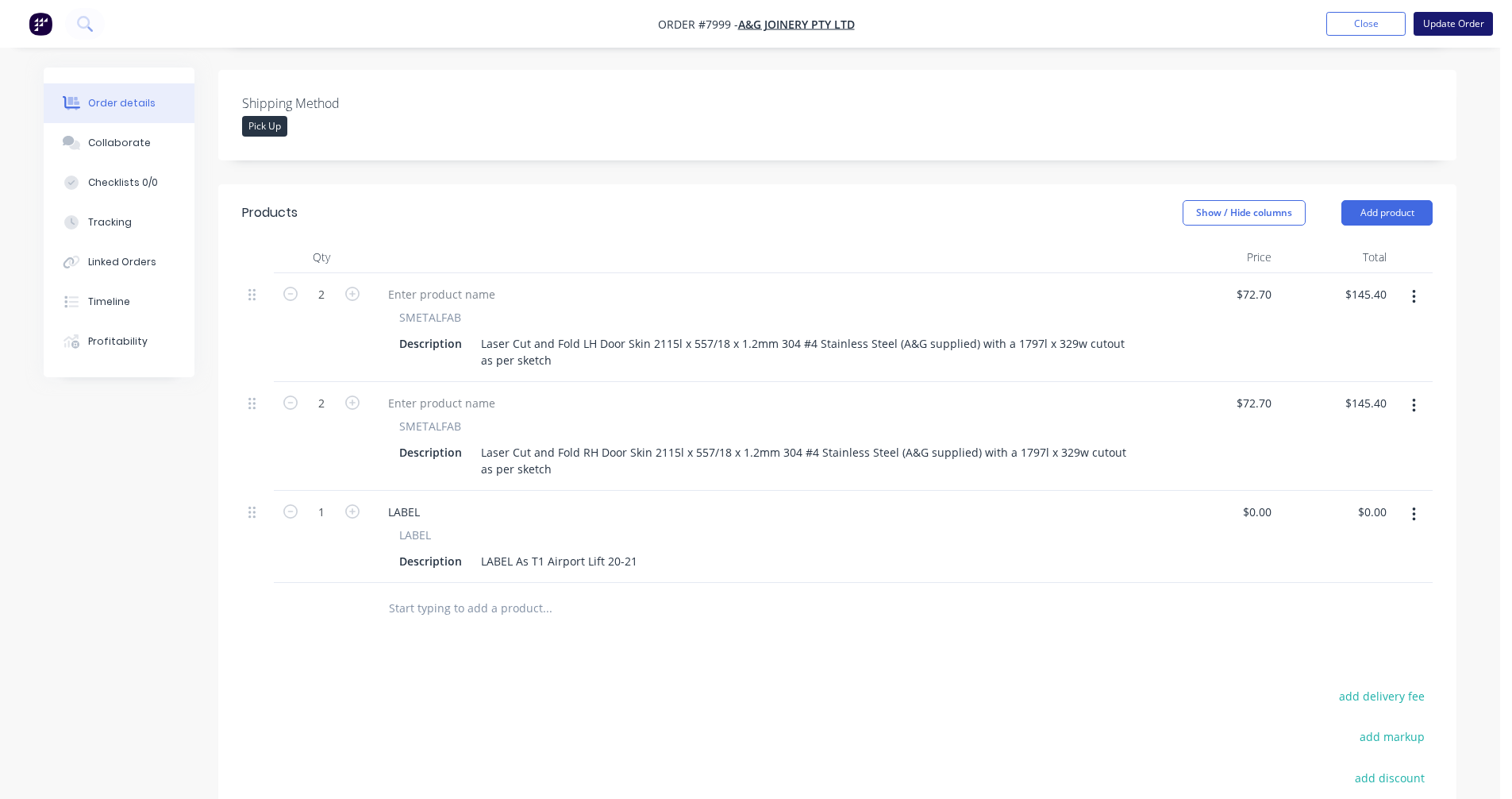
click at [1445, 21] on button "Update Order" at bounding box center [1453, 24] width 80 height 24
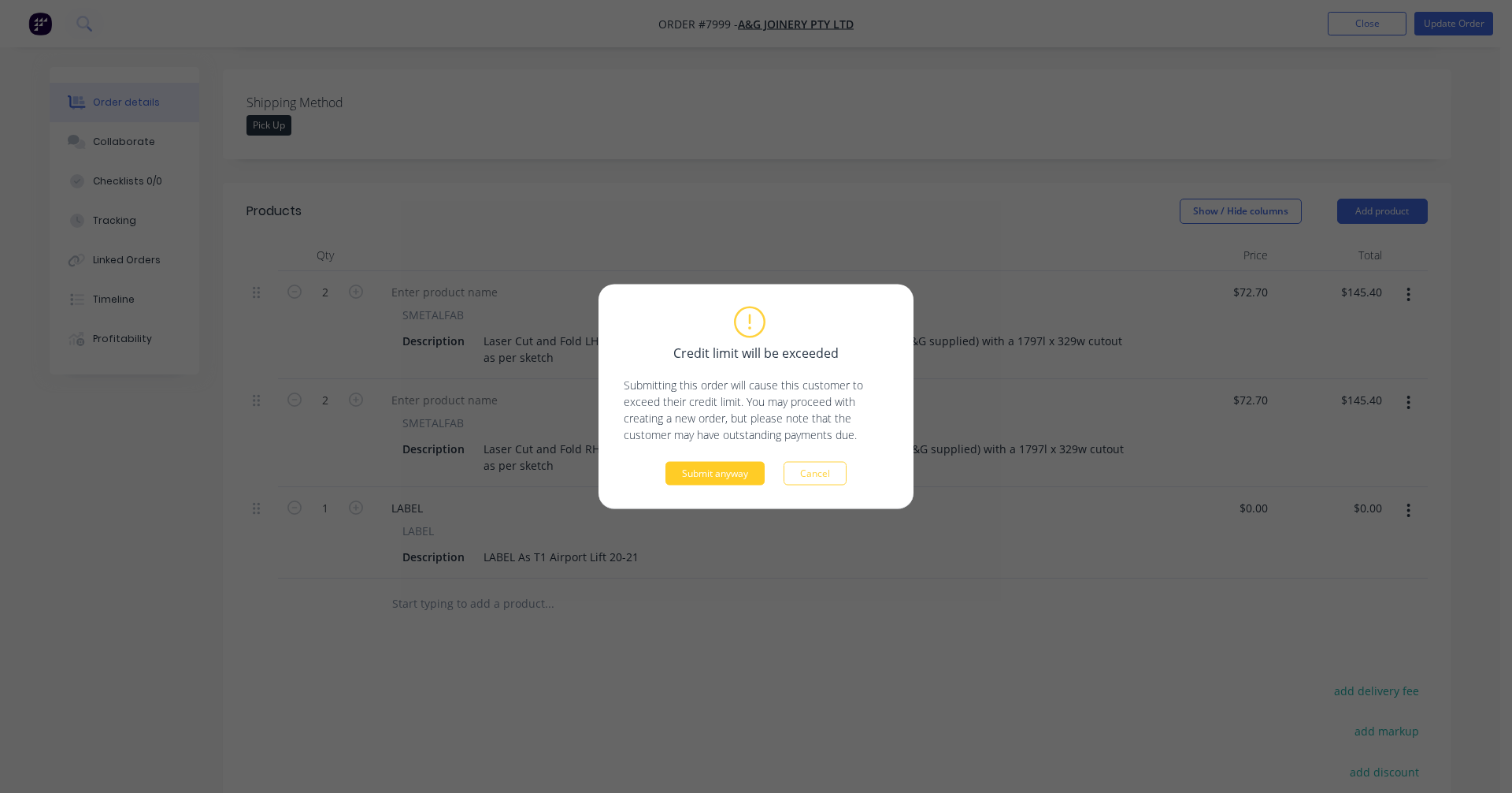
click at [685, 475] on button "Submit anyway" at bounding box center [714, 473] width 99 height 23
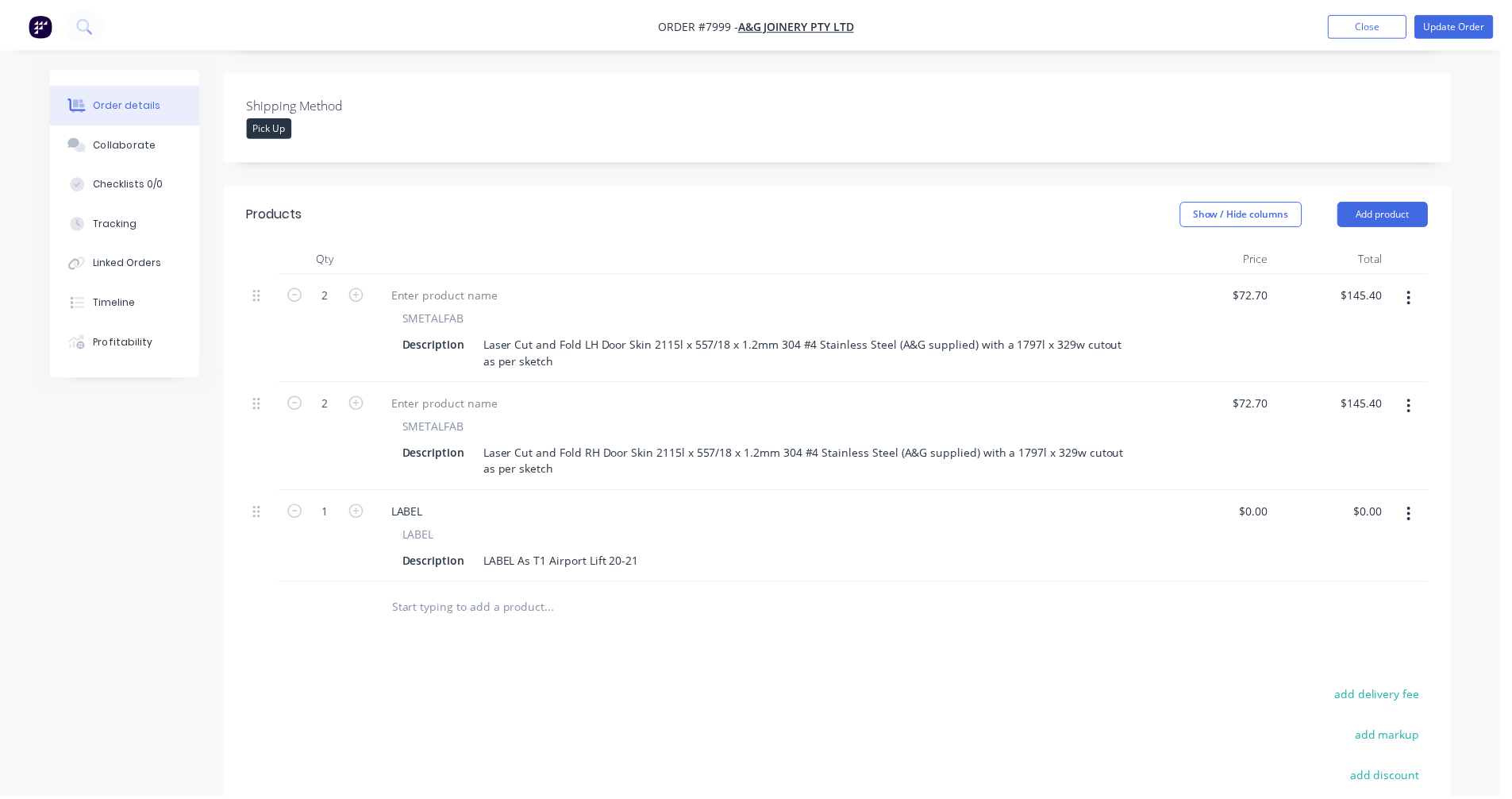
scroll to position [354, 0]
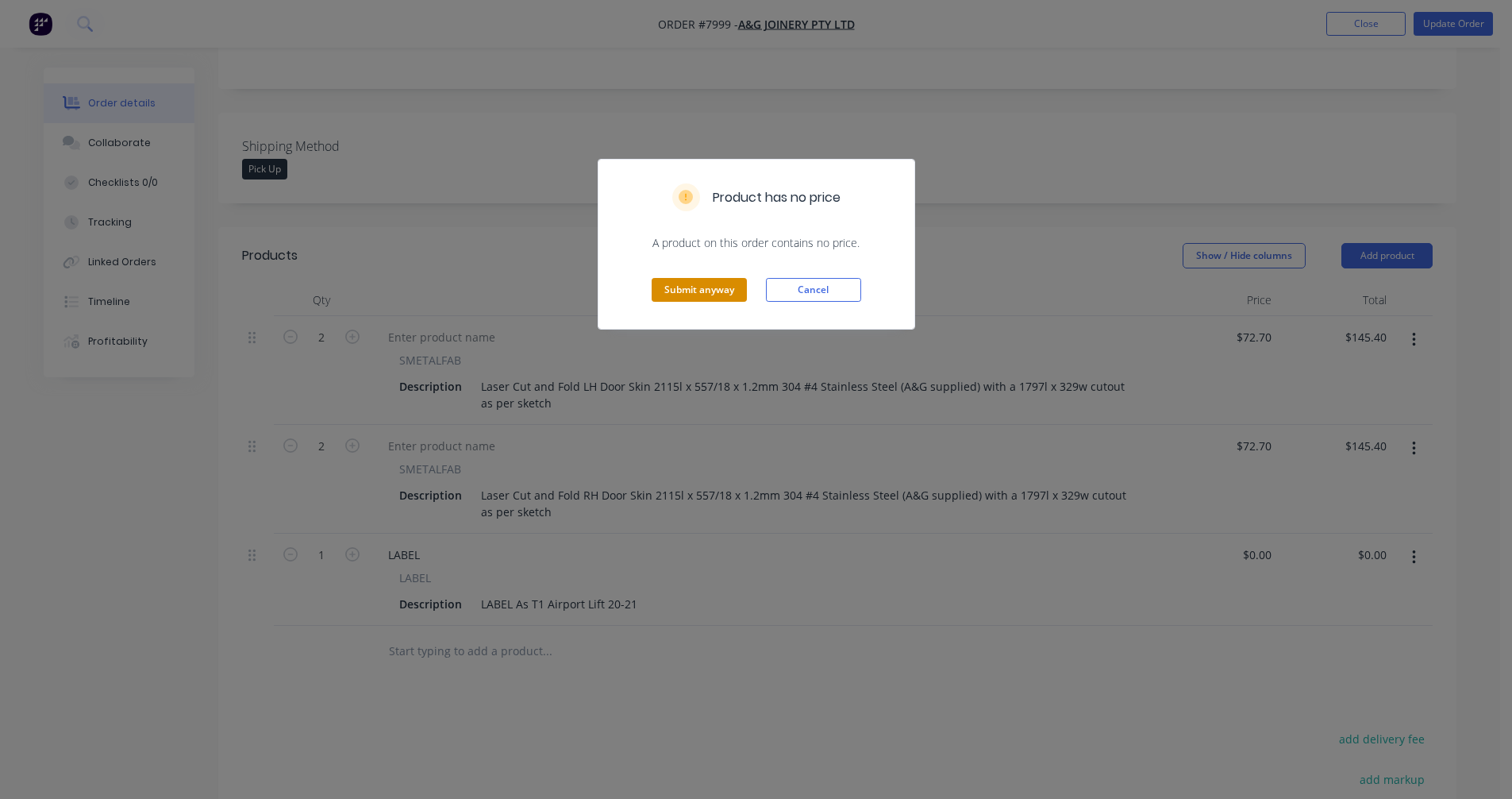
click at [696, 289] on button "Submit anyway" at bounding box center [699, 289] width 95 height 24
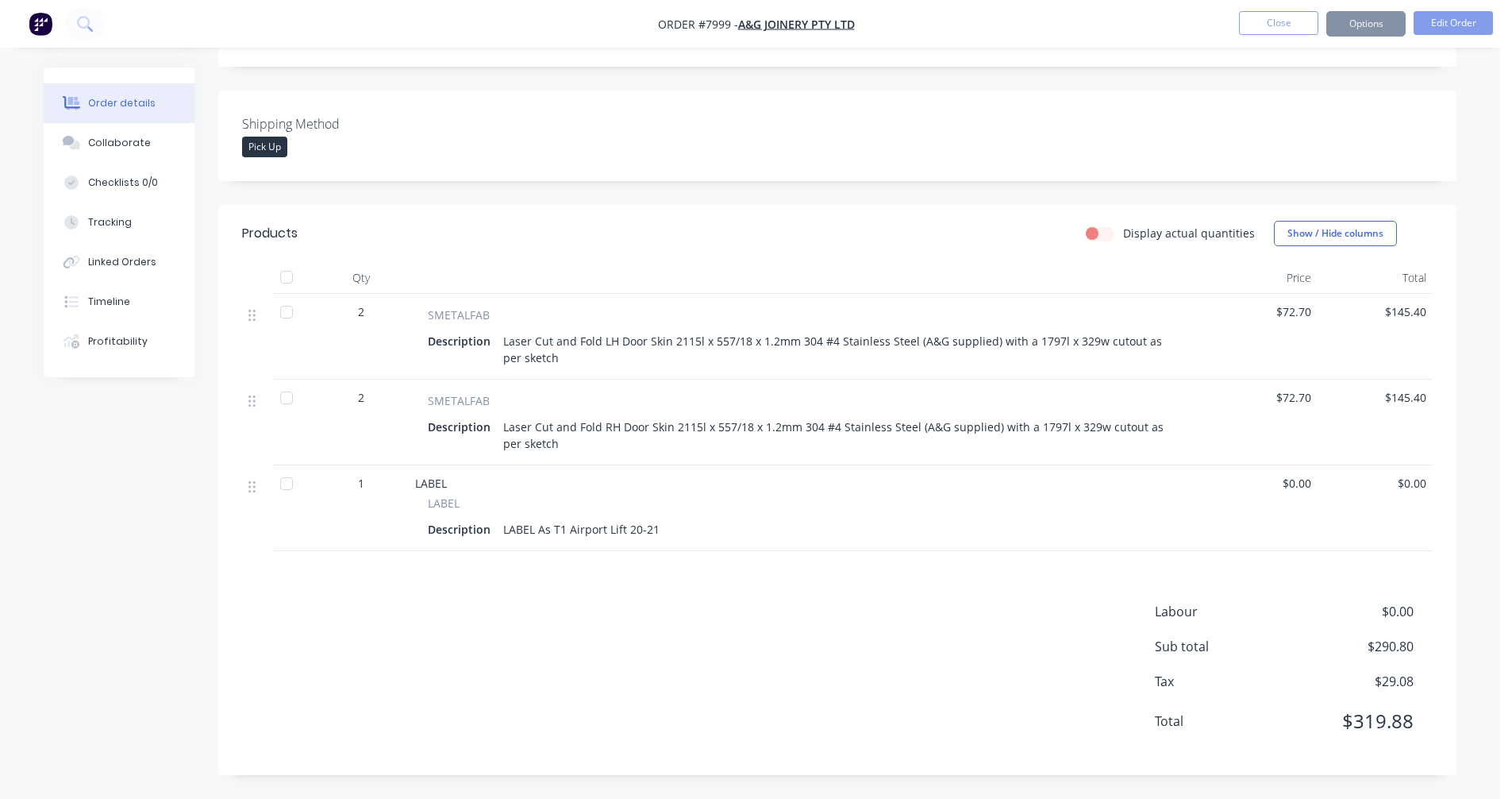
scroll to position [335, 0]
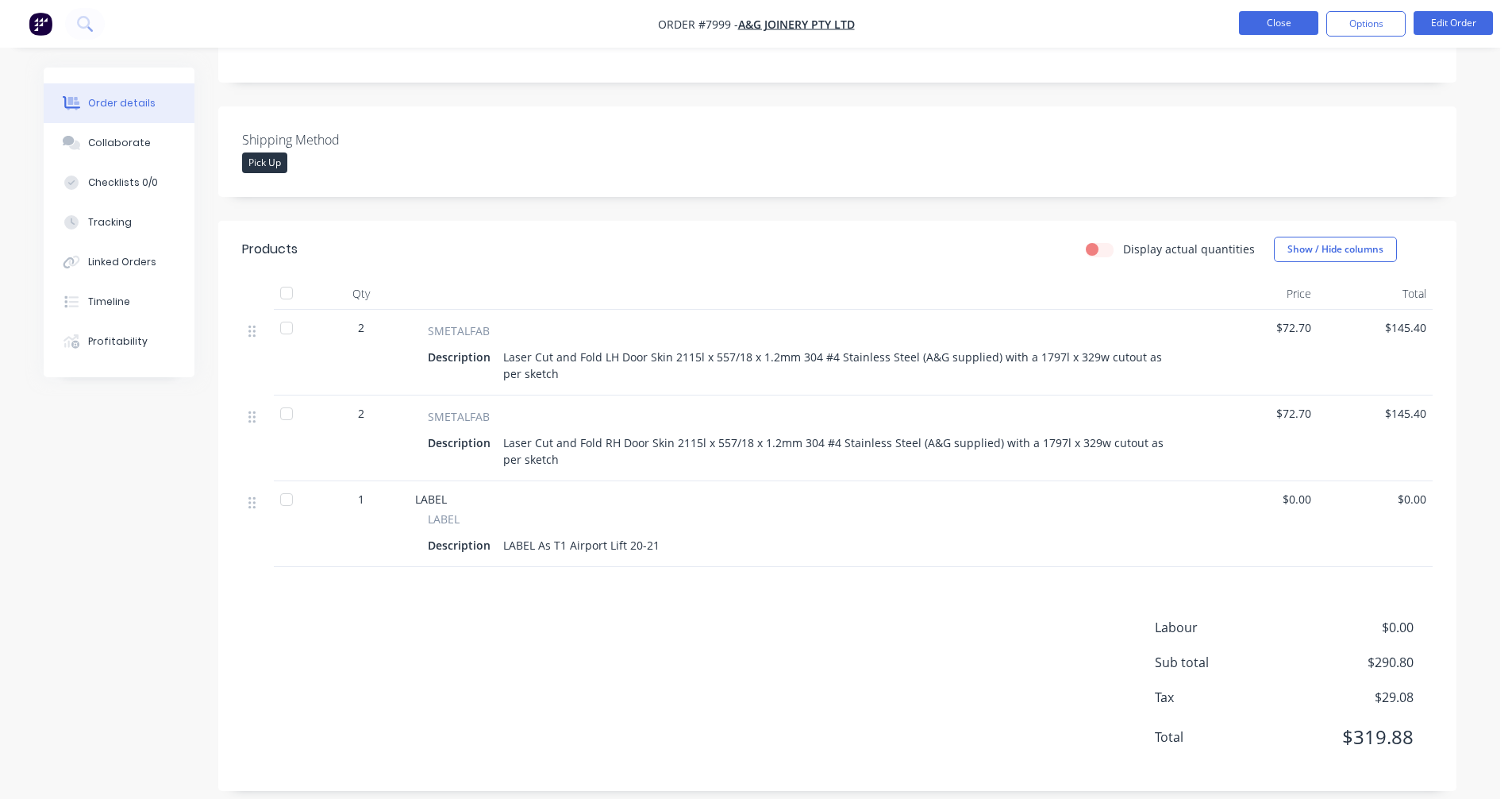
click at [1270, 17] on button "Close" at bounding box center [1279, 23] width 80 height 24
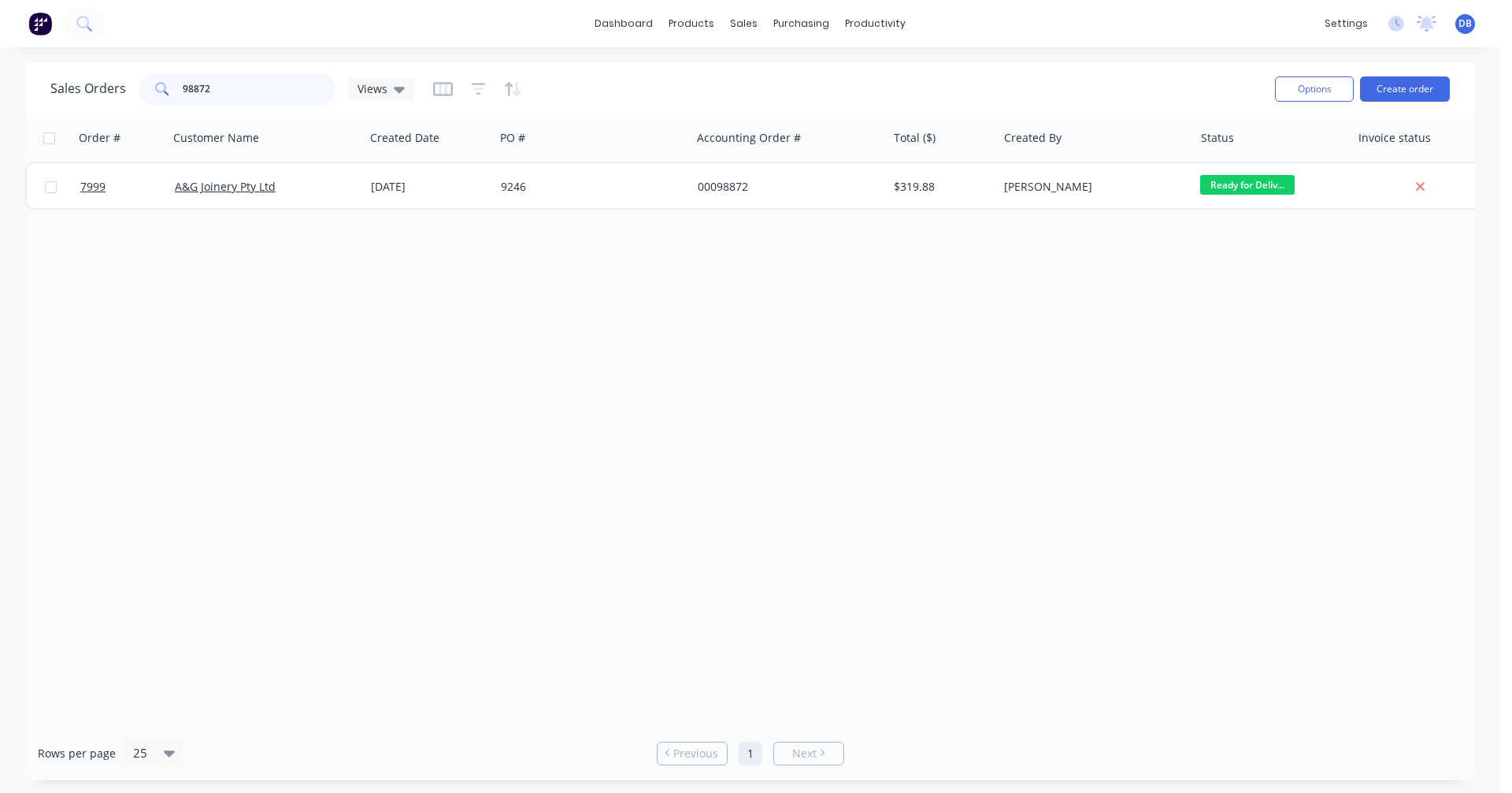
click at [236, 88] on input "98872" at bounding box center [260, 89] width 153 height 31
drag, startPoint x: 223, startPoint y: 88, endPoint x: 152, endPoint y: 91, distance: 71.1
click at [152, 91] on div "98872" at bounding box center [237, 89] width 197 height 31
type input "98855"
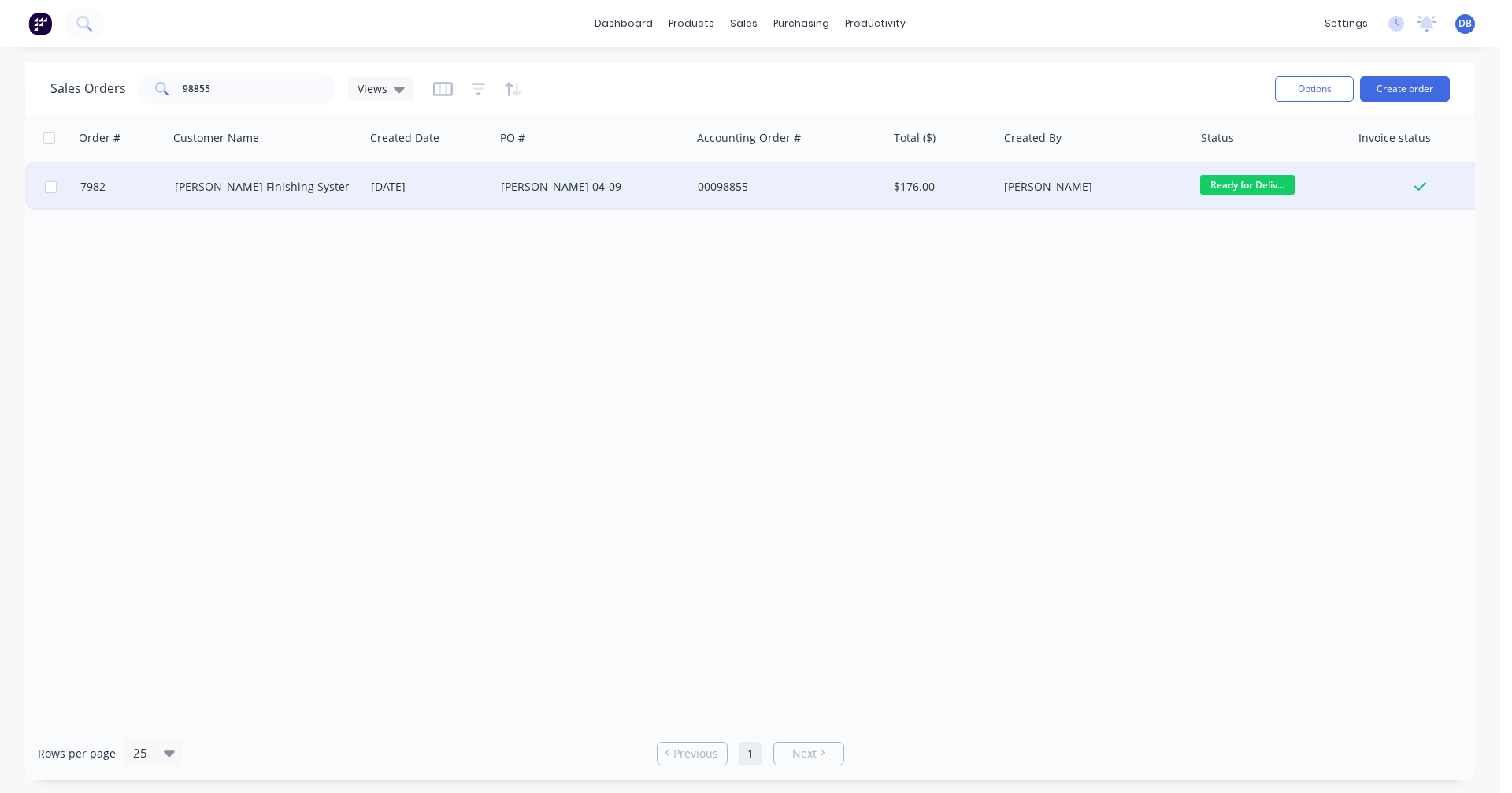
click at [526, 188] on div "[PERSON_NAME] 04-09" at bounding box center [588, 187] width 175 height 16
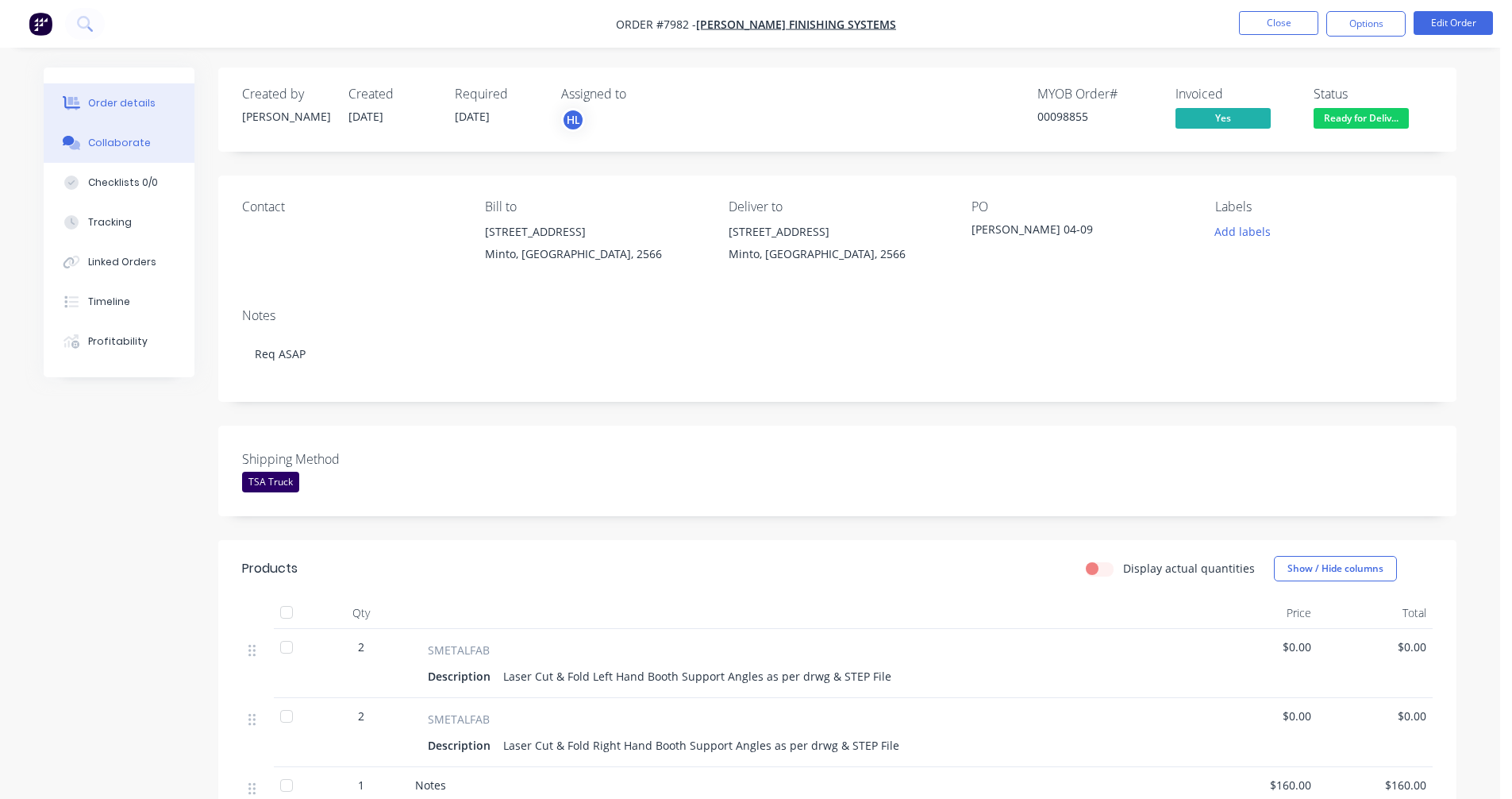
click at [93, 143] on div "Collaborate" at bounding box center [119, 143] width 63 height 15
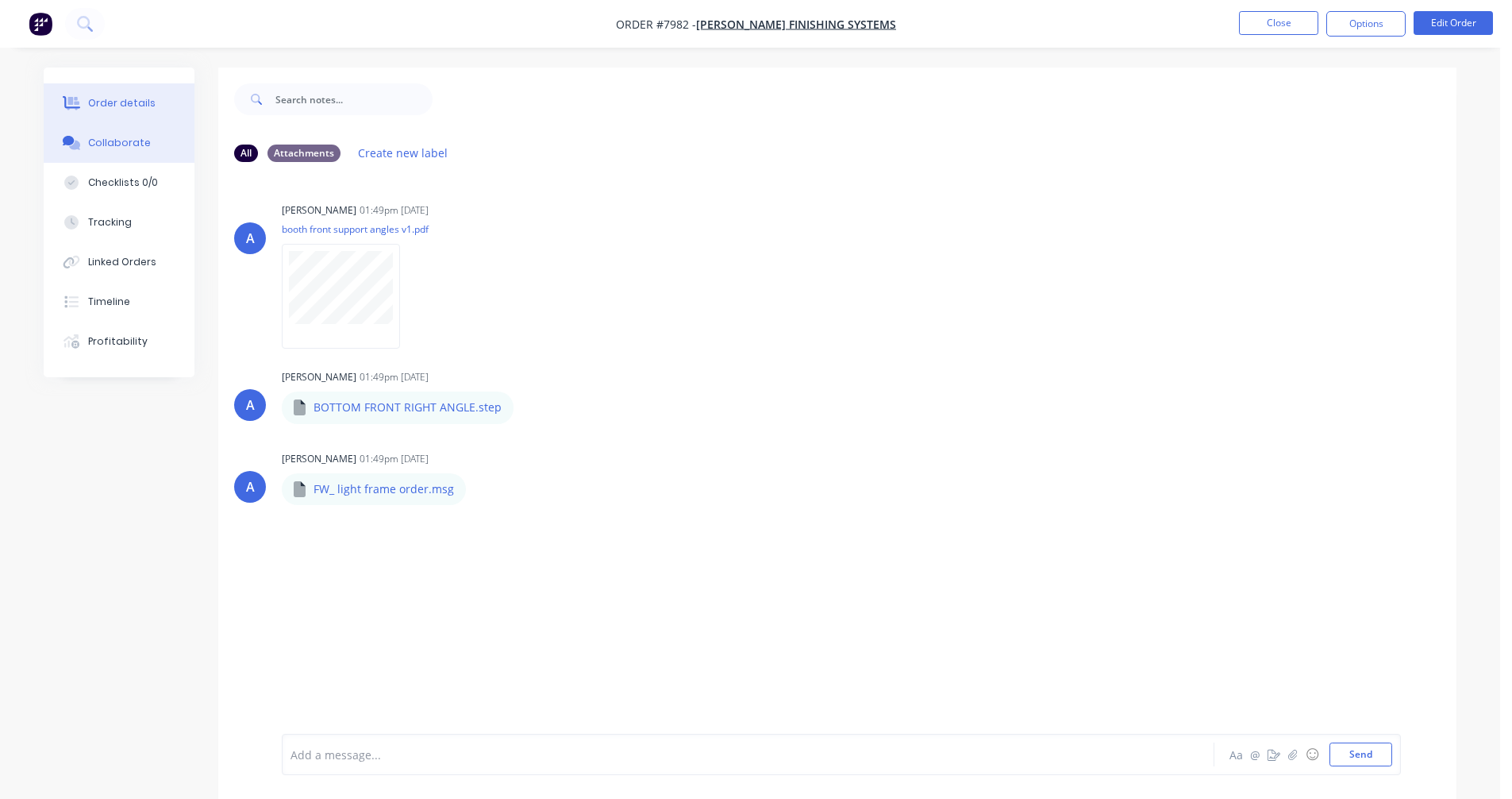
click at [125, 102] on div "Order details" at bounding box center [121, 103] width 67 height 15
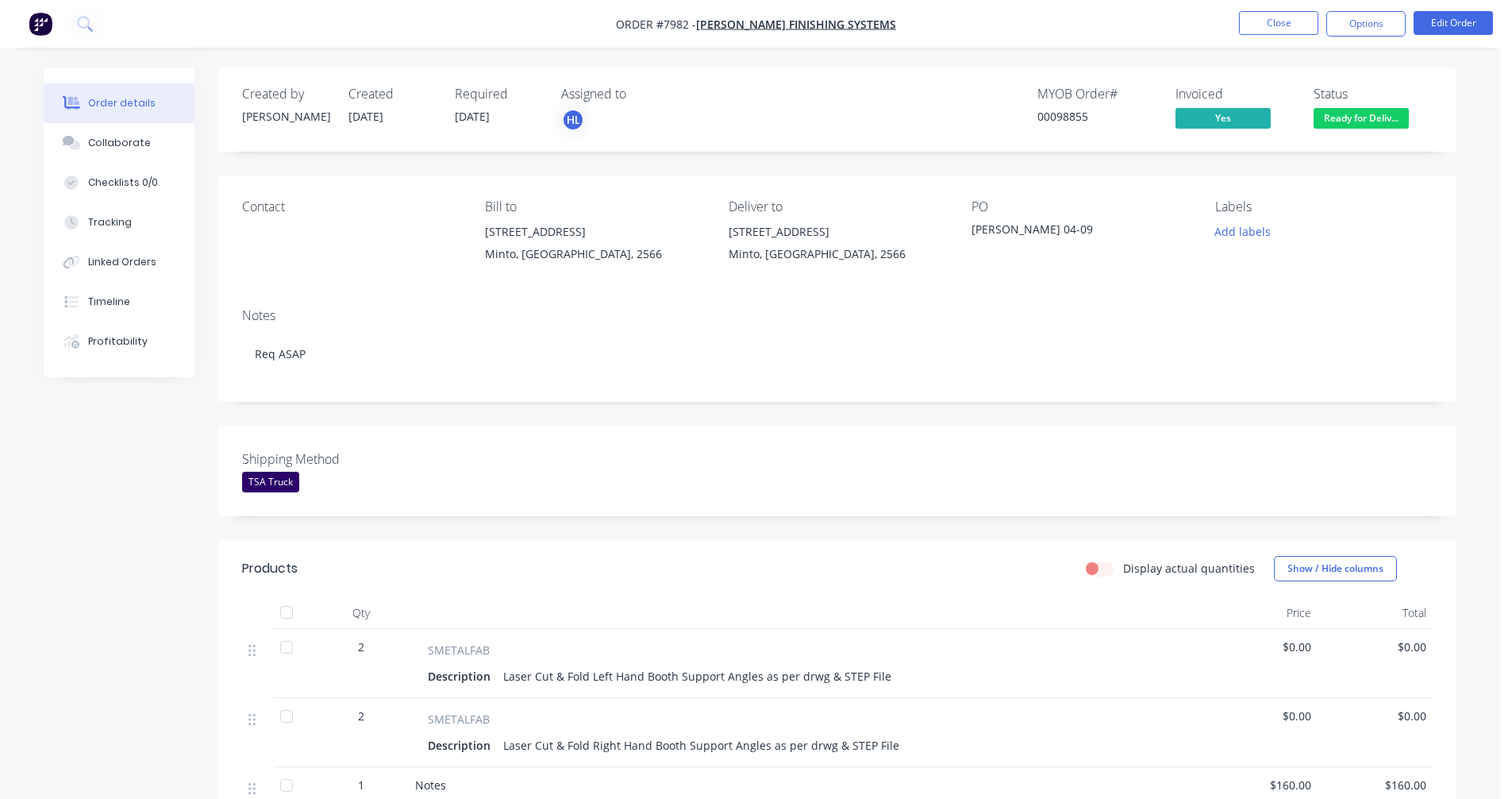
scroll to position [80, 0]
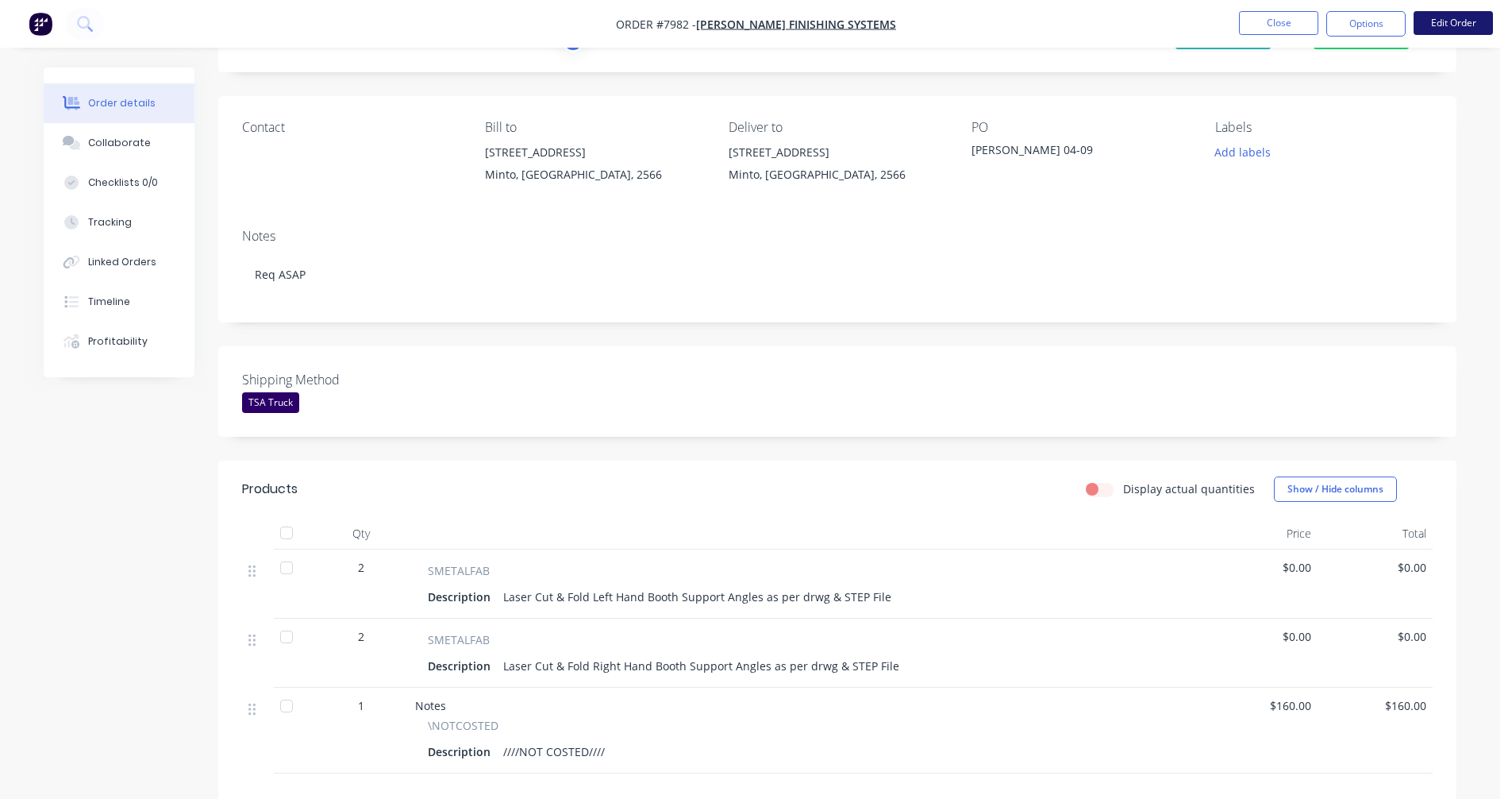
click at [1471, 23] on button "Edit Order" at bounding box center [1453, 23] width 80 height 24
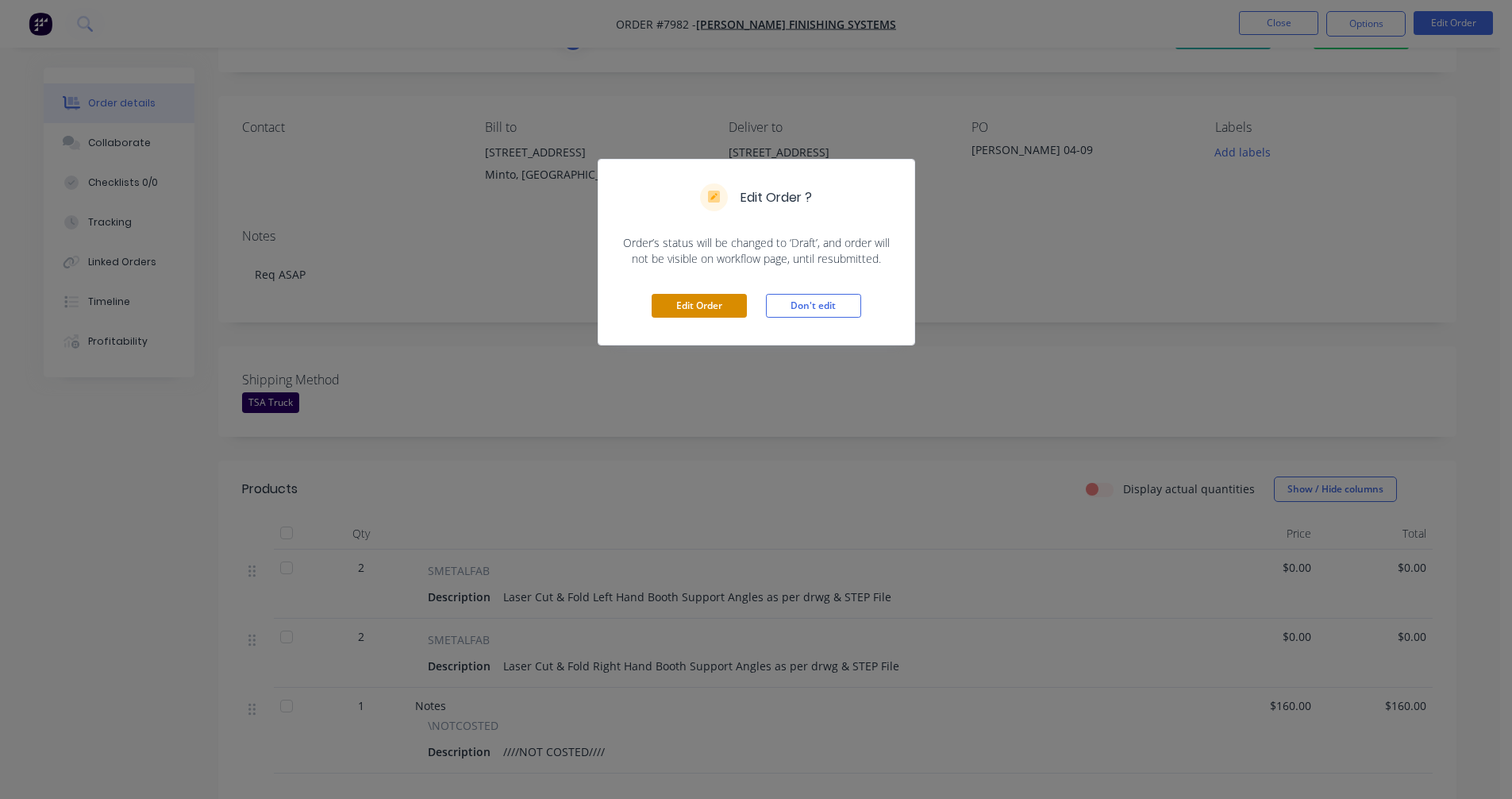
click at [696, 302] on button "Edit Order" at bounding box center [699, 305] width 95 height 24
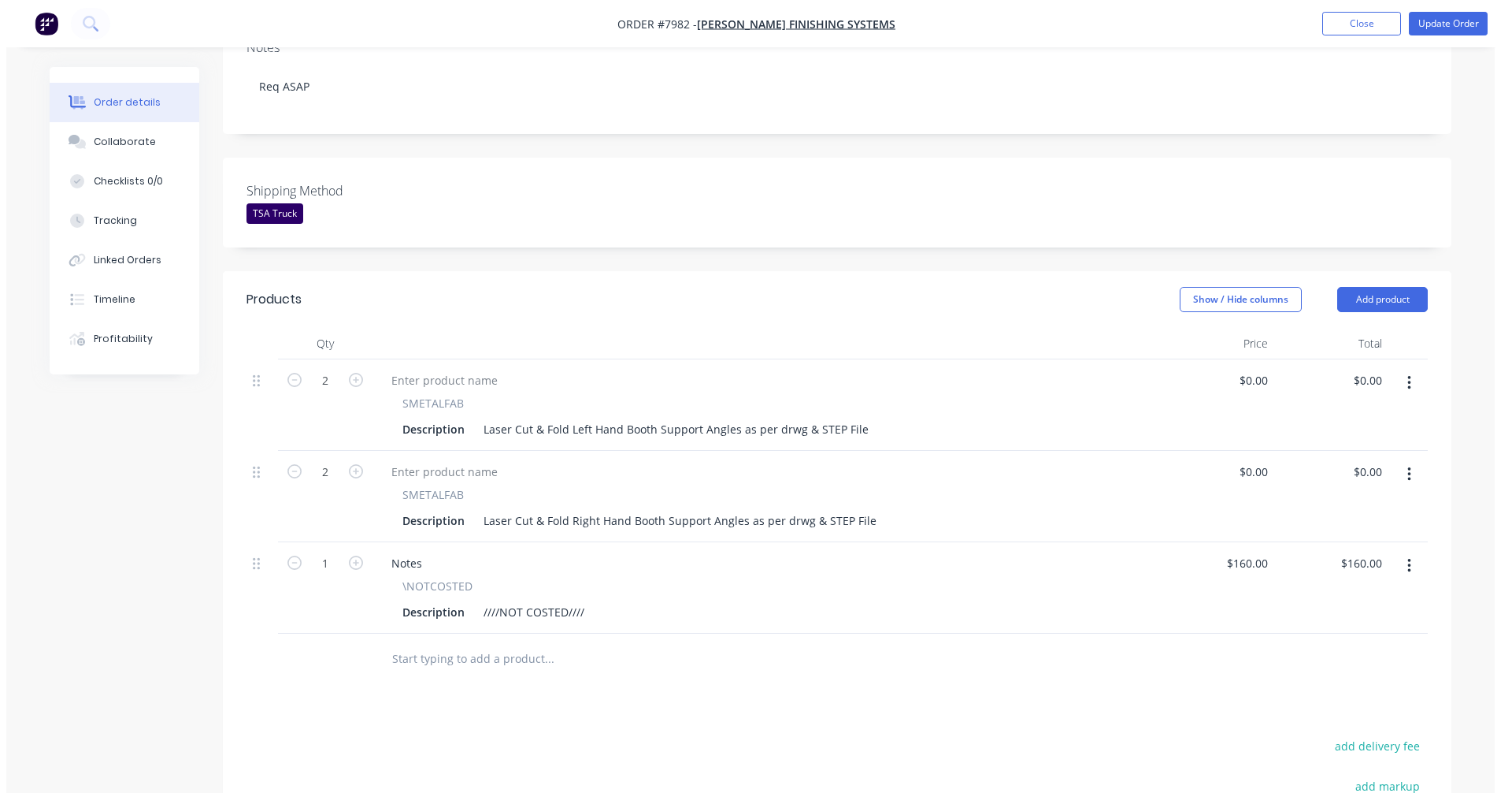
scroll to position [315, 0]
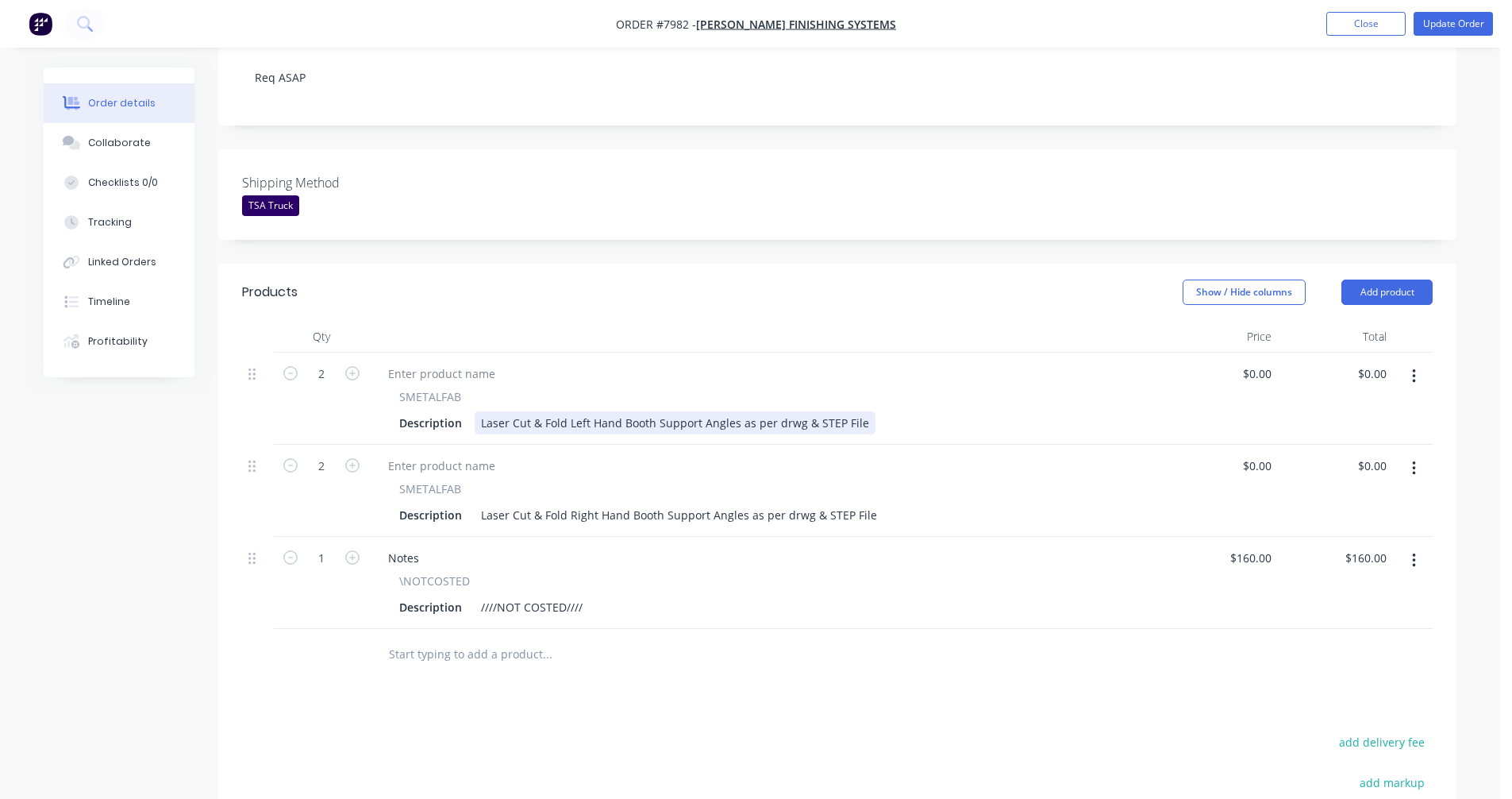
click at [539, 411] on div "Laser Cut & Fold Left Hand Booth Support Angles as per drwg & STEP File" at bounding box center [674, 423] width 401 height 23
drag, startPoint x: 630, startPoint y: 401, endPoint x: 587, endPoint y: 398, distance: 43.1
click at [587, 411] on div "Laser Cut and Fold Left Hand Booth Support Angle 1635l x 40/40 x 3mm steel as p…" at bounding box center [726, 423] width 504 height 23
type input "$0.00"
click at [648, 411] on div "Laser Cut and Fold [PERSON_NAME] Support Angle 1635l x 40/40 x 3mm steel as per…" at bounding box center [728, 423] width 507 height 23
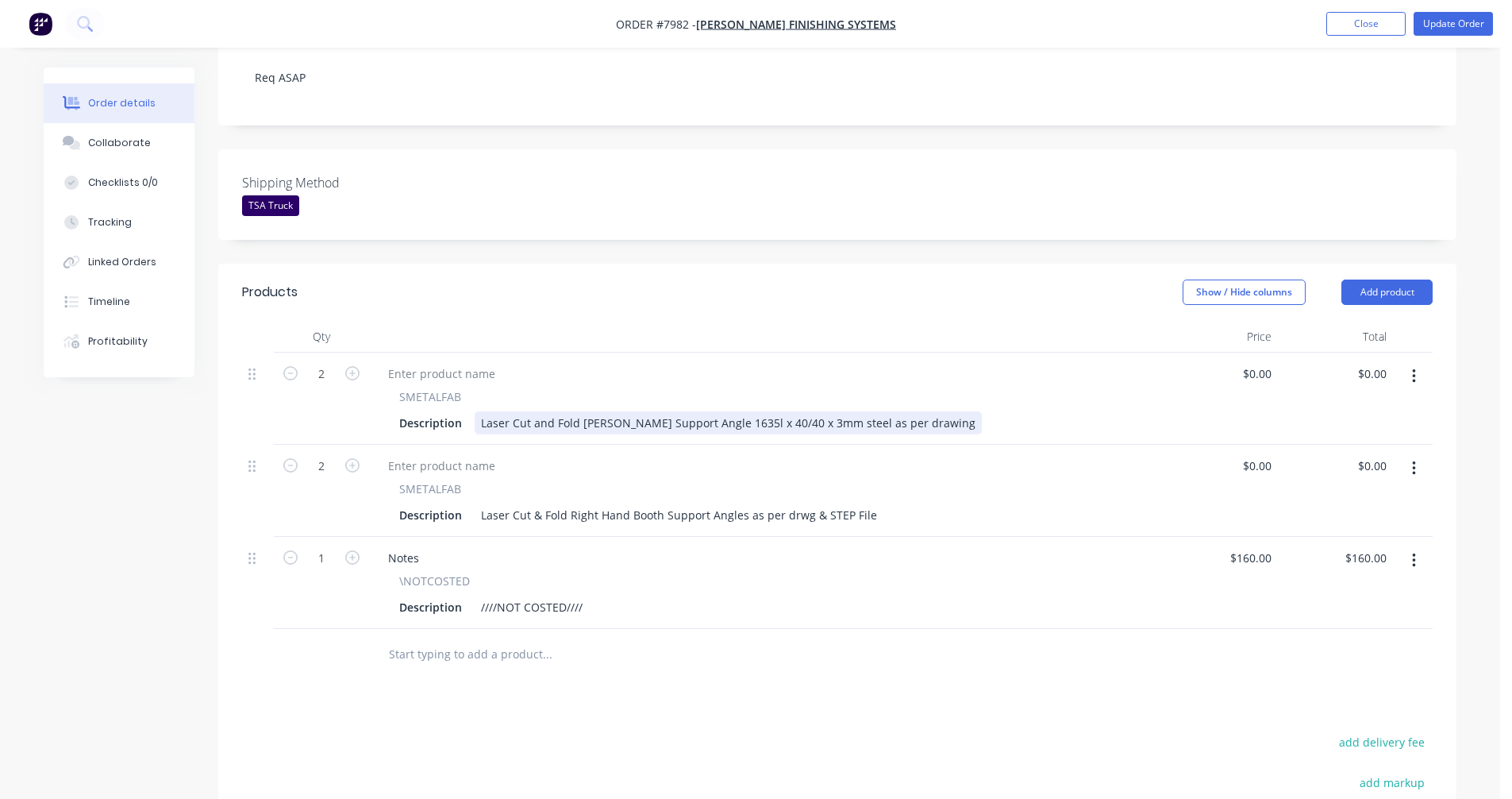
click at [739, 411] on div "Laser Cut and Fold [PERSON_NAME] Support Angle 1635l x 40/40 x 3mm steel as per…" at bounding box center [728, 423] width 507 height 23
drag, startPoint x: 923, startPoint y: 401, endPoint x: 473, endPoint y: 393, distance: 450.1
click at [474, 411] on div "Laser Cut and Fold [PERSON_NAME] Support Angle 1635l x 40/40 x 3mm steel as per…" at bounding box center [728, 423] width 507 height 23
copy div "Laser Cut and Fold [PERSON_NAME] Support Angle 1635l x 40/40 x 3mm steel as per…"
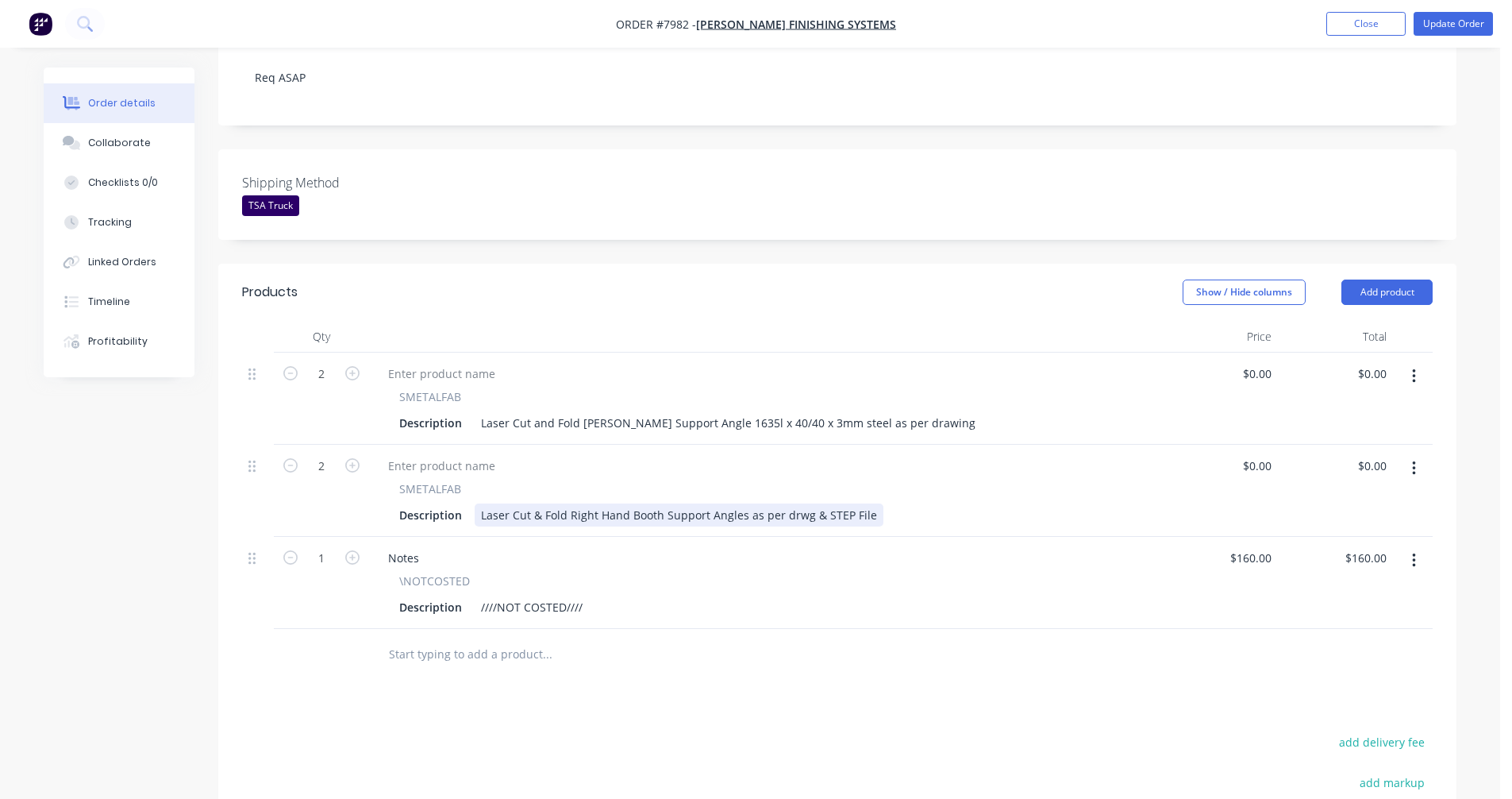
click at [570, 503] on div "Laser Cut & Fold Right Hand Booth Support Angles as per drwg & STEP File" at bounding box center [678, 515] width 409 height 23
drag, startPoint x: 865, startPoint y: 493, endPoint x: 461, endPoint y: 482, distance: 404.1
click at [461, 503] on div "Description Laser Cut & Fold Right Hand Booth Support Angles as per drwg & STEP…" at bounding box center [762, 515] width 739 height 23
paste div
click at [587, 503] on div "Laser Cut and Fold [PERSON_NAME] Support Angle 1635l x 40/40 x 3mm steel as per…" at bounding box center [728, 515] width 507 height 23
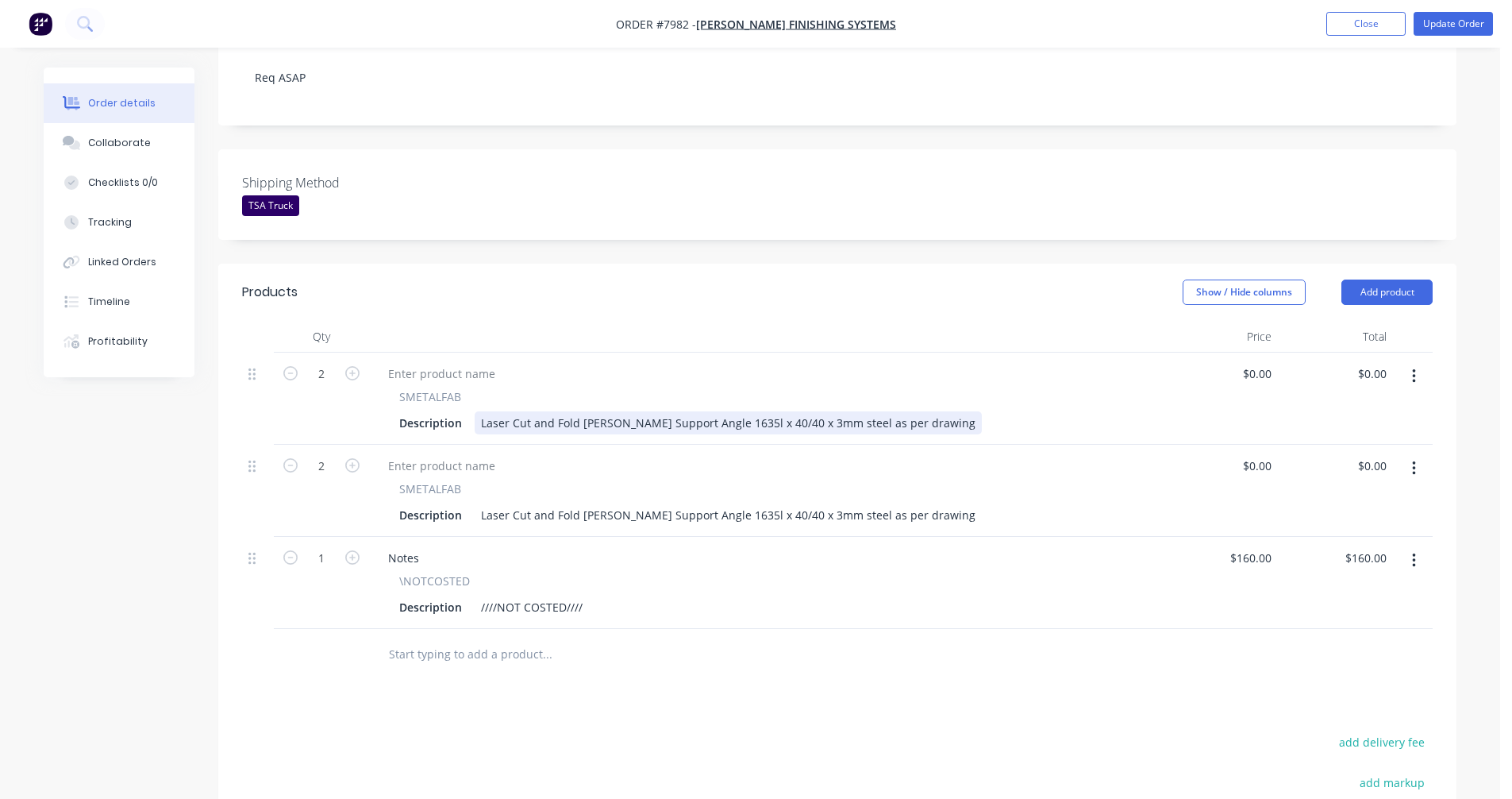
click at [850, 411] on div "Laser Cut and Fold [PERSON_NAME] Support Angle 1635l x 40/40 x 3mm steel as per…" at bounding box center [728, 423] width 507 height 23
type input "$45.60"
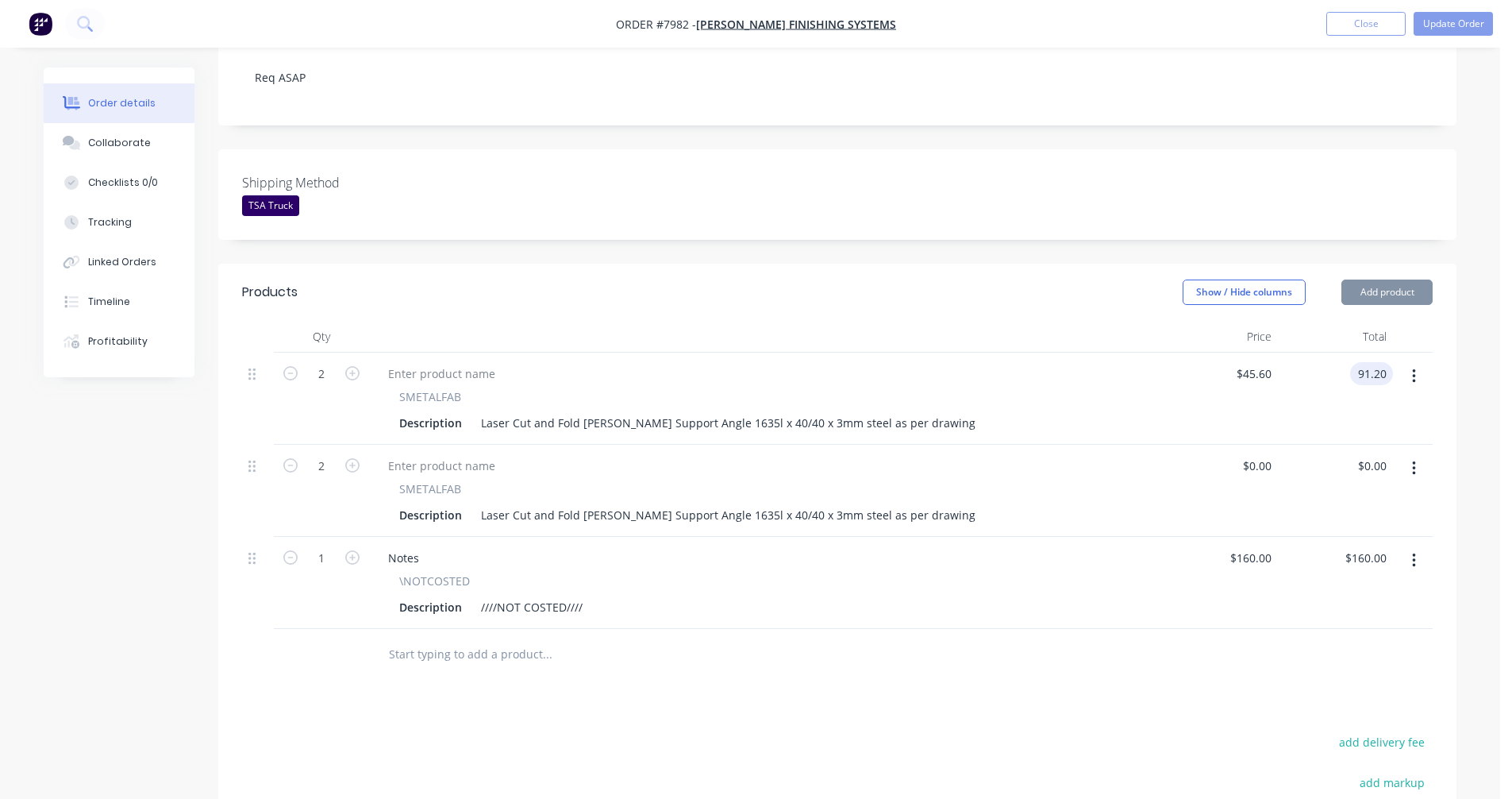
type input "$91.20"
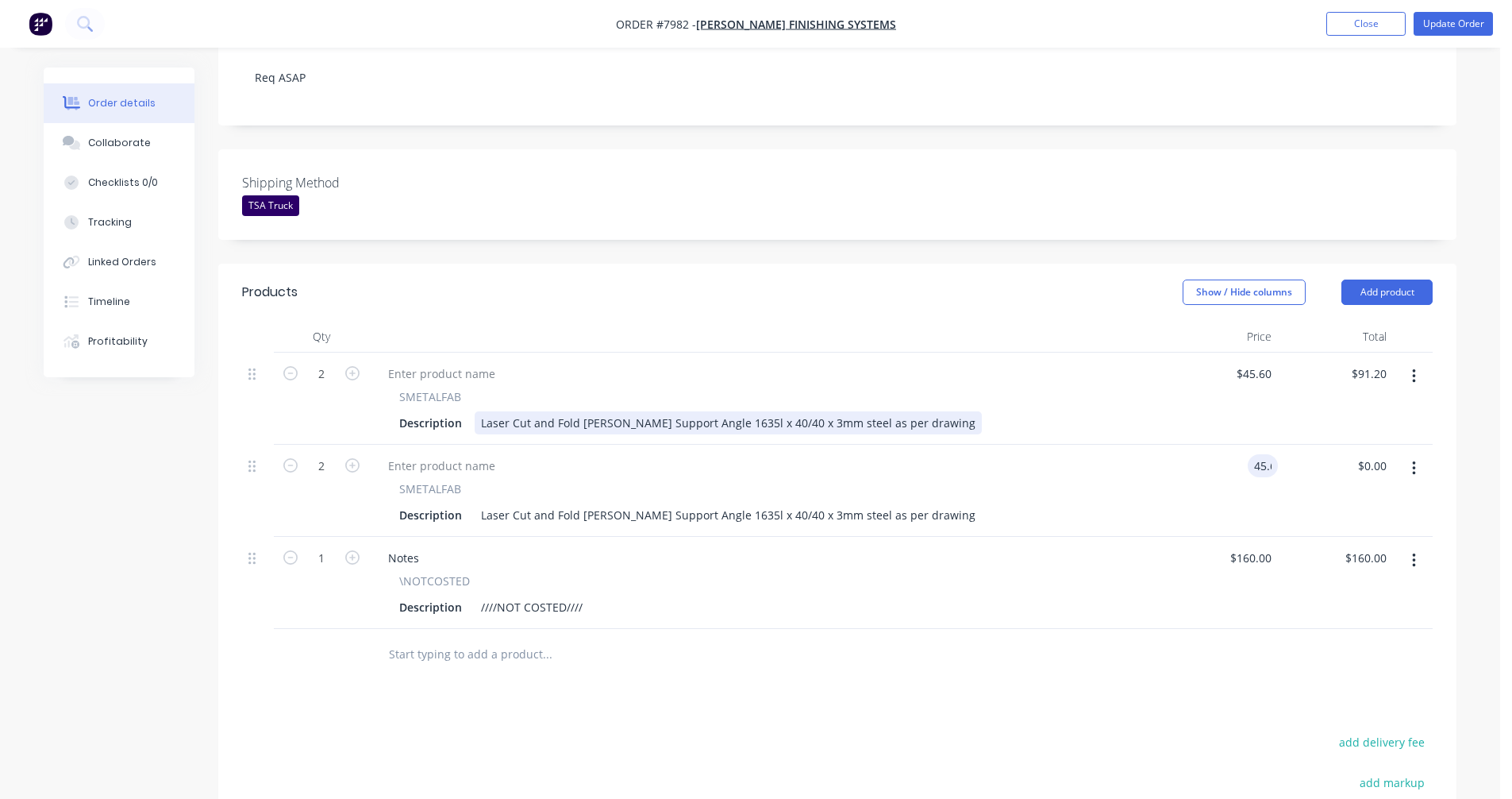
type input "$45.60"
type input "$91.20"
click at [1418, 546] on button "button" at bounding box center [1414, 560] width 37 height 28
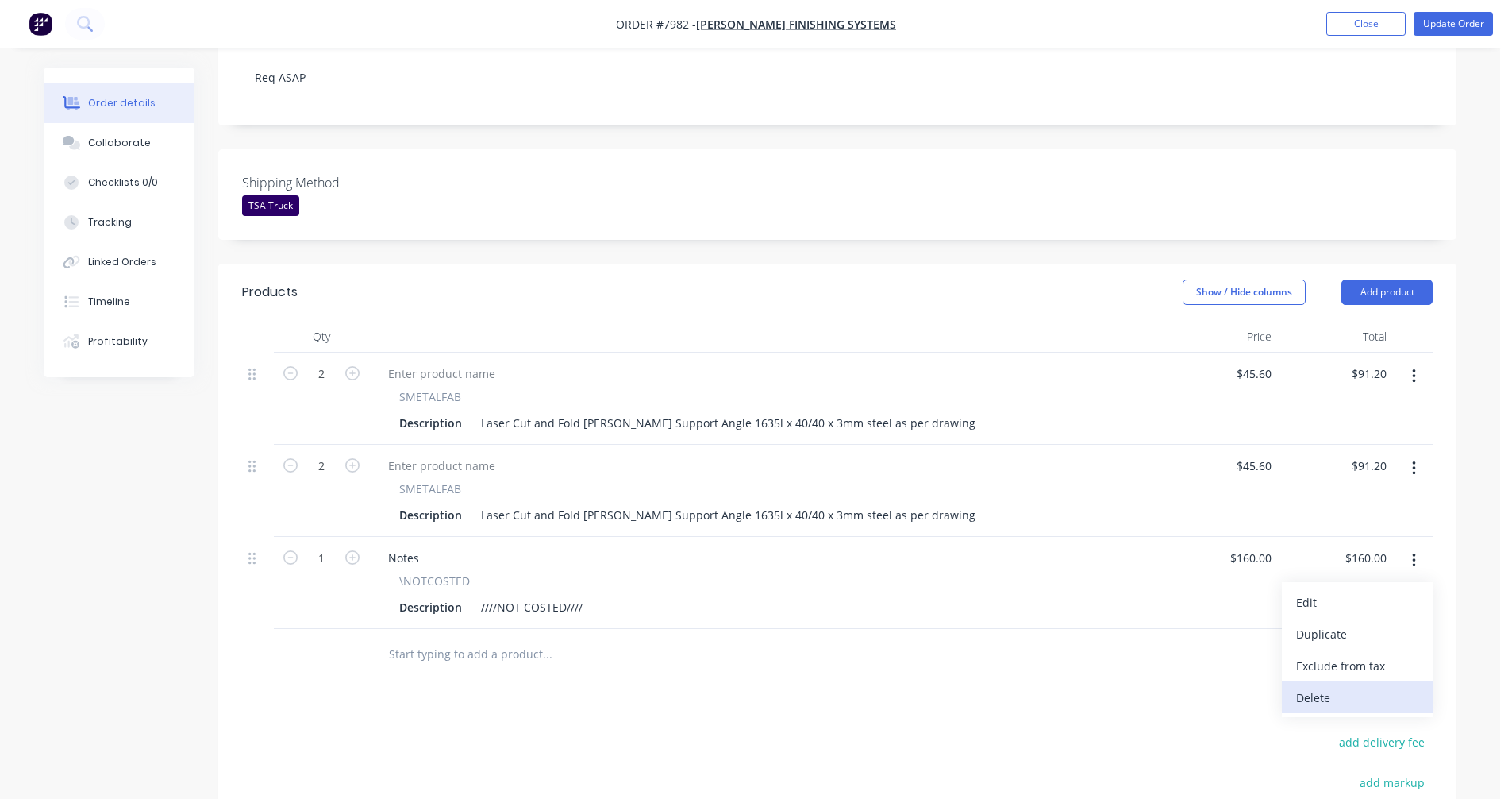
click at [1332, 681] on button "Delete" at bounding box center [1357, 697] width 151 height 32
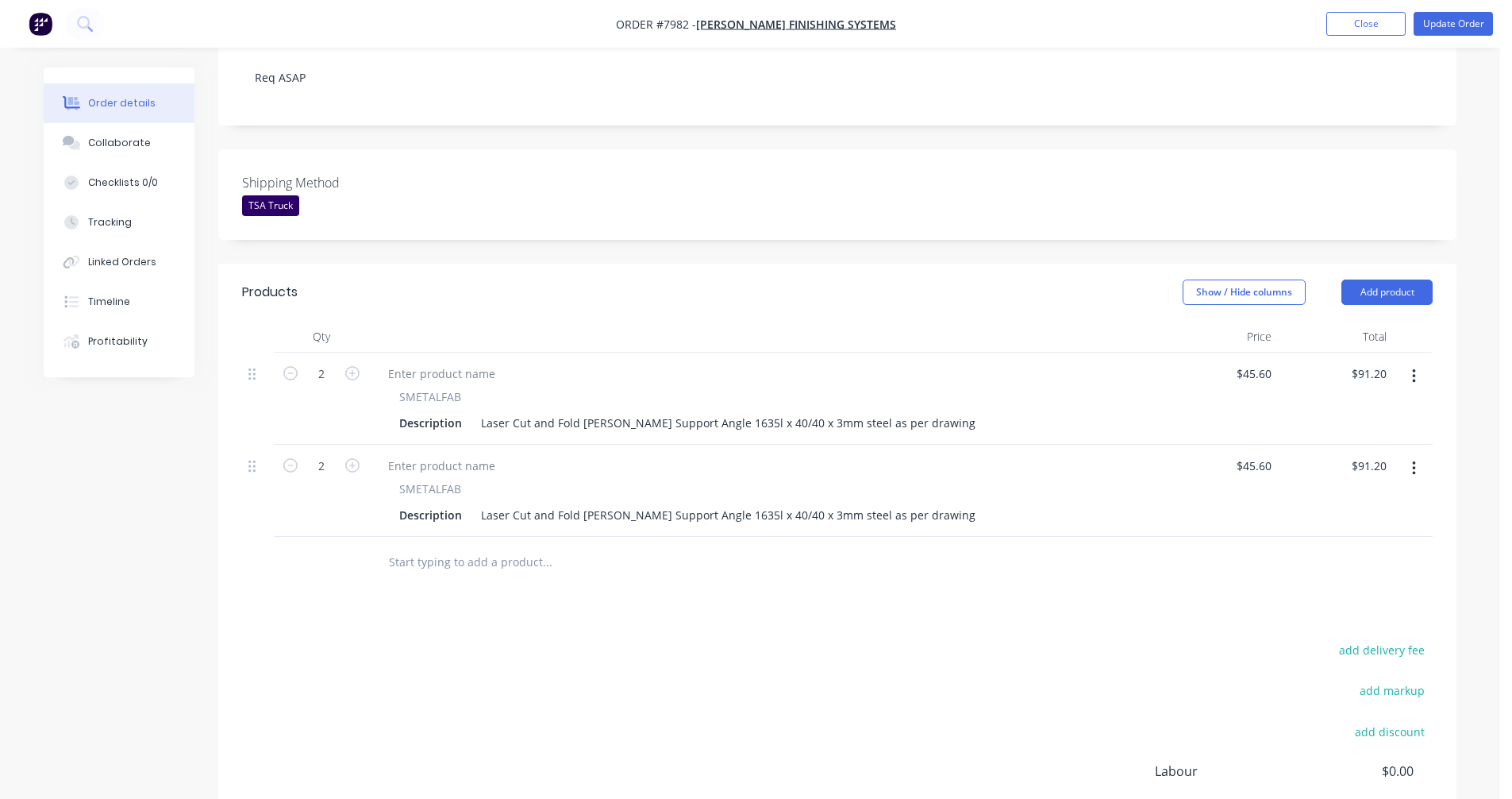
click at [485, 546] on input "text" at bounding box center [547, 562] width 318 height 32
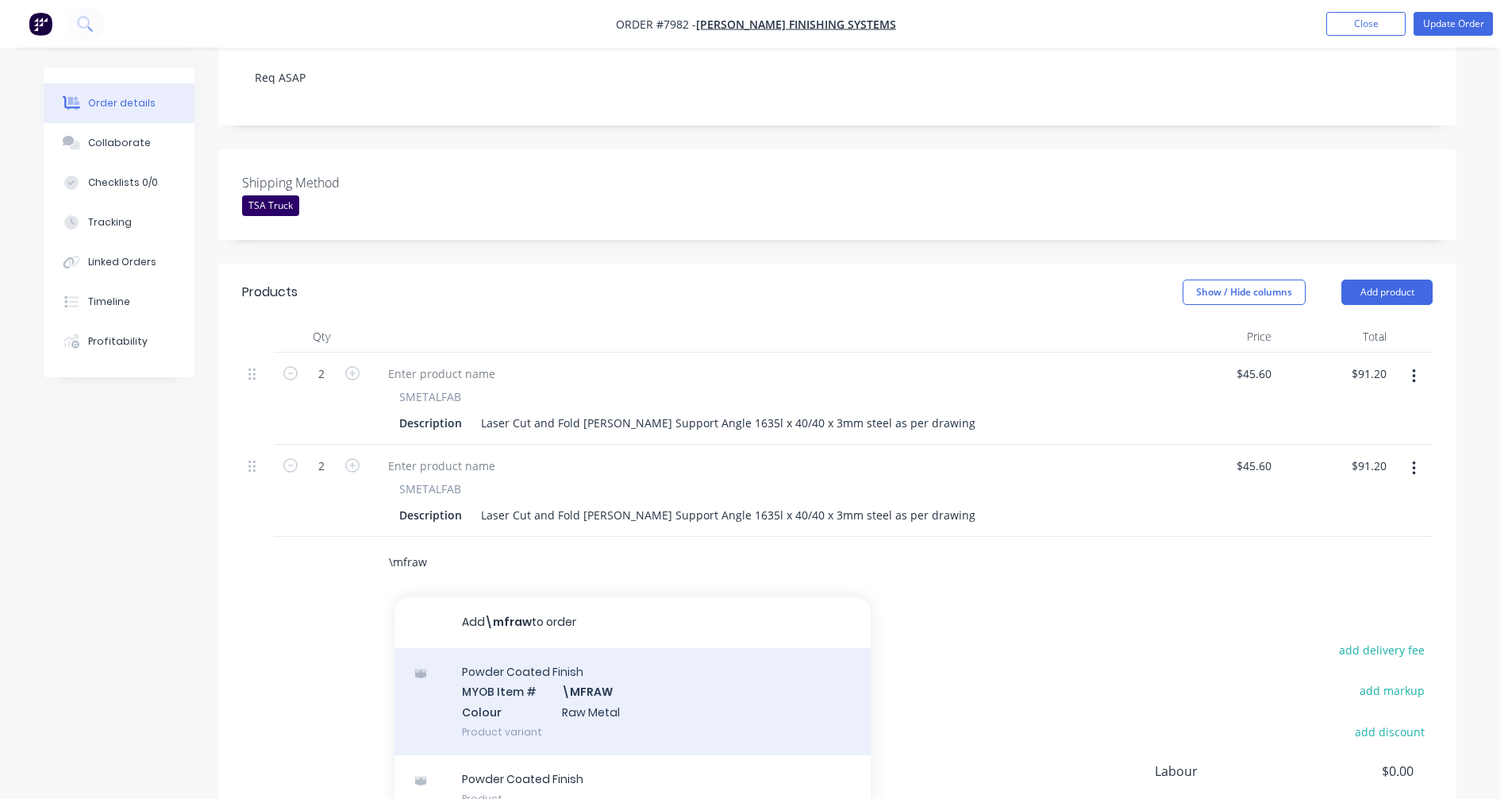
type input "\mfraw"
click at [580, 708] on div "Powder Coated Finish MYOB Item # \MFRAW Colour Raw Metal Product variant" at bounding box center [632, 701] width 476 height 107
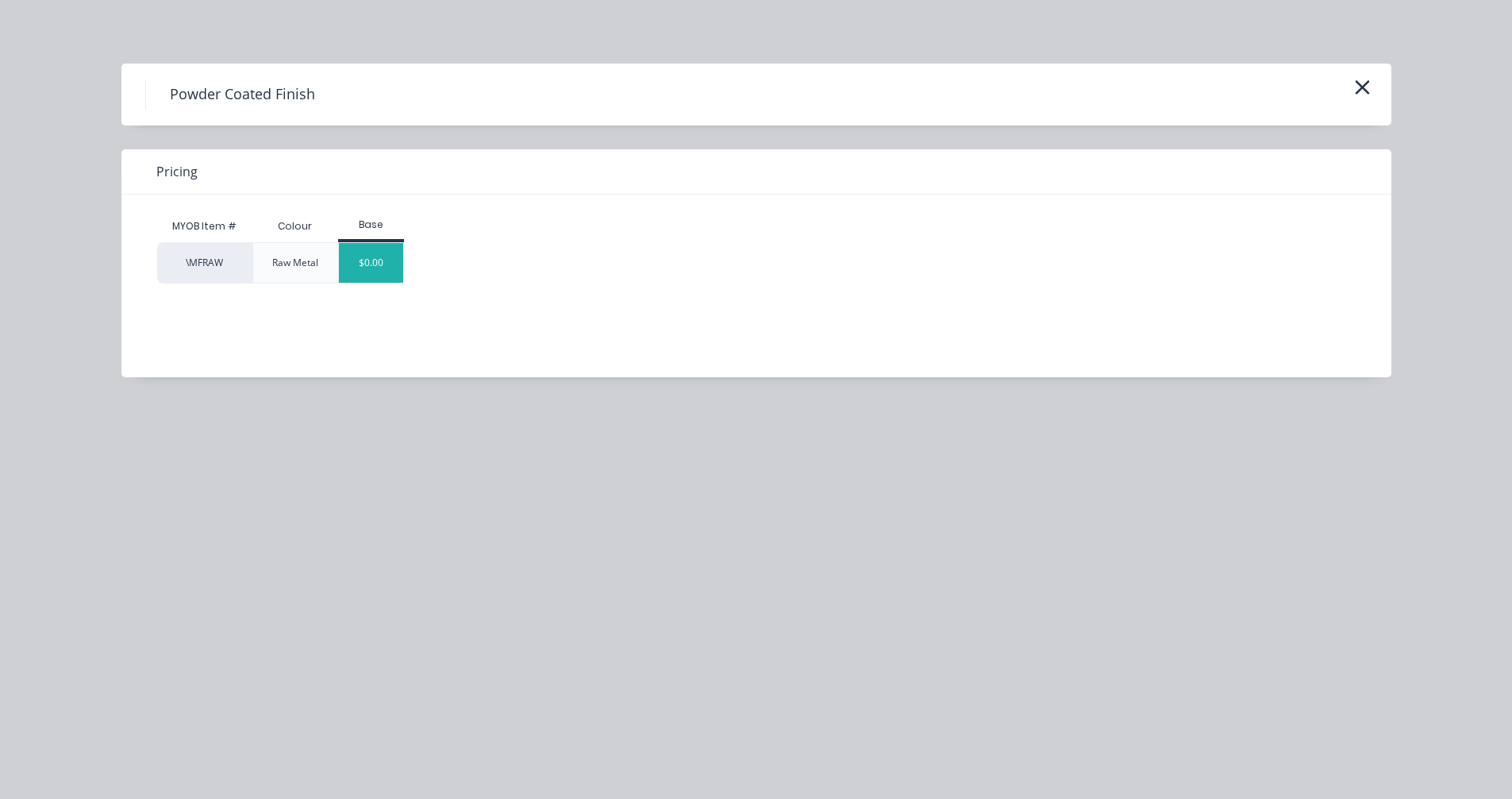
click at [368, 270] on div "$0.00" at bounding box center [370, 263] width 64 height 40
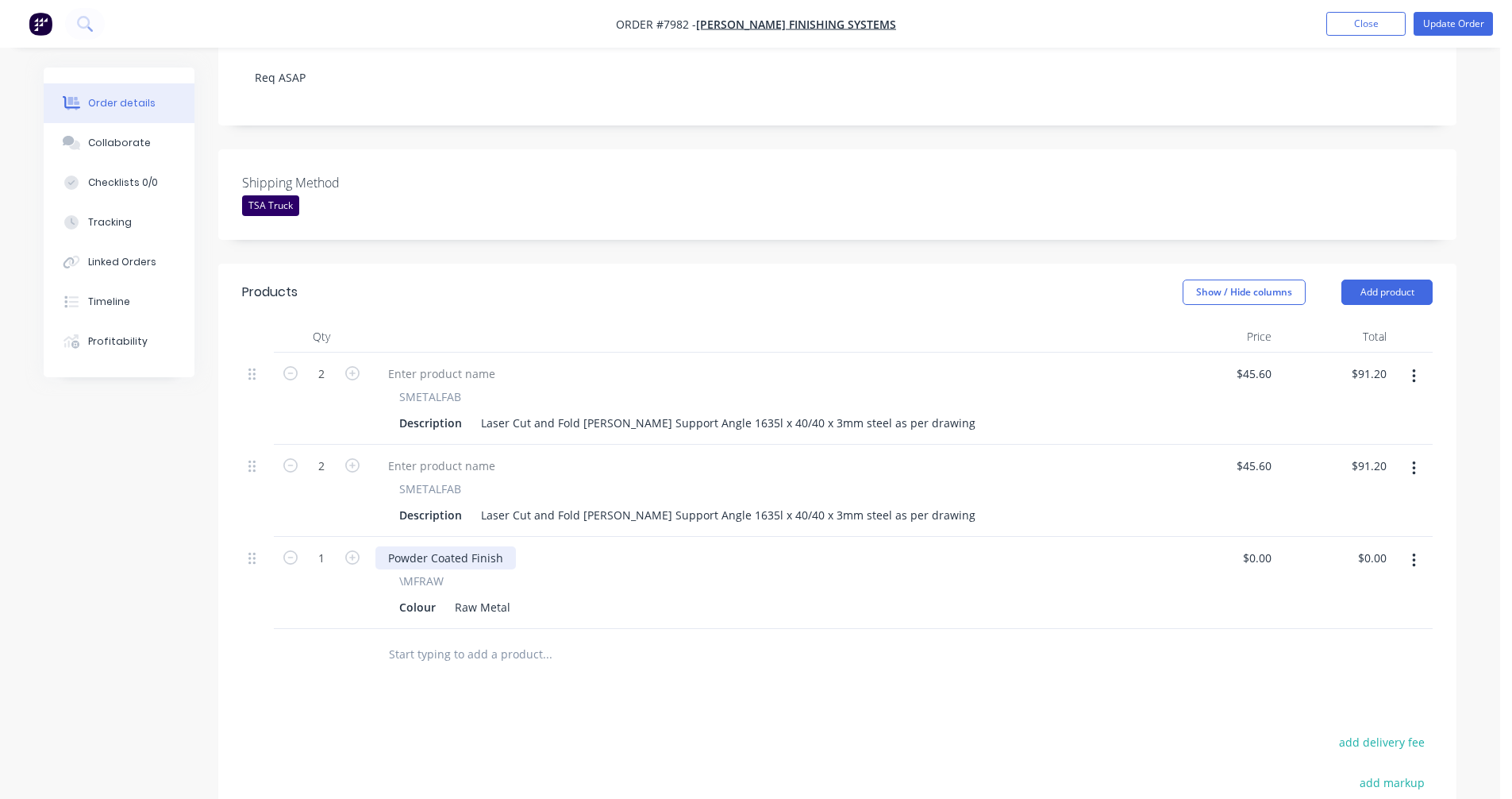
click at [485, 546] on div "Powder Coated Finish" at bounding box center [445, 558] width 141 height 23
drag, startPoint x: 504, startPoint y: 533, endPoint x: 352, endPoint y: 528, distance: 152.1
click at [352, 536] on div "1 Powder Coated Finish \MFRAW Colour Raw Metal $0.00 $0.00 $0.00 $0.00" at bounding box center [837, 582] width 1190 height 92
click at [1442, 30] on button "Update Order" at bounding box center [1453, 24] width 80 height 24
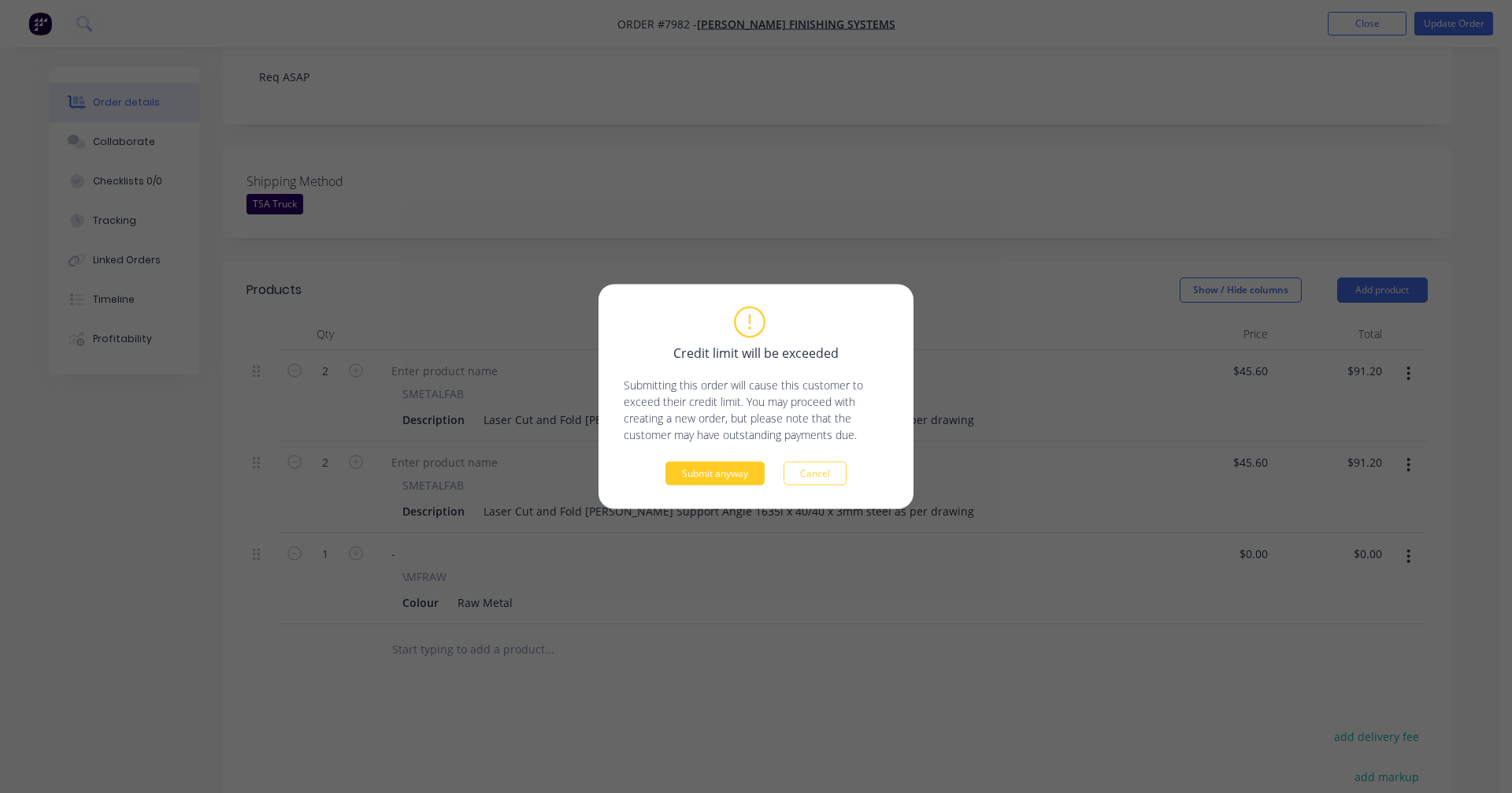
click at [734, 472] on button "Submit anyway" at bounding box center [714, 473] width 99 height 23
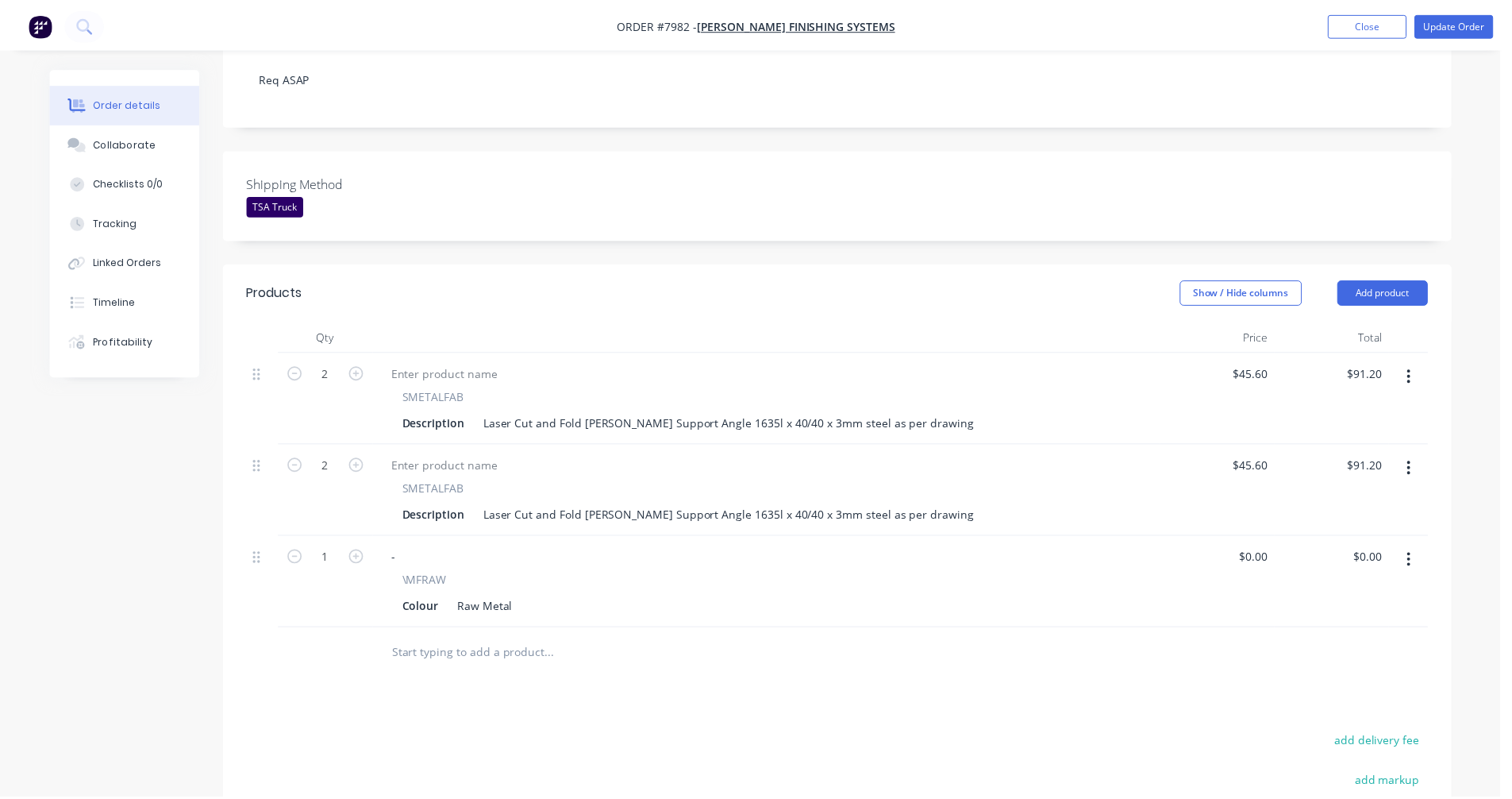
scroll to position [320, 0]
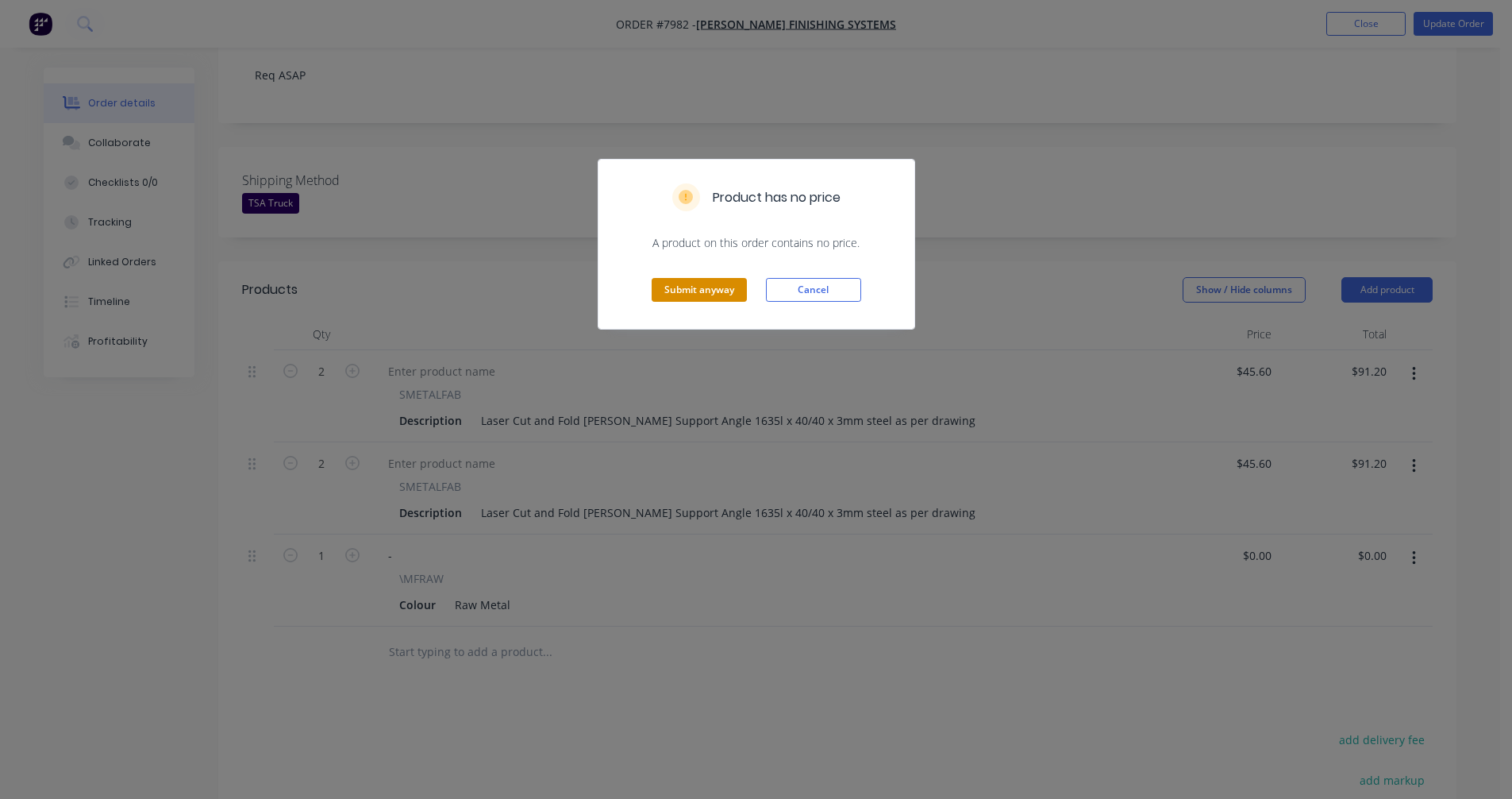
click at [687, 295] on button "Submit anyway" at bounding box center [699, 289] width 95 height 24
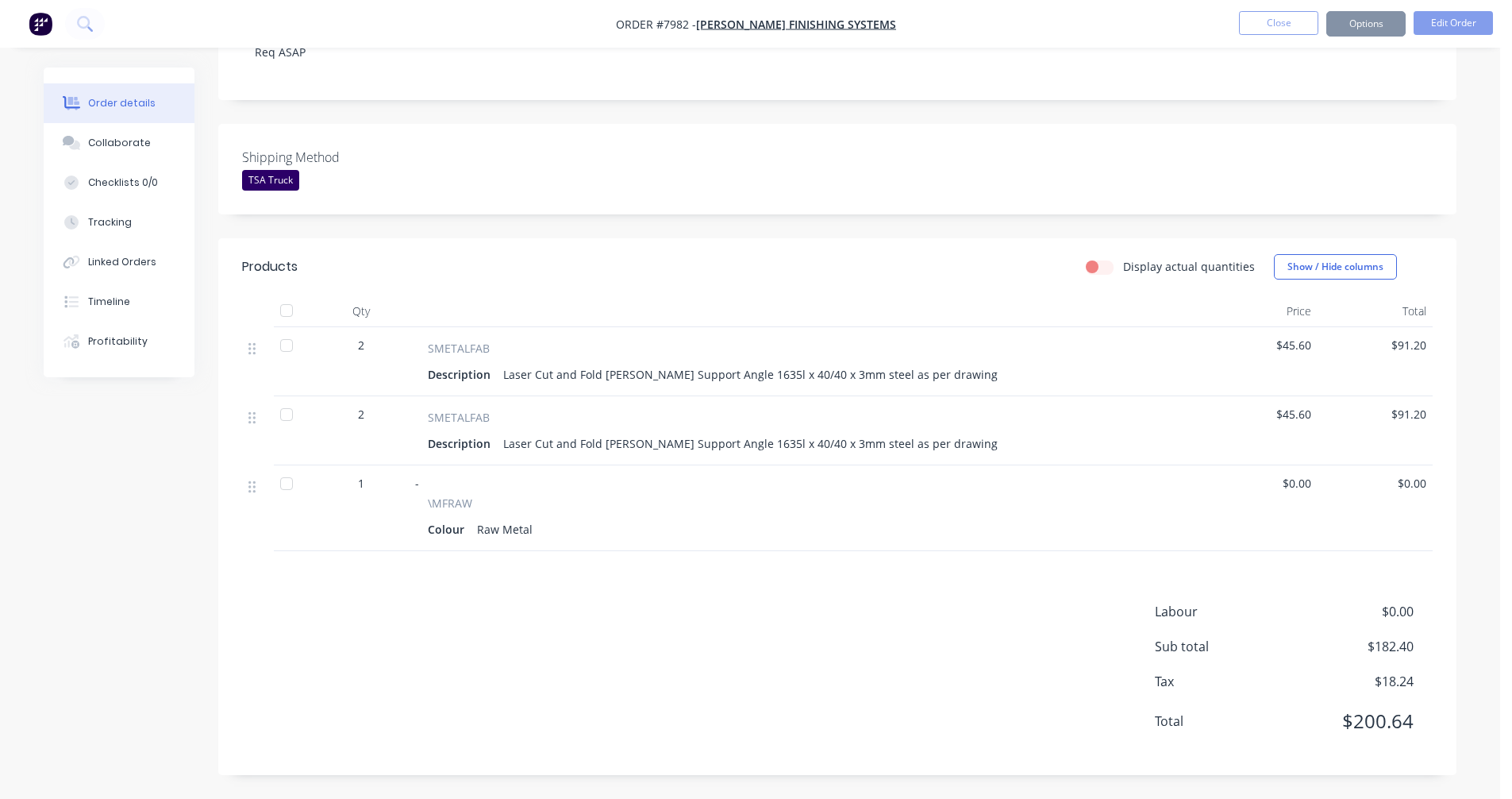
scroll to position [302, 0]
click at [1285, 19] on button "Close" at bounding box center [1279, 23] width 80 height 24
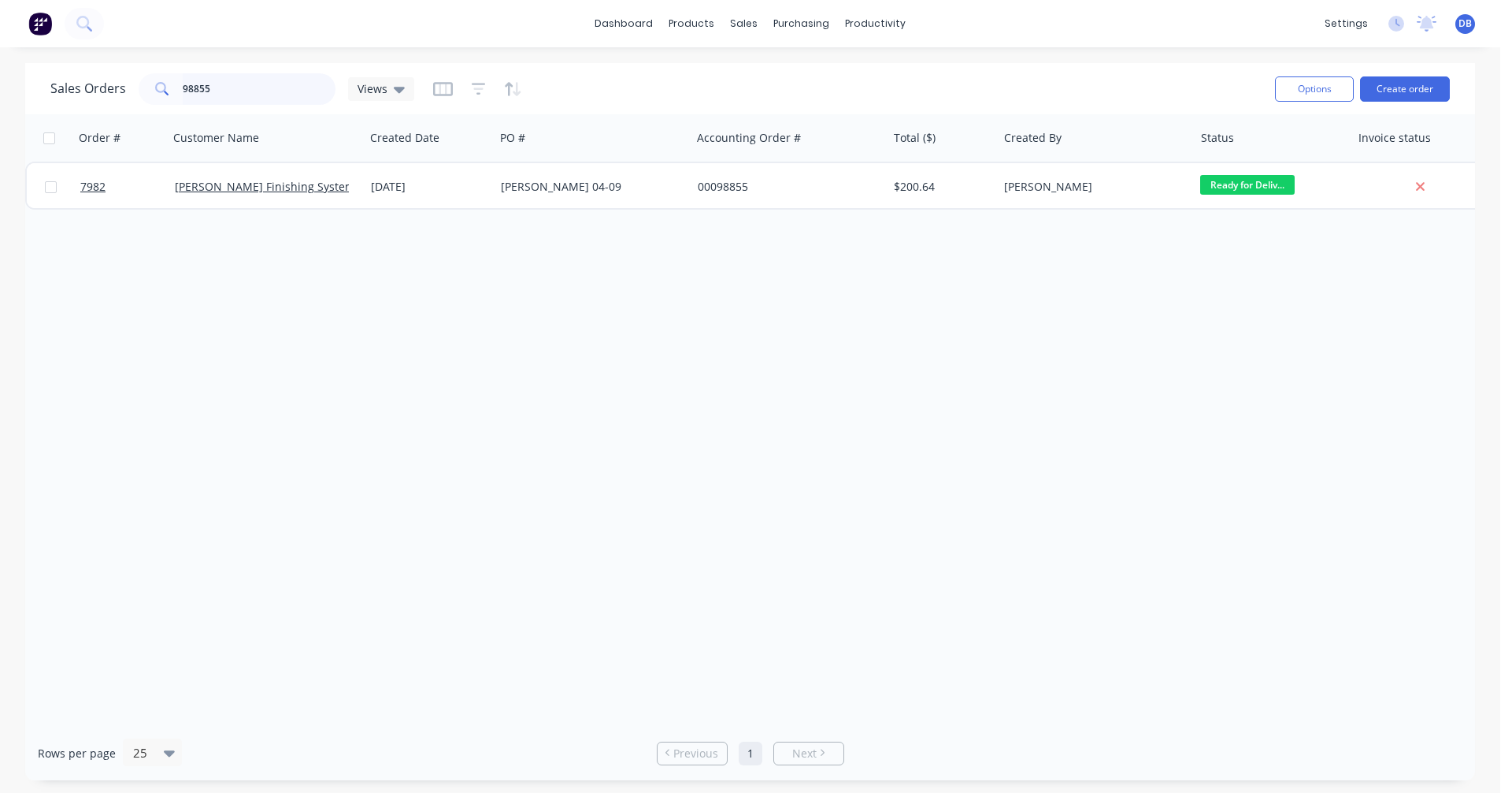
click at [222, 86] on input "98855" at bounding box center [260, 89] width 153 height 31
drag, startPoint x: 228, startPoint y: 86, endPoint x: 156, endPoint y: 90, distance: 72.1
click at [156, 90] on div "98855" at bounding box center [237, 89] width 197 height 31
type input "98481"
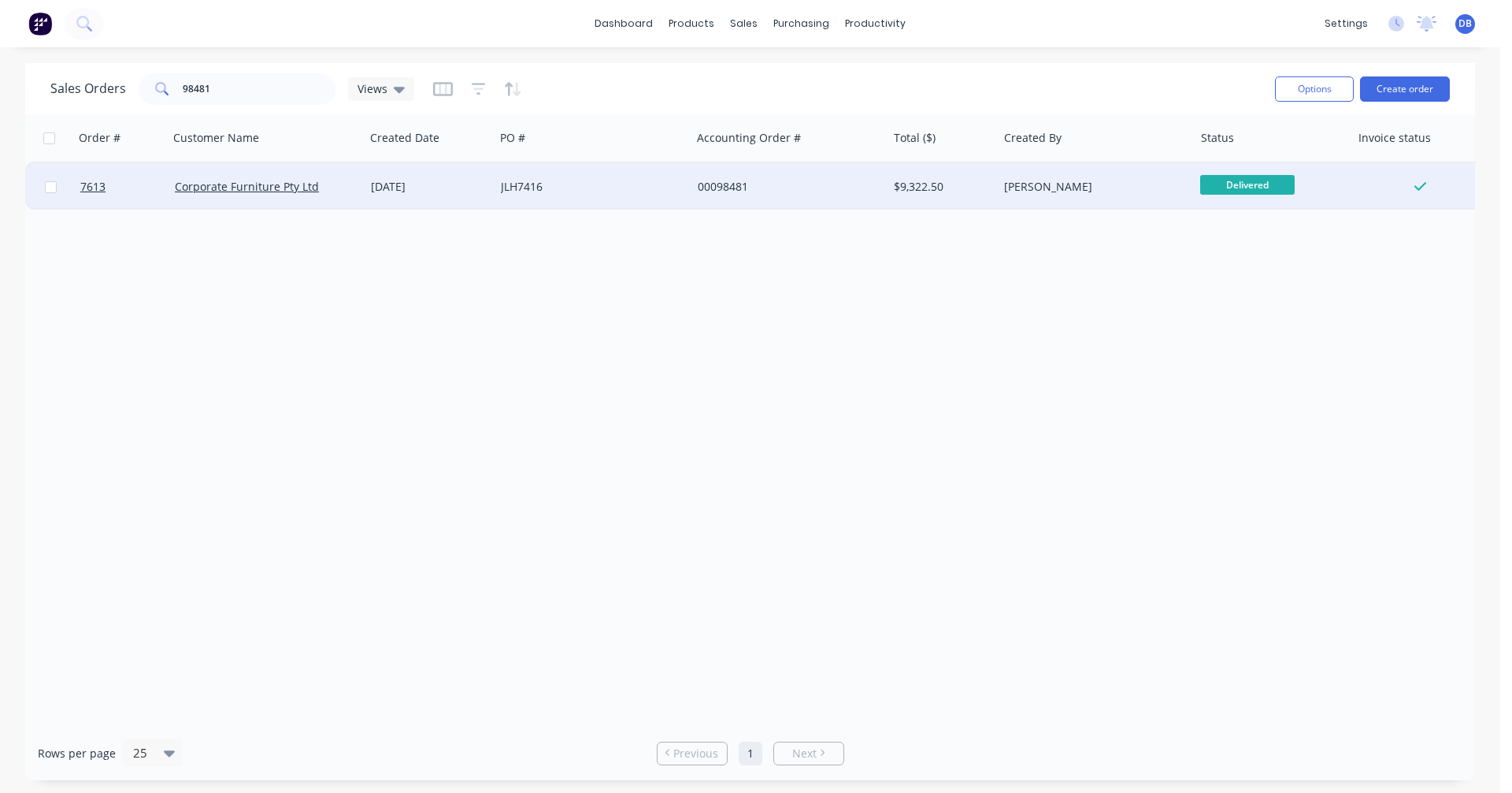
click at [529, 186] on div "JLH7416" at bounding box center [588, 187] width 175 height 16
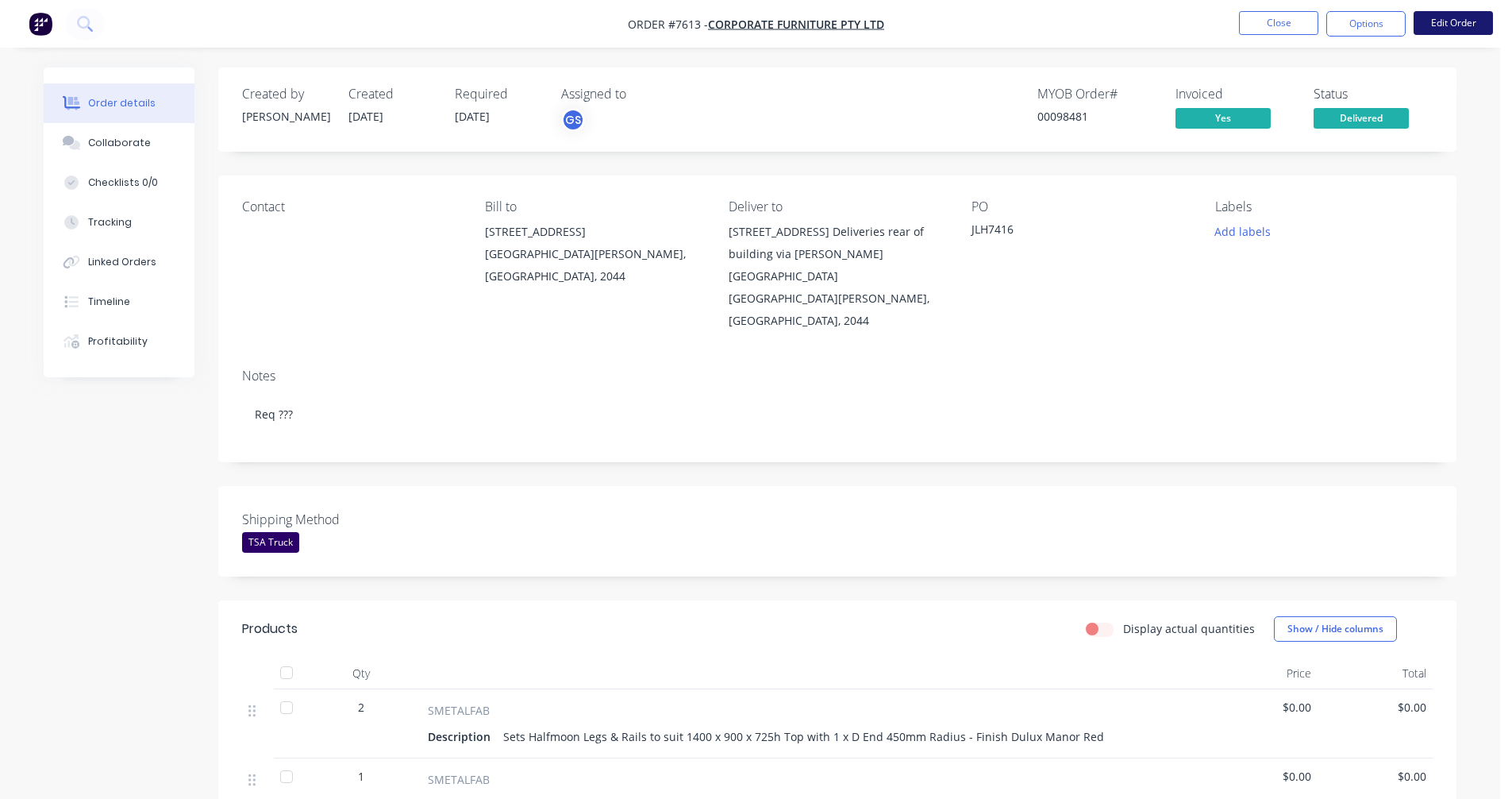
click at [1461, 27] on button "Edit Order" at bounding box center [1453, 23] width 80 height 24
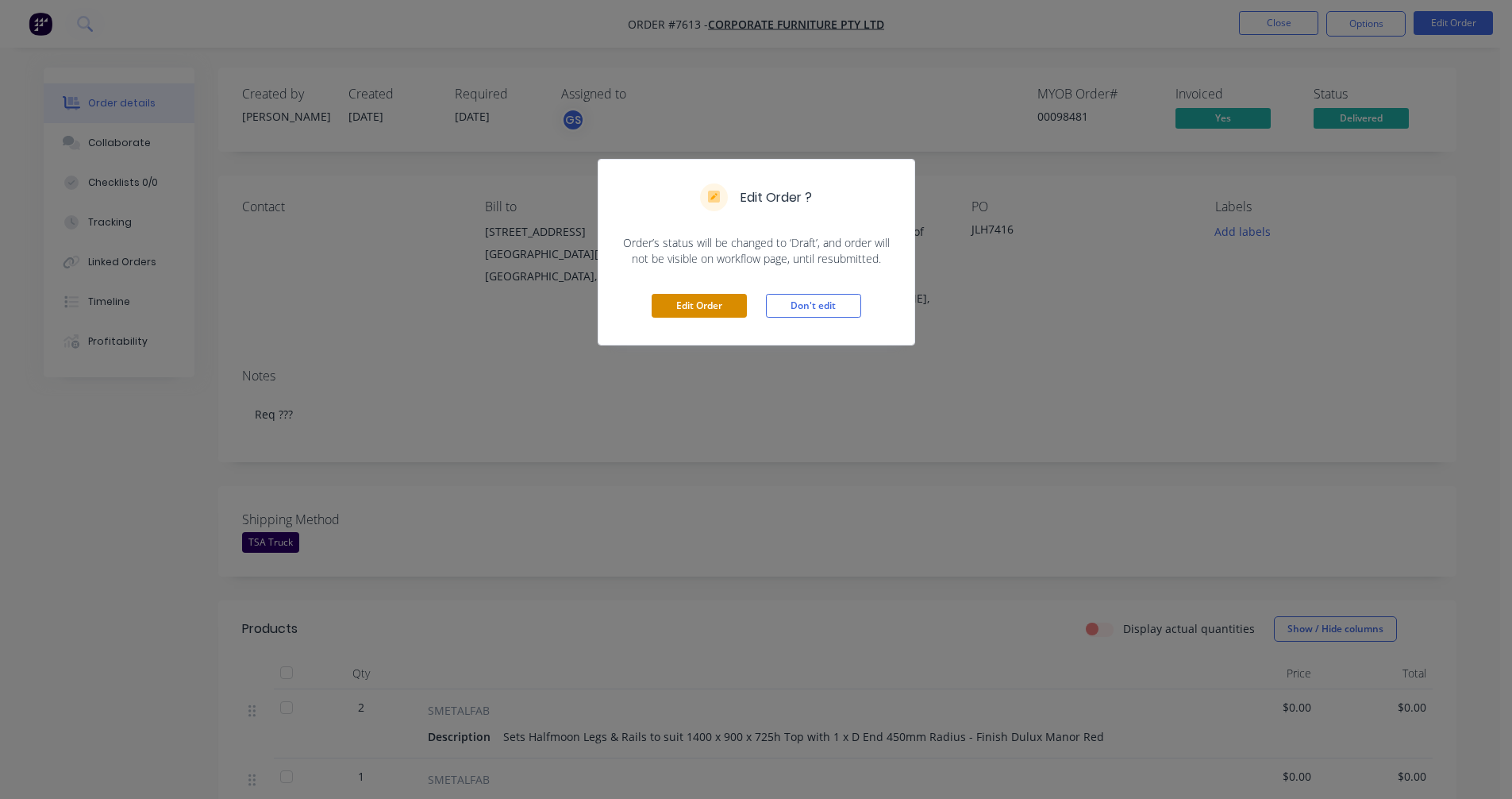
click at [700, 304] on button "Edit Order" at bounding box center [699, 305] width 95 height 24
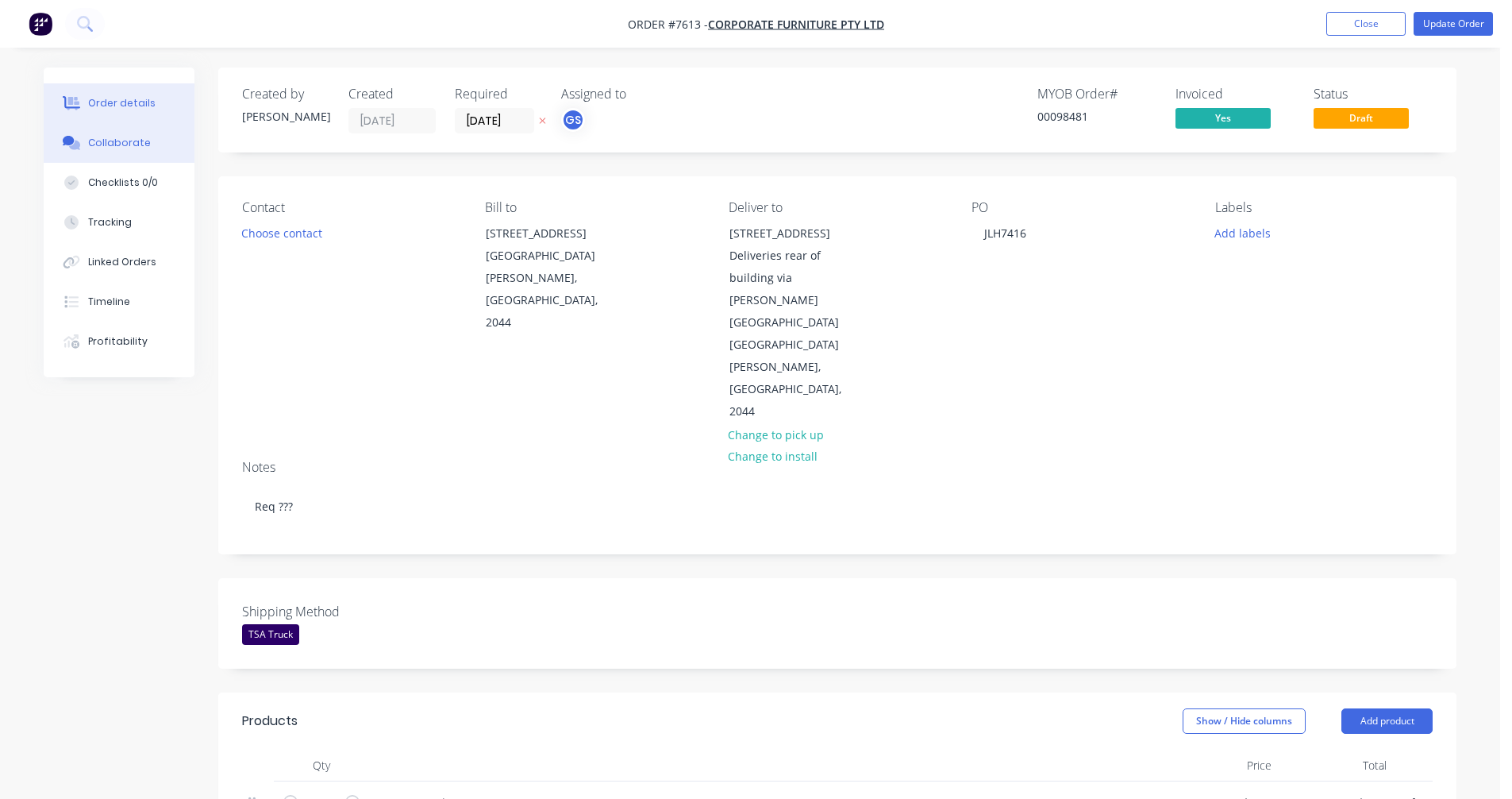
click at [103, 150] on button "Collaborate" at bounding box center [119, 142] width 151 height 40
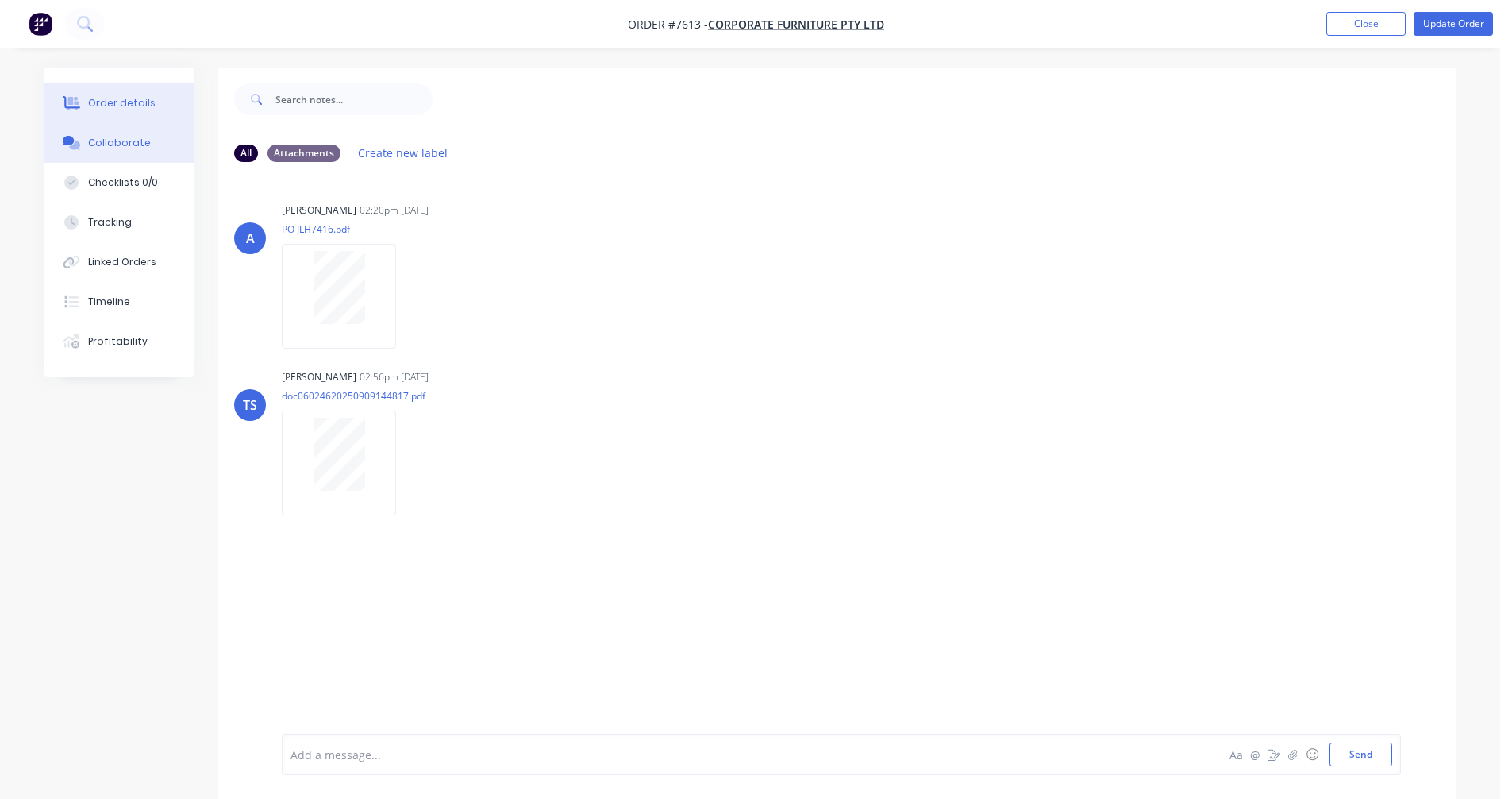
click at [117, 102] on div "Order details" at bounding box center [121, 103] width 67 height 15
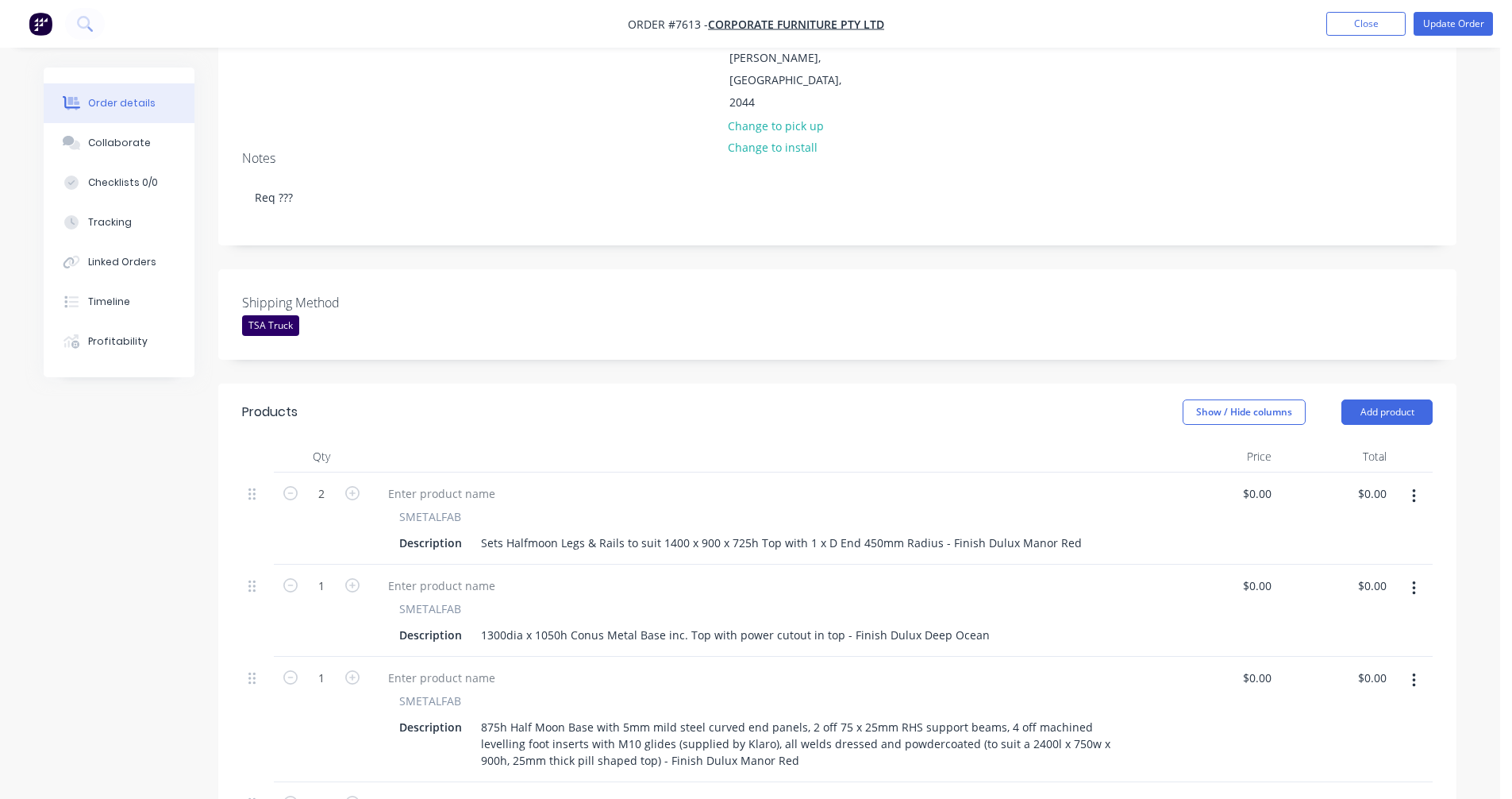
scroll to position [318, 0]
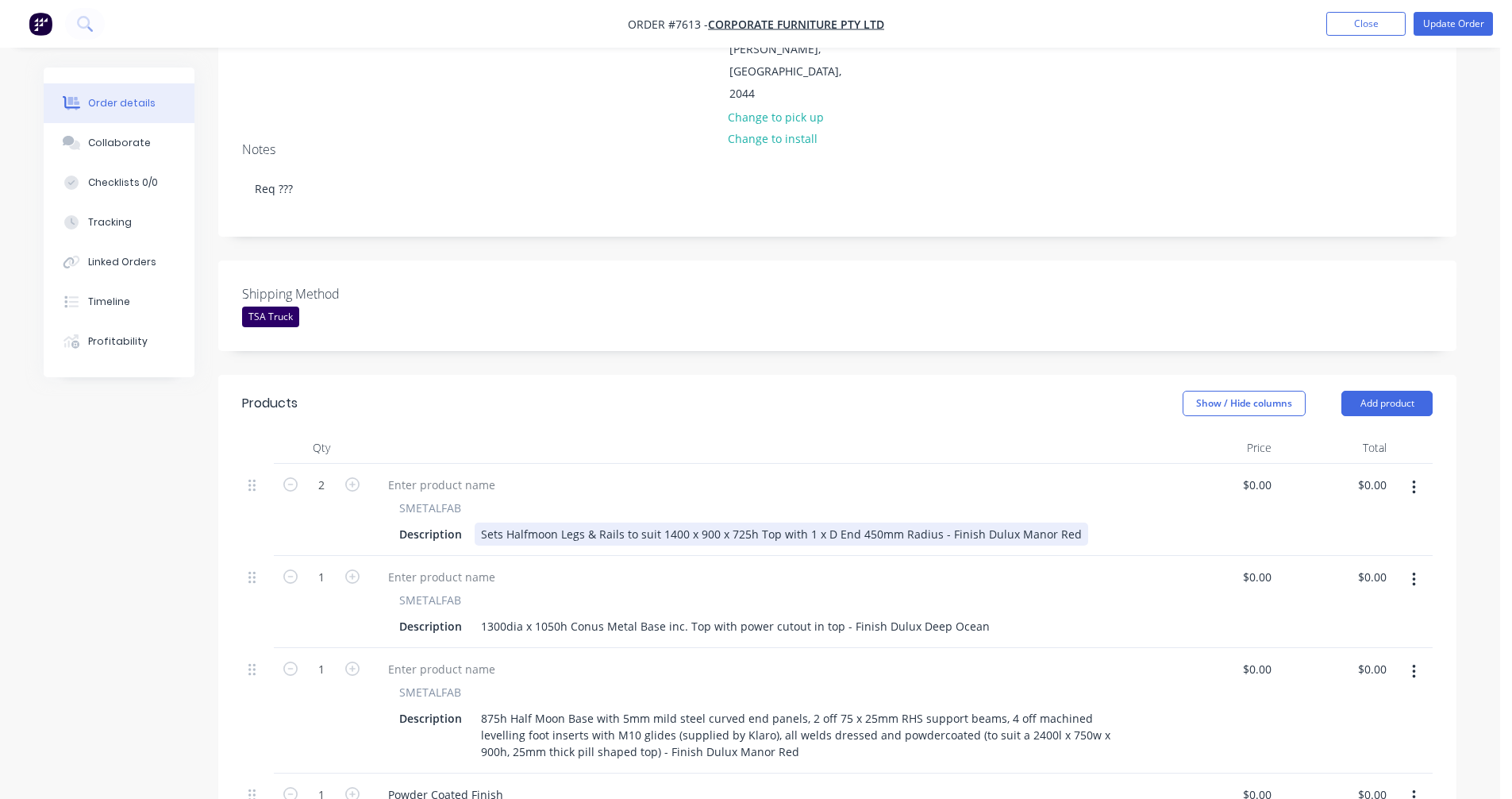
click at [847, 523] on div "Sets Halfmoon Legs & Rails to suit 1400 x 900 x 725h Top with 1 x D End 450mm R…" at bounding box center [781, 534] width 613 height 23
drag, startPoint x: 931, startPoint y: 445, endPoint x: 457, endPoint y: 448, distance: 474.0
click at [457, 523] on div "Description Sets Halfmoon Legs & Rails to suit 1400 x 900 x 725h Top with 1 x D…" at bounding box center [762, 534] width 739 height 23
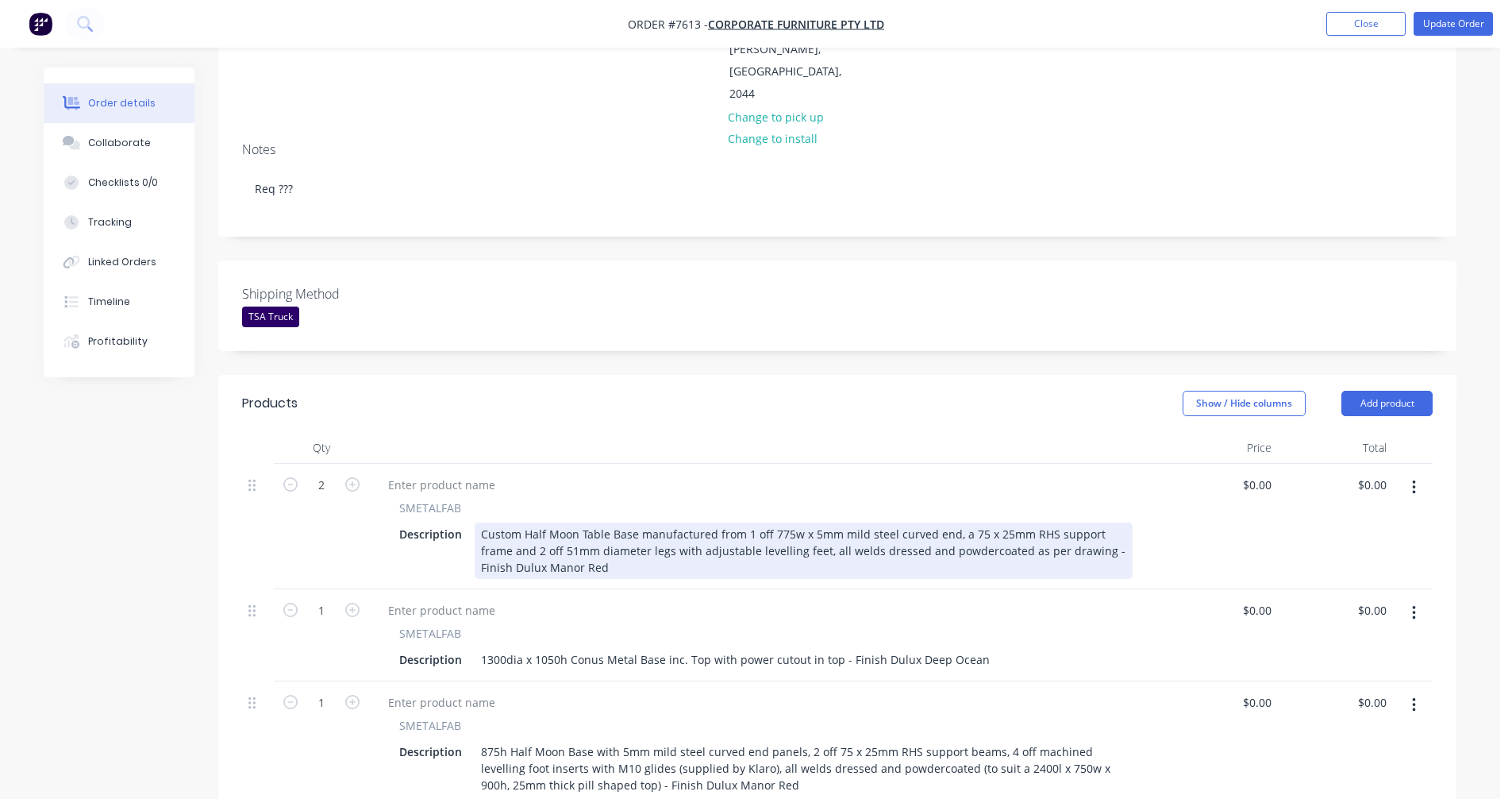
click at [519, 523] on div "Custom Half Moon Table Base manufactured from 1 off 775w x 5mm mild steel curve…" at bounding box center [804, 550] width 658 height 56
click at [731, 523] on div "Custom Knock Down 725h Half Moon Table Base manufactured from 1 off 775w x 5mm …" at bounding box center [804, 550] width 658 height 56
type input "$851.00"
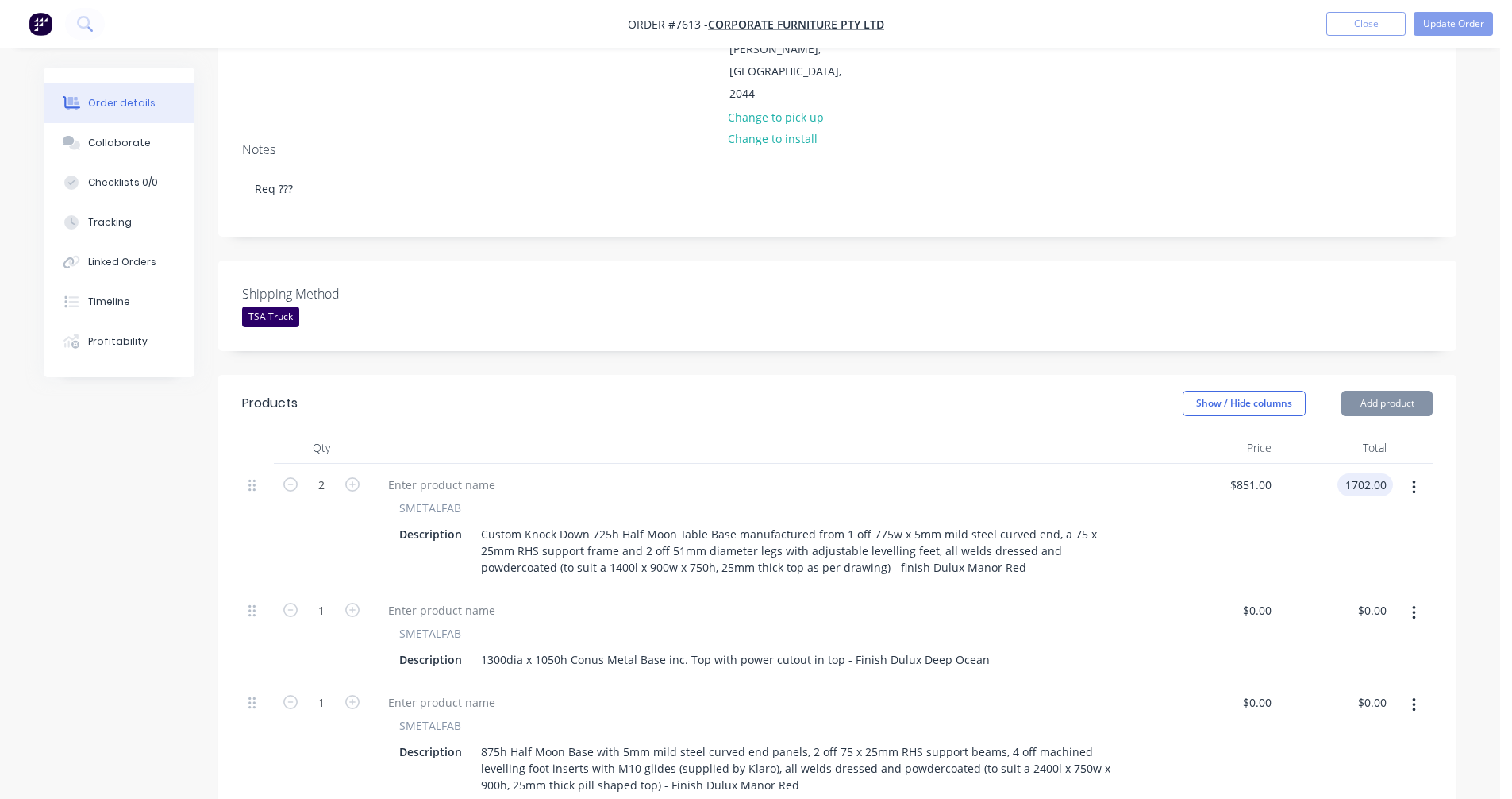
type input "$1,702.00"
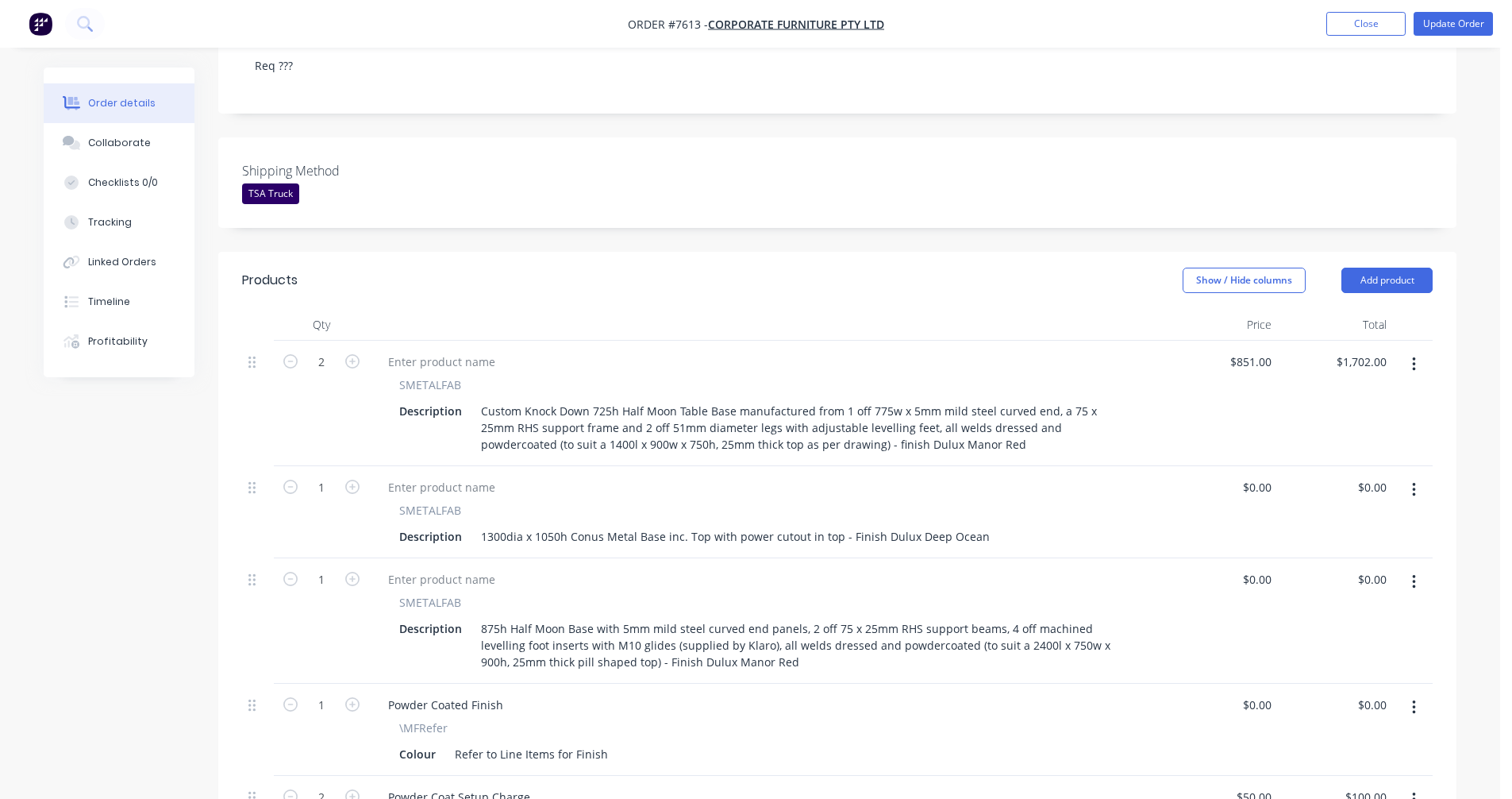
scroll to position [476, 0]
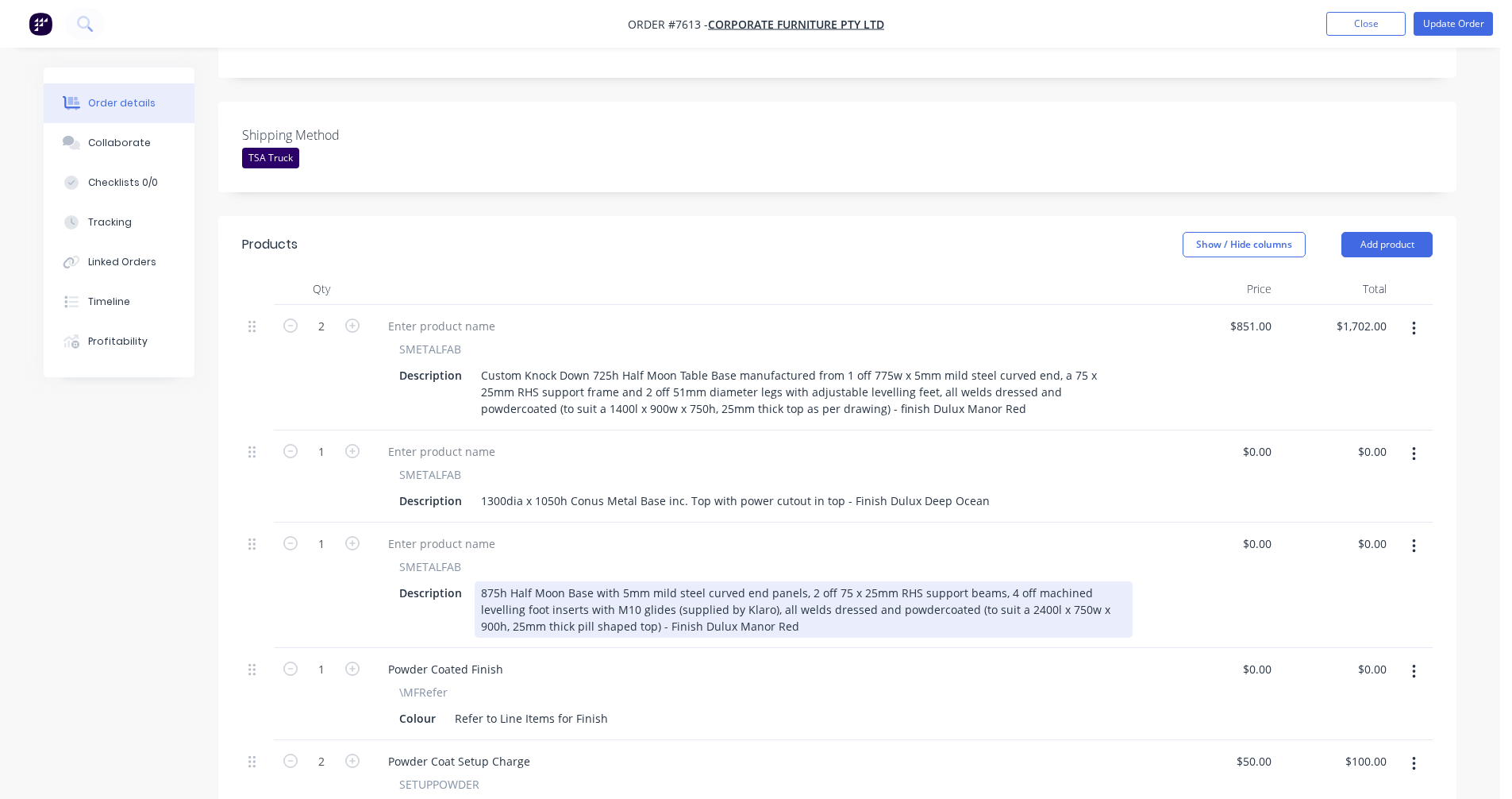
click at [587, 581] on div "875h Half Moon Base with 5mm mild steel curved end panels, 2 off 75 x 25mm RHS …" at bounding box center [804, 609] width 658 height 56
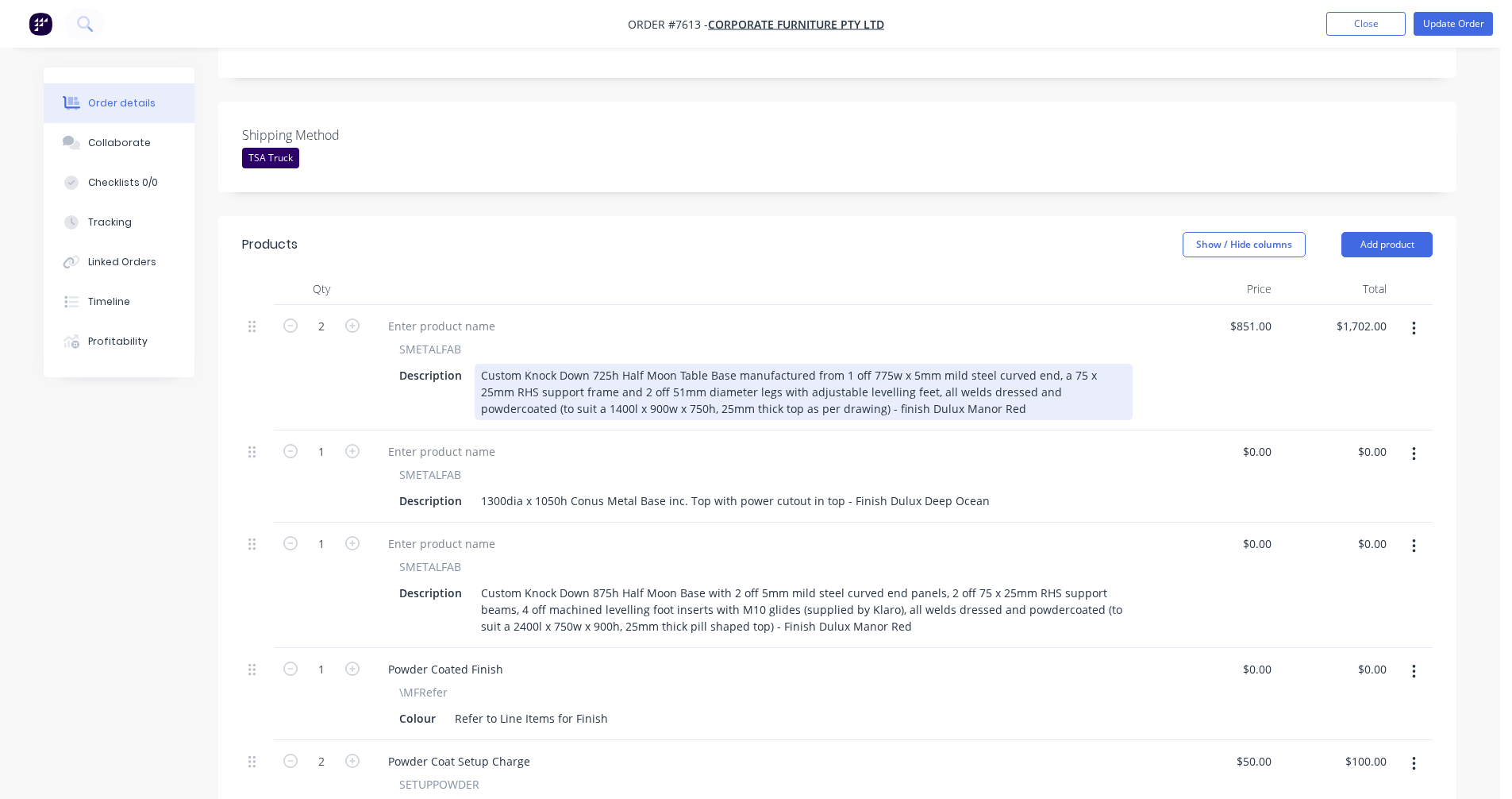
click at [1043, 363] on div "Custom Knock Down 725h Half Moon Table Base manufactured from 1 off 775w x 5mm …" at bounding box center [804, 391] width 658 height 56
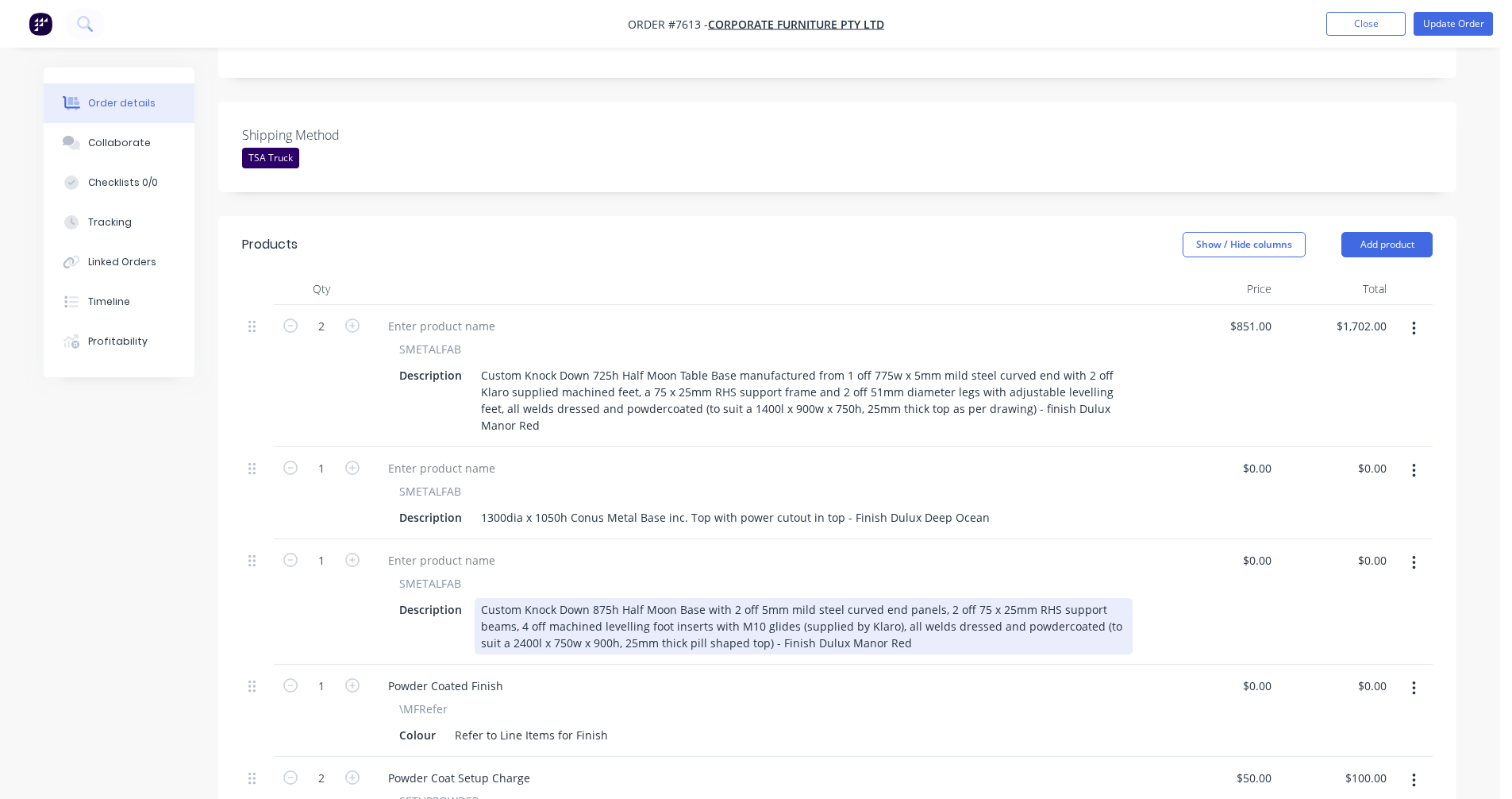
click at [816, 597] on div "Custom Knock Down 875h Half Moon Base with 2 off 5mm mild steel curved end pane…" at bounding box center [804, 625] width 658 height 56
click at [757, 597] on div "Custom Knock Down 875h Half Moon Base with 2 off 5mm mild steel curved end pane…" at bounding box center [804, 625] width 658 height 56
click at [904, 597] on div "Custom Knock Down 875h Half Moon Base with 2 off 5mm mild steel curved end pane…" at bounding box center [804, 625] width 658 height 56
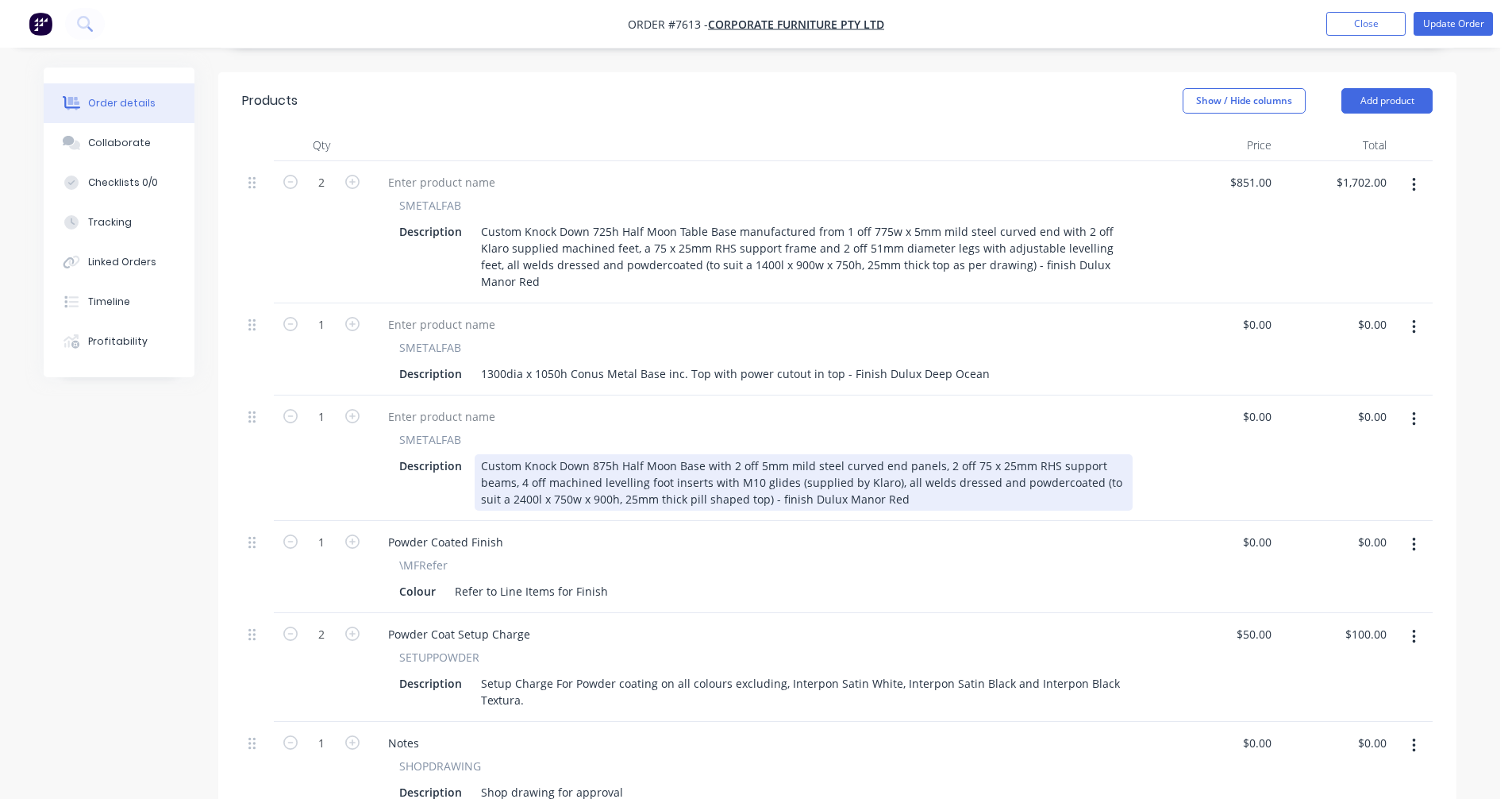
scroll to position [556, 0]
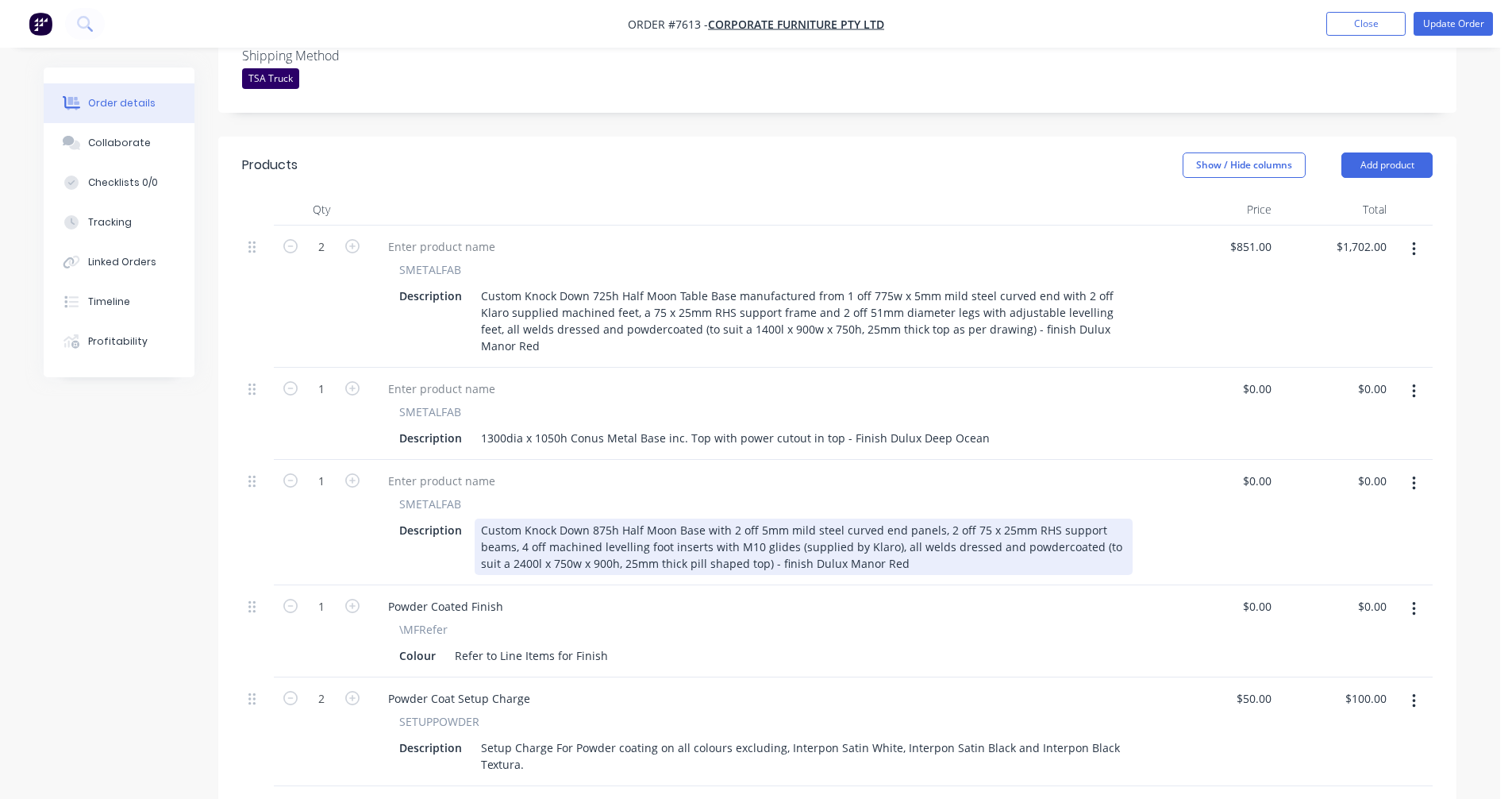
click at [986, 519] on div "Custom Knock Down 875h Half Moon Base with 2 off 5mm mild steel curved end pane…" at bounding box center [804, 546] width 658 height 56
type input "$1,397.00"
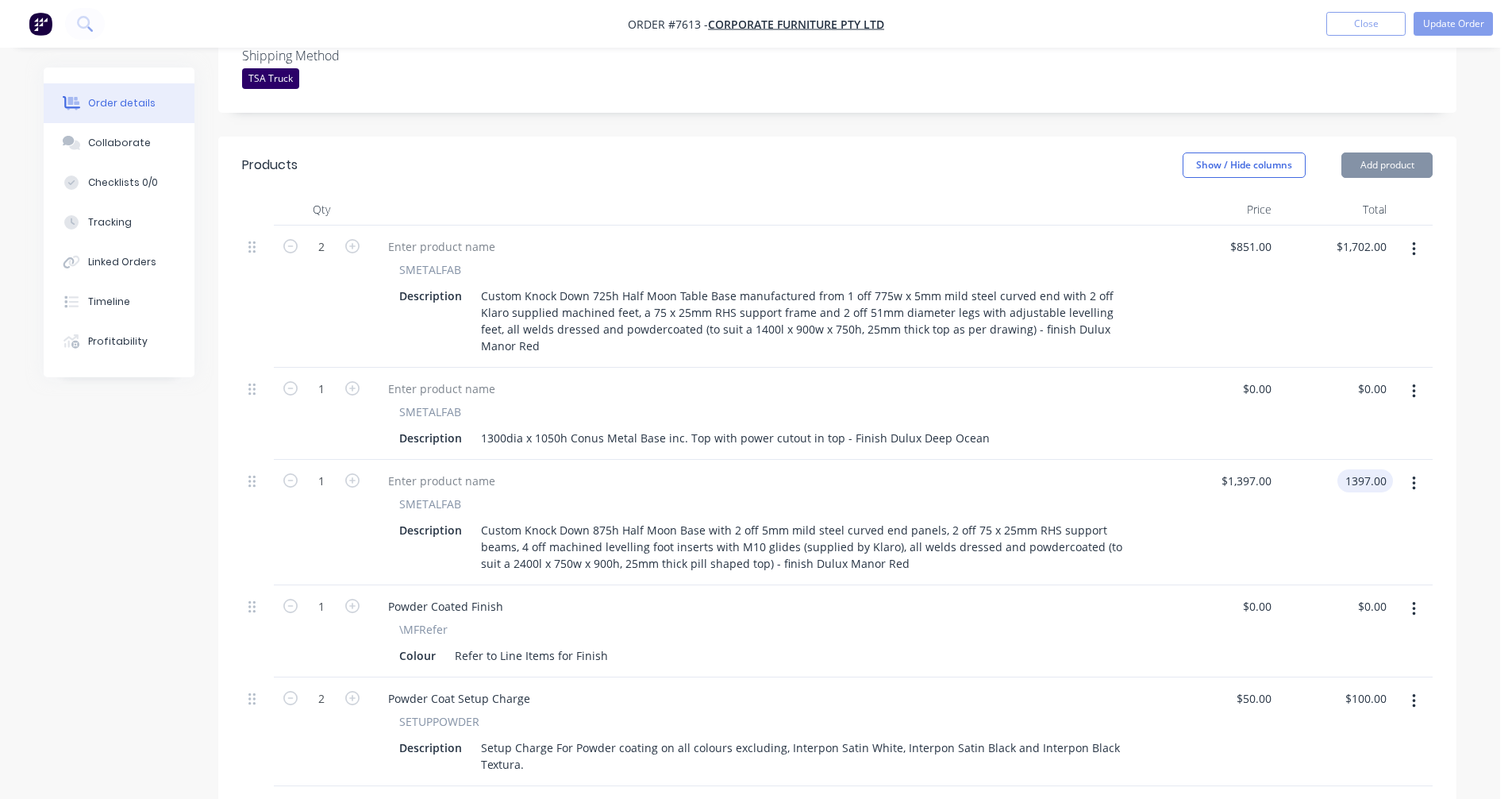
type input "$1,397.00"
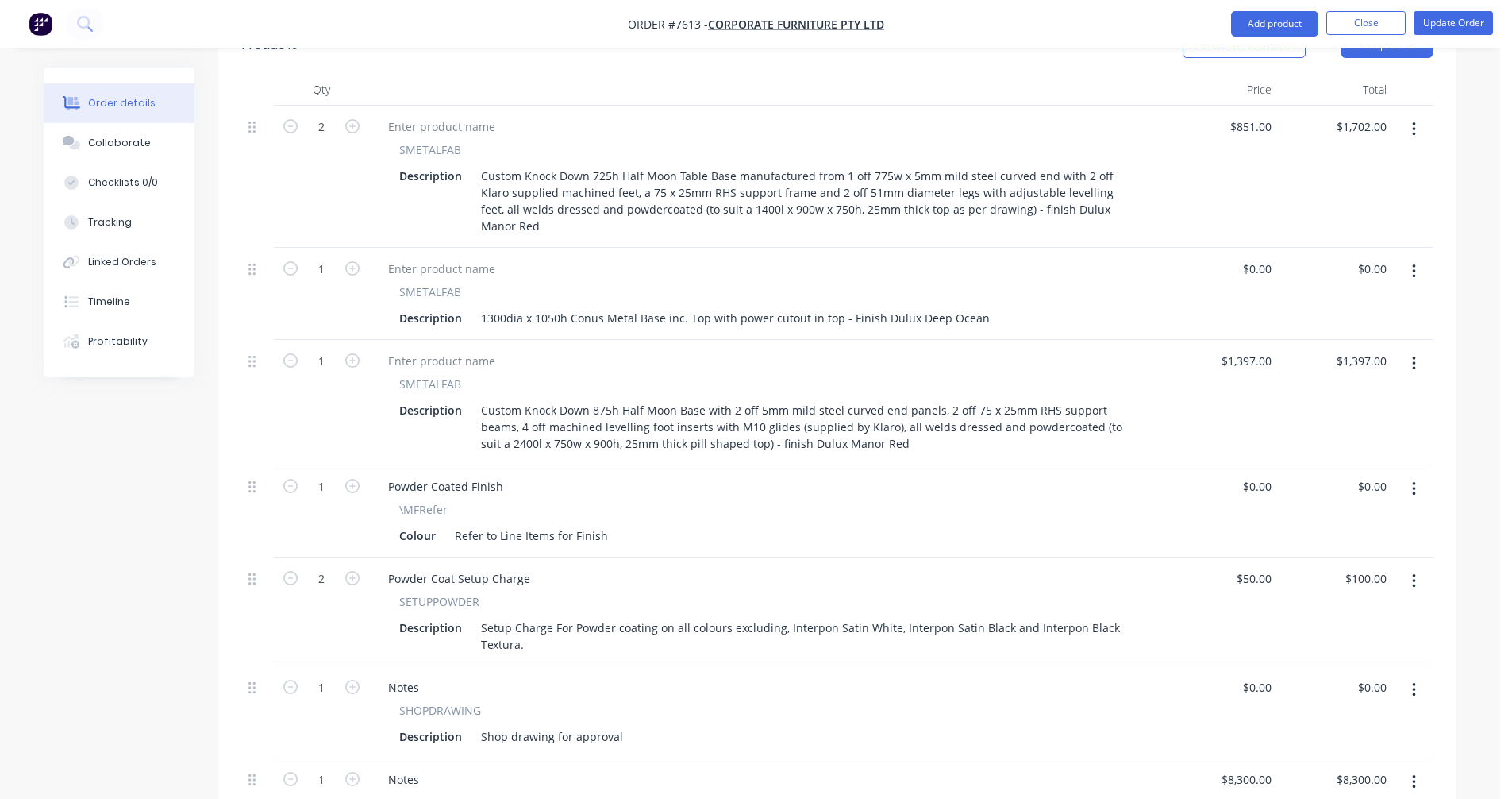
scroll to position [714, 0]
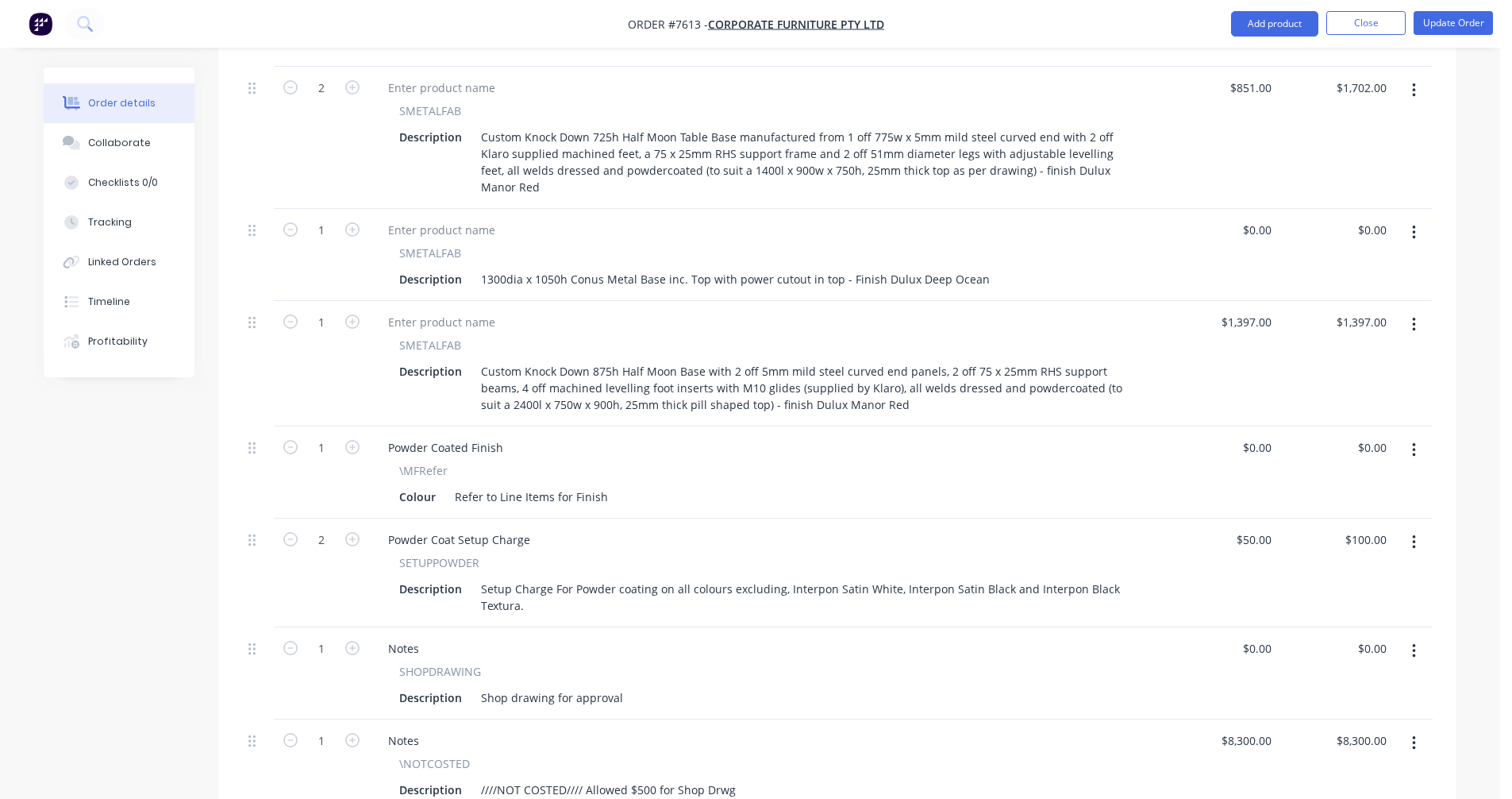
click at [1416, 729] on button "button" at bounding box center [1414, 743] width 37 height 28
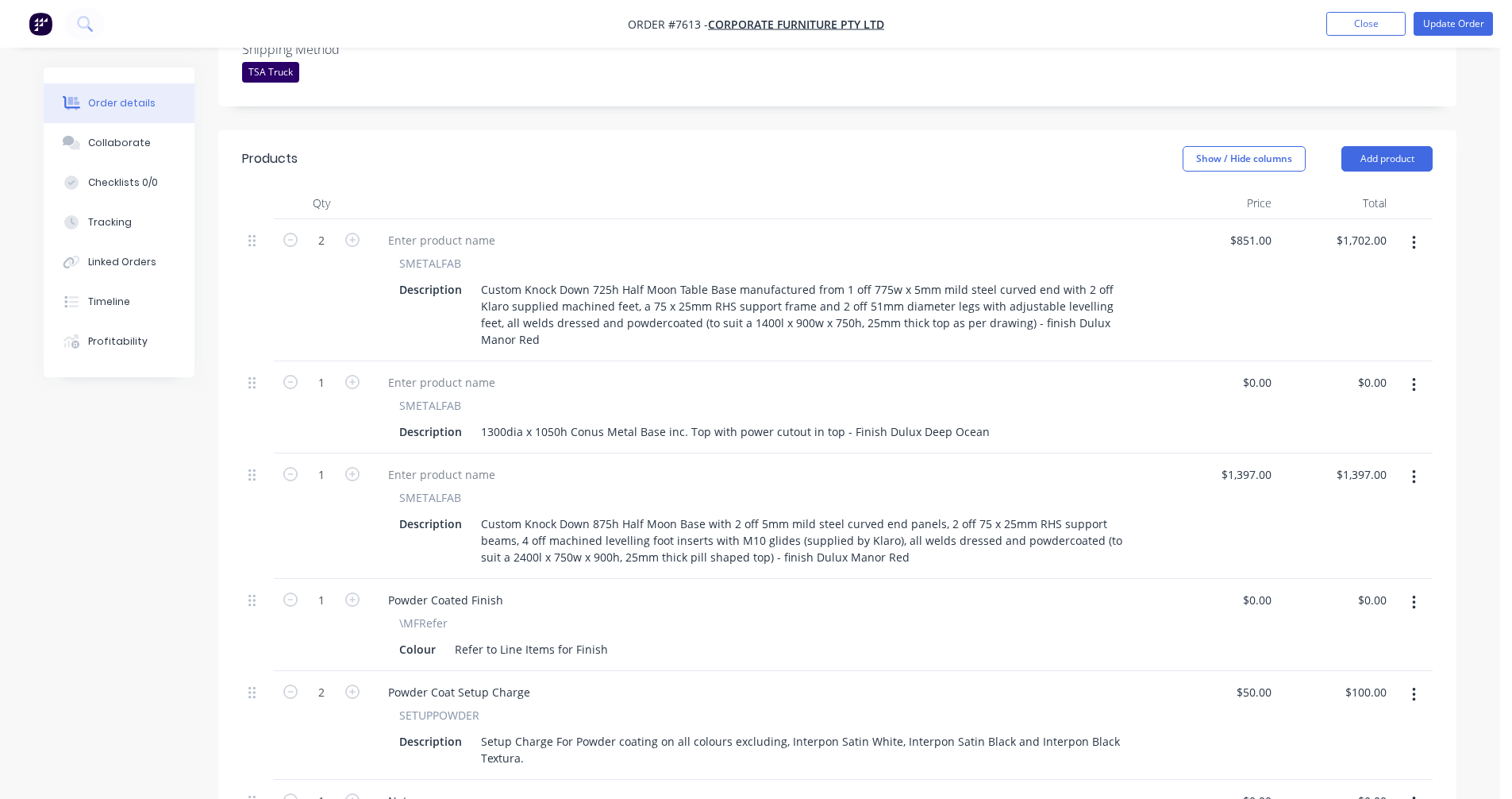
scroll to position [476, 0]
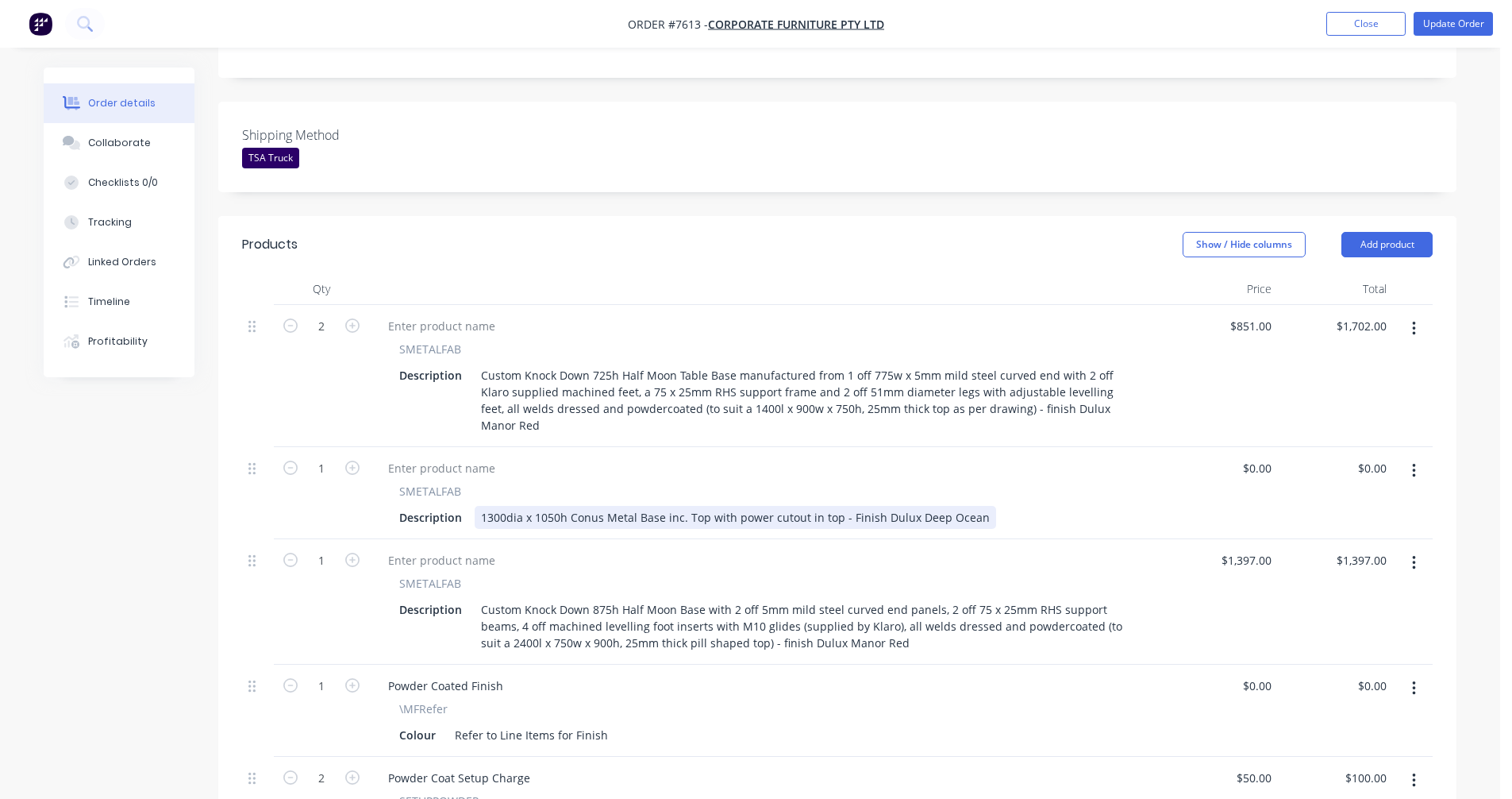
click at [504, 506] on div "1300dia x 1050h Conus Metal Base inc. Top with power cutout in top - Finish Dul…" at bounding box center [735, 517] width 522 height 23
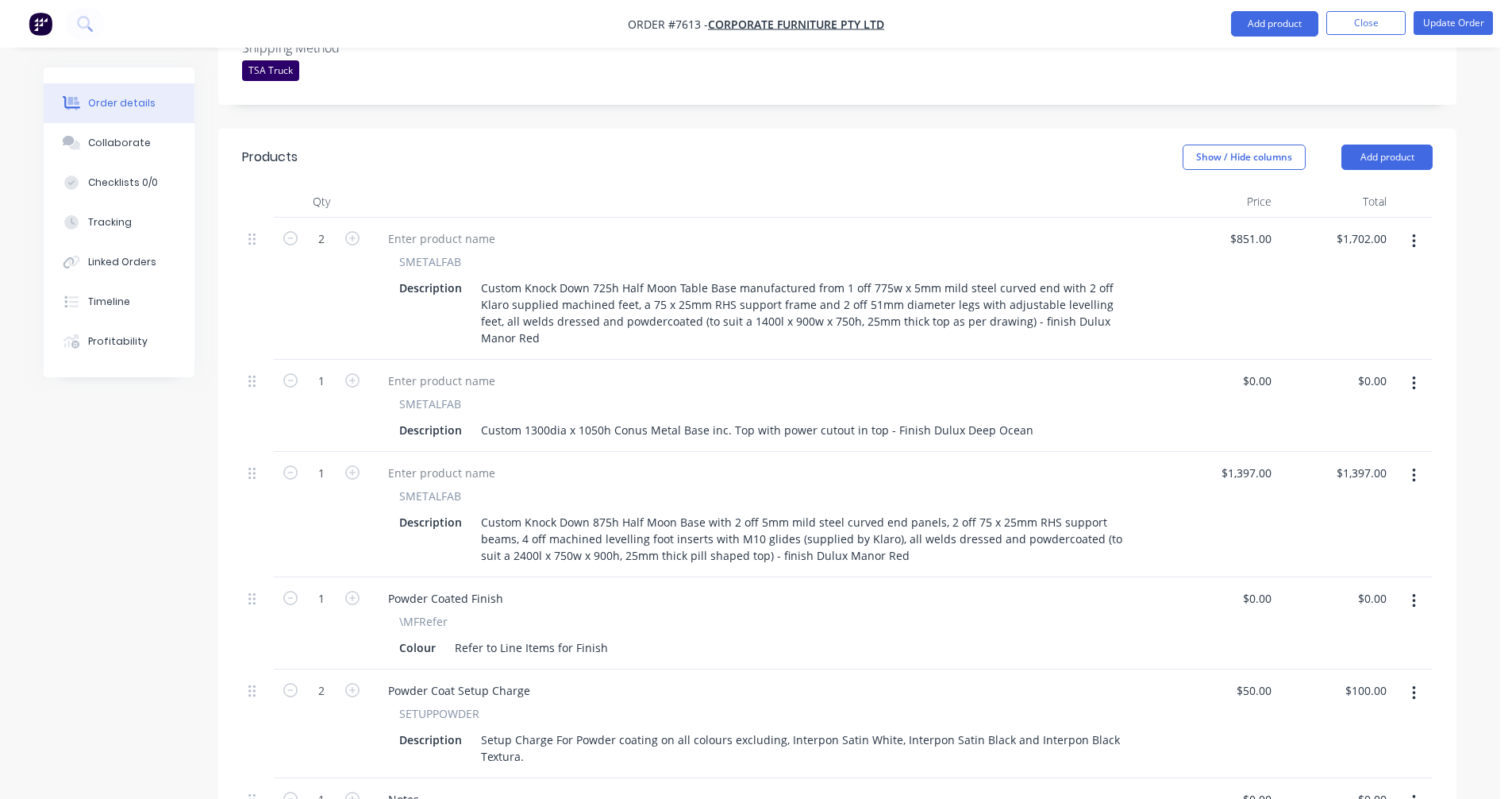
scroll to position [714, 0]
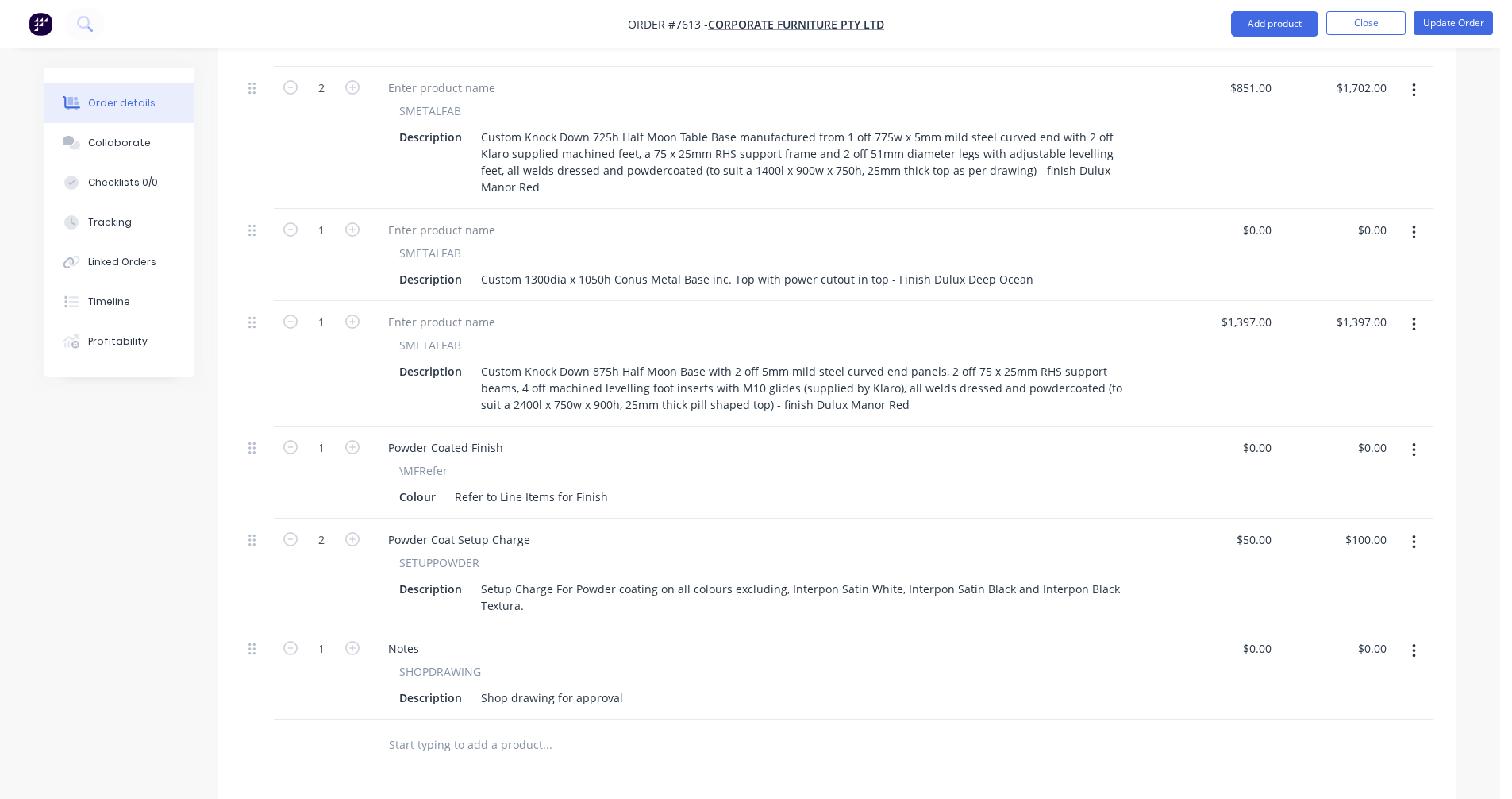
click at [415, 729] on input "text" at bounding box center [547, 745] width 318 height 32
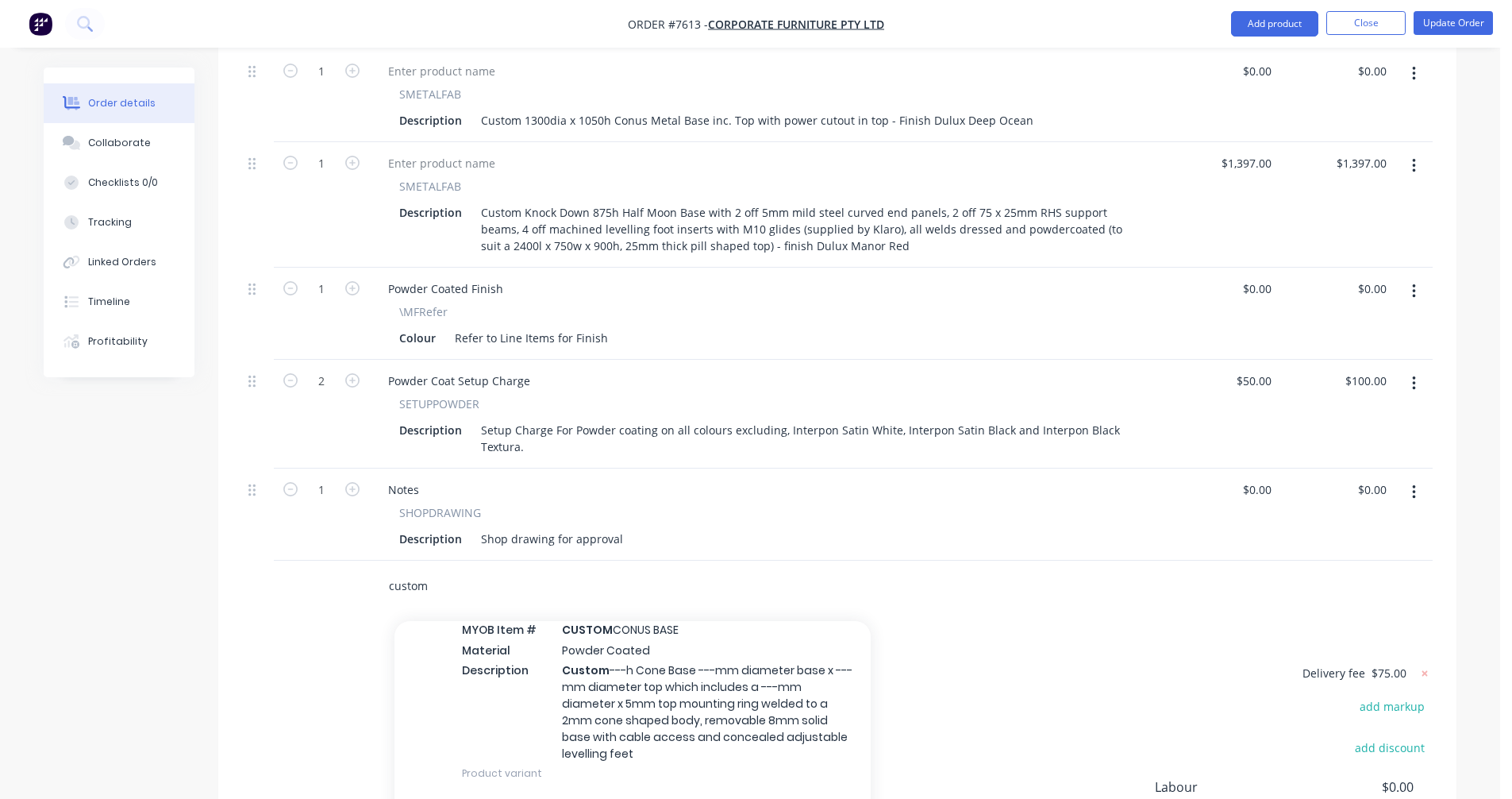
scroll to position [794, 0]
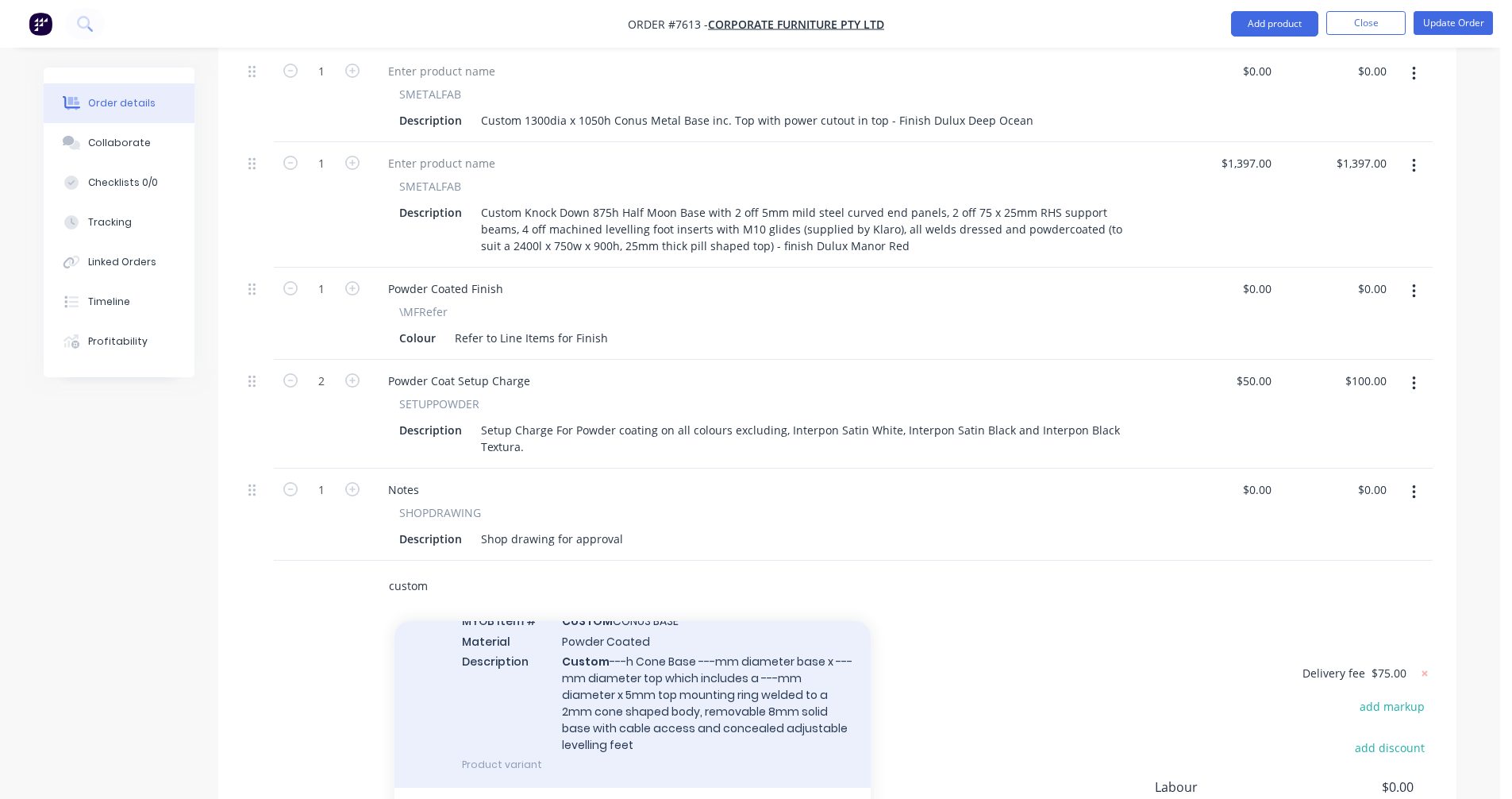
type input "custom"
click at [608, 598] on div "Drum Bases MYOB Item # CUSTOM CONUS BASE Material Powder Coated Description Cus…" at bounding box center [632, 682] width 476 height 211
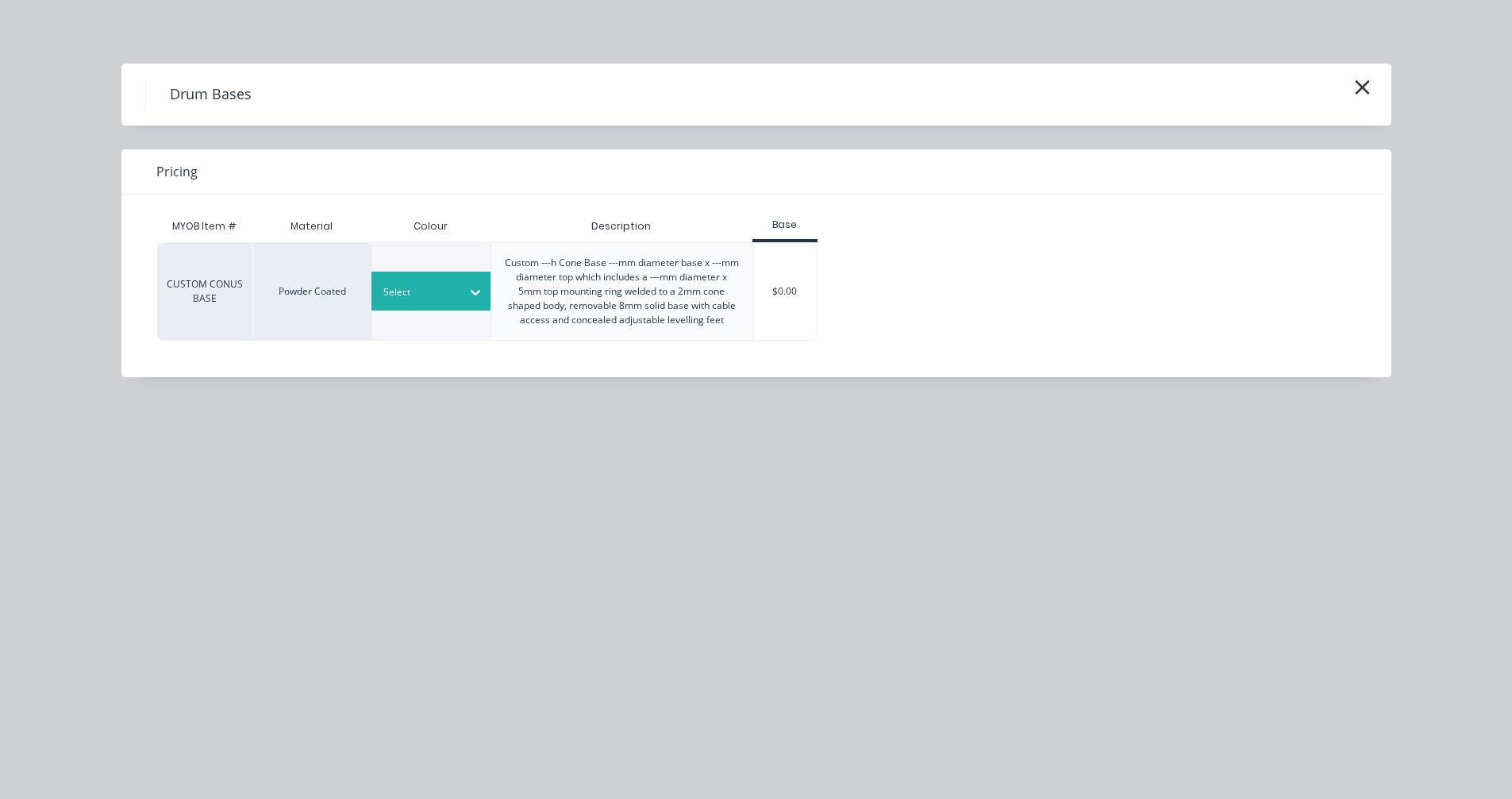
click at [443, 289] on div at bounding box center [419, 292] width 71 height 17
type input "dee"
click at [460, 363] on div "Deep Ocean Satin" at bounding box center [470, 364] width 198 height 29
click at [790, 296] on div "$0.00" at bounding box center [785, 291] width 64 height 97
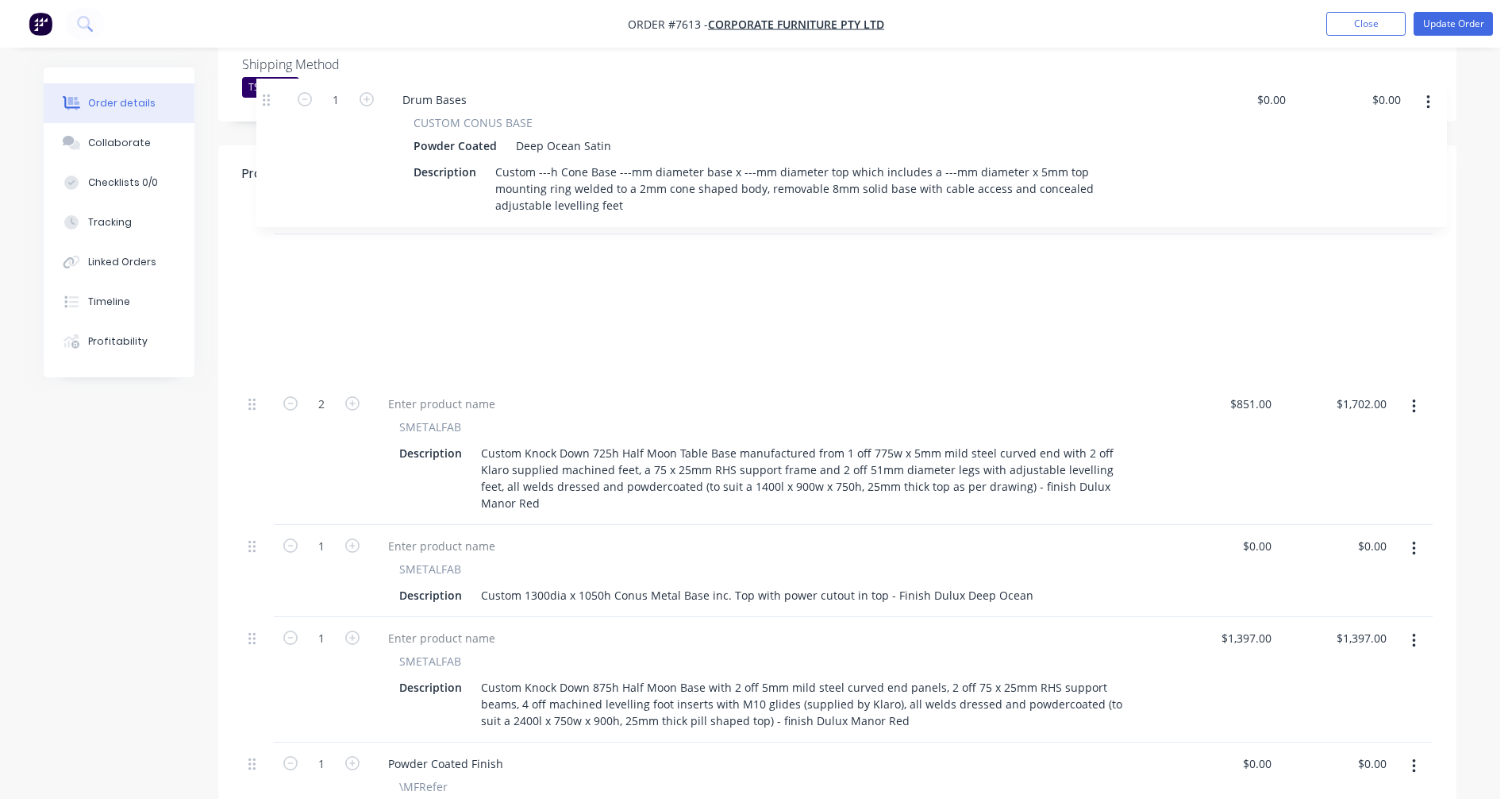
scroll to position [545, 0]
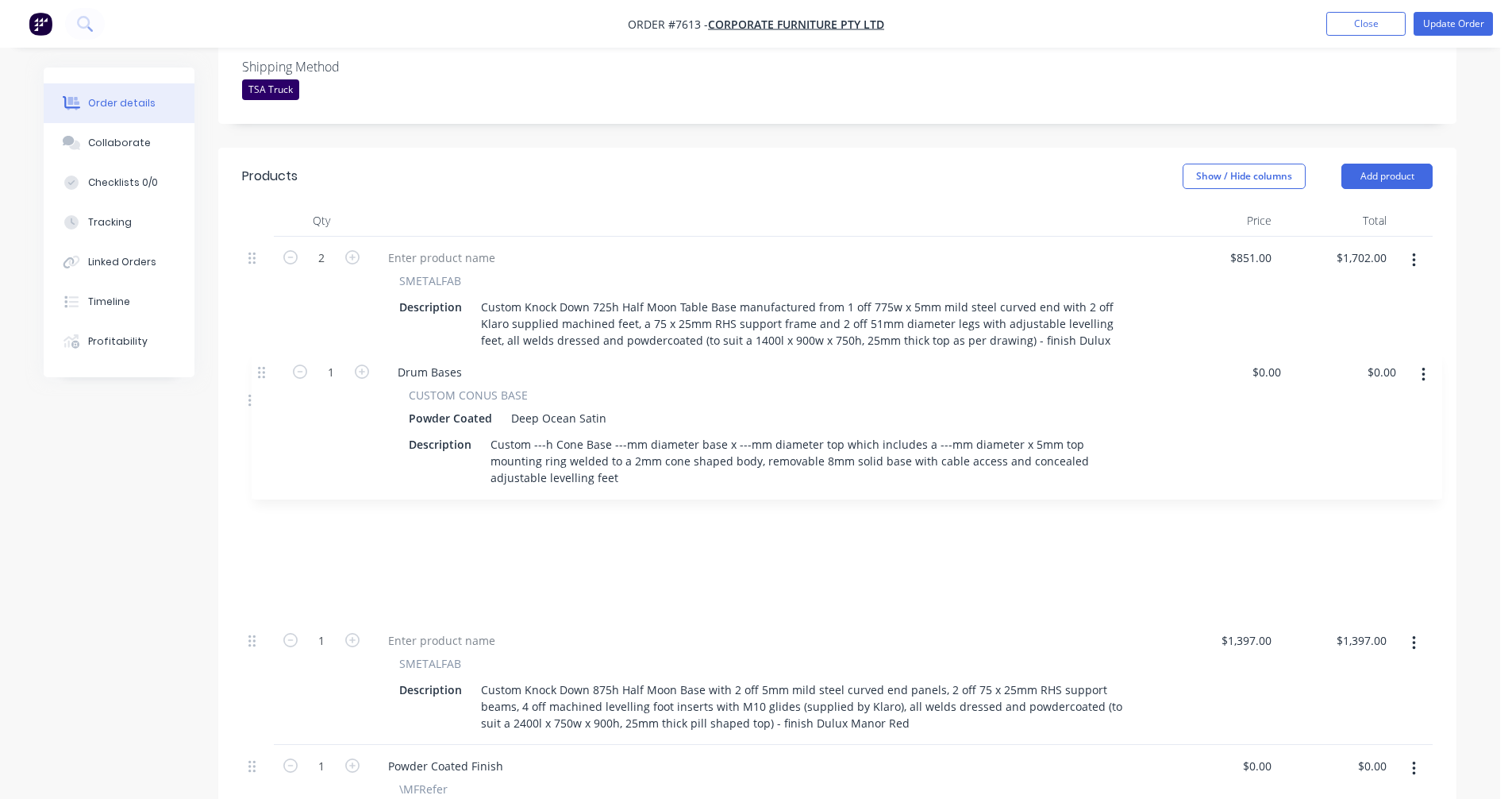
drag, startPoint x: 254, startPoint y: 478, endPoint x: 265, endPoint y: 360, distance: 118.5
click at [266, 361] on div "2 SMETALFAB Description Custom Knock Down 725h Half Moon Table Base manufacture…" at bounding box center [837, 636] width 1190 height 801
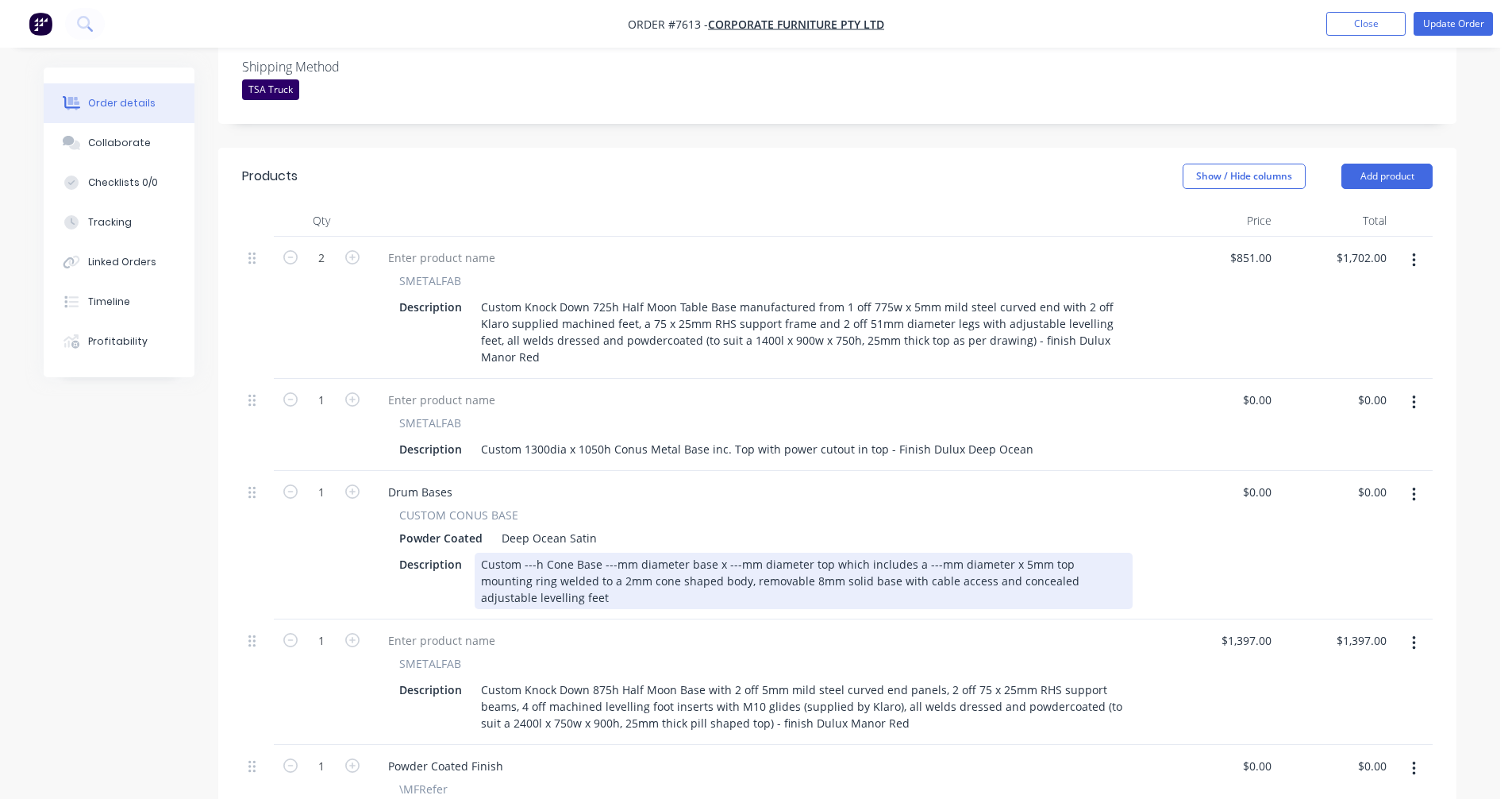
click at [534, 553] on div "Custom ---h Cone Base ---mm diameter base x ---mm diameter top which includes a…" at bounding box center [804, 580] width 658 height 56
click at [749, 553] on div "Custom 1046h Cone Base 580mm diameter base x 300mm diameter top which includes …" at bounding box center [804, 580] width 658 height 56
click at [676, 553] on div "Custom 1046h Cone Base 580mm diameter base x 300mm diameter top which includes …" at bounding box center [804, 580] width 658 height 56
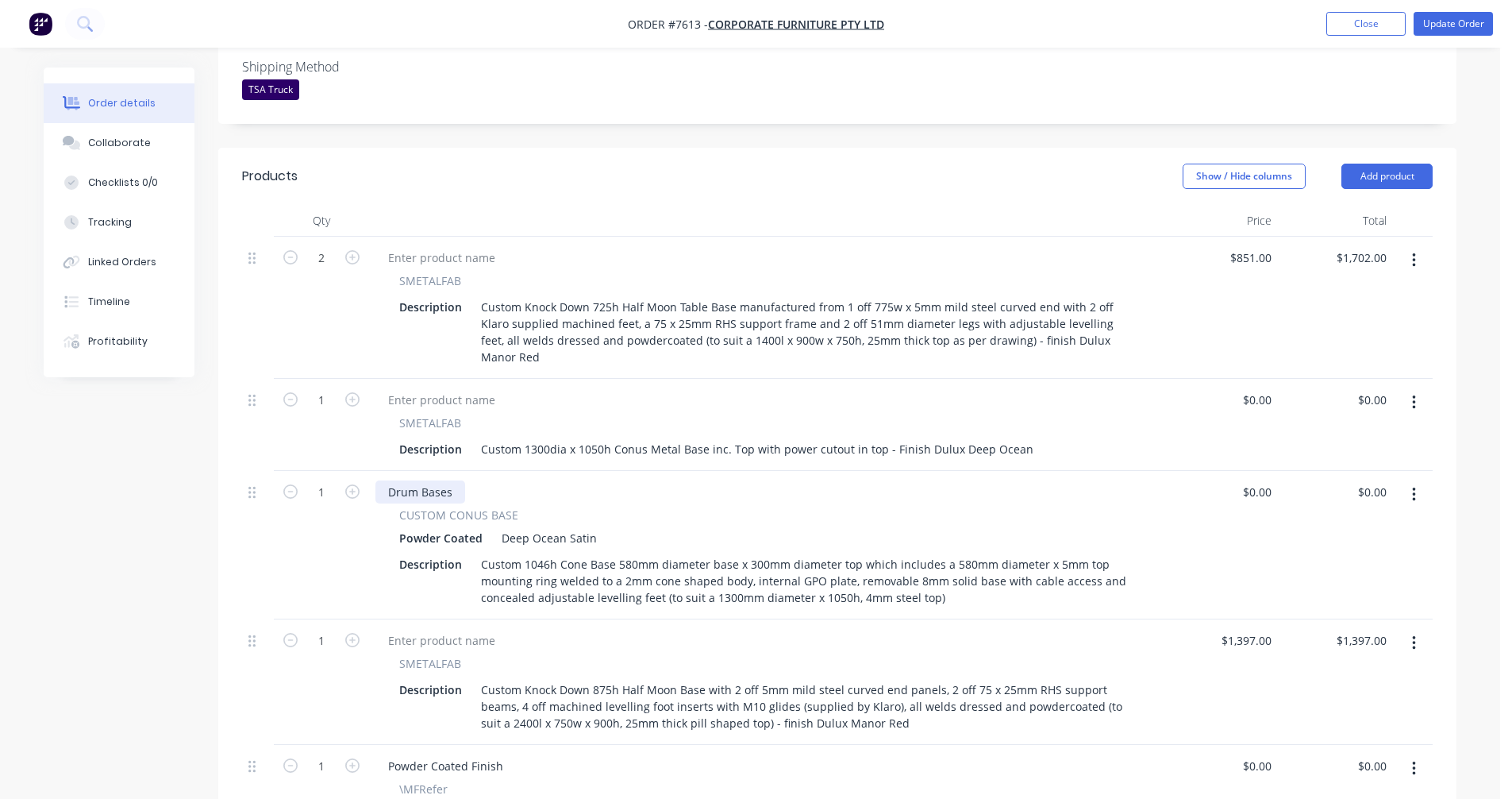
click at [426, 480] on div "Drum Bases" at bounding box center [420, 492] width 89 height 23
drag, startPoint x: 452, startPoint y: 386, endPoint x: 381, endPoint y: 389, distance: 71.1
click at [381, 480] on div "Drum Bases" at bounding box center [420, 492] width 89 height 23
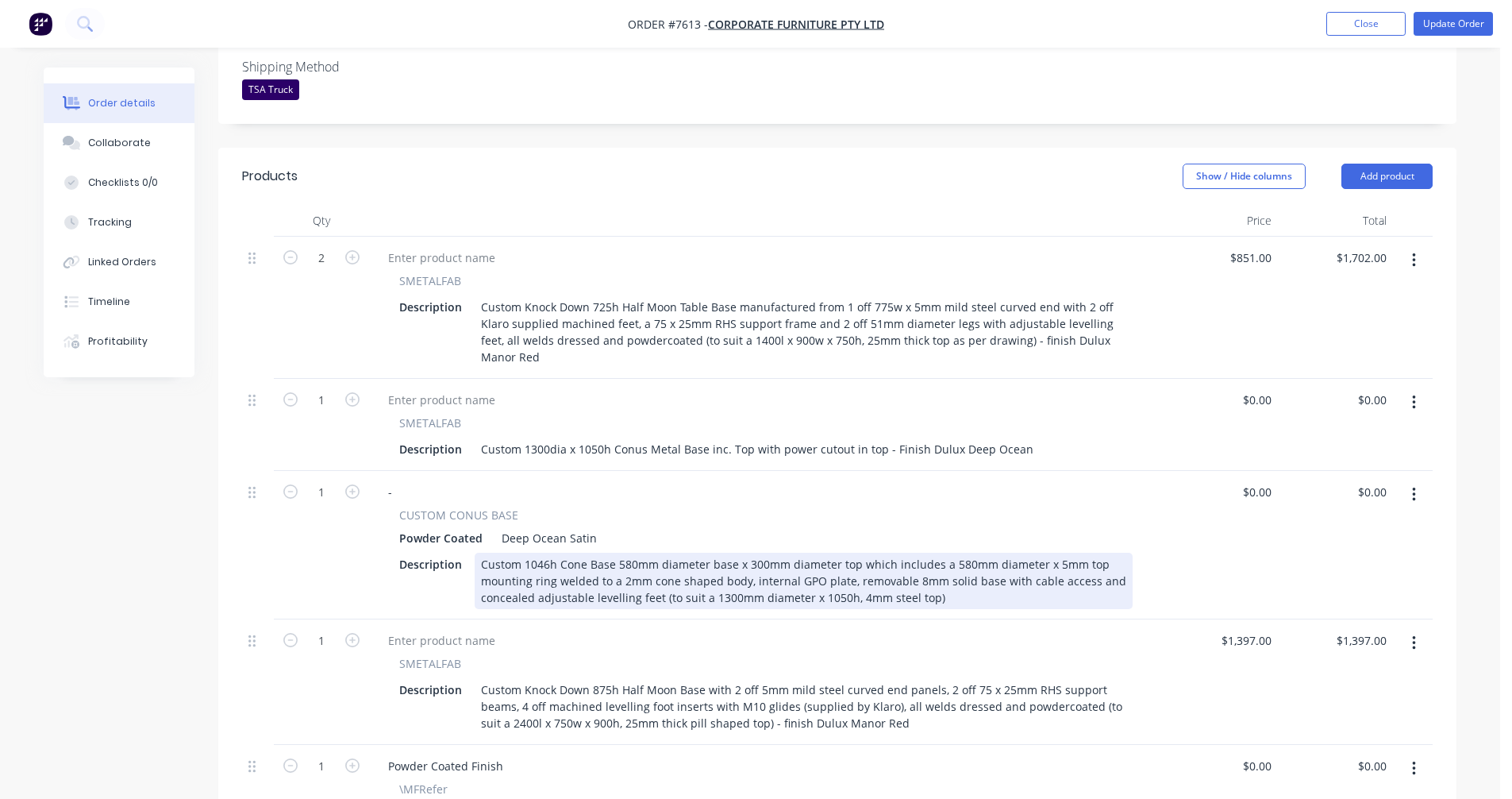
click at [752, 553] on div "Custom 1046h Cone Base 580mm diameter base x 300mm diameter top which includes …" at bounding box center [804, 580] width 658 height 56
click at [726, 553] on div "Custom 1046h Cone Base 580mm diameter base x 300mm diameter top which includes …" at bounding box center [804, 580] width 658 height 56
type input "$1,364.00"
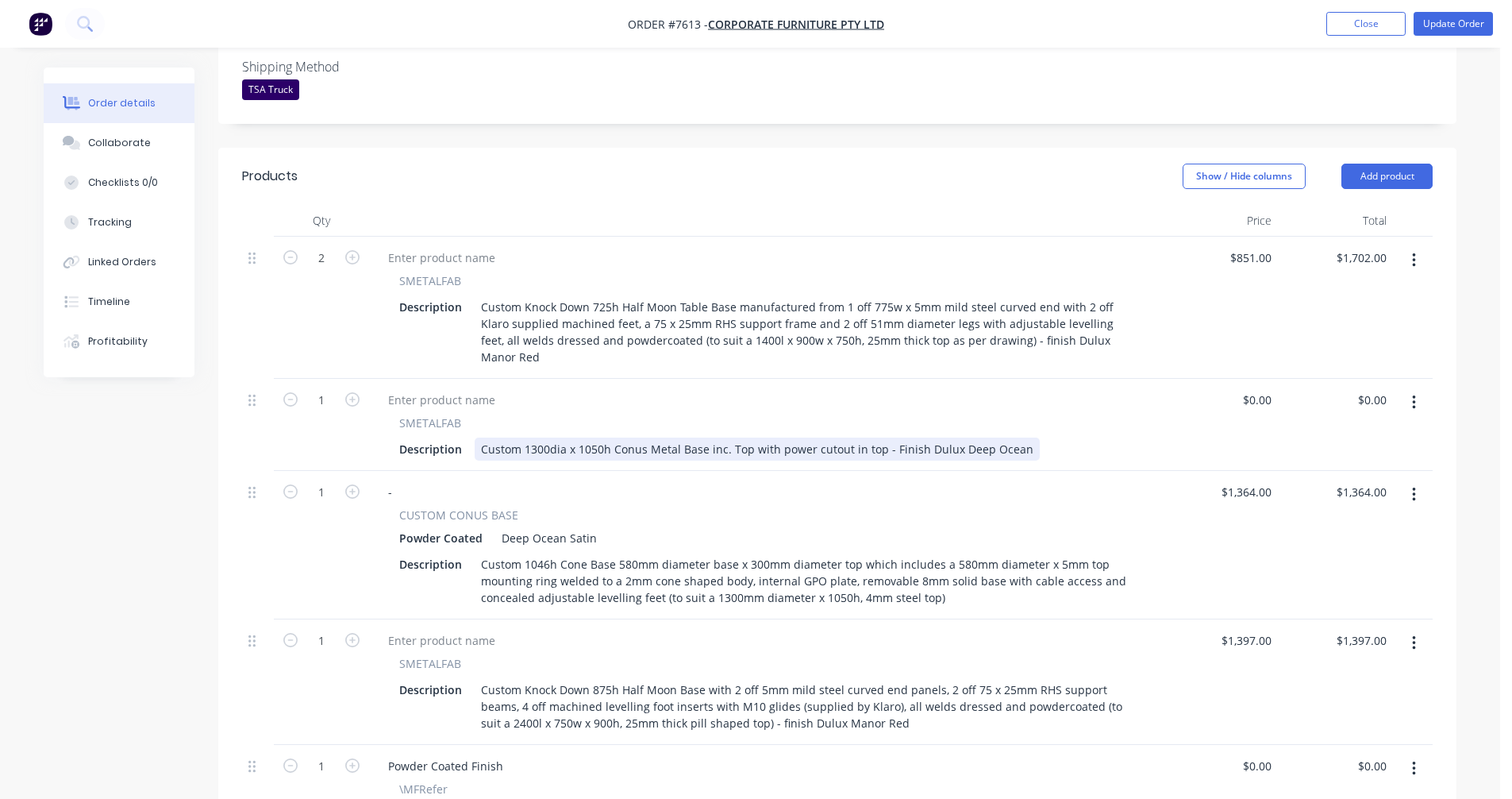
click at [549, 437] on div "Custom 1300dia x 1050h Conus Metal Base inc. Top with power cutout in top - Fin…" at bounding box center [756, 449] width 565 height 23
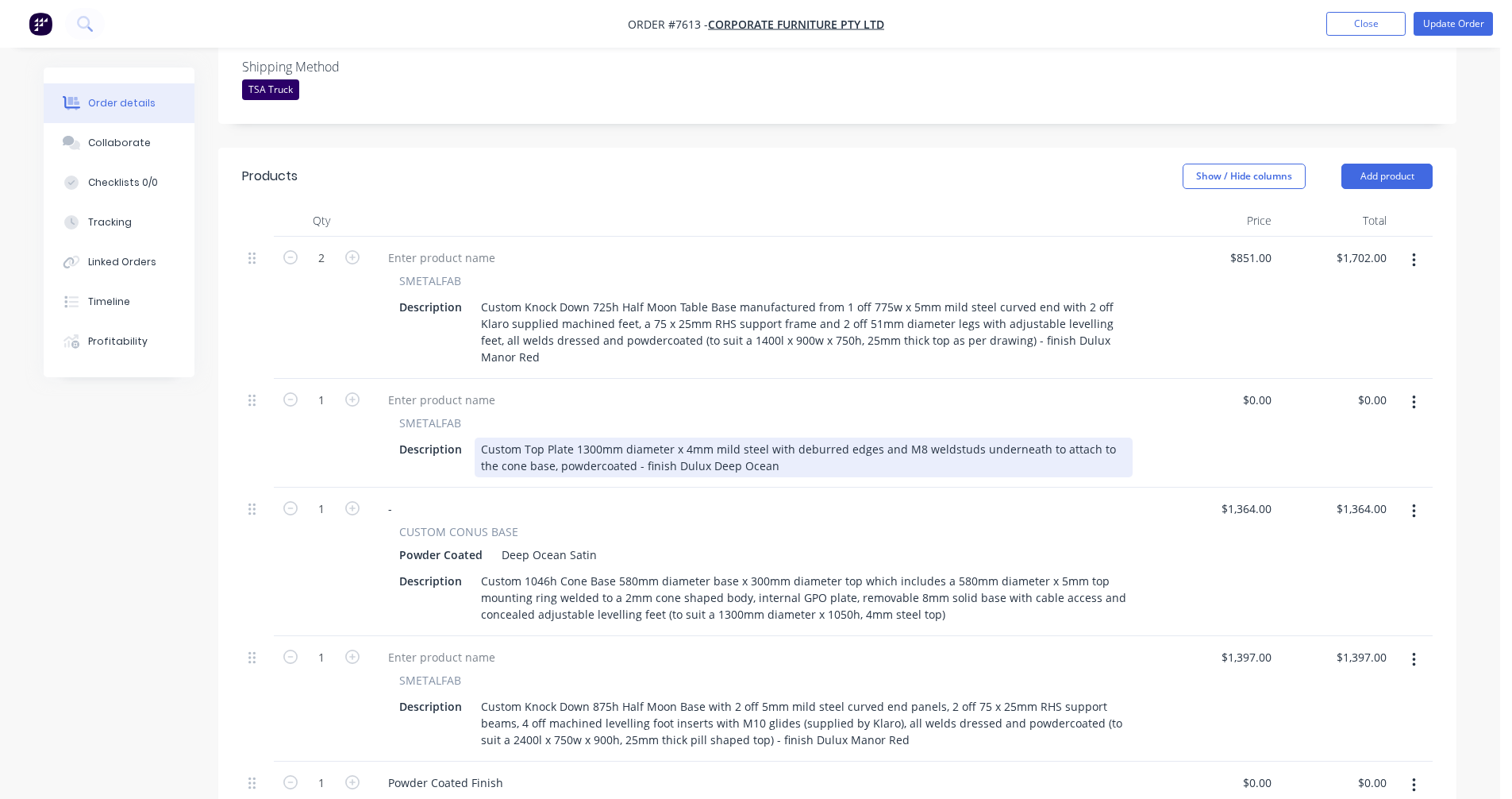
click at [871, 437] on div "Custom Top Plate 1300mm diameter x 4mm mild steel with deburred edges and M8 we…" at bounding box center [804, 457] width 658 height 40
click at [808, 437] on div "Custom Top Plate 1300mm diameter x 4mm mild steel with deburred edges, central …" at bounding box center [804, 457] width 658 height 40
type input "$553.00"
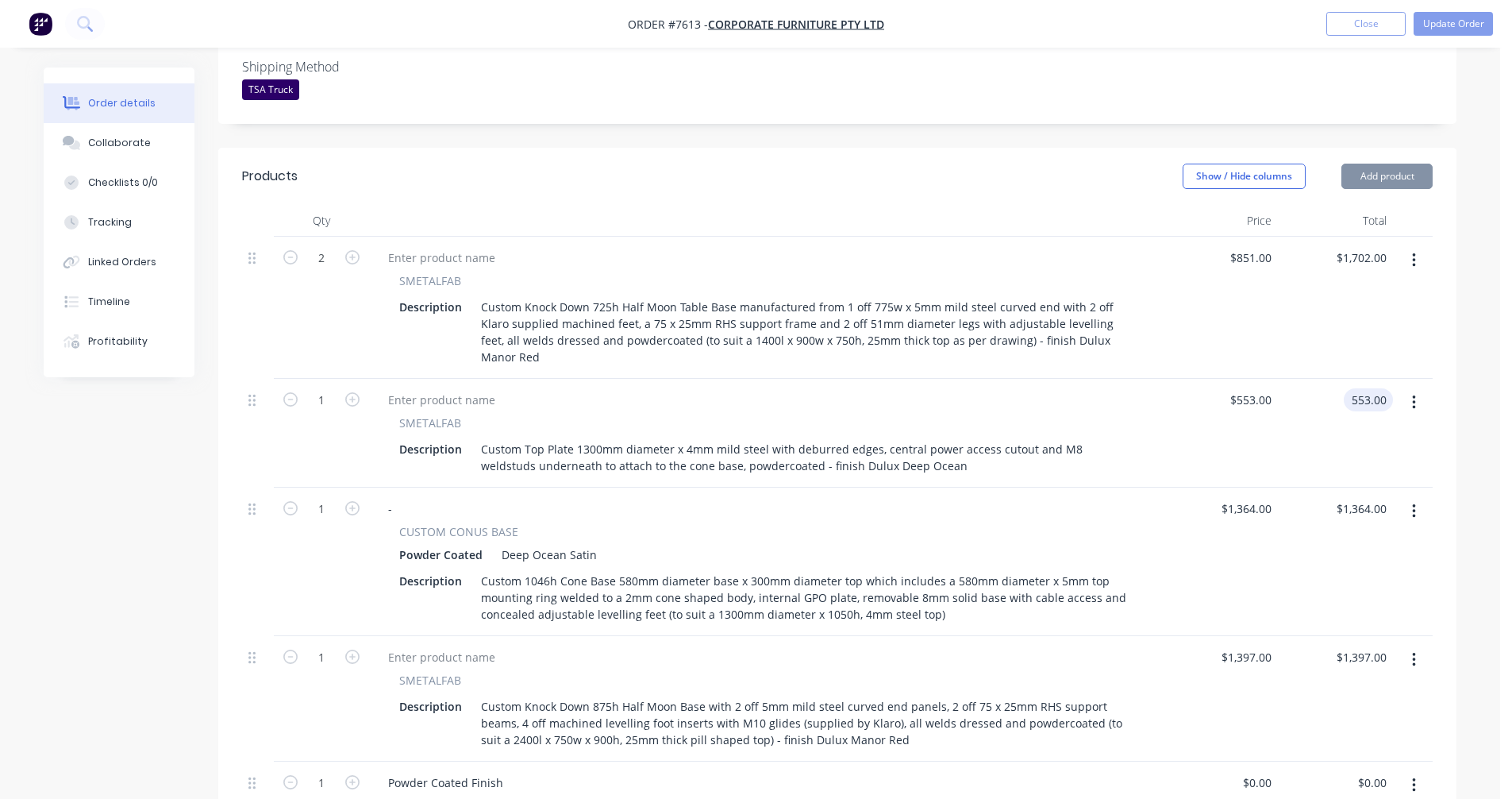
type input "$553.00"
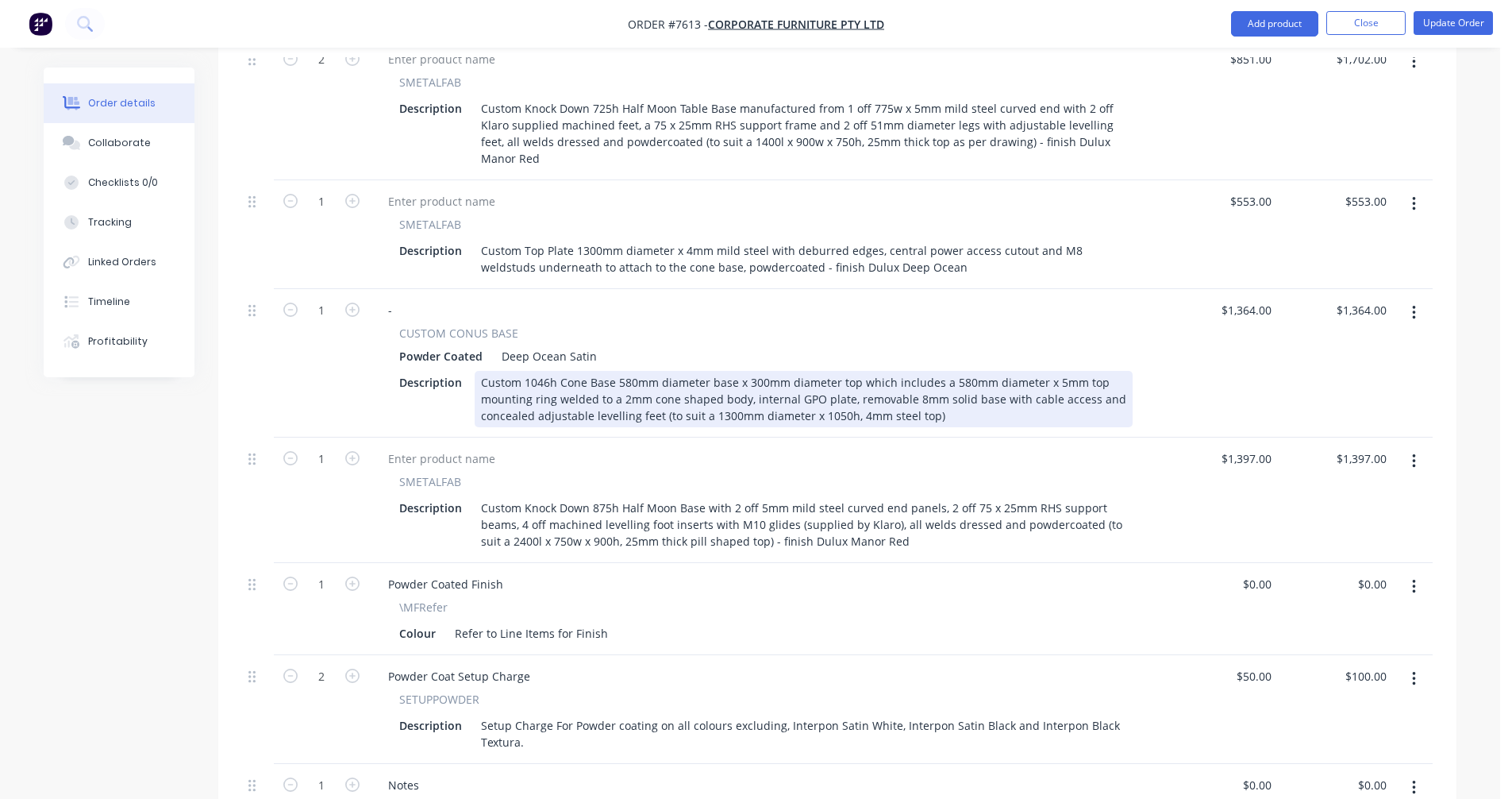
scroll to position [783, 0]
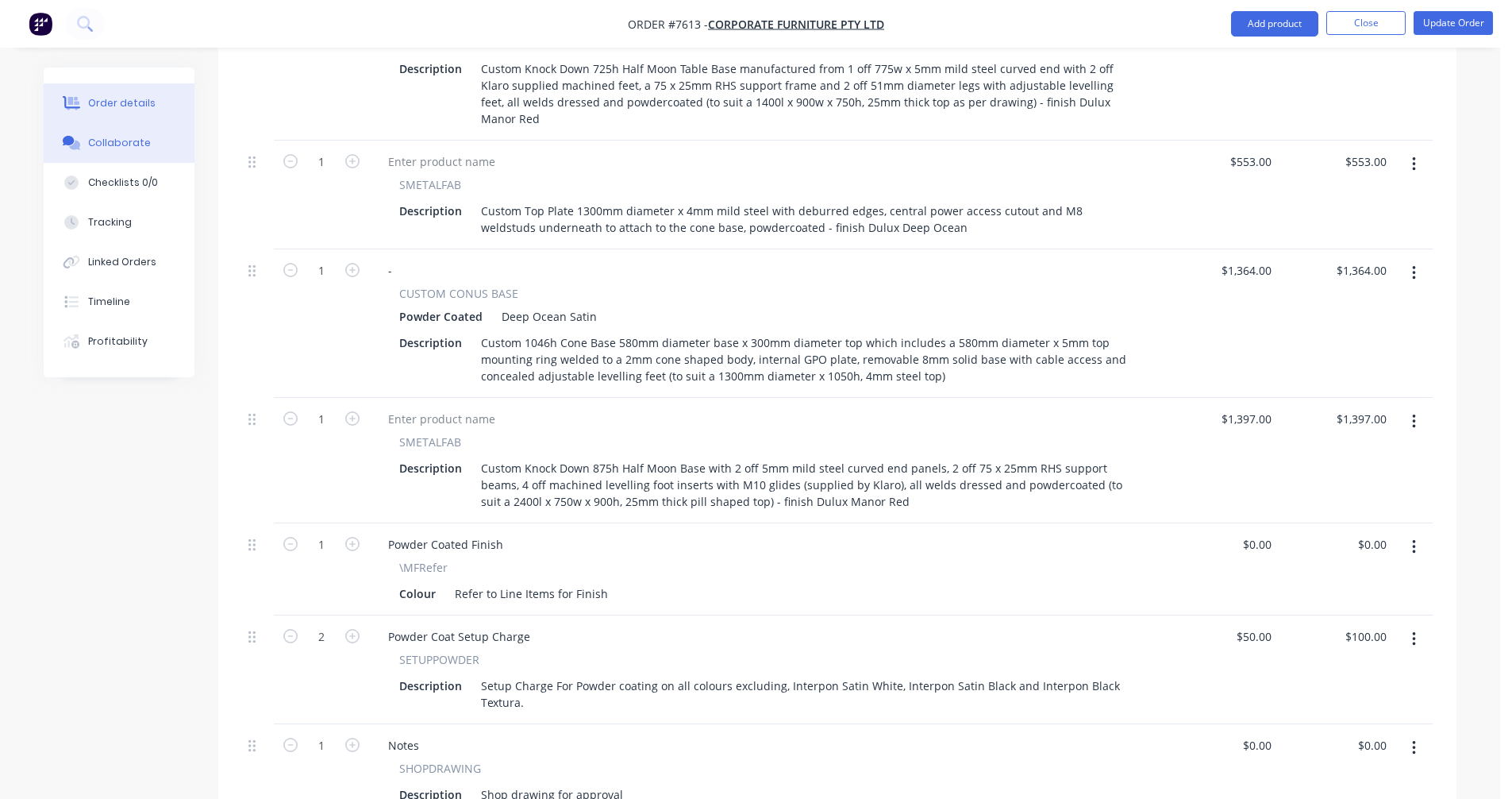
click at [97, 143] on div "Collaborate" at bounding box center [119, 143] width 63 height 15
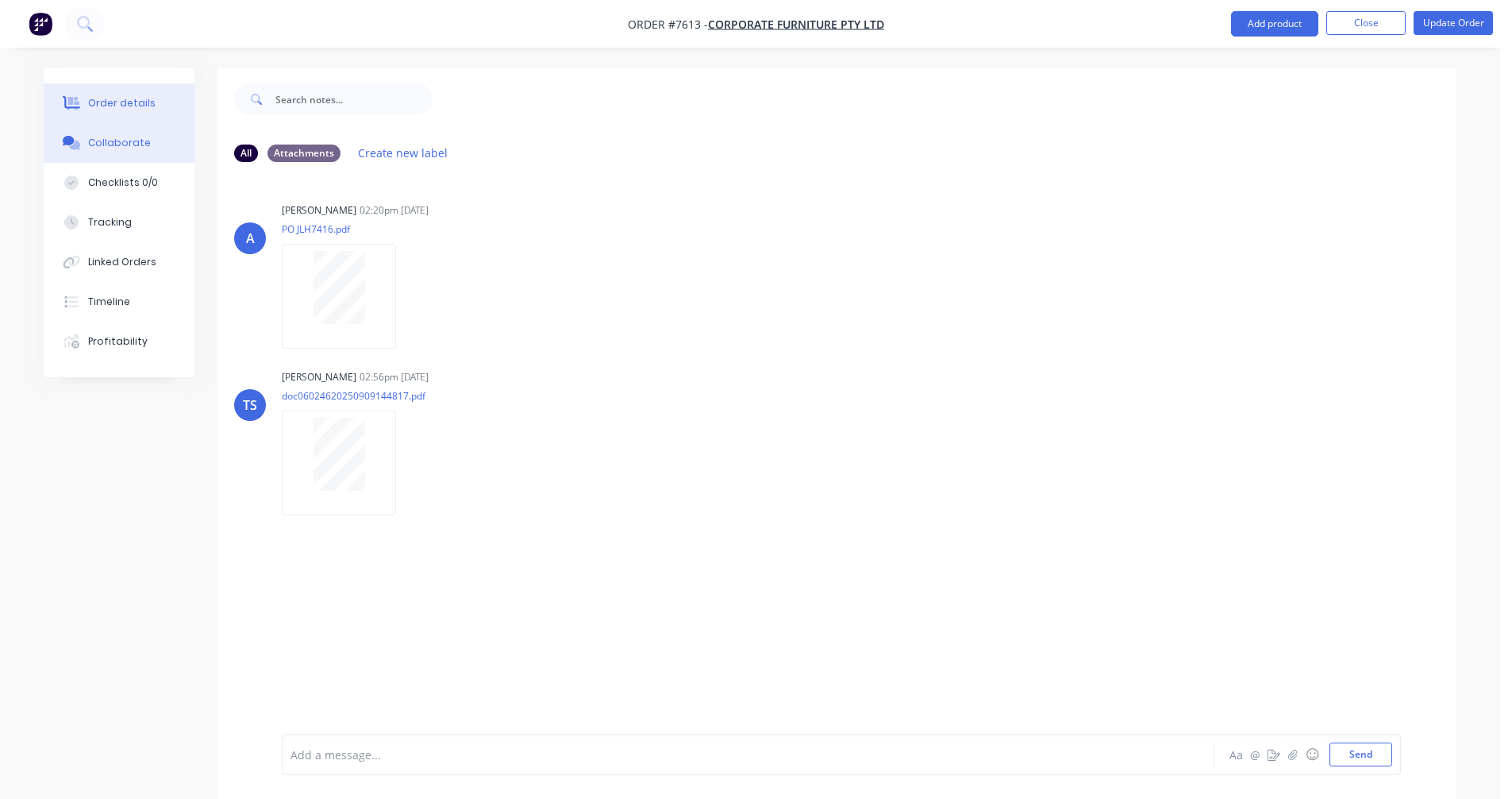
click at [132, 99] on div "Order details" at bounding box center [121, 103] width 67 height 15
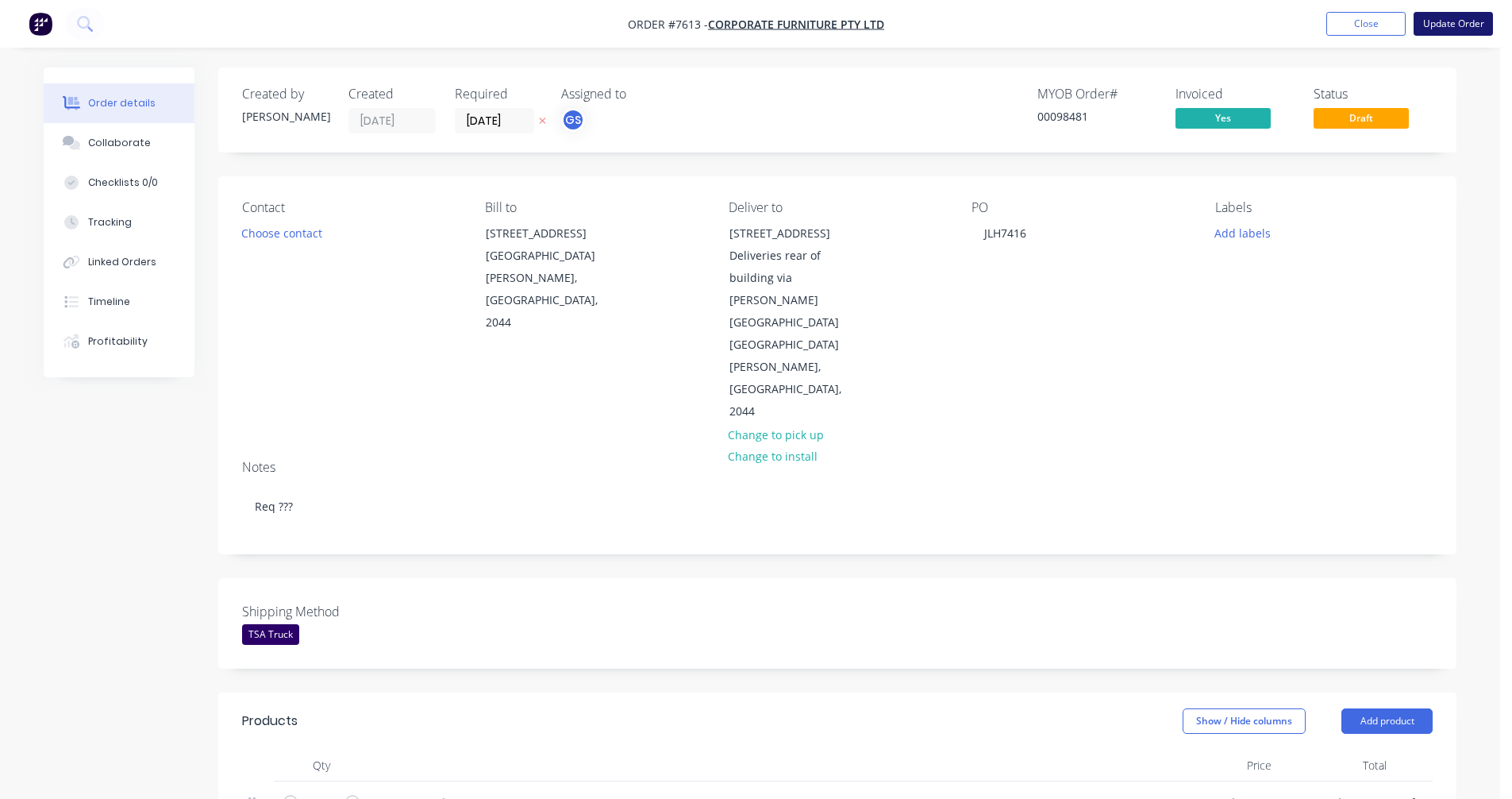
click at [1465, 22] on button "Update Order" at bounding box center [1453, 24] width 80 height 24
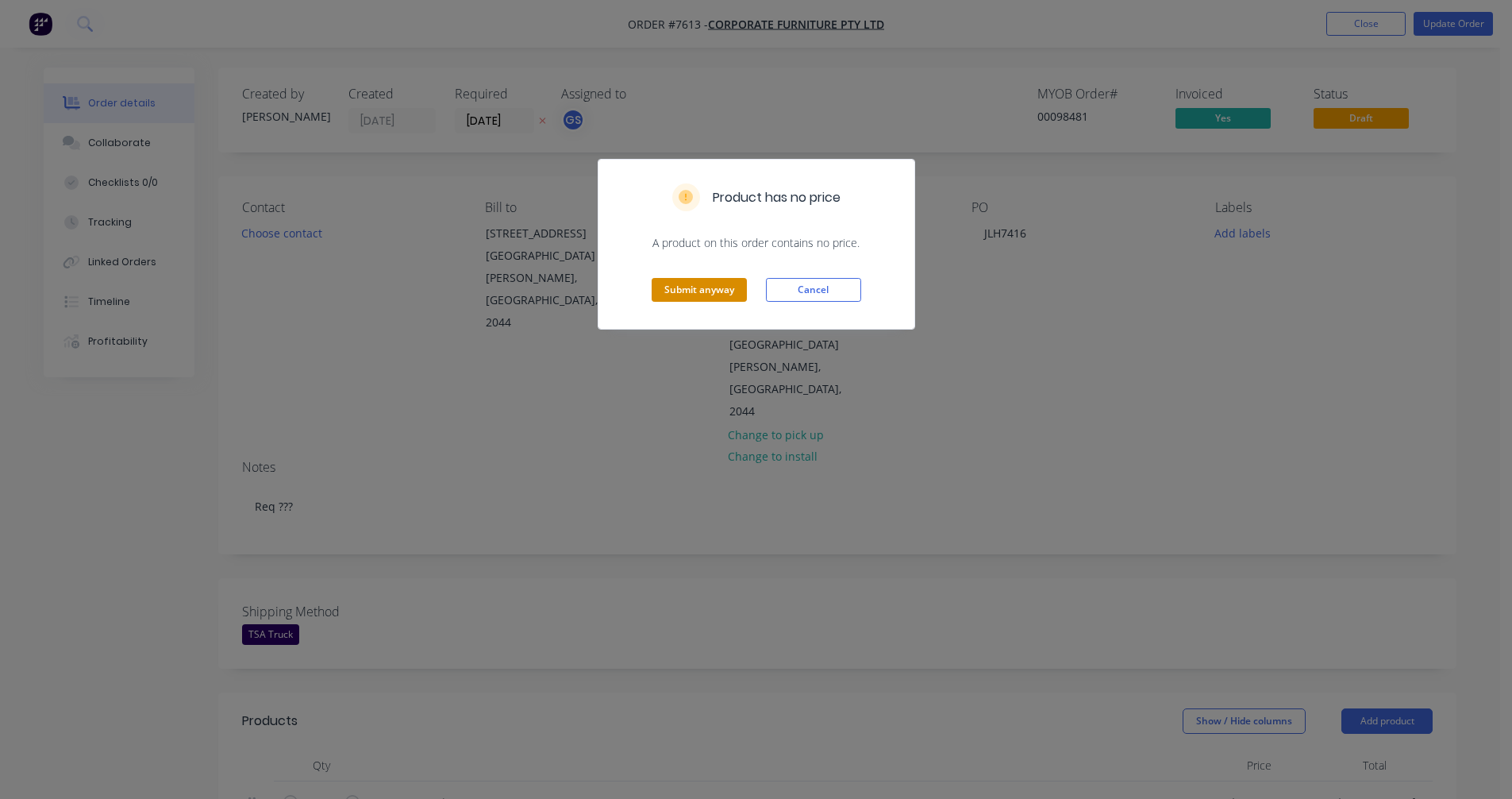
click at [680, 289] on button "Submit anyway" at bounding box center [699, 289] width 95 height 24
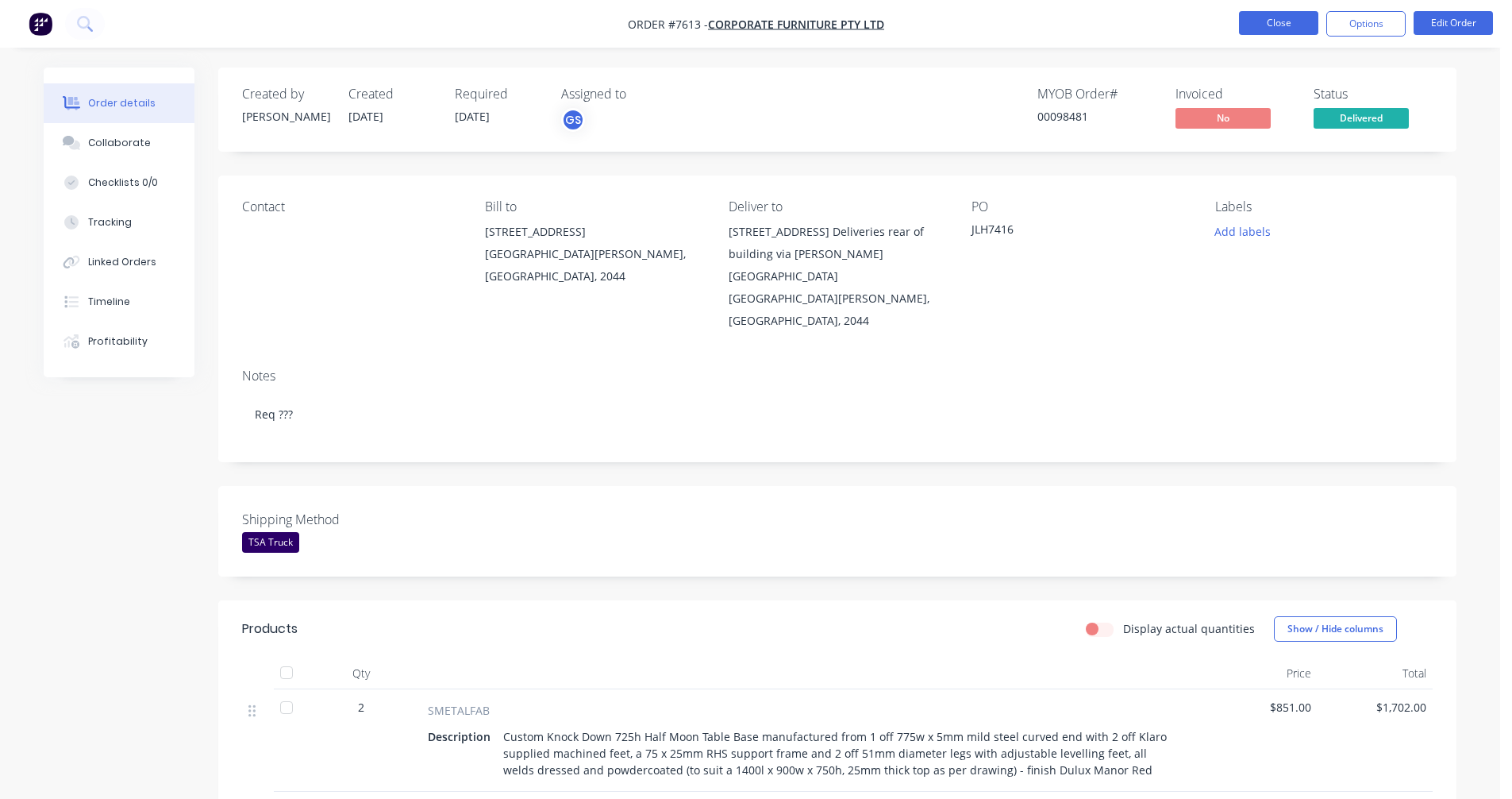
click at [1276, 19] on button "Close" at bounding box center [1279, 23] width 80 height 24
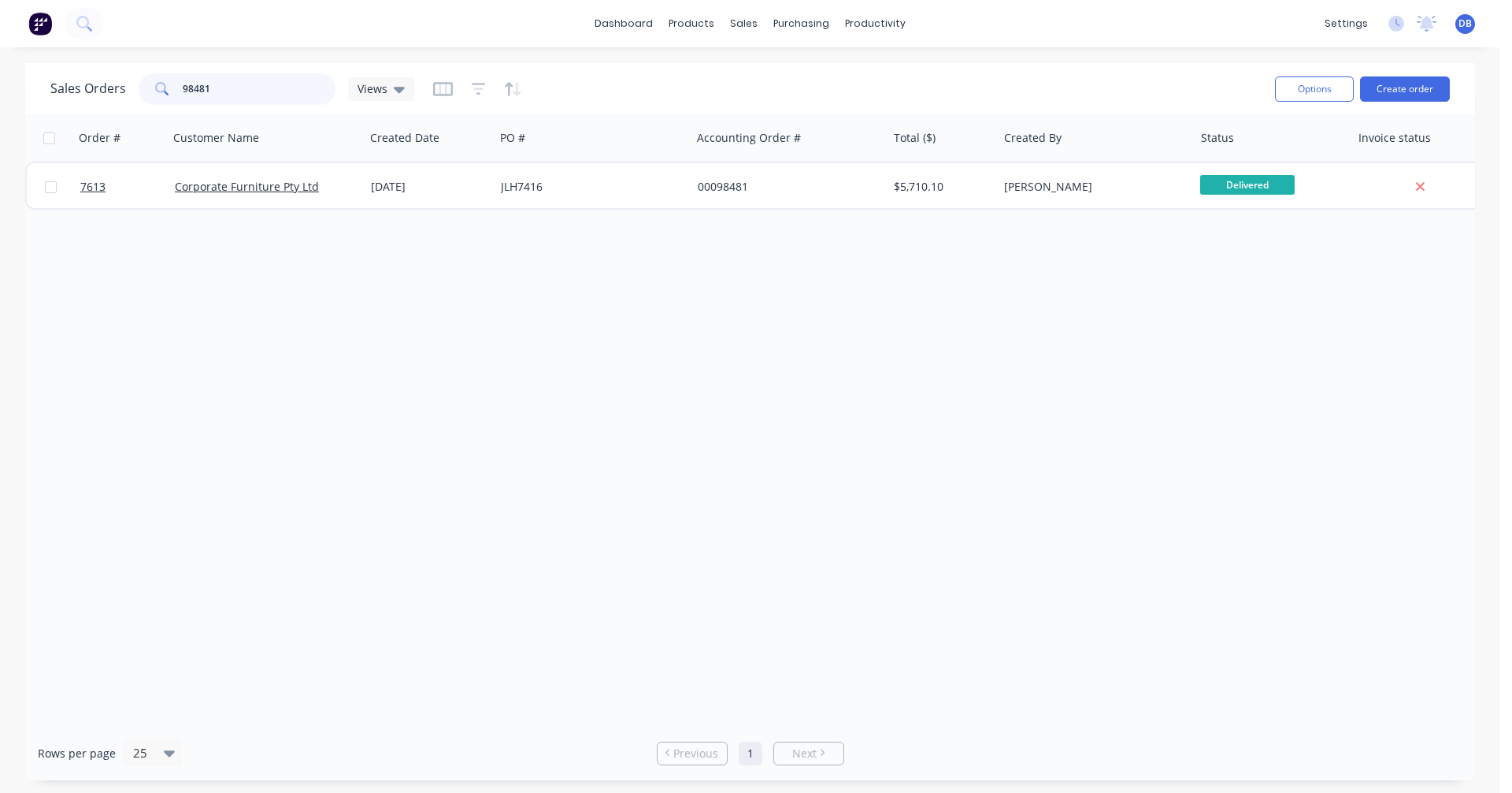
drag, startPoint x: 227, startPoint y: 91, endPoint x: 159, endPoint y: 88, distance: 68.1
click at [159, 88] on div "98481" at bounding box center [237, 89] width 197 height 31
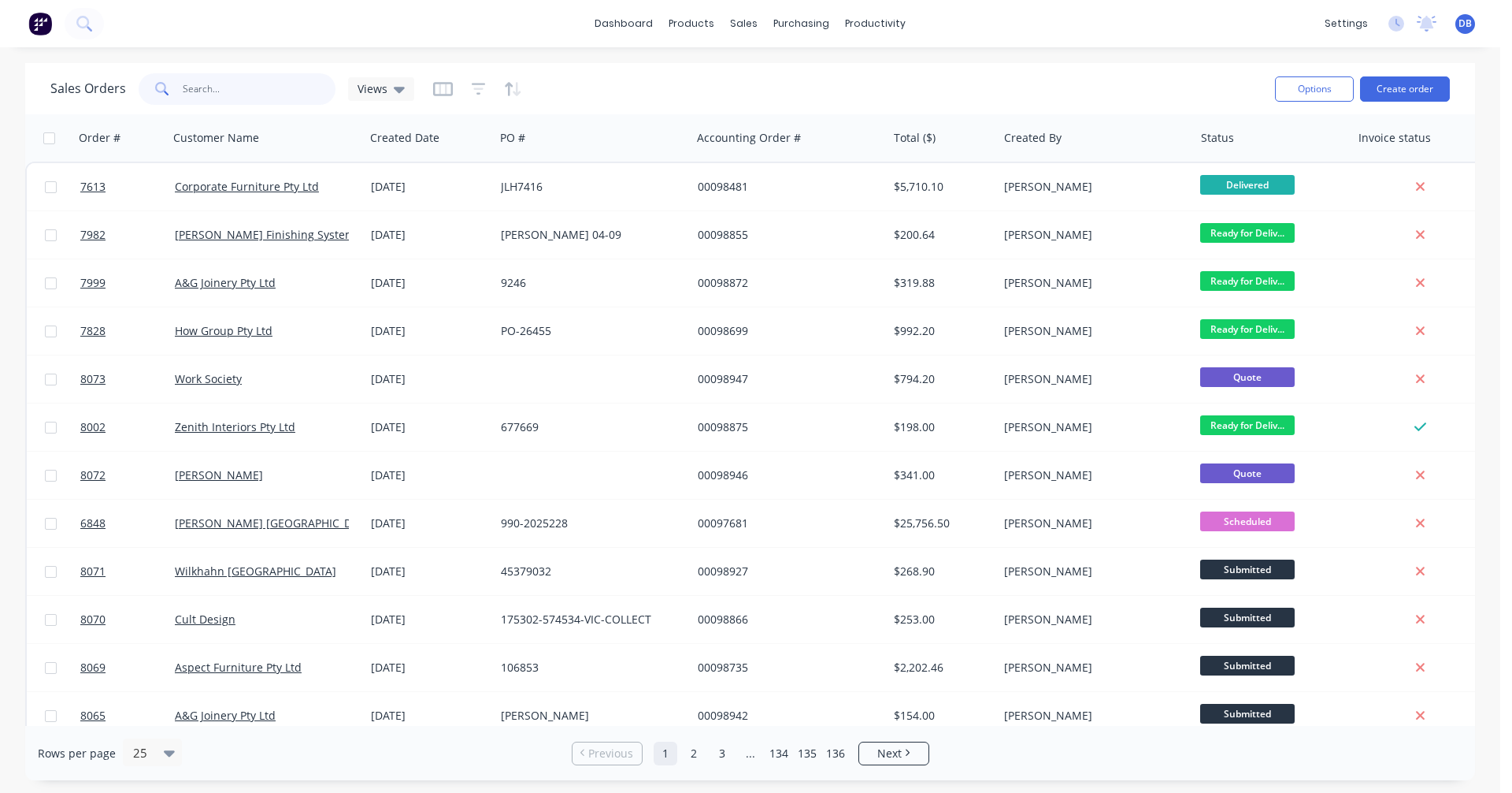
click at [211, 91] on input "text" at bounding box center [260, 89] width 153 height 31
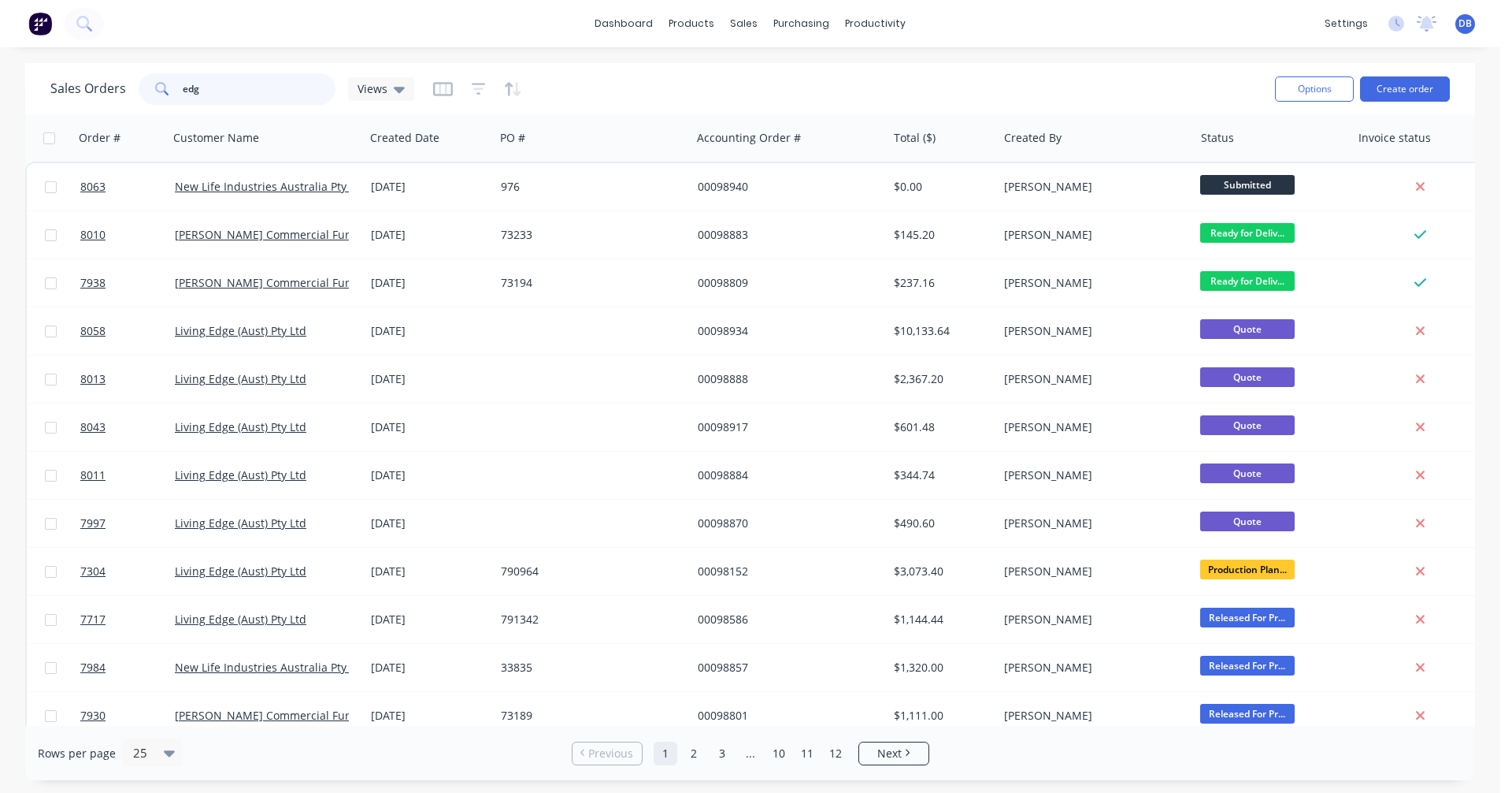
type input "edg"
